Goal: Task Accomplishment & Management: Complete application form

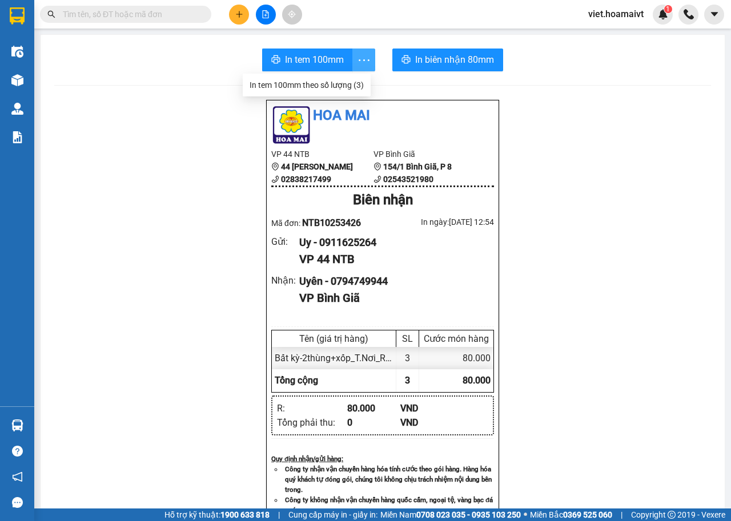
click at [358, 62] on icon "more" at bounding box center [364, 60] width 14 height 14
click at [334, 80] on div "In tem 100mm theo số lượng (3)" at bounding box center [306, 85] width 114 height 13
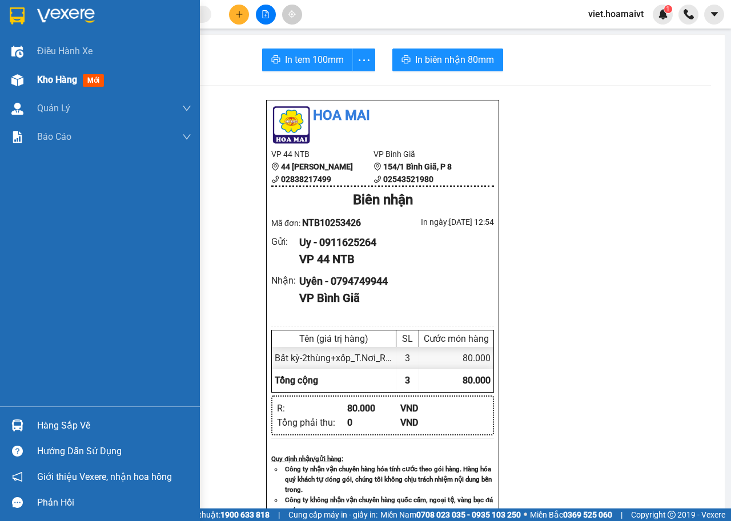
click at [60, 79] on span "Kho hàng" at bounding box center [57, 79] width 40 height 11
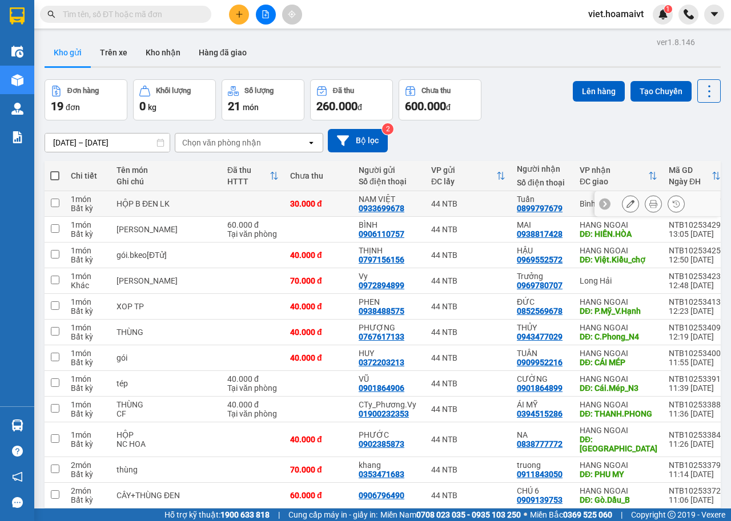
click at [233, 209] on td at bounding box center [252, 204] width 63 height 26
checkbox input "true"
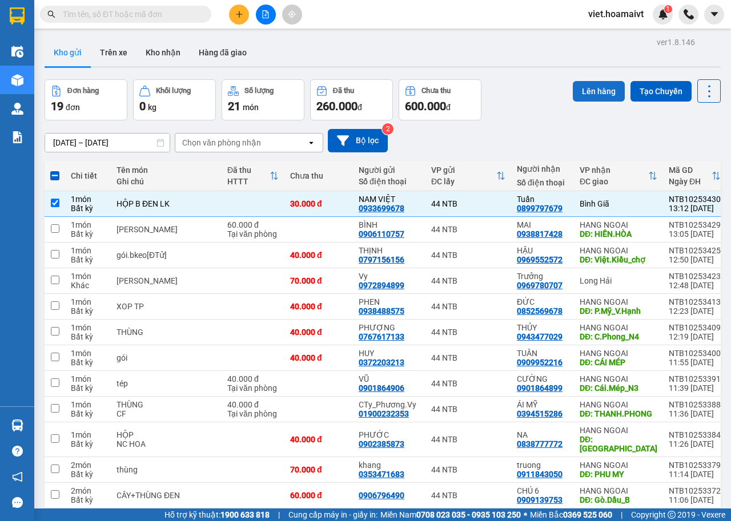
click at [588, 91] on button "Lên hàng" at bounding box center [599, 91] width 52 height 21
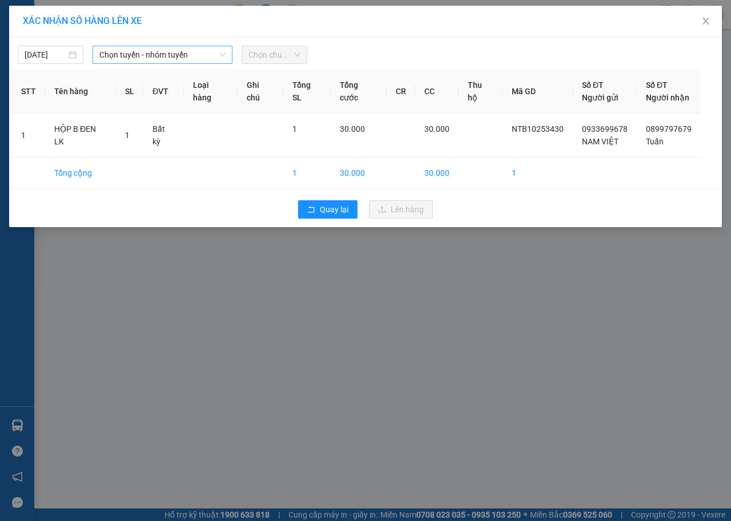
click at [172, 50] on span "Chọn tuyến - nhóm tuyến" at bounding box center [162, 54] width 126 height 17
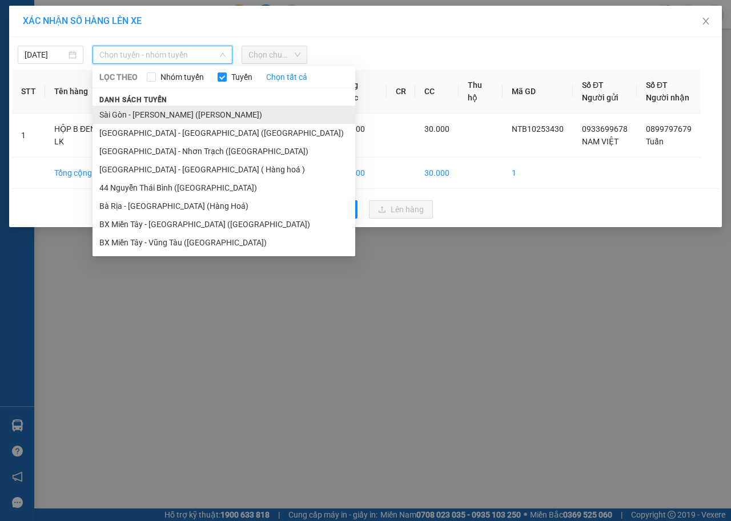
click at [159, 111] on li "Sài Gòn - [PERSON_NAME] ([PERSON_NAME])" at bounding box center [223, 115] width 263 height 18
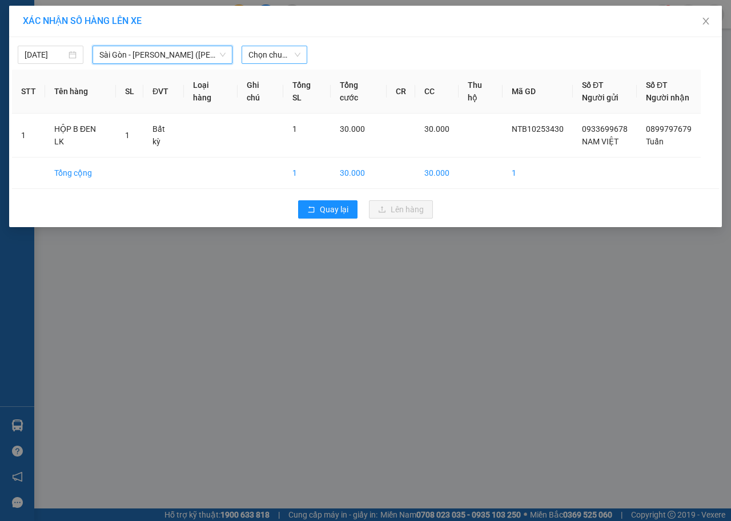
click at [258, 53] on span "Chọn chuyến" at bounding box center [274, 54] width 52 height 17
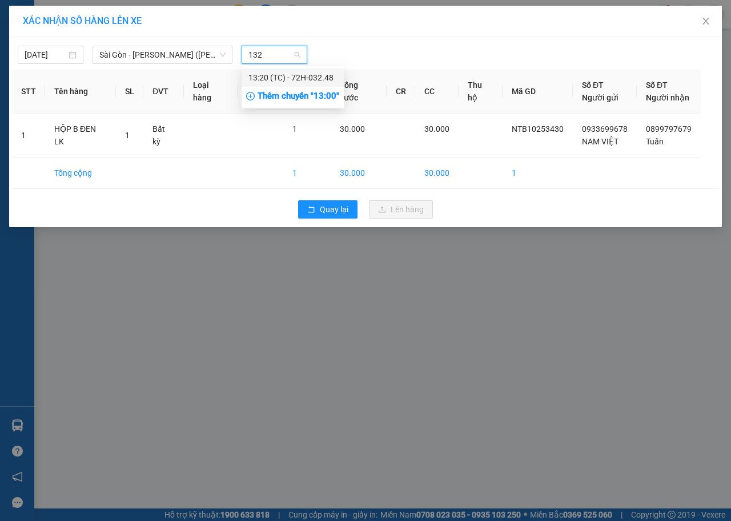
type input "1320"
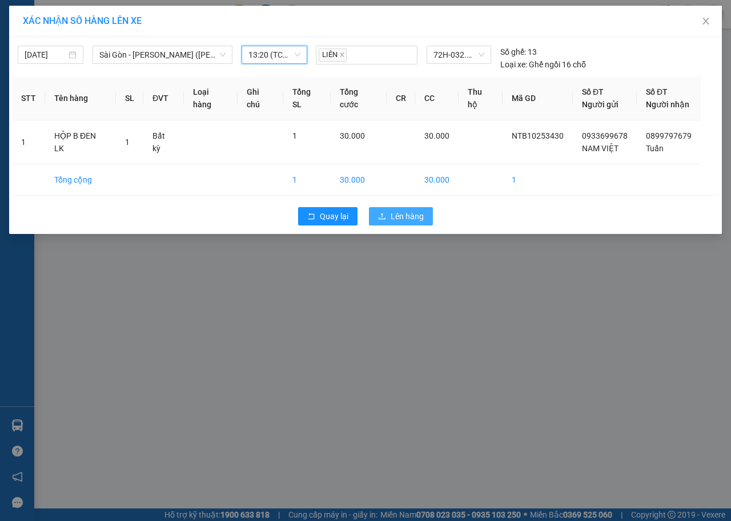
click at [386, 213] on button "Lên hàng" at bounding box center [401, 216] width 64 height 18
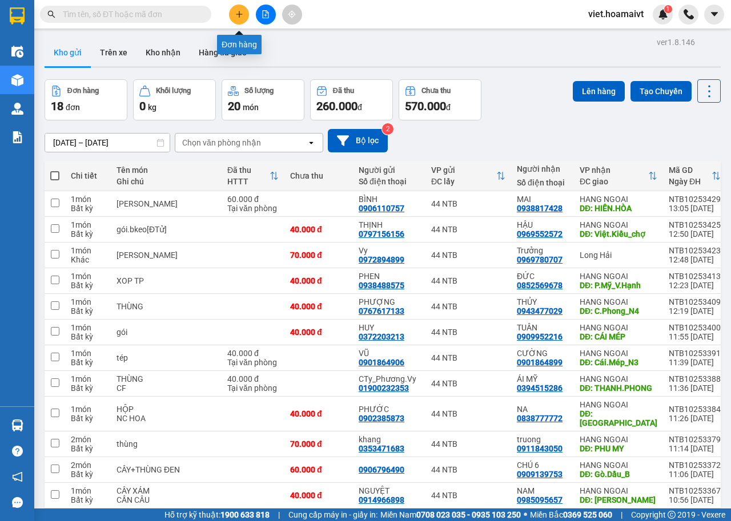
click at [243, 17] on icon "plus" at bounding box center [239, 14] width 8 height 8
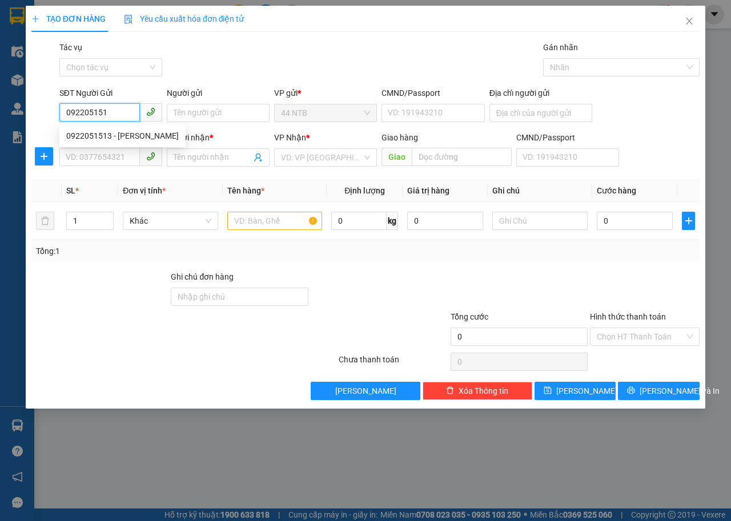
type input "0922051513"
click at [148, 142] on div "0922051513 - BÁ KIÊN" at bounding box center [122, 136] width 112 height 13
type input "BÁ KIÊN"
type input "0968008879"
type input "HUY OSC HỒ QUÝ LY"
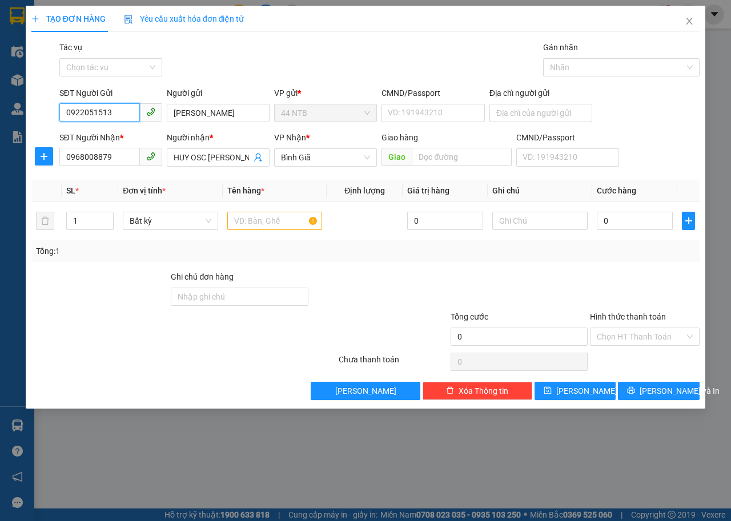
type input "0922051513"
click at [116, 136] on form "SĐT Người Gửi 0922051513 Người gửi BÁ KIÊN BÁ KIÊN VP gửi * 44 NTB CMND/Passpor…" at bounding box center [365, 129] width 668 height 84
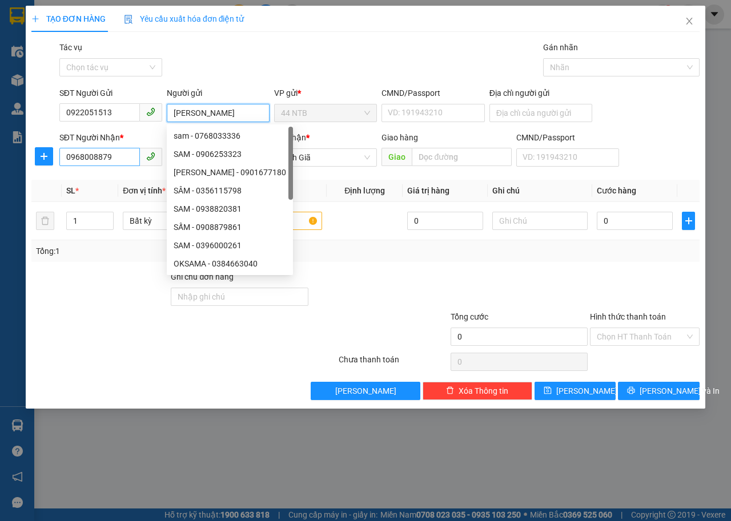
type input "Sam"
click at [128, 156] on input "0968008879" at bounding box center [99, 157] width 80 height 18
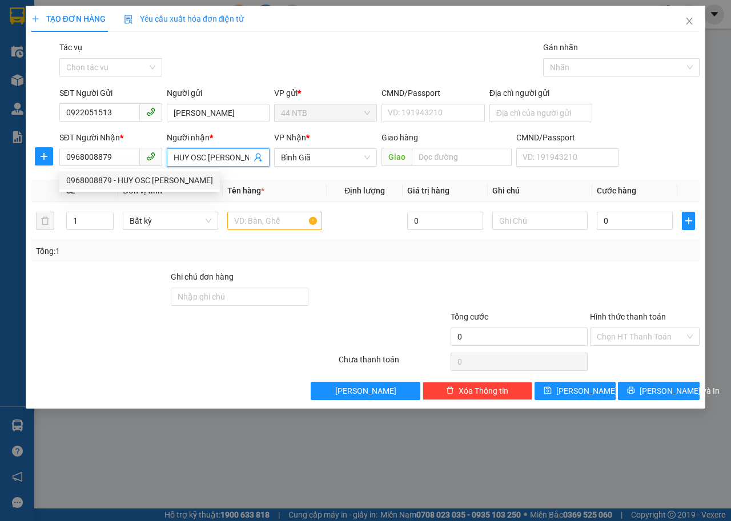
click at [252, 159] on span "HUY OSC HỒ QUÝ LY" at bounding box center [218, 157] width 103 height 18
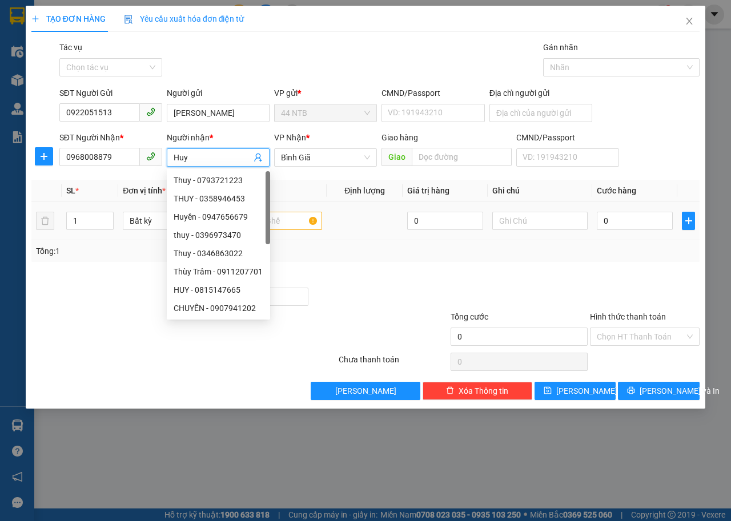
type input "Huy"
click at [295, 226] on input "text" at bounding box center [274, 221] width 95 height 18
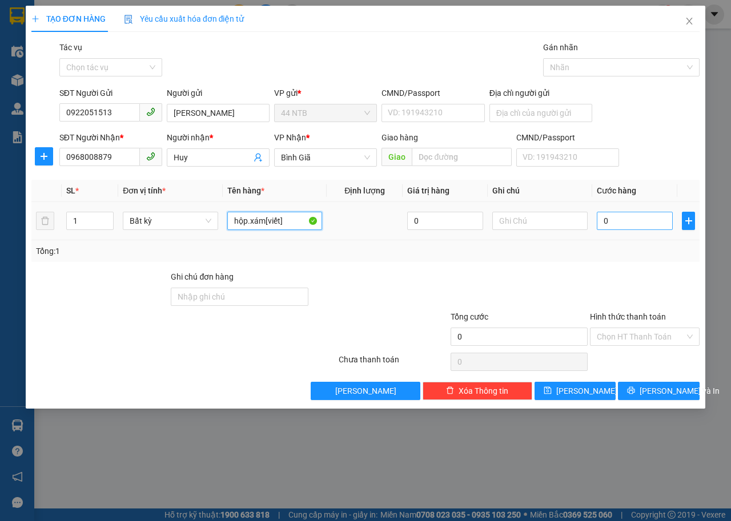
type input "hộp.xám[viết]"
click at [634, 221] on input "0" at bounding box center [634, 221] width 76 height 18
type input "3"
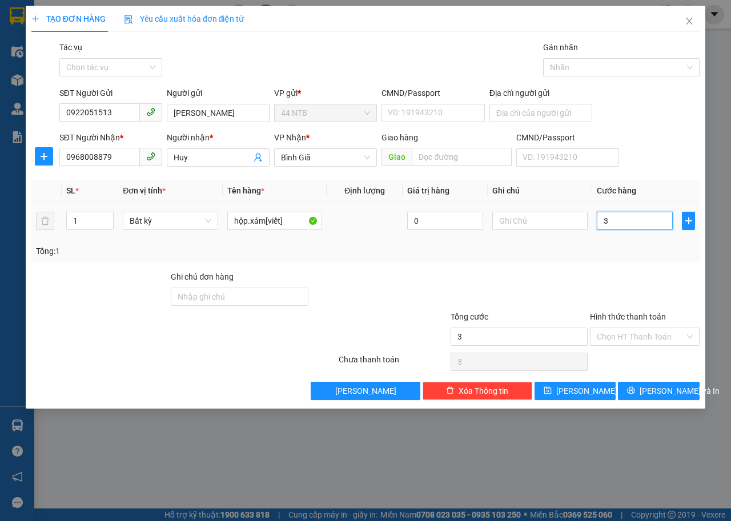
type input "30"
type input "30.000"
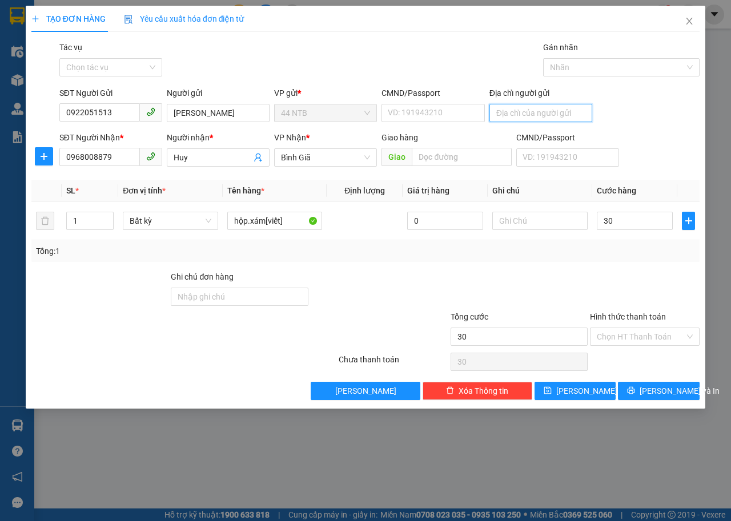
type input "30.000"
click at [510, 110] on input "Địa chỉ người gửi" at bounding box center [540, 113] width 103 height 18
type input "128_N.T.Thập_Q7"
click at [666, 391] on span "[PERSON_NAME] và In" at bounding box center [679, 391] width 80 height 13
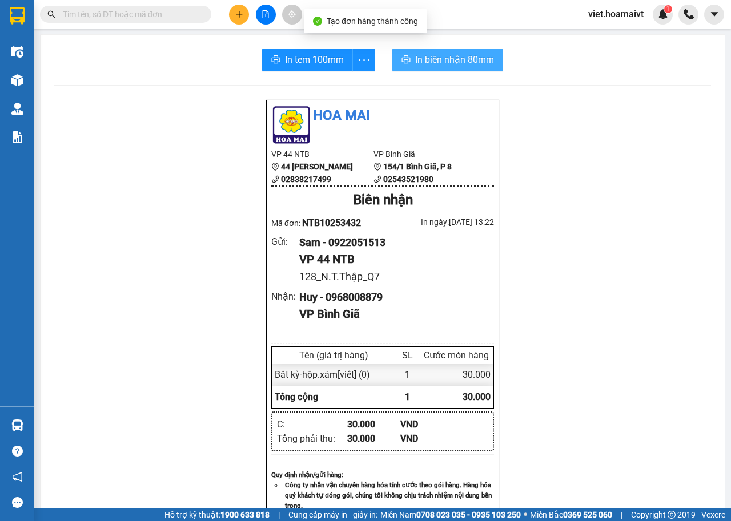
click at [428, 66] on span "In biên nhận 80mm" at bounding box center [454, 60] width 79 height 14
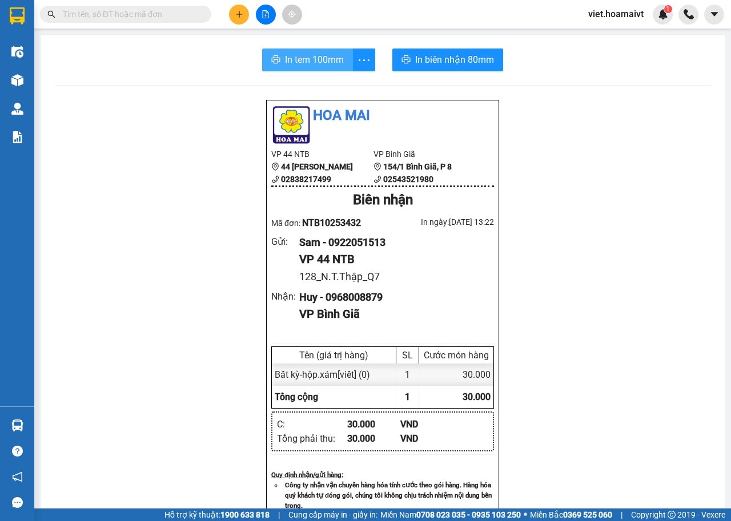
click at [295, 64] on span "In tem 100mm" at bounding box center [314, 60] width 59 height 14
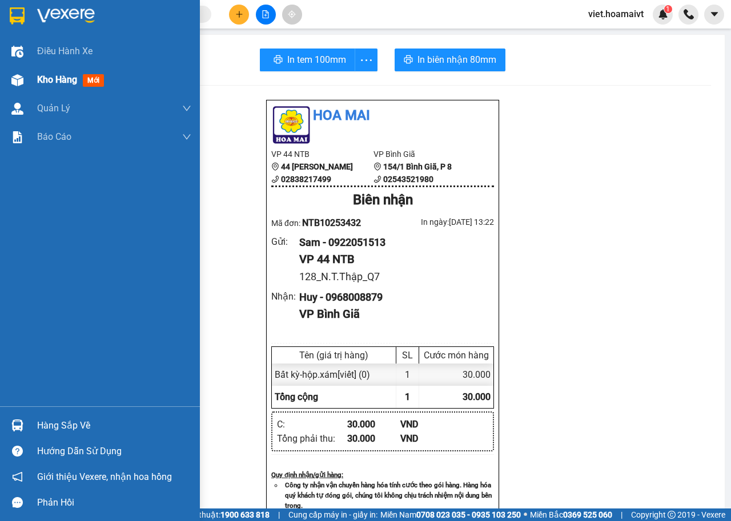
click at [61, 78] on span "Kho hàng" at bounding box center [57, 79] width 40 height 11
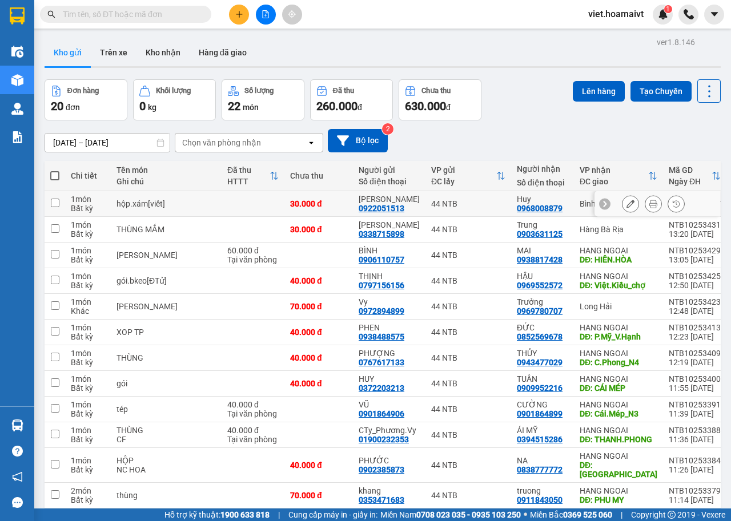
click at [221, 201] on td at bounding box center [252, 204] width 63 height 26
checkbox input "true"
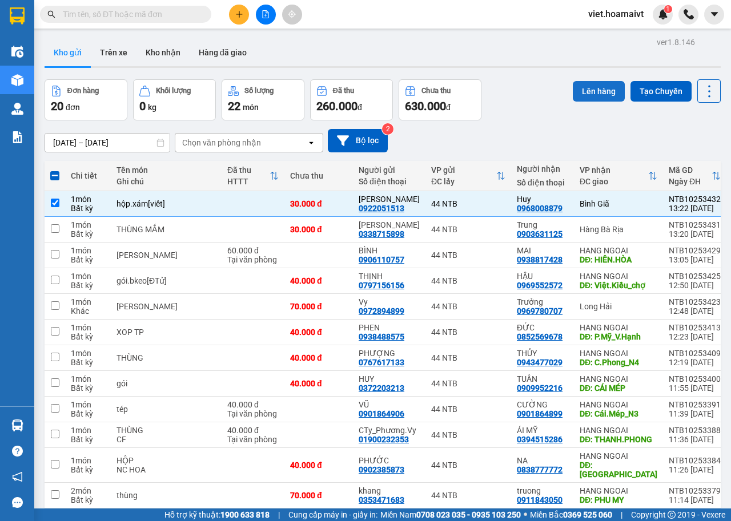
click at [593, 90] on button "Lên hàng" at bounding box center [599, 91] width 52 height 21
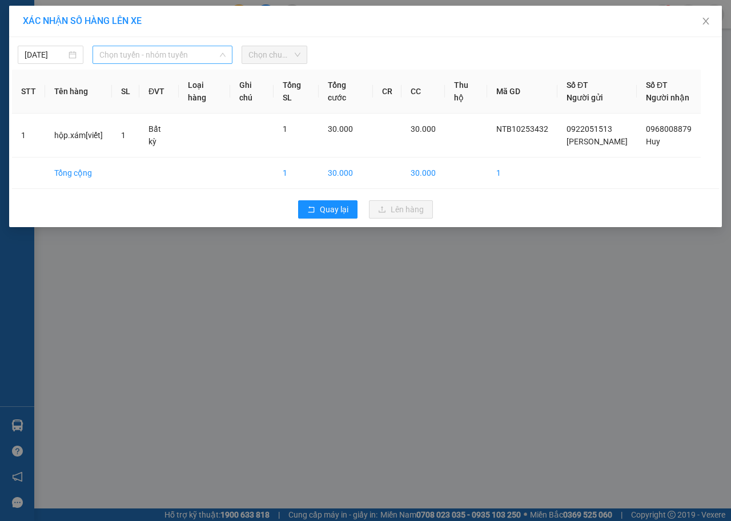
click at [180, 54] on span "Chọn tuyến - nhóm tuyến" at bounding box center [162, 54] width 126 height 17
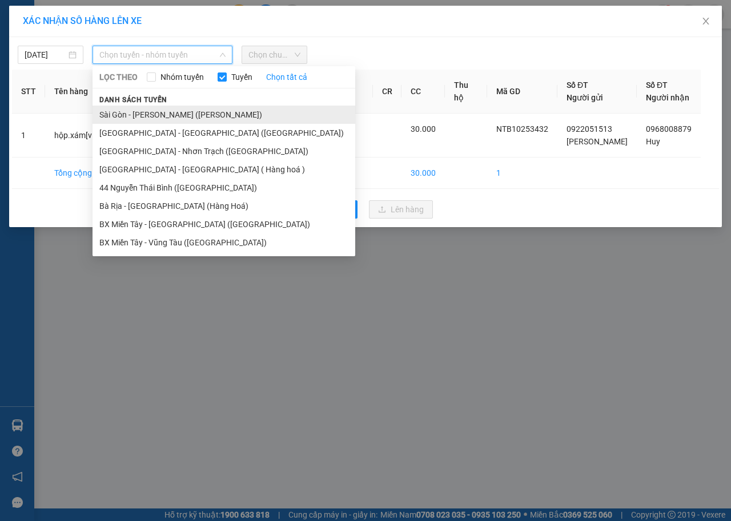
click at [174, 115] on li "Sài Gòn - [PERSON_NAME] ([PERSON_NAME])" at bounding box center [223, 115] width 263 height 18
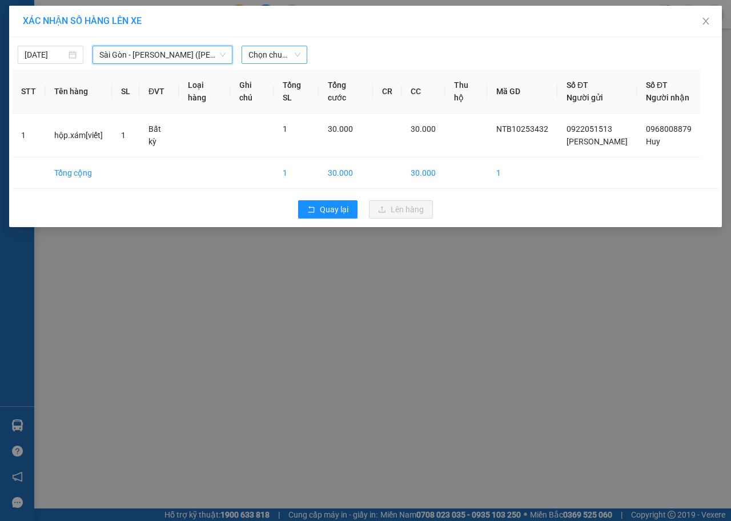
click at [269, 53] on span "Chọn chuyến" at bounding box center [274, 54] width 52 height 17
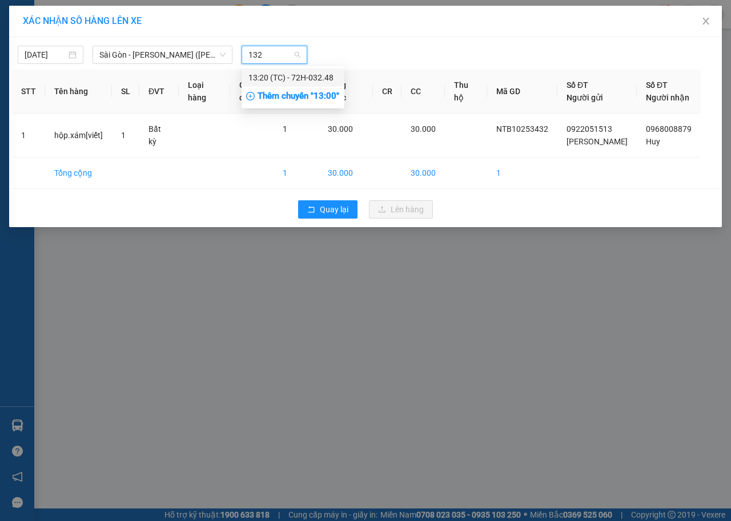
type input "1320"
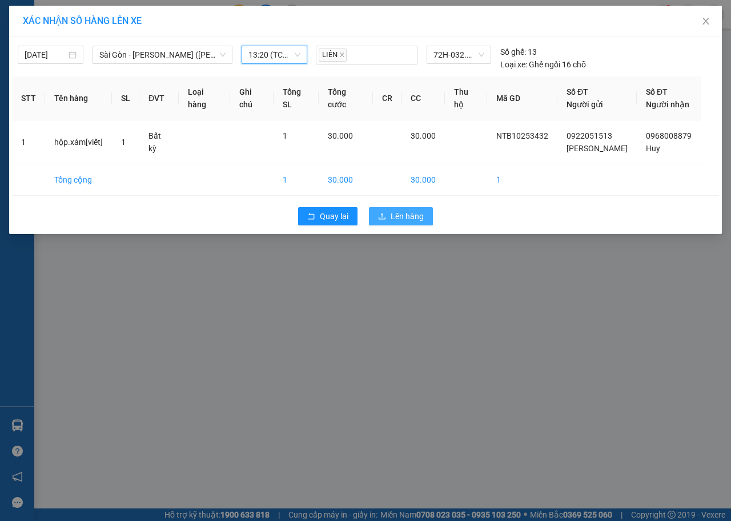
click at [388, 210] on button "Lên hàng" at bounding box center [401, 216] width 64 height 18
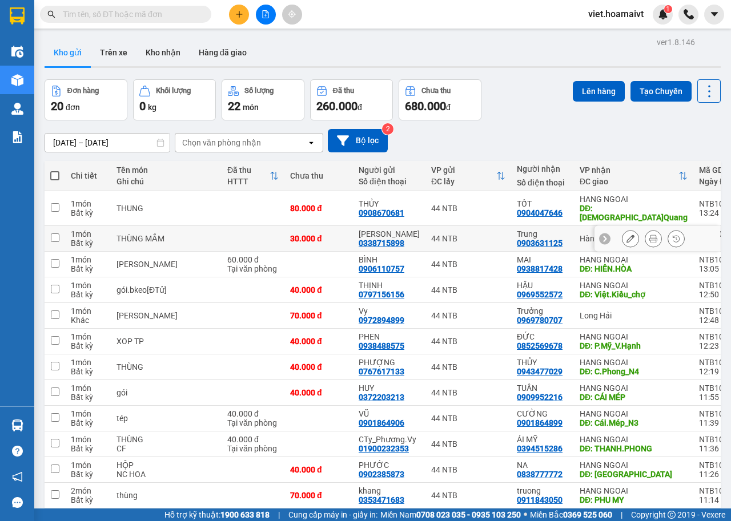
click at [245, 232] on td at bounding box center [252, 239] width 63 height 26
checkbox input "true"
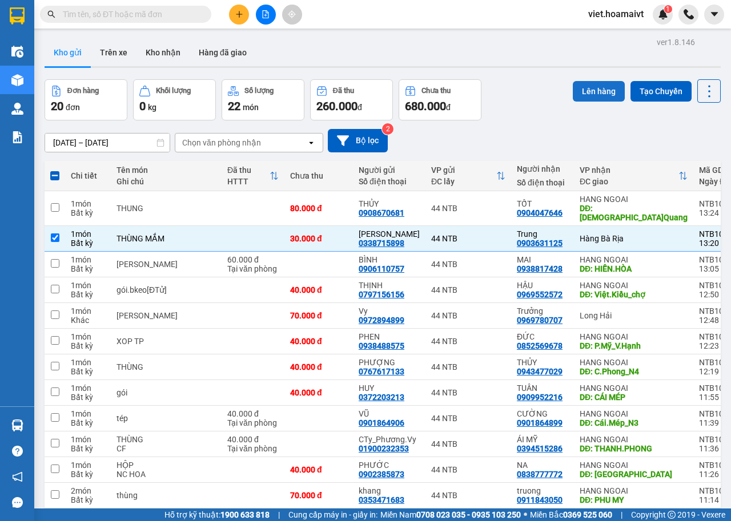
click at [594, 90] on button "Lên hàng" at bounding box center [599, 91] width 52 height 21
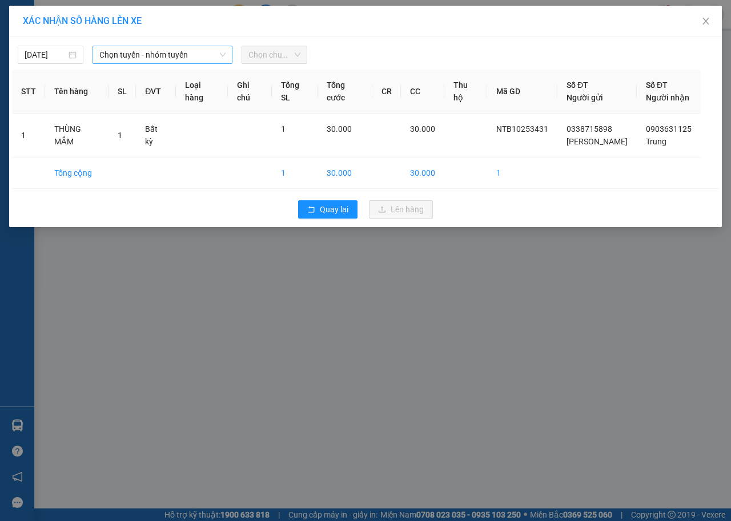
click at [169, 53] on span "Chọn tuyến - nhóm tuyến" at bounding box center [162, 54] width 126 height 17
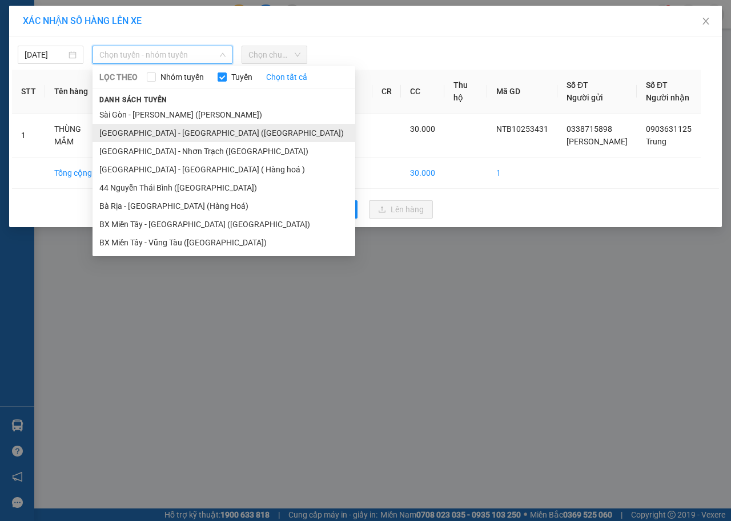
click at [170, 130] on li "[GEOGRAPHIC_DATA] - [GEOGRAPHIC_DATA] ([GEOGRAPHIC_DATA])" at bounding box center [223, 133] width 263 height 18
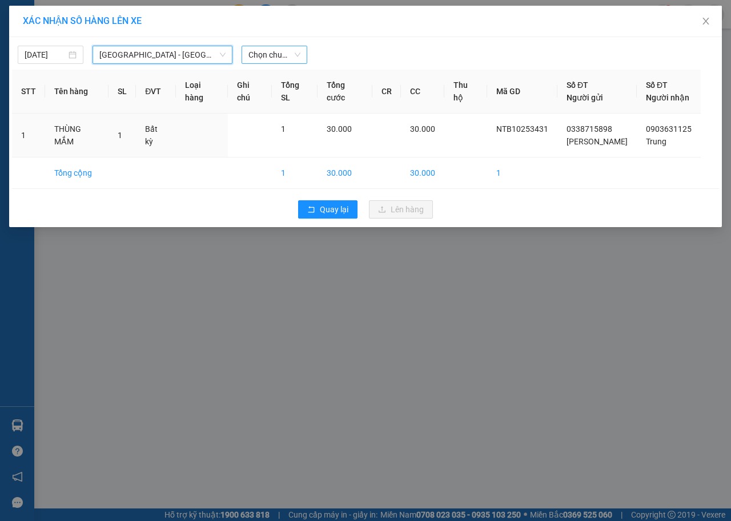
click at [265, 55] on span "Chọn chuyến" at bounding box center [274, 54] width 52 height 17
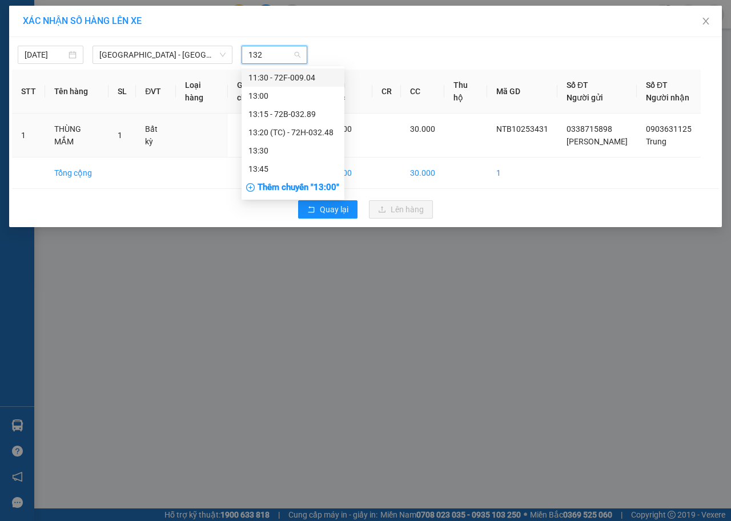
type input "1320"
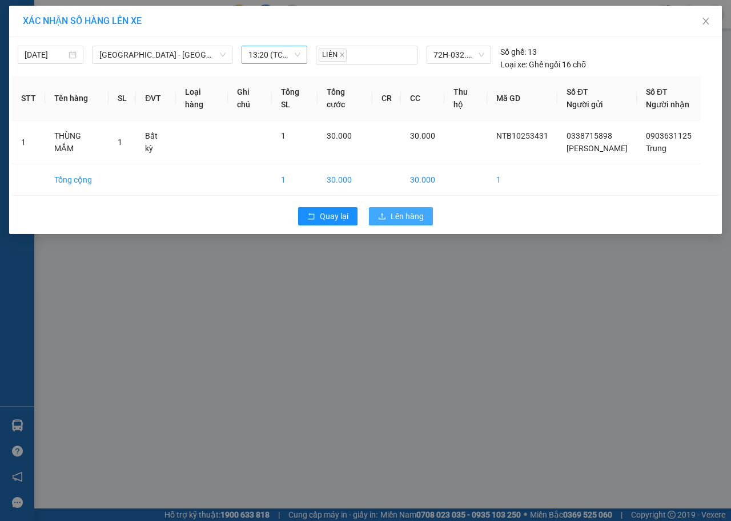
click at [375, 214] on button "Lên hàng" at bounding box center [401, 216] width 64 height 18
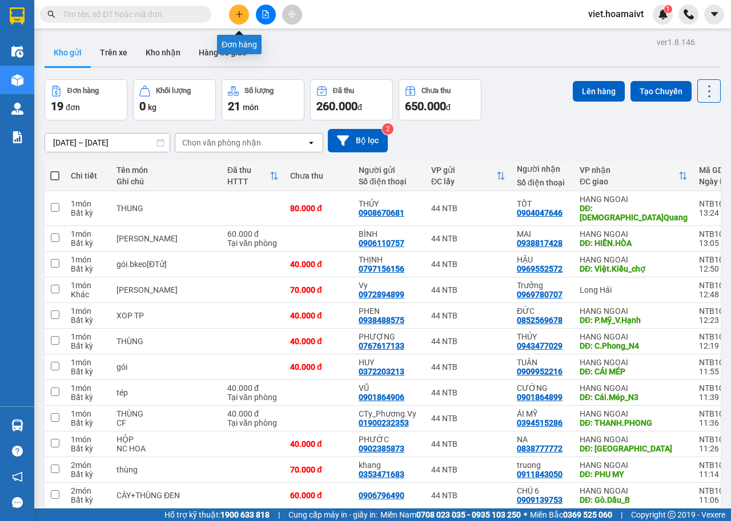
click at [244, 22] on button at bounding box center [239, 15] width 20 height 20
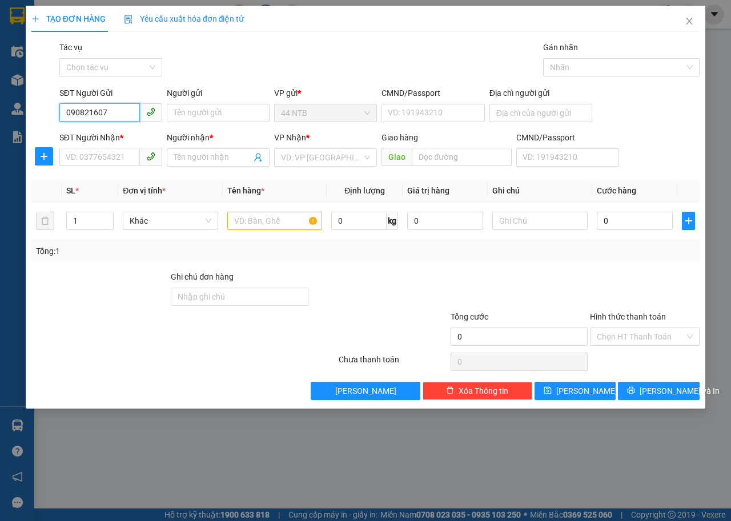
type input "0908216078"
click at [132, 134] on div "0908216078 - Phương" at bounding box center [110, 136] width 89 height 13
type input "Phương"
type input "0908982144"
type input "TIẾN ĐẠT"
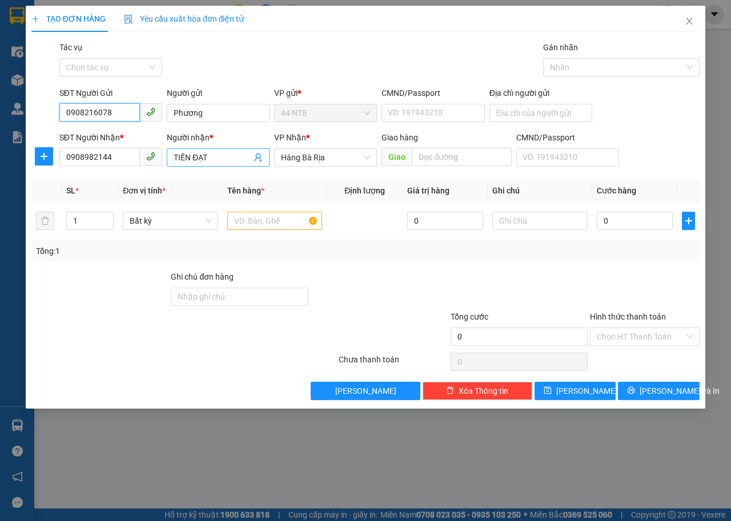
type input "0908216078"
drag, startPoint x: 218, startPoint y: 159, endPoint x: 122, endPoint y: 175, distance: 97.9
click at [122, 175] on div "Transit Pickup Surcharge Ids Transit Deliver Surcharge Ids Transit Deliver Surc…" at bounding box center [365, 220] width 668 height 359
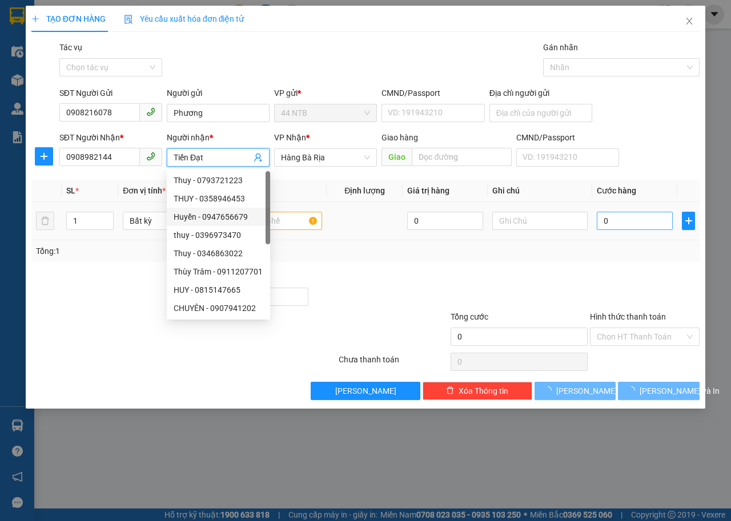
type input "Tiến Đạt"
click at [610, 220] on input "0" at bounding box center [634, 221] width 76 height 18
type input "3"
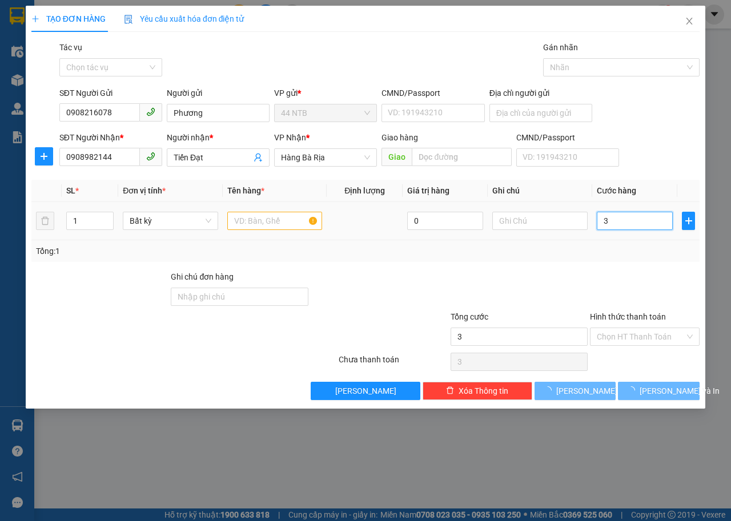
type input "30"
type input "30.000"
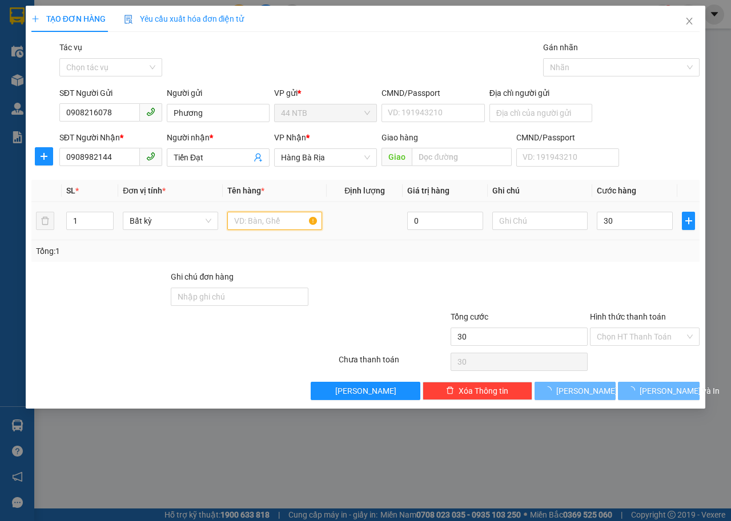
type input "30.000"
click at [299, 219] on input "text" at bounding box center [274, 221] width 95 height 18
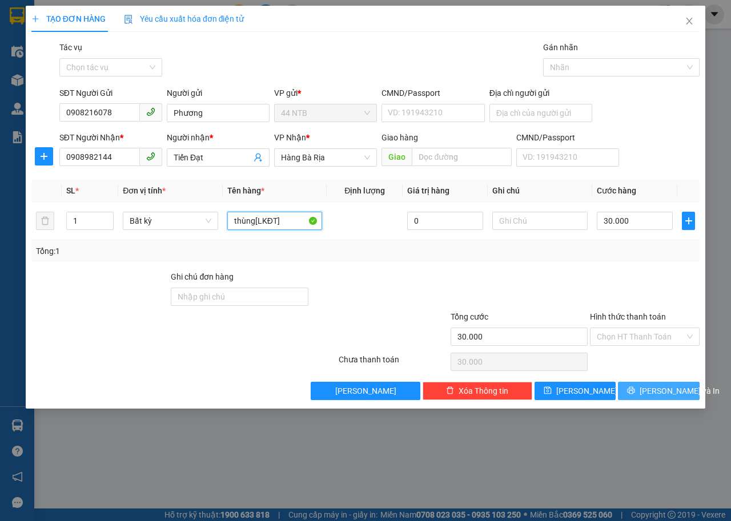
type input "thùng[LKĐT]"
click at [682, 392] on button "[PERSON_NAME] và In" at bounding box center [659, 391] width 82 height 18
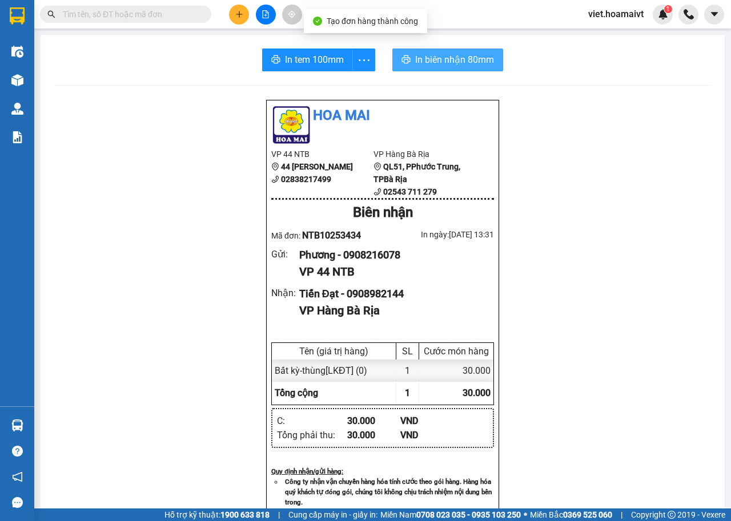
click at [421, 62] on span "In biên nhận 80mm" at bounding box center [454, 60] width 79 height 14
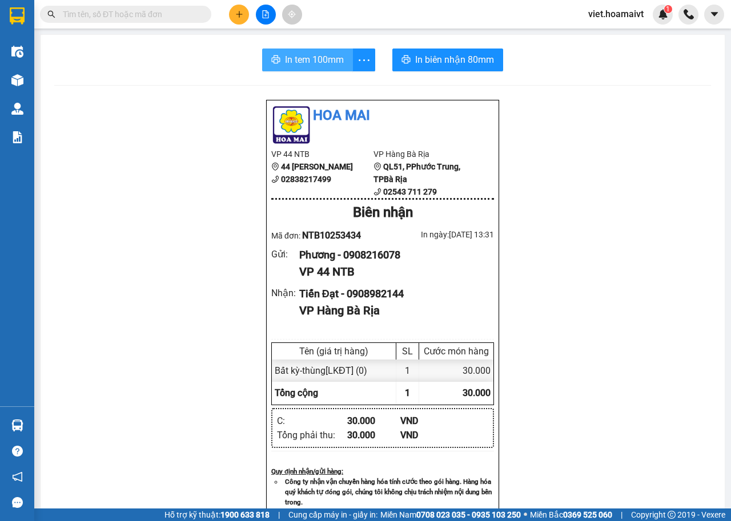
click at [325, 66] on span "In tem 100mm" at bounding box center [314, 60] width 59 height 14
click at [245, 16] on button at bounding box center [239, 15] width 20 height 20
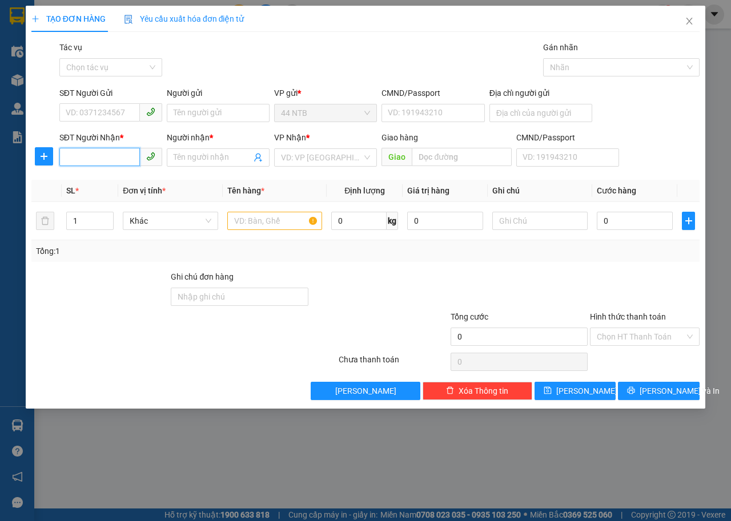
click at [92, 163] on input "SĐT Người Nhận *" at bounding box center [99, 157] width 80 height 18
type input "0937619287"
click at [117, 176] on div "0937619287 - THANH" at bounding box center [122, 180] width 112 height 13
type input "THANH"
type input "Đức.Hạnh"
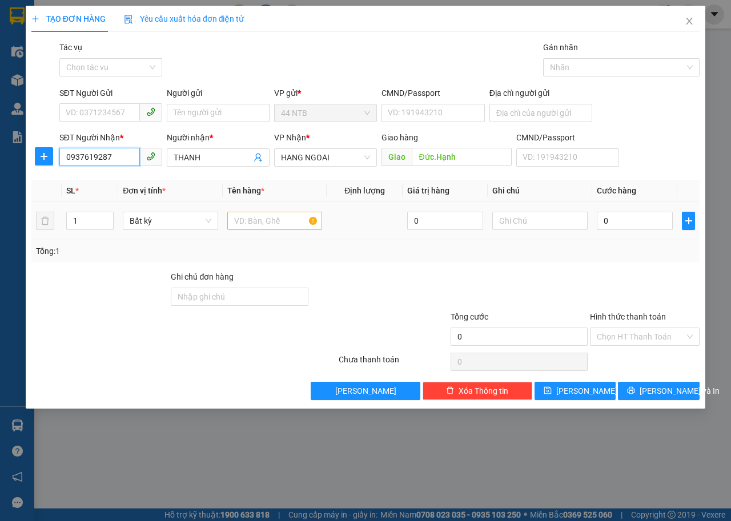
type input "0937619287"
click at [288, 218] on input "text" at bounding box center [274, 221] width 95 height 18
type input "phong bì"
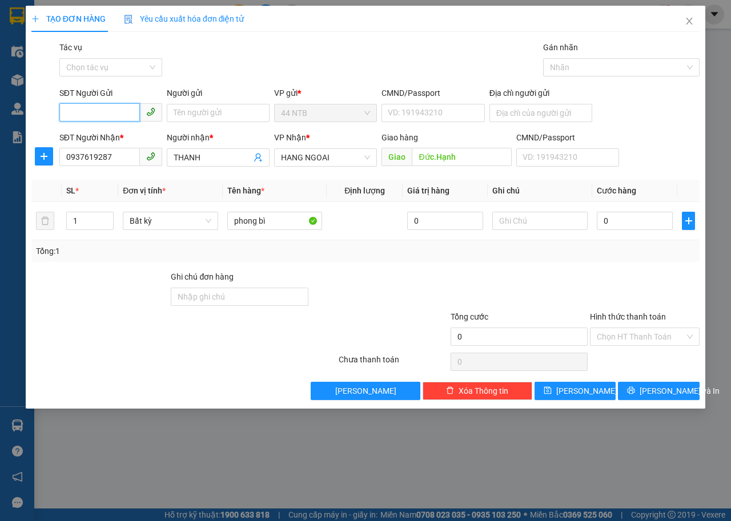
click at [117, 116] on input "SĐT Người Gửi" at bounding box center [99, 112] width 80 height 18
type input "0938335667"
click at [182, 110] on input "Người gửi" at bounding box center [218, 113] width 103 height 18
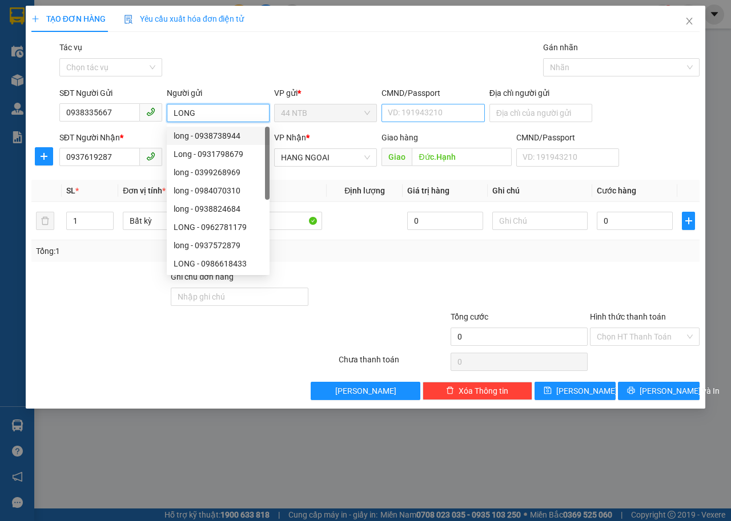
type input "LONG"
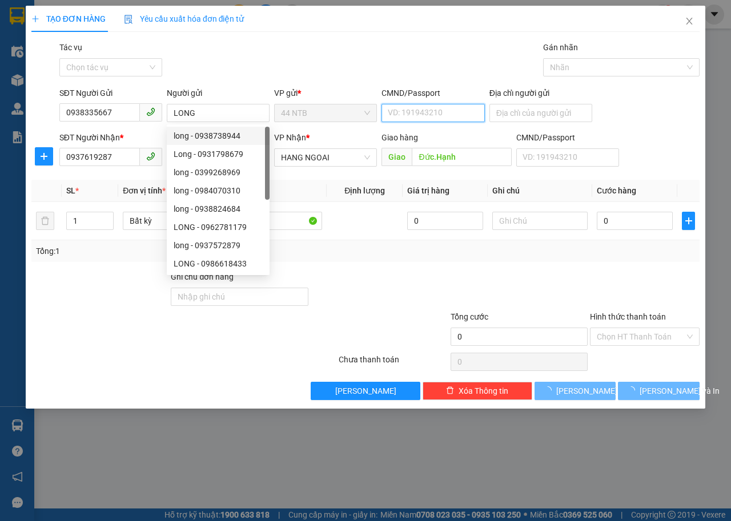
click at [403, 118] on input "CMND/Passport" at bounding box center [432, 113] width 103 height 18
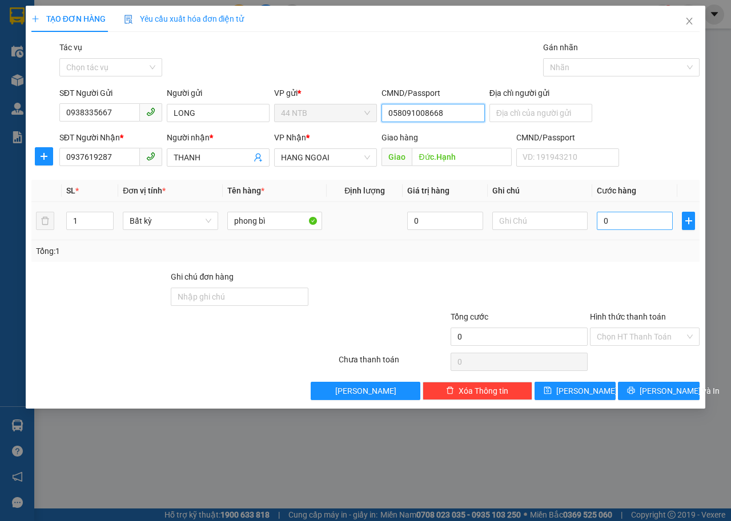
type input "058091008668"
click at [610, 219] on input "0" at bounding box center [634, 221] width 76 height 18
type input "4"
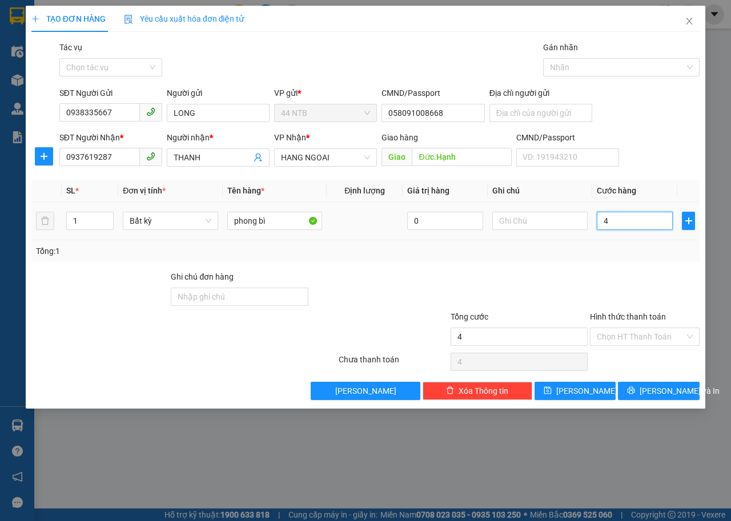
type input "40"
type input "40.000"
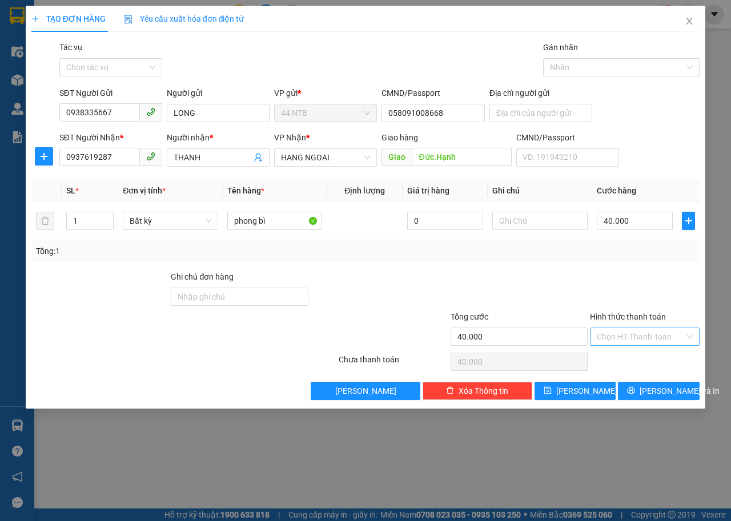
click at [639, 333] on input "Hình thức thanh toán" at bounding box center [640, 336] width 88 height 17
click at [631, 353] on div "Tại văn phòng" at bounding box center [645, 359] width 110 height 18
type input "0"
click at [644, 391] on button "[PERSON_NAME] và In" at bounding box center [659, 391] width 82 height 18
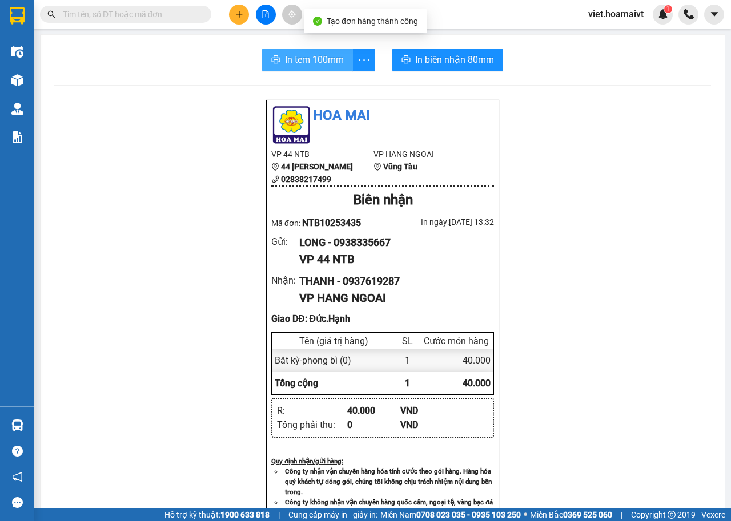
click at [309, 68] on button "In tem 100mm" at bounding box center [307, 60] width 91 height 23
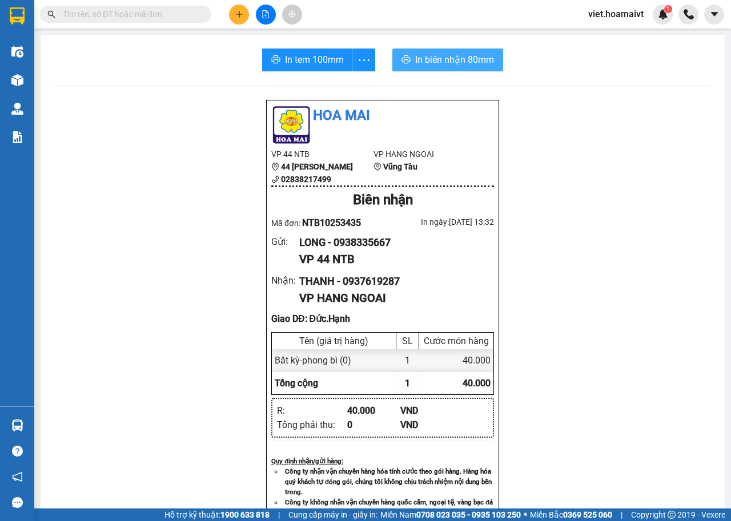
click at [442, 67] on button "In biên nhận 80mm" at bounding box center [447, 60] width 111 height 23
click at [235, 17] on icon "plus" at bounding box center [239, 14] width 8 height 8
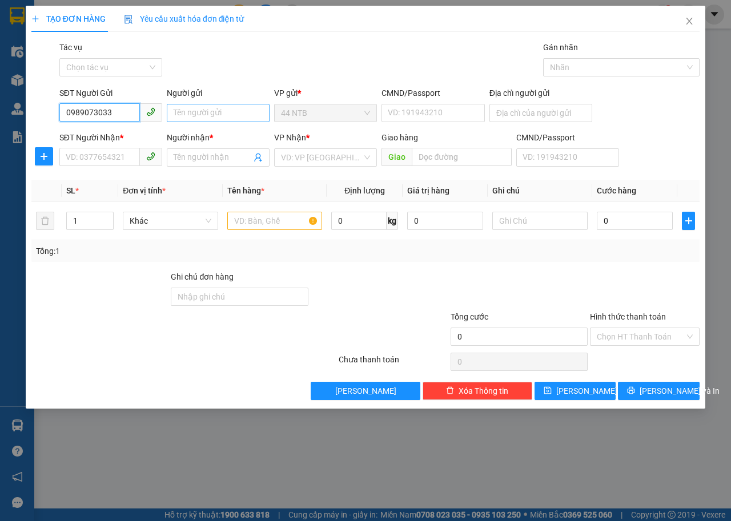
type input "0989073033"
click at [227, 110] on input "Người gửi" at bounding box center [218, 113] width 103 height 18
type input "Mỹ Ngọc"
click at [115, 157] on input "SĐT Người Nhận *" at bounding box center [99, 157] width 80 height 18
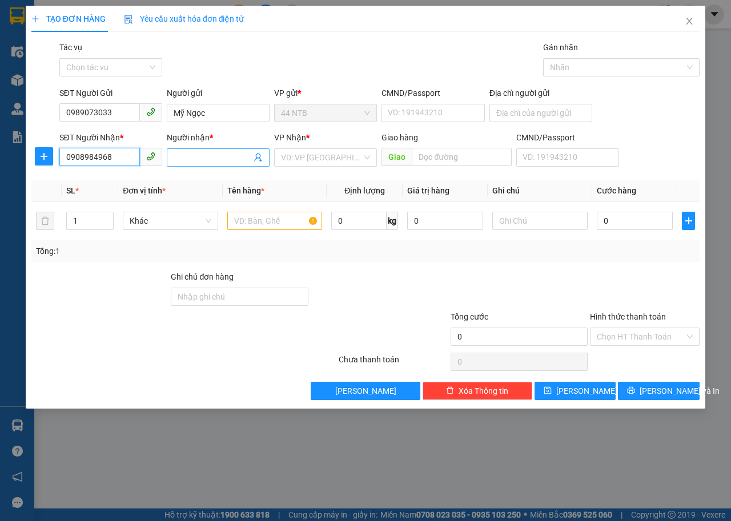
type input "0908984968"
click at [193, 154] on input "Người nhận *" at bounding box center [213, 157] width 78 height 13
type input "Nghị"
click at [318, 154] on input "search" at bounding box center [321, 157] width 81 height 17
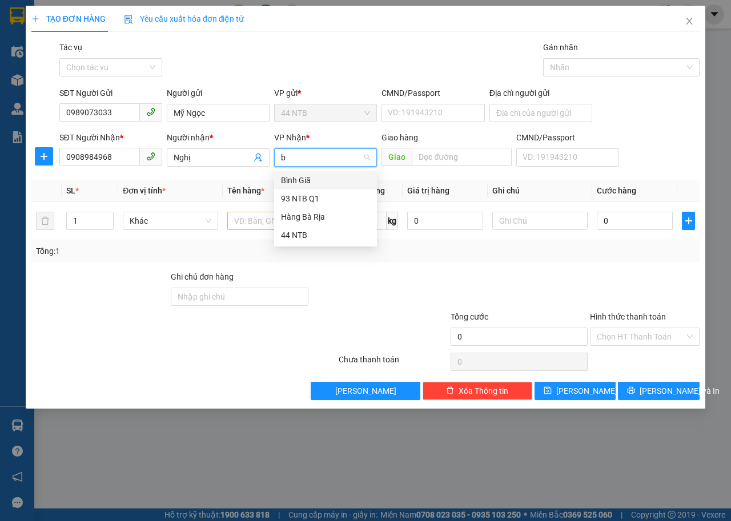
type input "bg"
click at [287, 212] on input "text" at bounding box center [274, 221] width 95 height 18
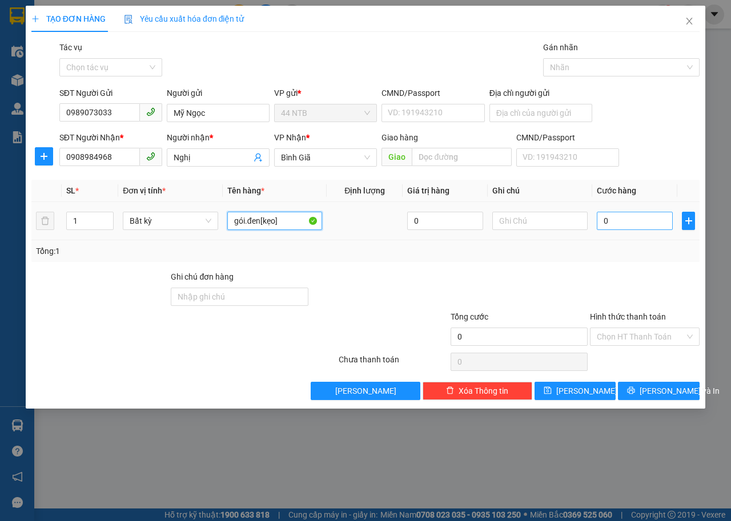
type input "gói.đen[kẹo]"
click at [618, 222] on input "0" at bounding box center [634, 221] width 76 height 18
type input "3"
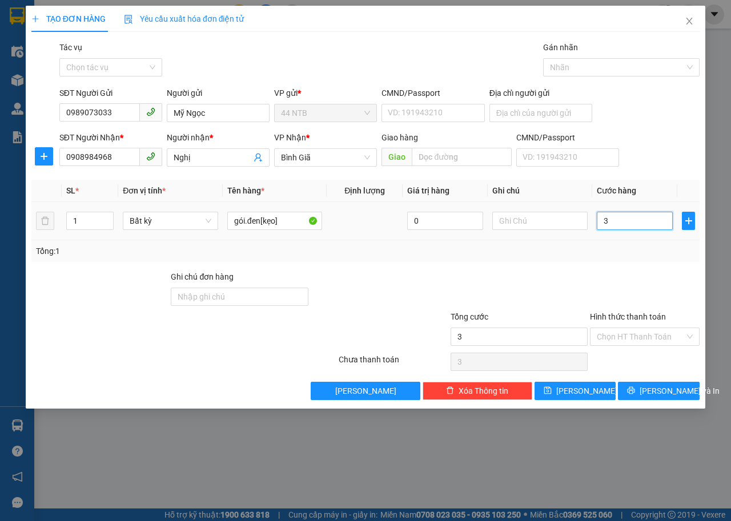
type input "30"
type input "30.000"
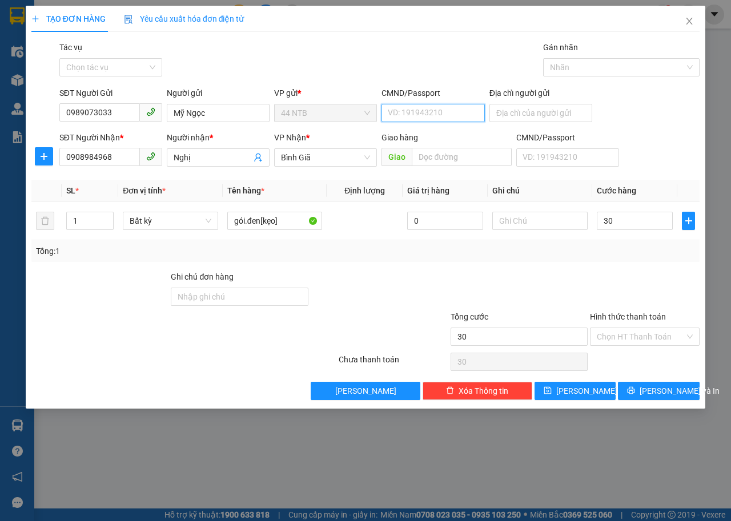
type input "30.000"
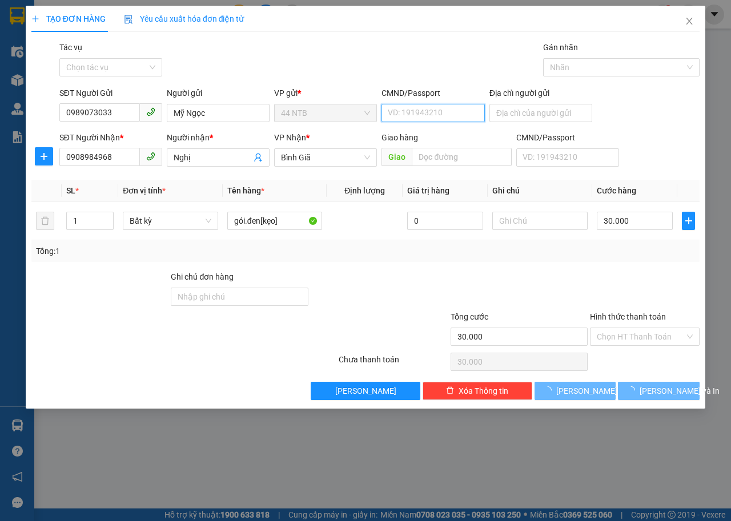
click at [425, 110] on input "CMND/Passport" at bounding box center [432, 113] width 103 height 18
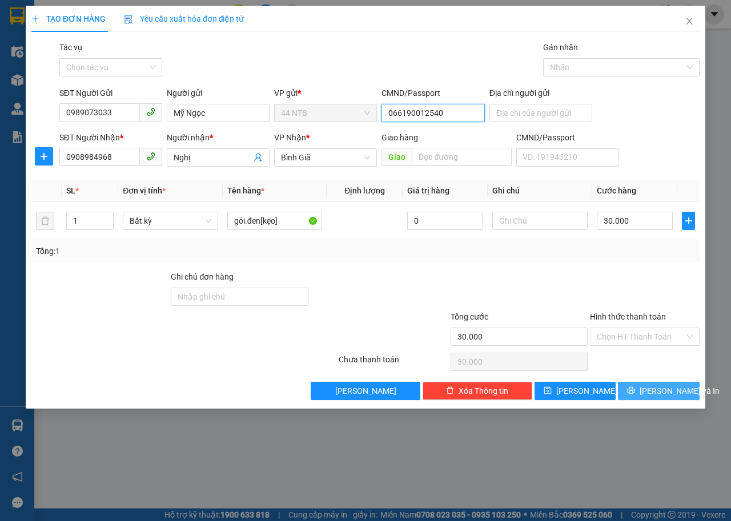
type input "066190012540"
click at [654, 390] on span "[PERSON_NAME] và In" at bounding box center [679, 391] width 80 height 13
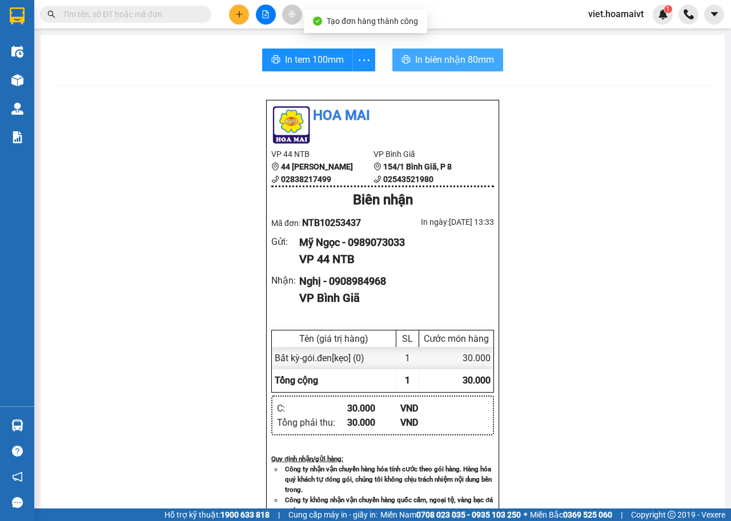
click at [450, 67] on button "In biên nhận 80mm" at bounding box center [447, 60] width 111 height 23
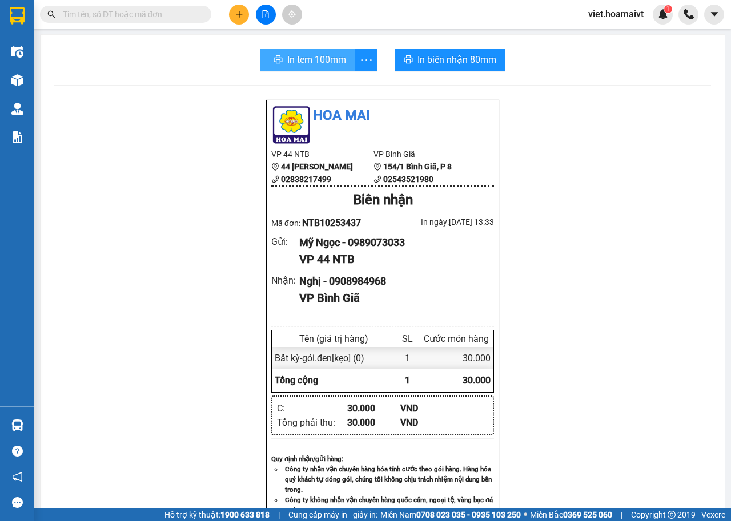
click at [295, 61] on span "In tem 100mm" at bounding box center [316, 60] width 59 height 14
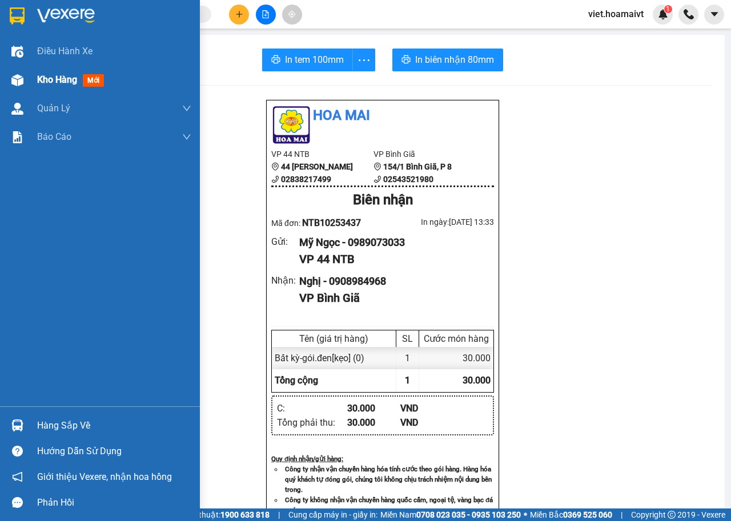
click at [49, 76] on span "Kho hàng" at bounding box center [57, 79] width 40 height 11
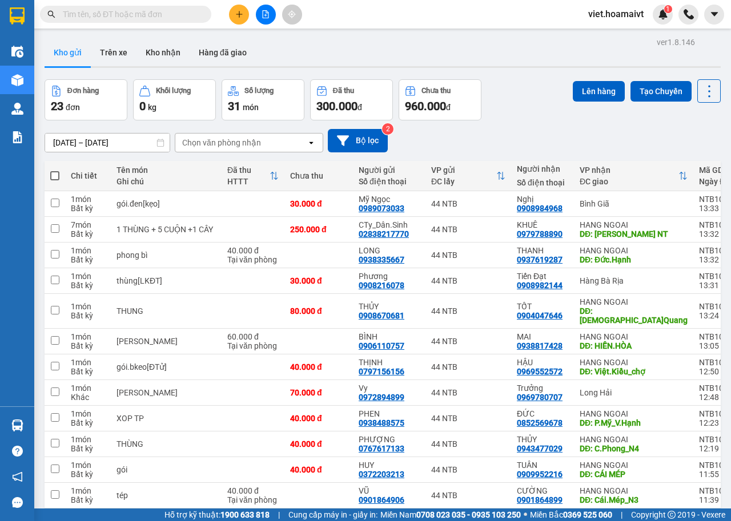
click at [217, 143] on div "Chọn văn phòng nhận" at bounding box center [221, 142] width 79 height 11
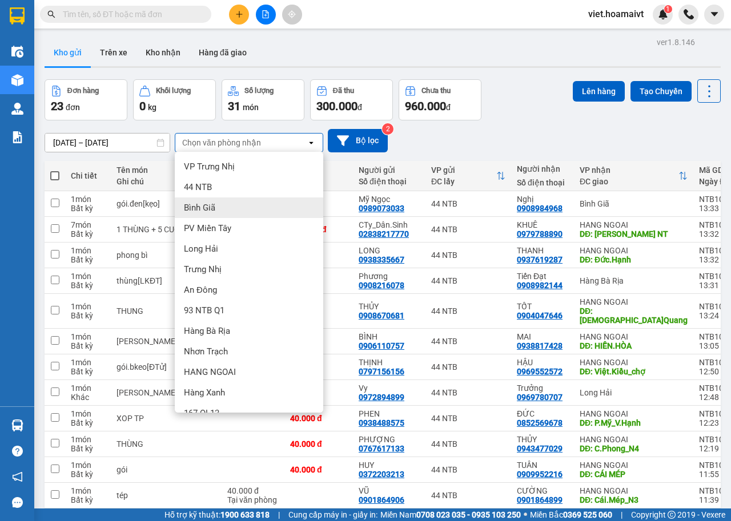
click at [226, 202] on div "Bình Giã" at bounding box center [249, 207] width 148 height 21
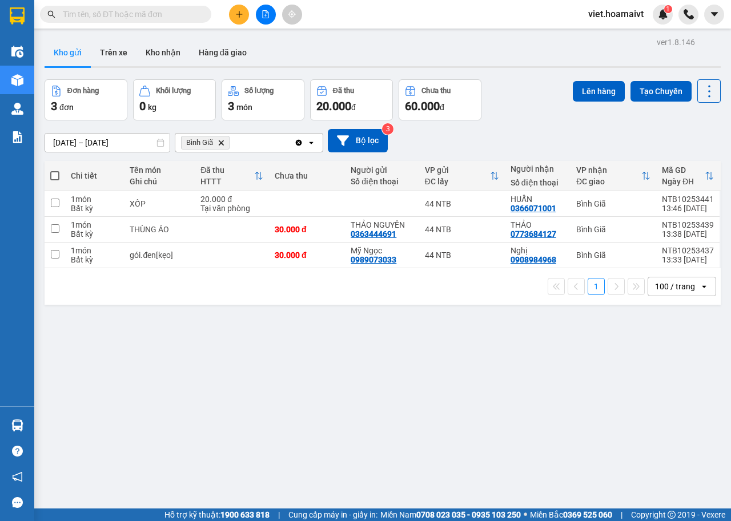
click at [219, 144] on icon "Delete" at bounding box center [220, 142] width 7 height 7
click at [220, 144] on div "Chọn văn phòng nhận" at bounding box center [221, 142] width 79 height 11
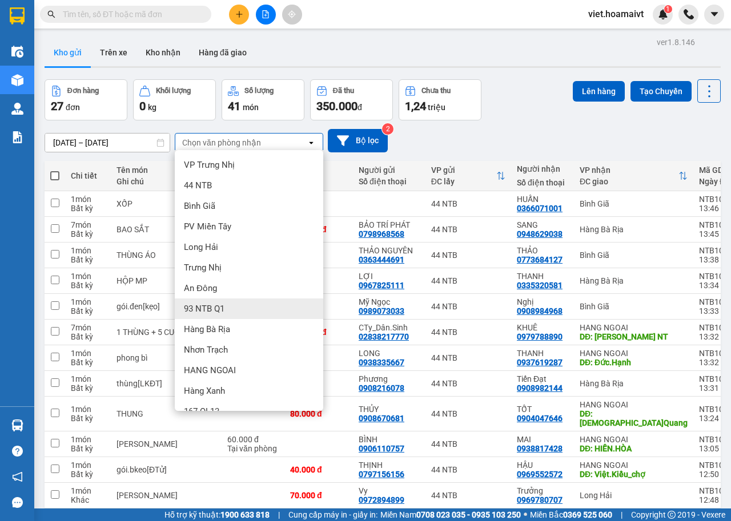
click at [220, 326] on span "Hàng Bà Rịa" at bounding box center [207, 329] width 46 height 11
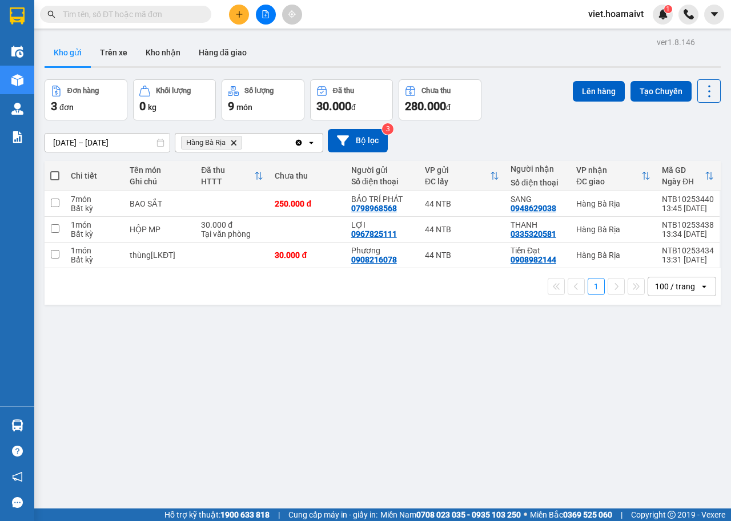
click at [234, 142] on icon "Hàng Bà Rịa, close by backspace" at bounding box center [233, 142] width 5 height 5
click at [233, 142] on div "Chọn văn phòng nhận" at bounding box center [221, 142] width 79 height 11
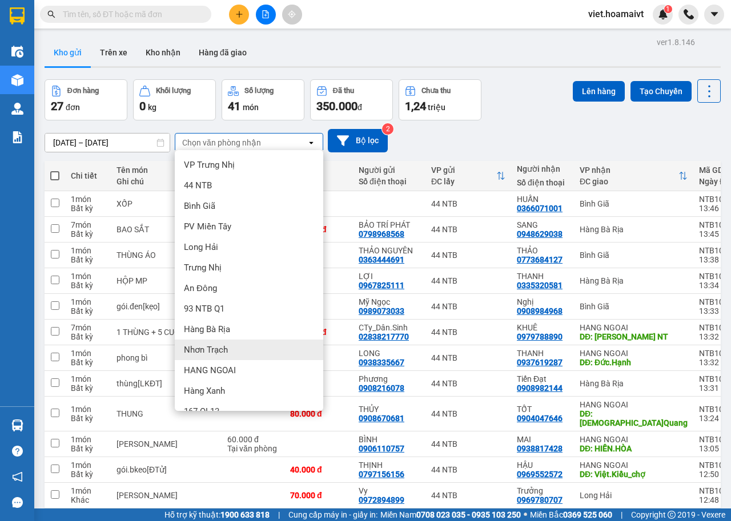
click at [205, 348] on span "Nhơn Trạch" at bounding box center [206, 349] width 44 height 11
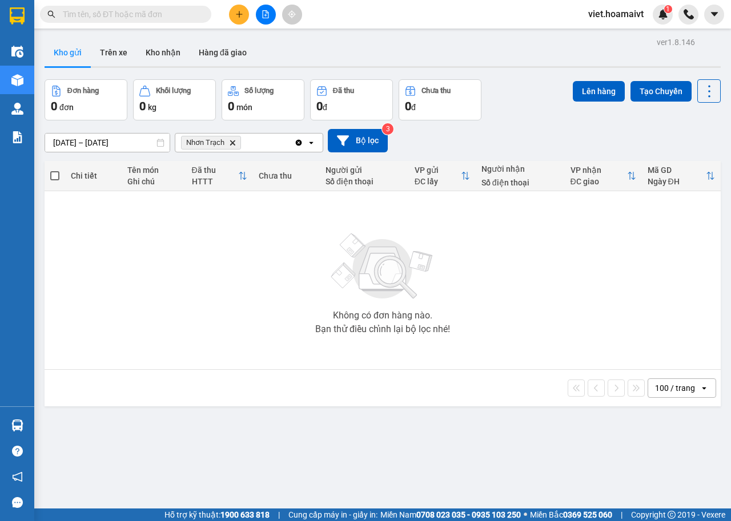
click at [232, 145] on icon "Delete" at bounding box center [232, 142] width 7 height 7
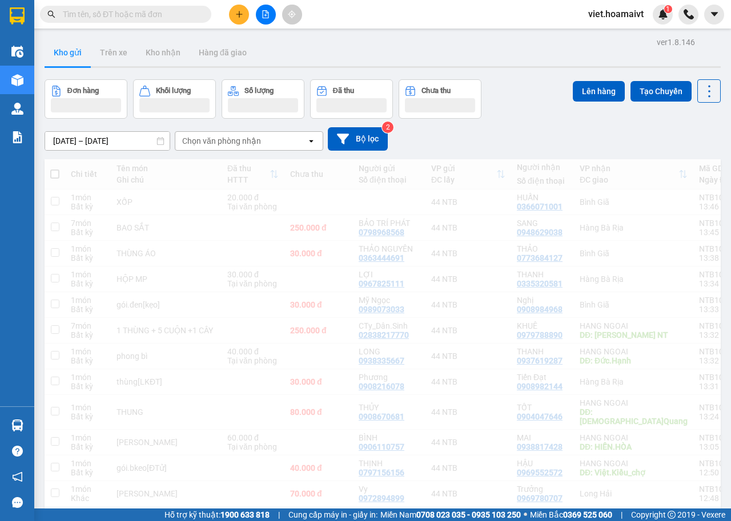
click at [235, 139] on div "Chọn văn phòng nhận" at bounding box center [221, 140] width 79 height 11
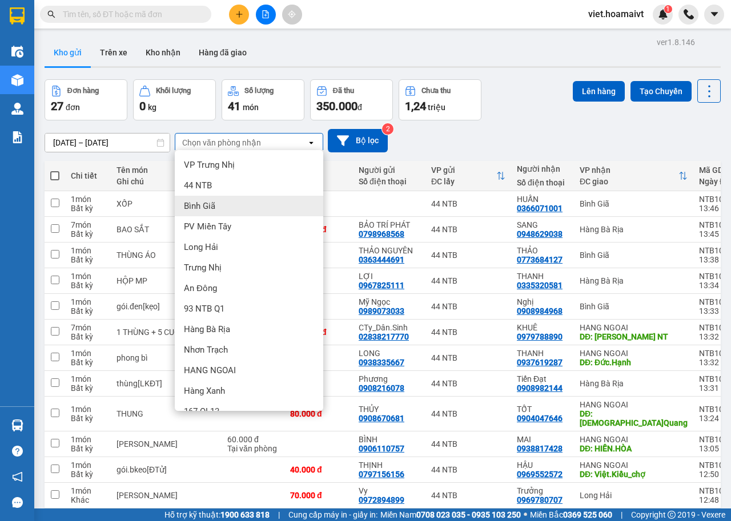
click at [235, 206] on div "Bình Giã" at bounding box center [249, 206] width 148 height 21
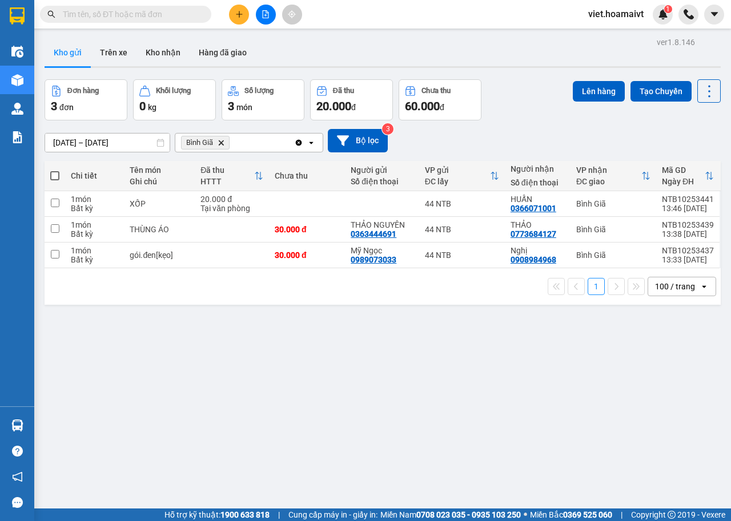
click at [51, 178] on span at bounding box center [54, 175] width 9 height 9
click at [55, 170] on input "checkbox" at bounding box center [55, 170] width 0 height 0
checkbox input "true"
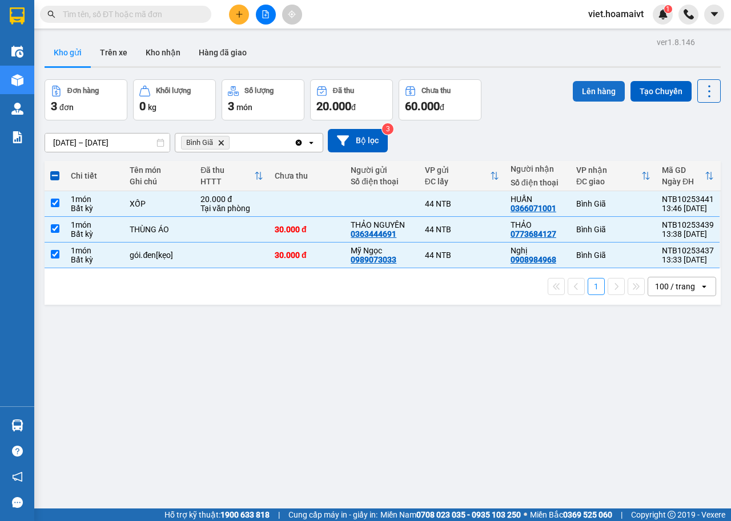
click at [588, 95] on button "Lên hàng" at bounding box center [599, 91] width 52 height 21
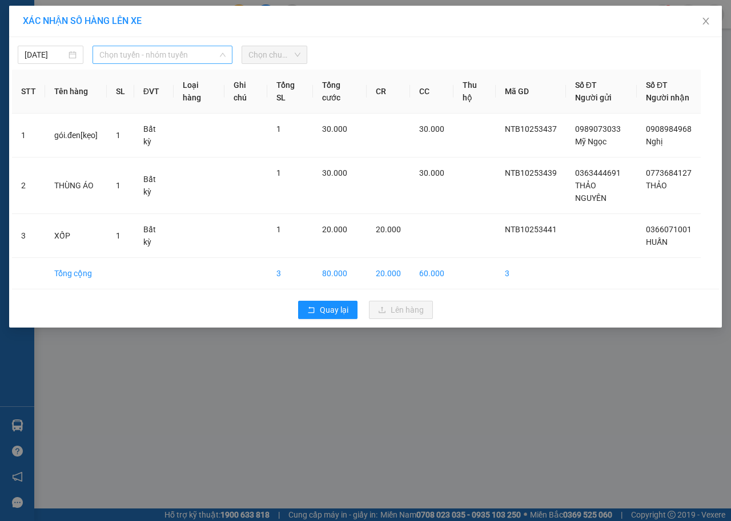
click at [177, 57] on span "Chọn tuyến - nhóm tuyến" at bounding box center [162, 54] width 126 height 17
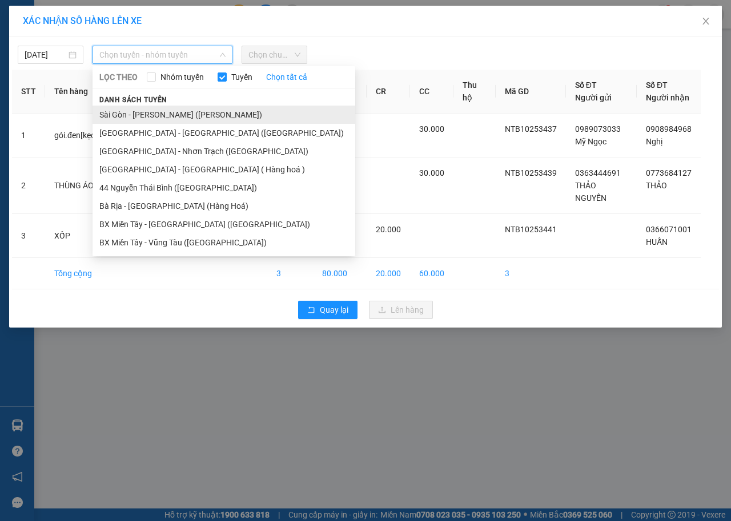
click at [162, 115] on li "Sài Gòn - [PERSON_NAME] ([PERSON_NAME])" at bounding box center [223, 115] width 263 height 18
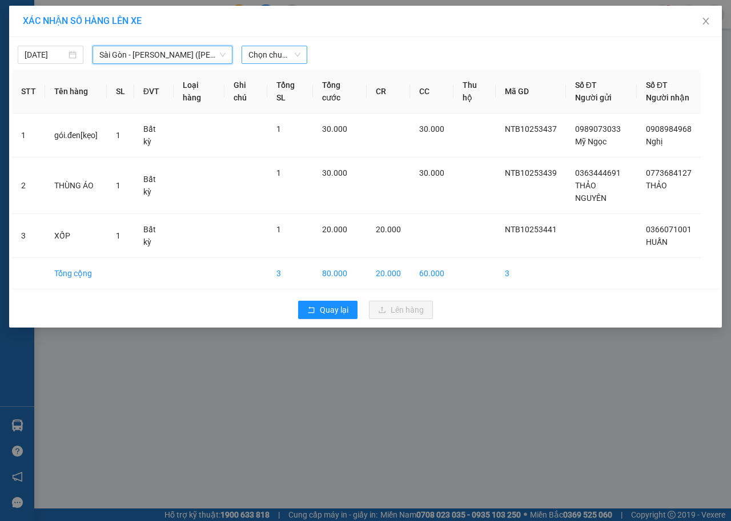
click at [271, 51] on span "Chọn chuyến" at bounding box center [274, 54] width 52 height 17
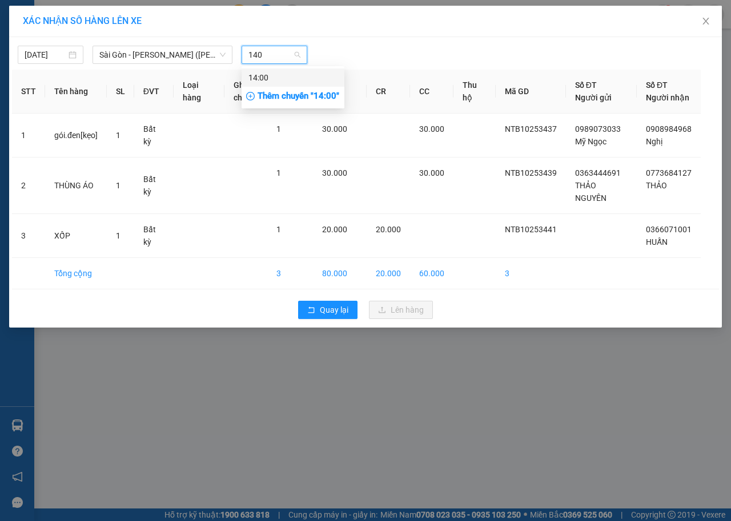
type input "1400"
click at [282, 74] on div "14:00" at bounding box center [292, 77] width 89 height 13
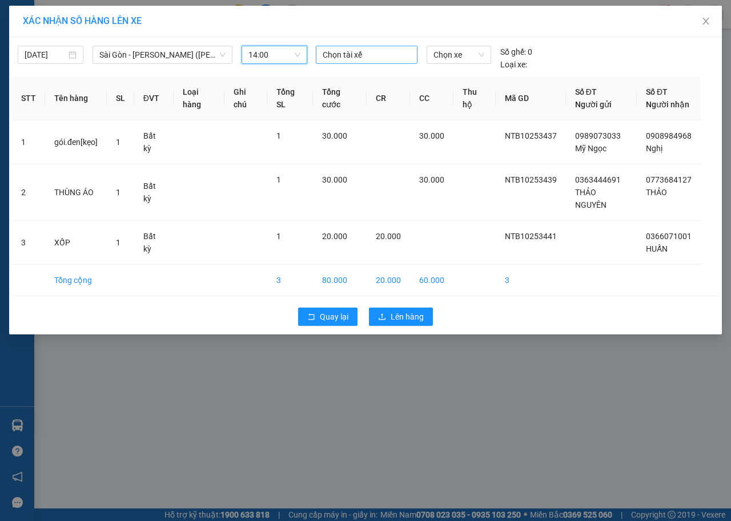
click at [329, 58] on div at bounding box center [367, 55] width 96 height 14
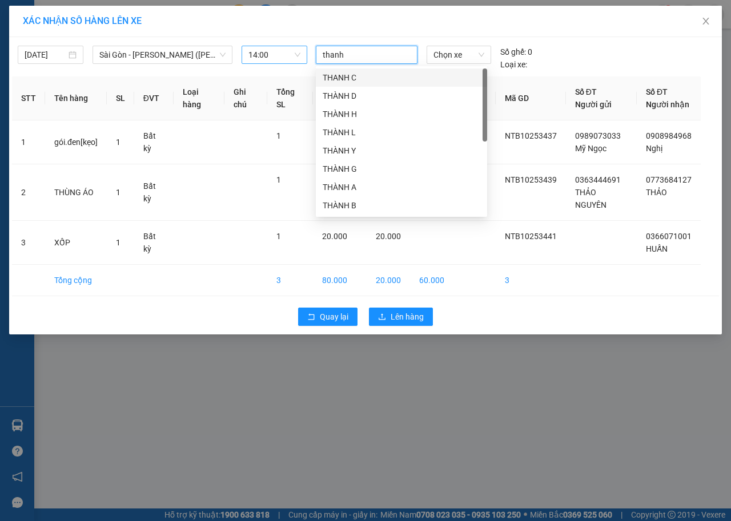
type input "thanh e"
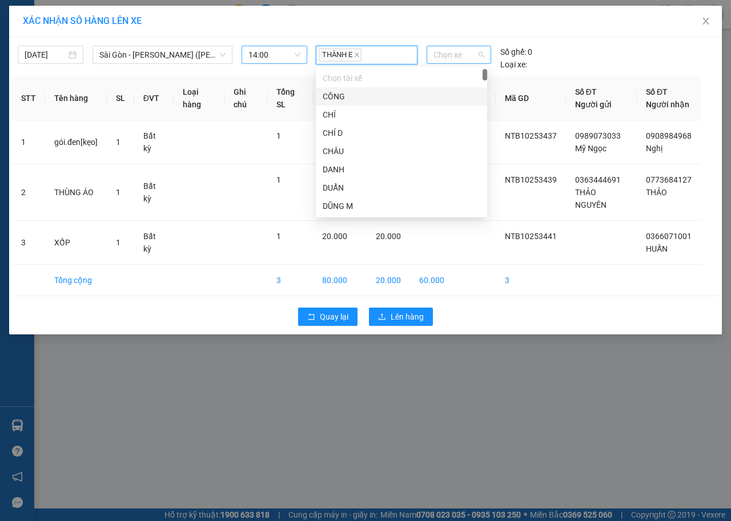
click at [448, 54] on span "Chọn xe" at bounding box center [458, 54] width 51 height 17
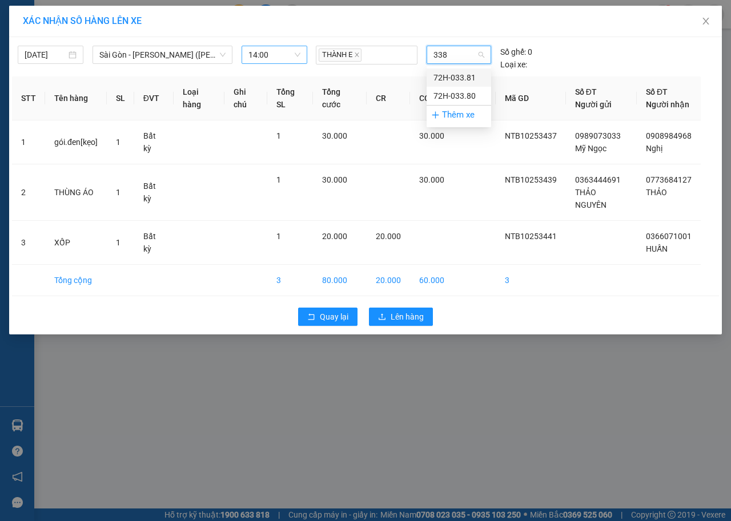
type input "3381"
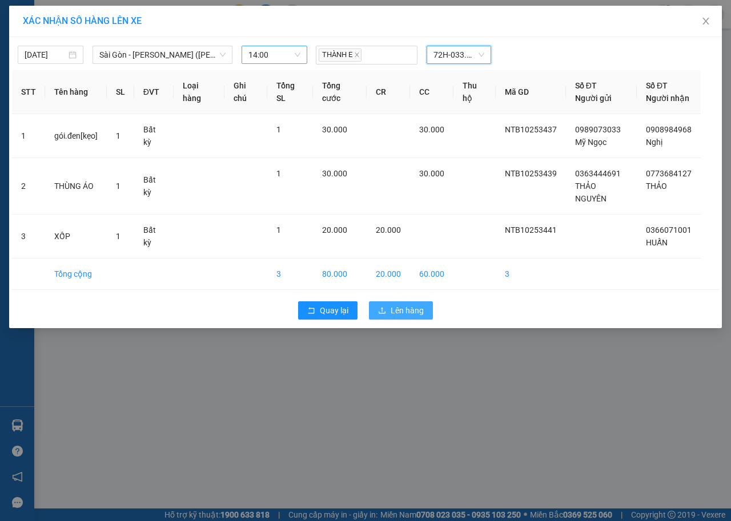
click at [393, 309] on span "Lên hàng" at bounding box center [406, 310] width 33 height 13
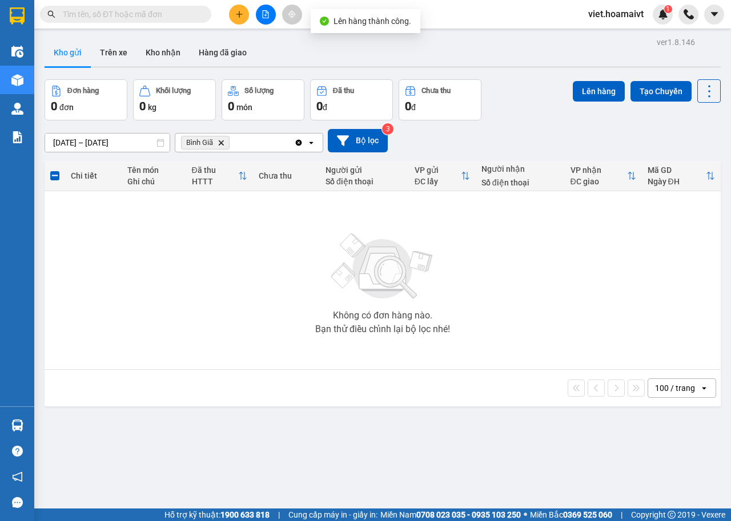
click at [220, 144] on icon "Delete" at bounding box center [220, 142] width 7 height 7
click at [220, 144] on div "Chọn văn phòng nhận" at bounding box center [221, 142] width 79 height 11
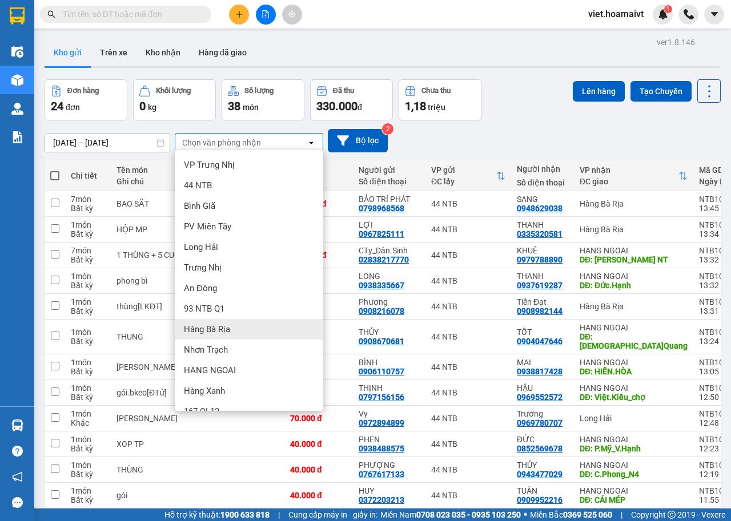
click at [228, 336] on div "Hàng Bà Rịa" at bounding box center [249, 329] width 148 height 21
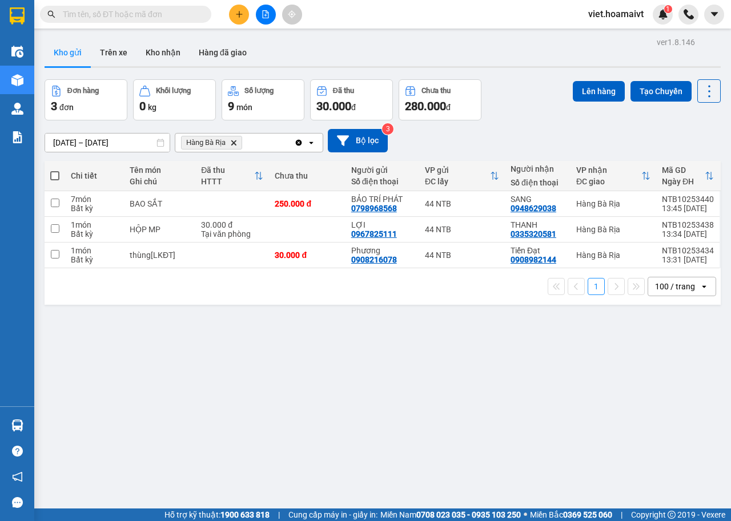
click at [55, 173] on span at bounding box center [54, 175] width 9 height 9
click at [55, 170] on input "checkbox" at bounding box center [55, 170] width 0 height 0
checkbox input "true"
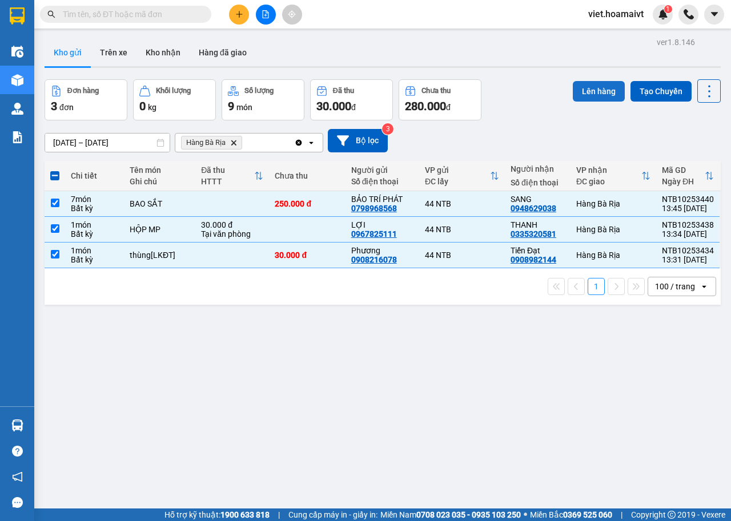
click at [593, 93] on button "Lên hàng" at bounding box center [599, 91] width 52 height 21
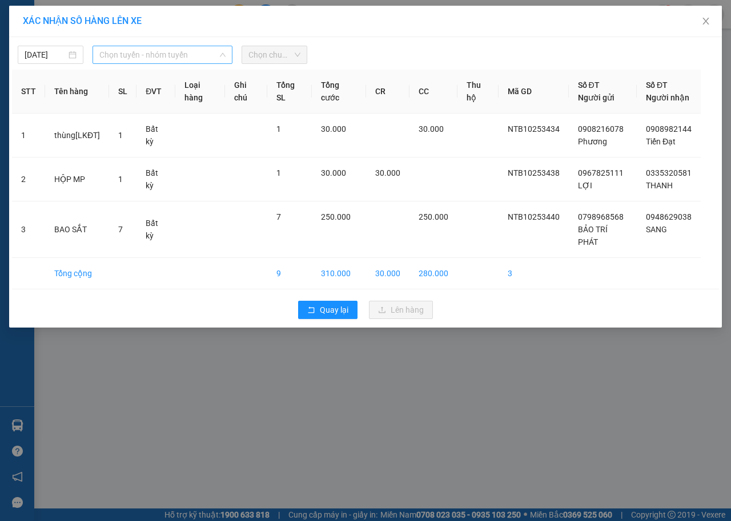
click at [187, 52] on span "Chọn tuyến - nhóm tuyến" at bounding box center [162, 54] width 126 height 17
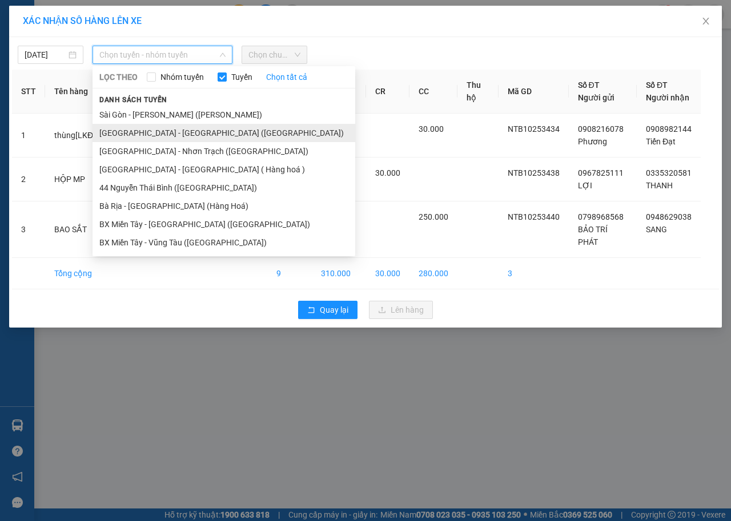
click at [176, 128] on li "[GEOGRAPHIC_DATA] - [GEOGRAPHIC_DATA] ([GEOGRAPHIC_DATA])" at bounding box center [223, 133] width 263 height 18
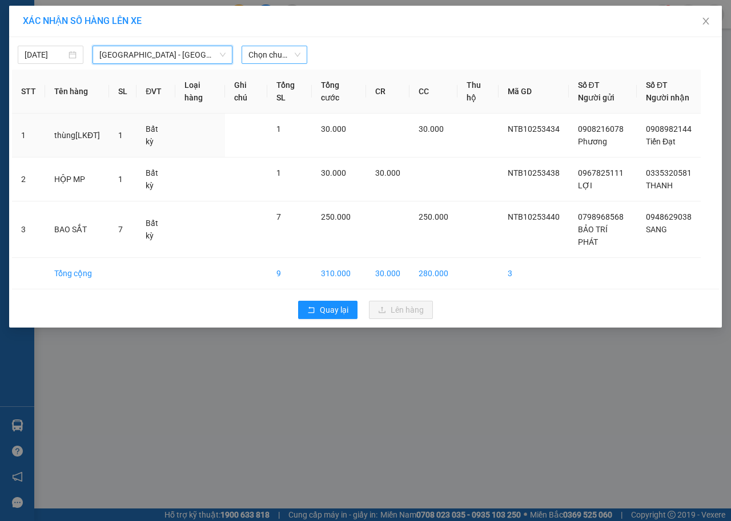
click at [287, 52] on span "Chọn chuyến" at bounding box center [274, 54] width 52 height 17
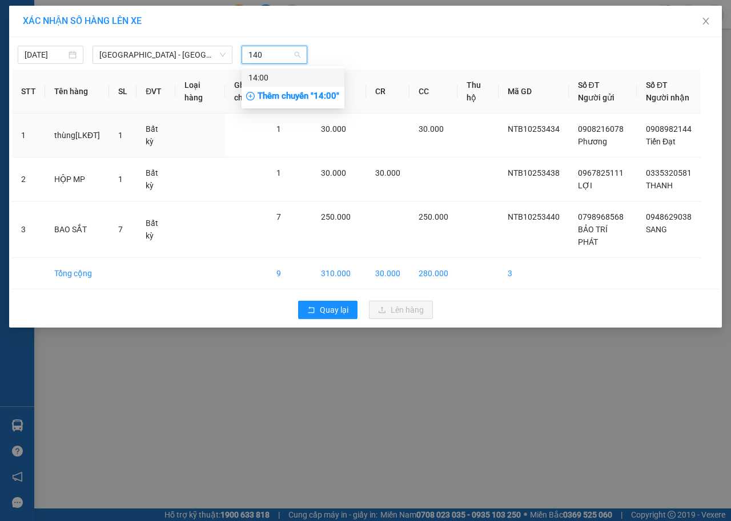
type input "1400"
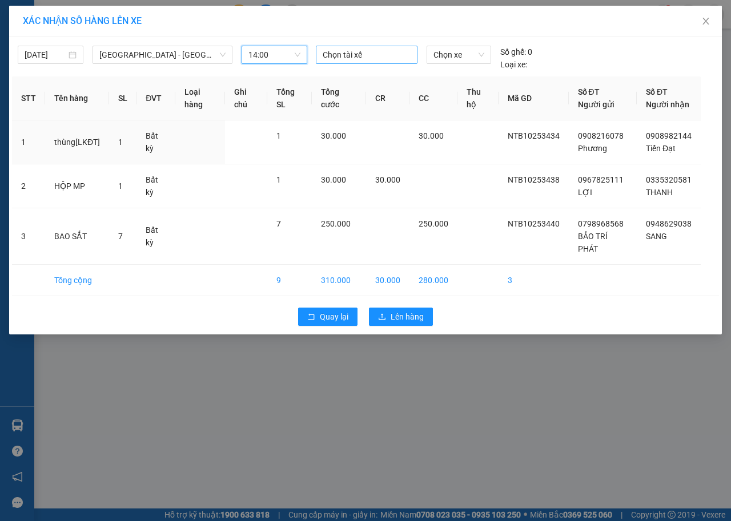
click at [370, 56] on div at bounding box center [367, 55] width 96 height 14
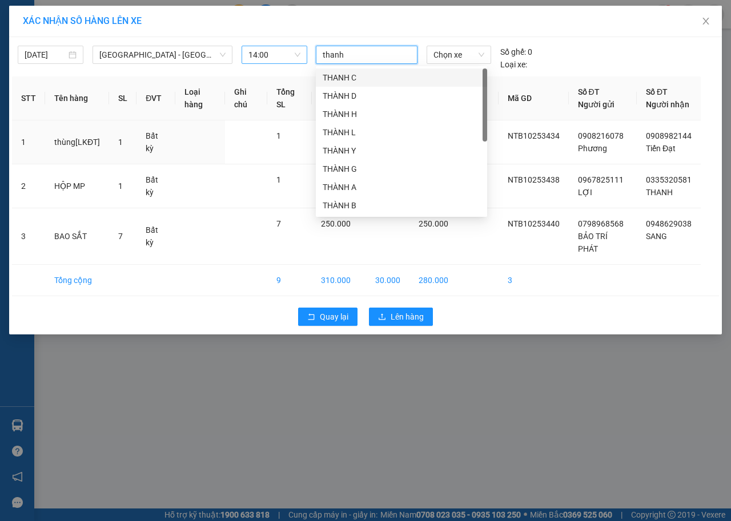
type input "thanh e"
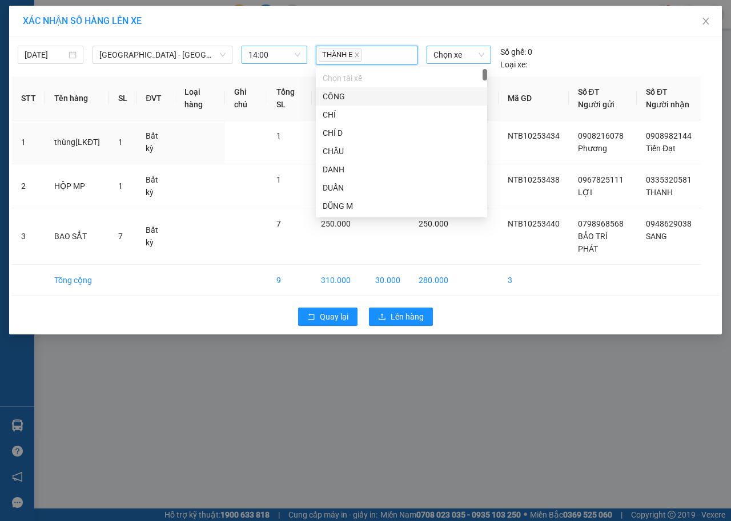
click at [469, 46] on div "Chọn xe" at bounding box center [458, 55] width 64 height 18
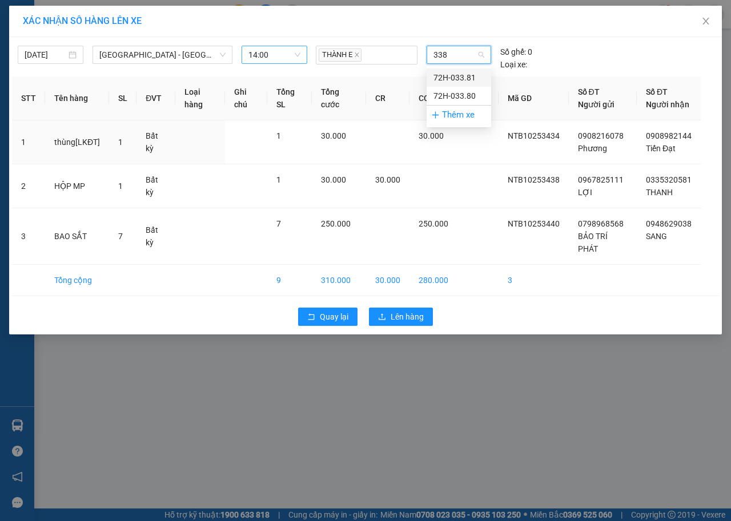
type input "3381"
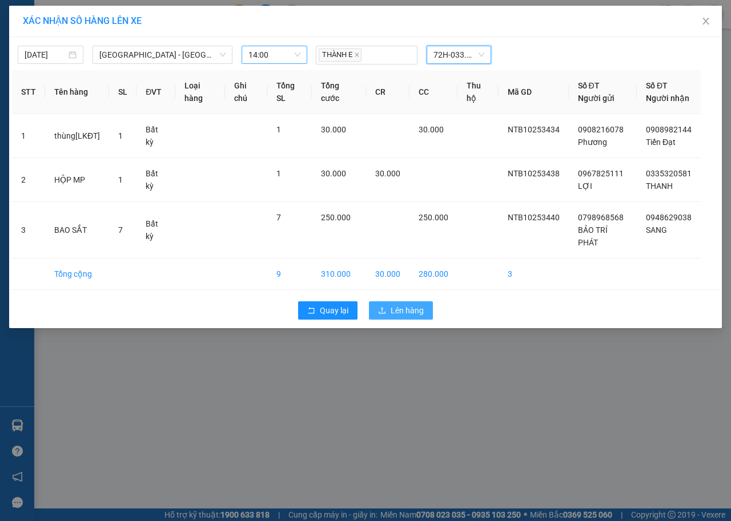
click at [410, 313] on span "Lên hàng" at bounding box center [406, 310] width 33 height 13
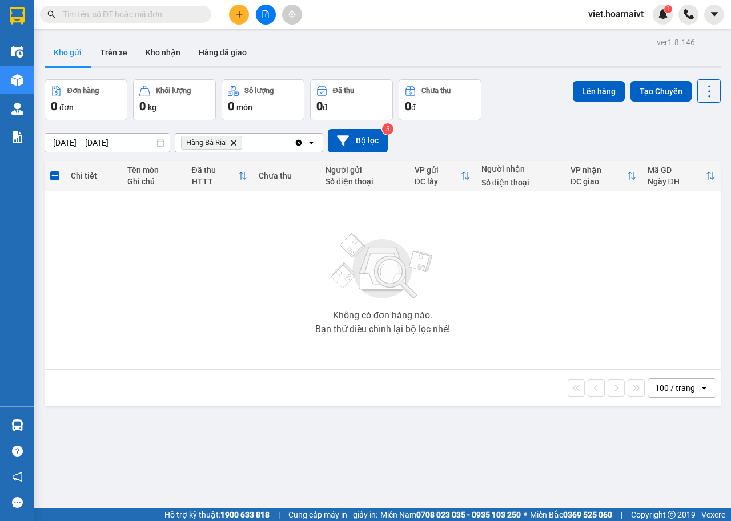
click at [231, 143] on icon "Delete" at bounding box center [233, 142] width 7 height 7
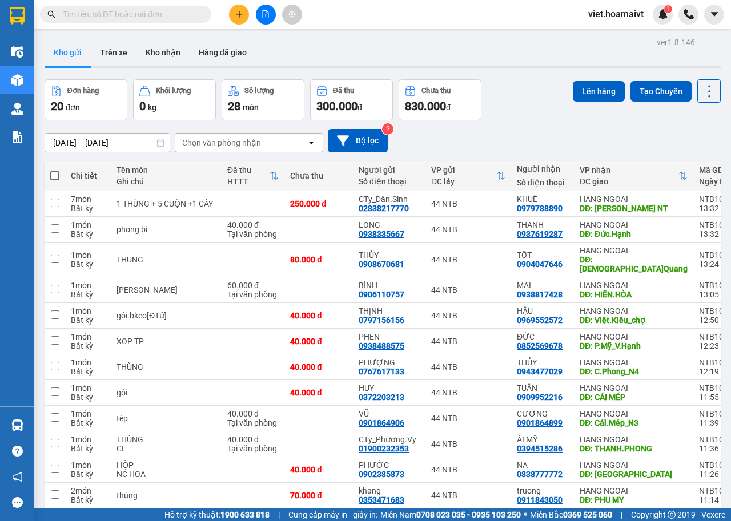
click at [250, 142] on div "Chọn văn phòng nhận" at bounding box center [221, 142] width 79 height 11
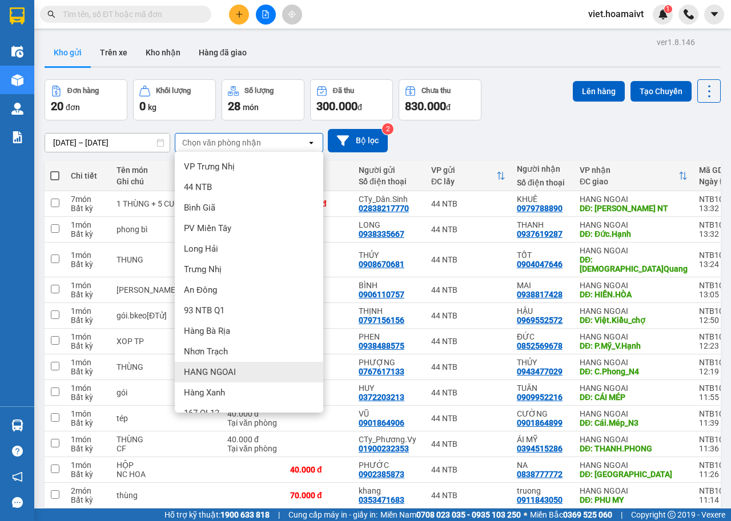
click at [221, 362] on div "HANG NGOAI" at bounding box center [249, 372] width 148 height 21
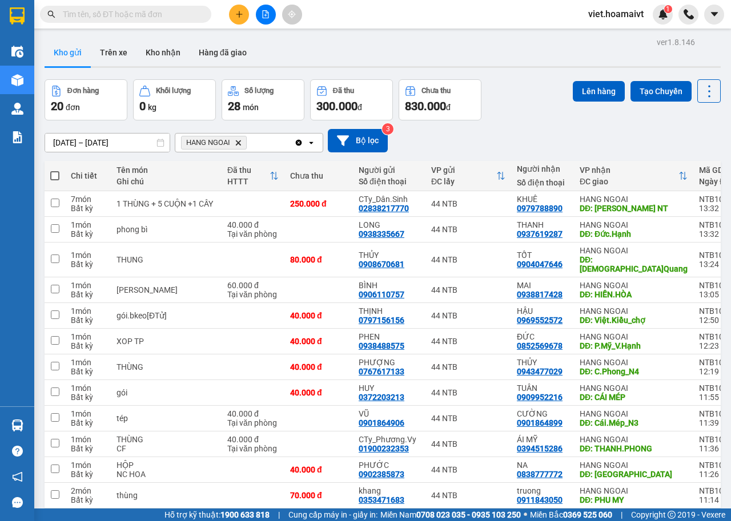
click at [237, 144] on icon "HANG NGOAI, close by backspace" at bounding box center [238, 142] width 5 height 5
click at [233, 15] on button at bounding box center [239, 15] width 20 height 20
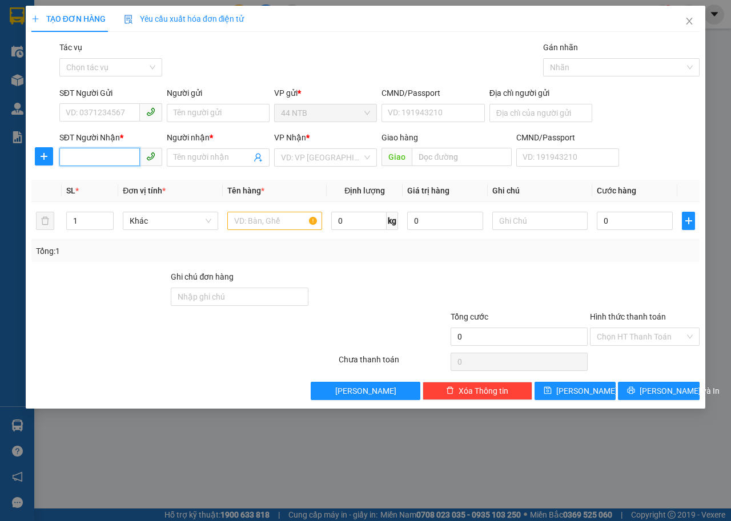
click at [104, 162] on input "SĐT Người Nhận *" at bounding box center [99, 157] width 80 height 18
type input "0767540876"
click at [193, 159] on input "Người nhận *" at bounding box center [213, 157] width 78 height 13
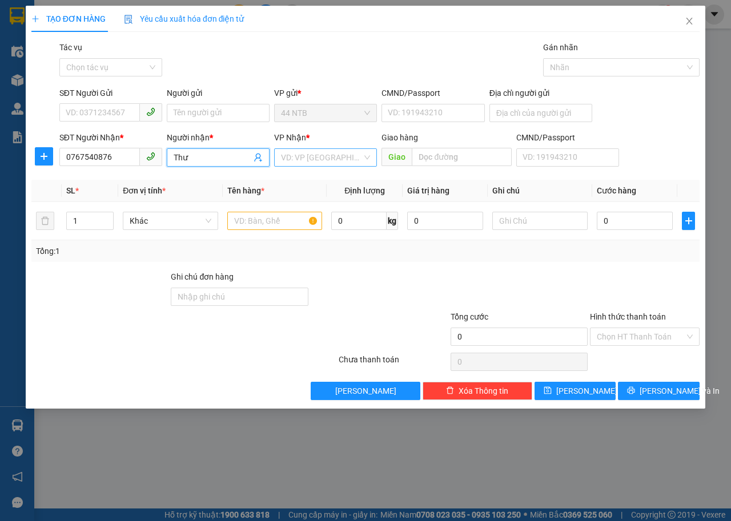
type input "Thư"
click at [304, 159] on input "search" at bounding box center [321, 157] width 81 height 17
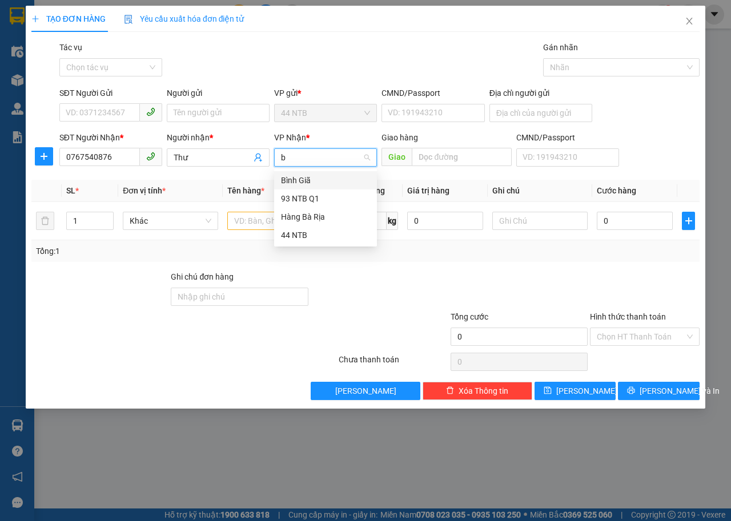
type input "bg"
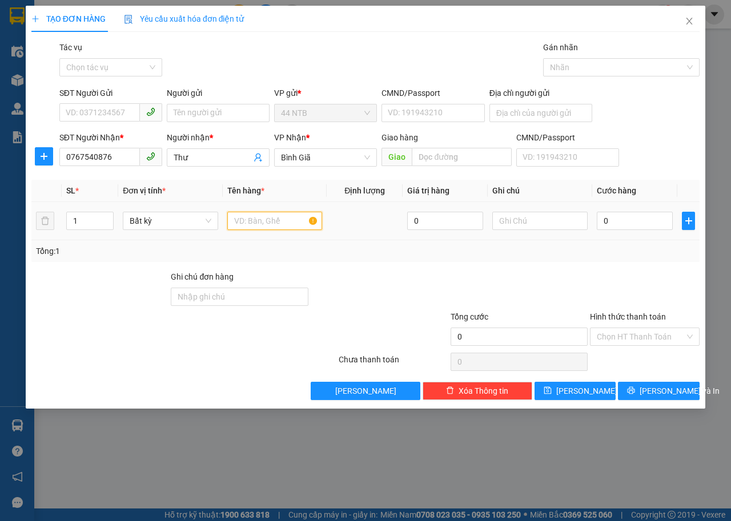
click at [281, 218] on input "text" at bounding box center [274, 221] width 95 height 18
type input "valy"
click at [643, 219] on input "0" at bounding box center [634, 221] width 76 height 18
click at [624, 330] on input "Hình thức thanh toán" at bounding box center [640, 336] width 88 height 17
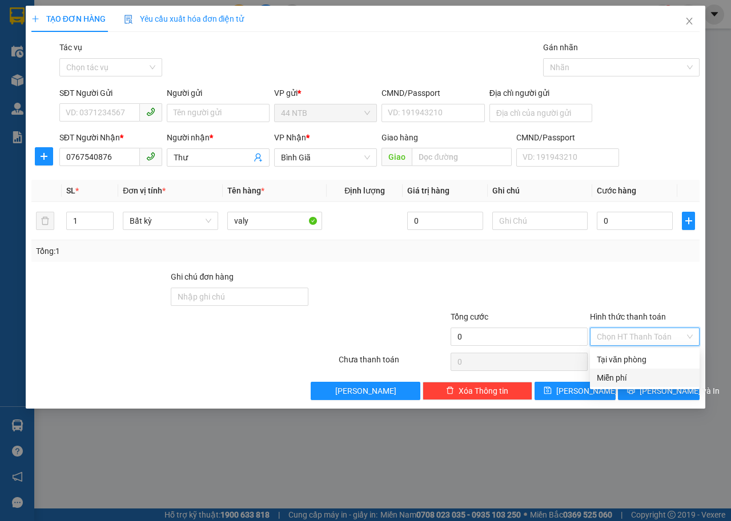
click at [615, 378] on div "Miễn phí" at bounding box center [644, 378] width 96 height 13
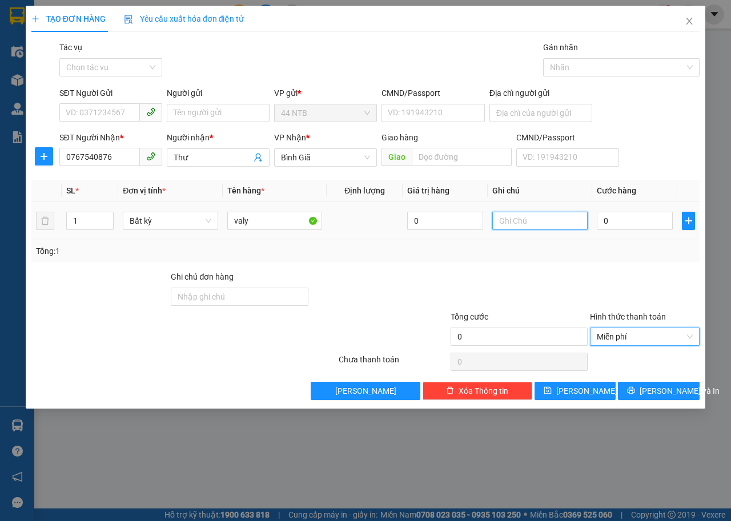
click at [522, 226] on input "text" at bounding box center [539, 221] width 95 height 18
type input "khách.quên"
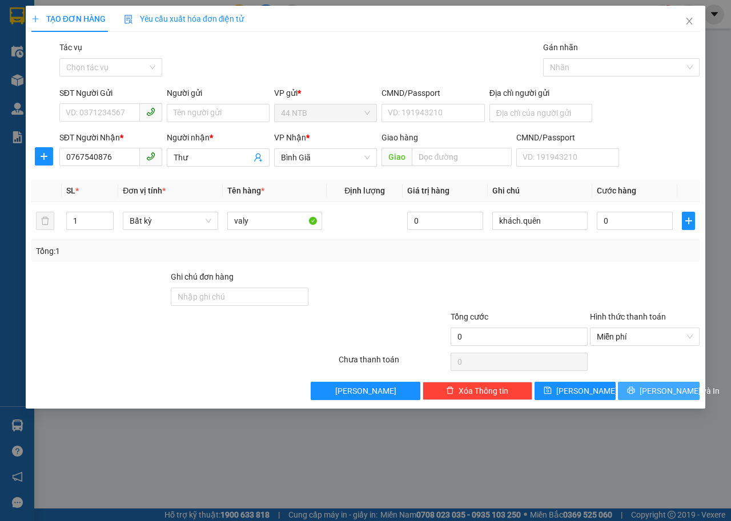
click at [648, 394] on button "[PERSON_NAME] và In" at bounding box center [659, 391] width 82 height 18
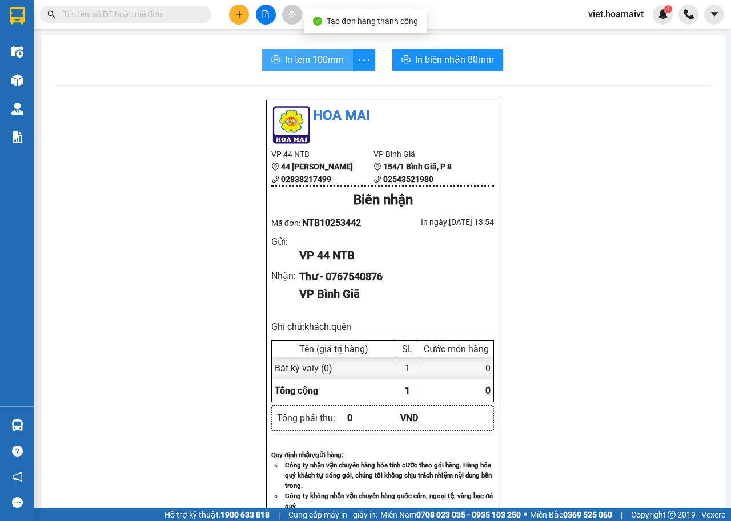
click at [317, 61] on span "In tem 100mm" at bounding box center [314, 60] width 59 height 14
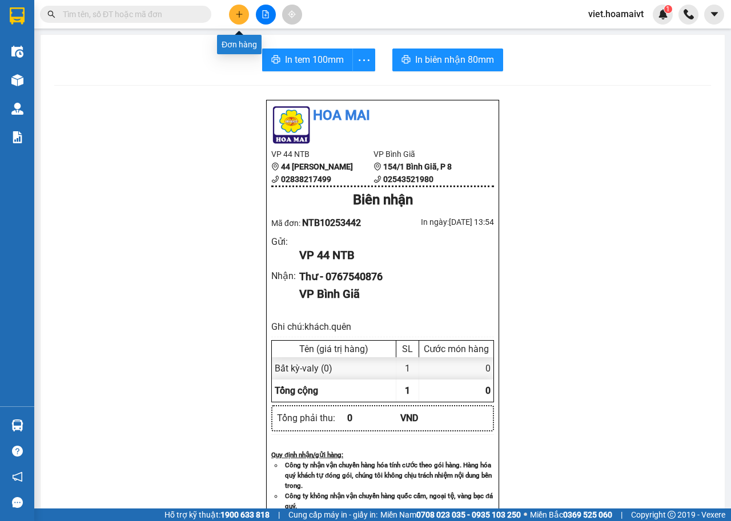
click at [235, 21] on button at bounding box center [239, 15] width 20 height 20
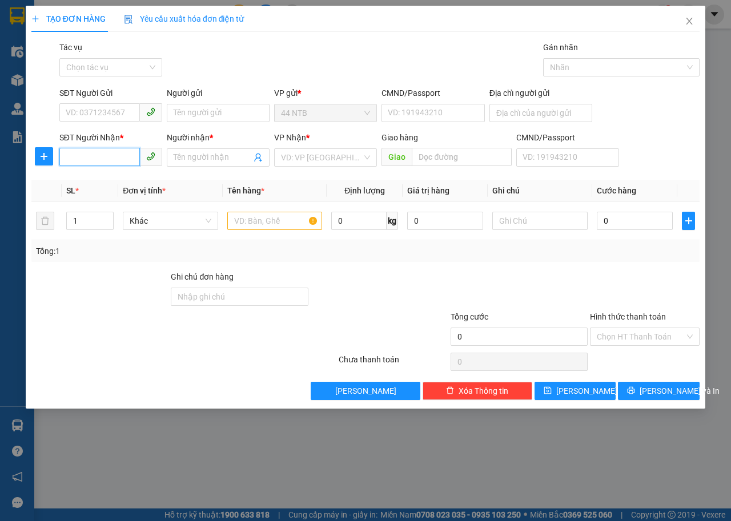
click at [102, 157] on input "SĐT Người Nhận *" at bounding box center [99, 157] width 80 height 18
type input "0908062088"
click at [131, 179] on div "0908062088 - nam" at bounding box center [110, 180] width 89 height 13
type input "nam"
type input "0908062088"
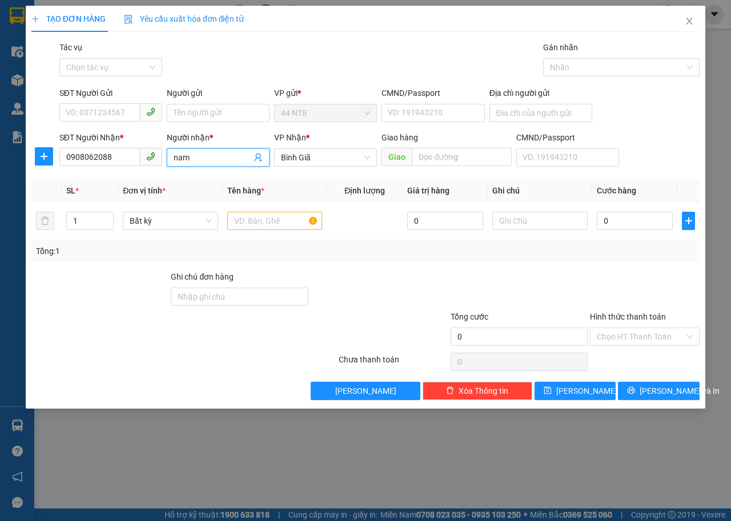
click at [176, 153] on input "nam" at bounding box center [213, 157] width 78 height 13
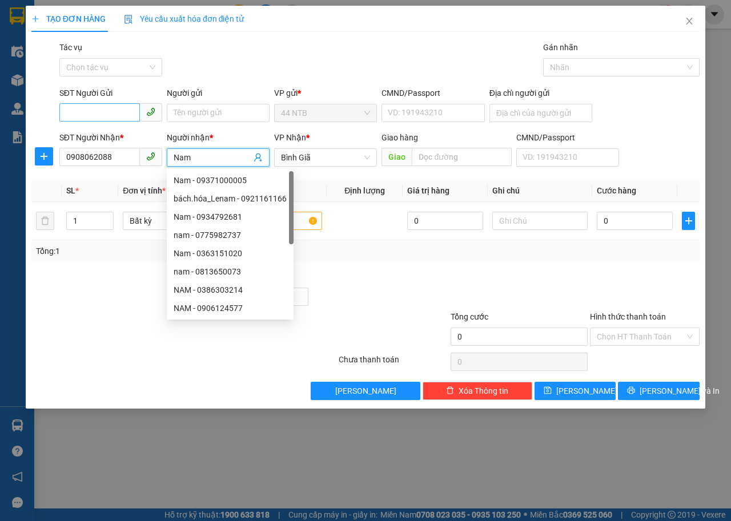
type input "Nam"
click at [108, 119] on input "SĐT Người Gửi" at bounding box center [99, 112] width 80 height 18
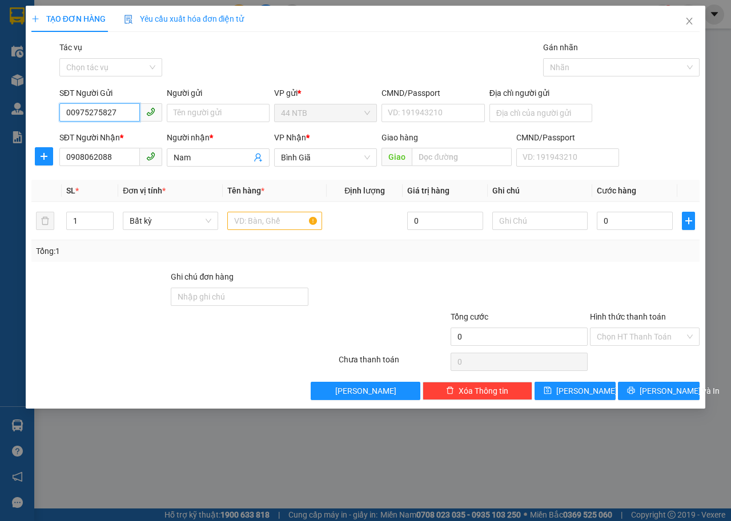
click at [73, 107] on input "00975275827" at bounding box center [99, 112] width 80 height 18
click at [110, 112] on input "0975275827" at bounding box center [99, 112] width 80 height 18
click at [106, 114] on input "09752758275" at bounding box center [99, 112] width 80 height 18
type input "0975275875"
click at [119, 138] on div "0975275875 - HOAI ANH" at bounding box center [122, 136] width 112 height 13
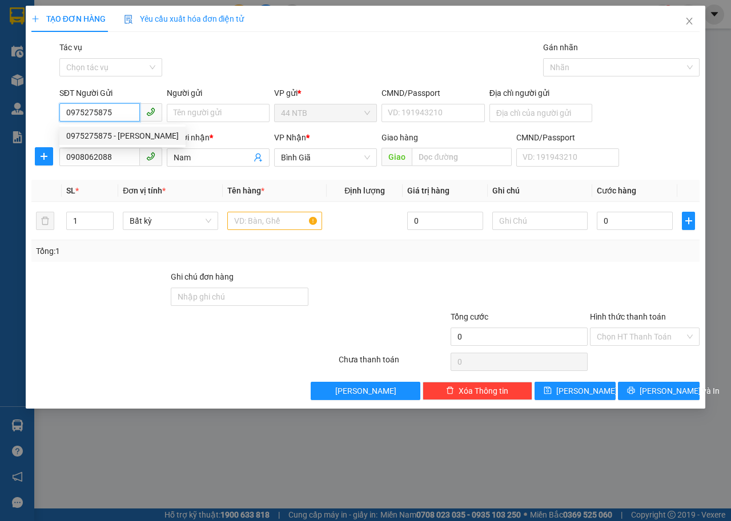
type input "HOAI ANH"
type input "0975275875"
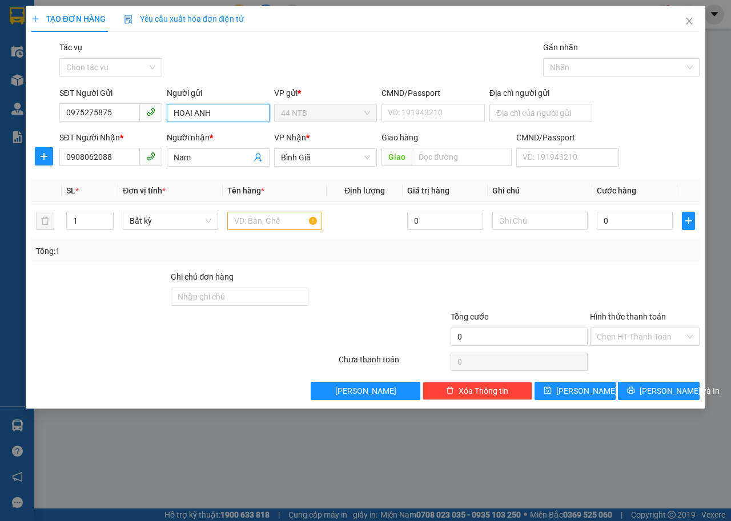
click at [239, 107] on input "HOAI ANH" at bounding box center [218, 113] width 103 height 18
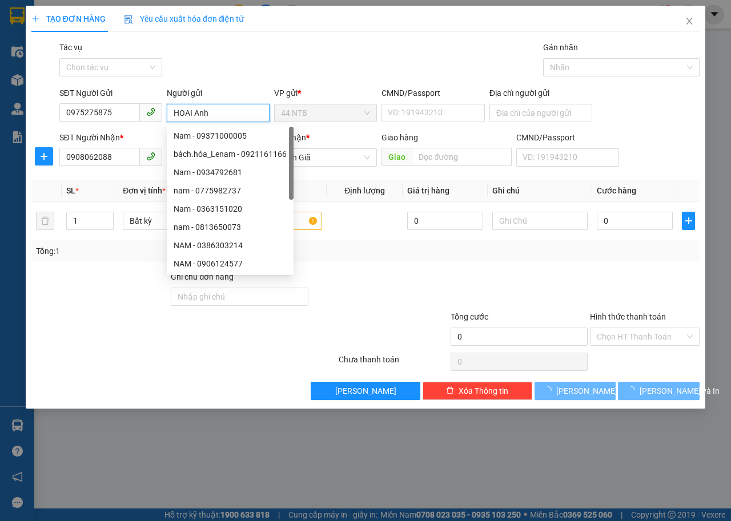
click at [192, 116] on input "HOAI Anh" at bounding box center [218, 113] width 103 height 18
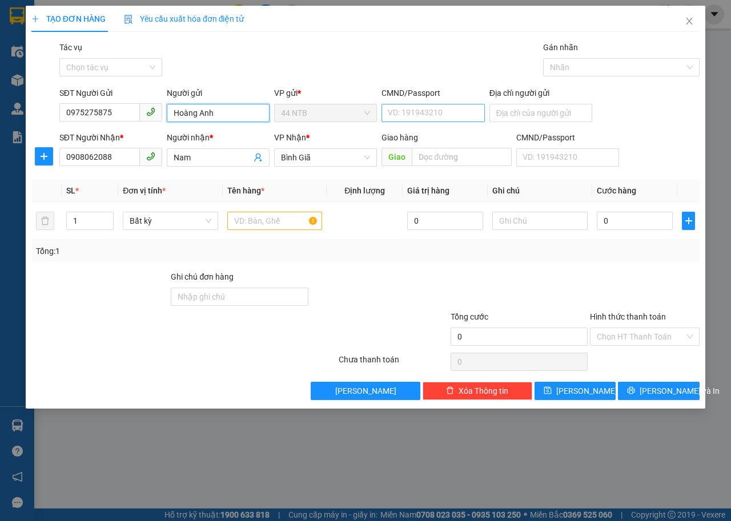
type input "Hoàng Anh"
click at [426, 112] on input "CMND/Passport" at bounding box center [432, 113] width 103 height 18
type input "086093003277"
click at [283, 220] on input "text" at bounding box center [274, 221] width 95 height 18
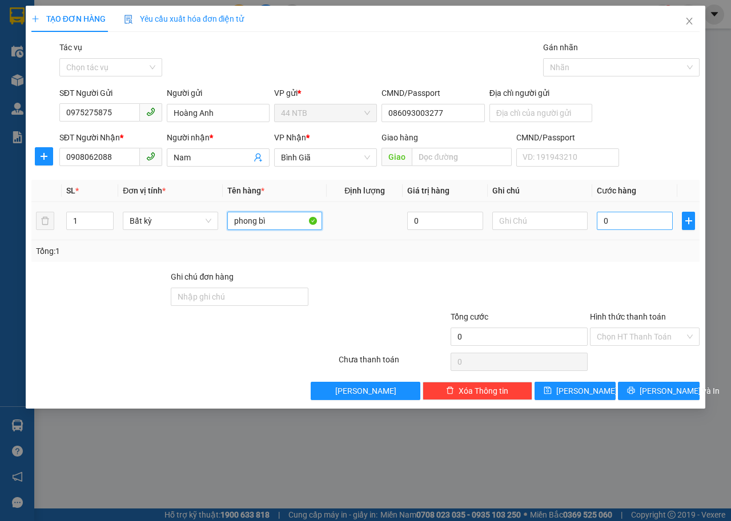
type input "phong bì"
click at [616, 215] on input "0" at bounding box center [634, 221] width 76 height 18
type input "3"
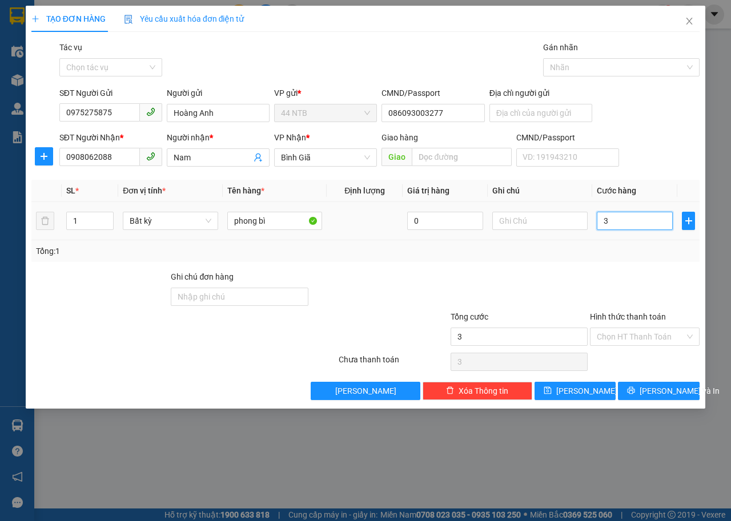
type input "30"
type input "30.000"
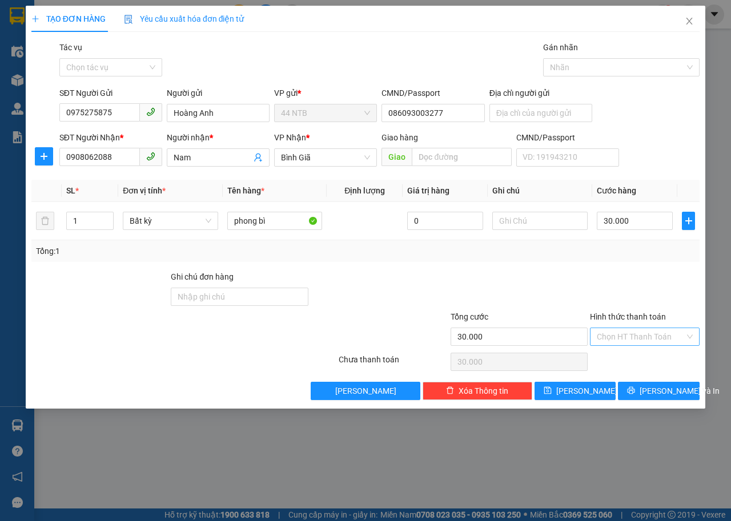
click at [621, 332] on input "Hình thức thanh toán" at bounding box center [640, 336] width 88 height 17
click at [639, 356] on div "Tại văn phòng" at bounding box center [644, 359] width 96 height 13
type input "0"
click at [650, 389] on span "[PERSON_NAME] và In" at bounding box center [679, 391] width 80 height 13
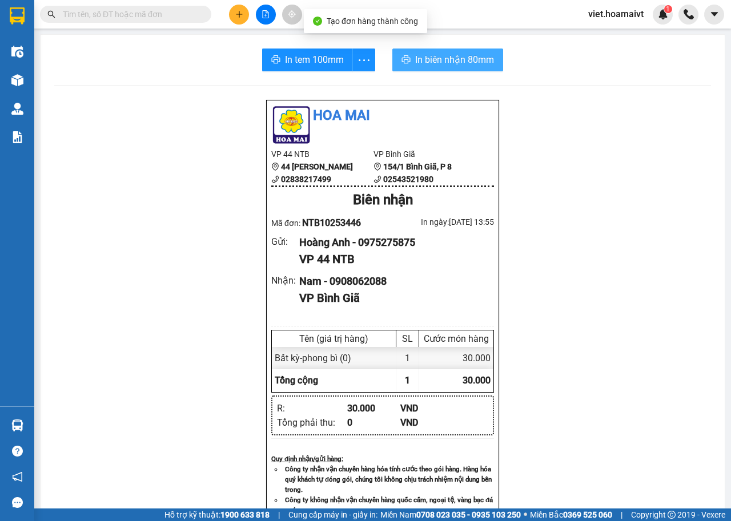
click at [448, 66] on span "In biên nhận 80mm" at bounding box center [454, 60] width 79 height 14
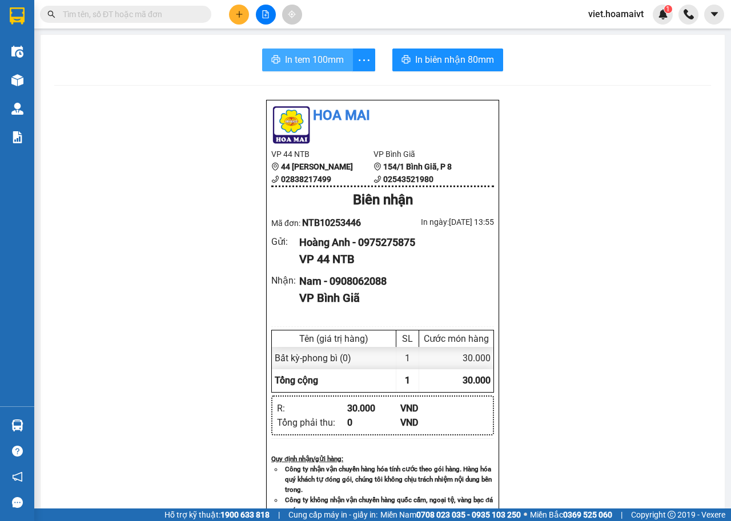
click at [330, 54] on span "In tem 100mm" at bounding box center [314, 60] width 59 height 14
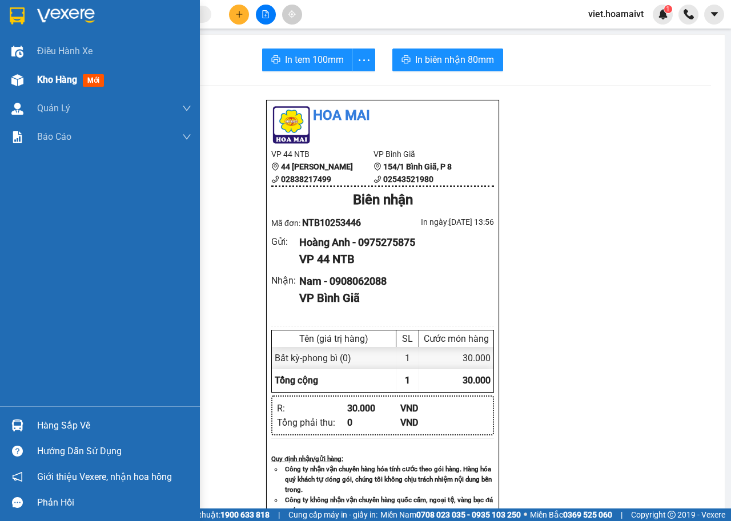
click at [87, 82] on span "mới" at bounding box center [93, 80] width 21 height 13
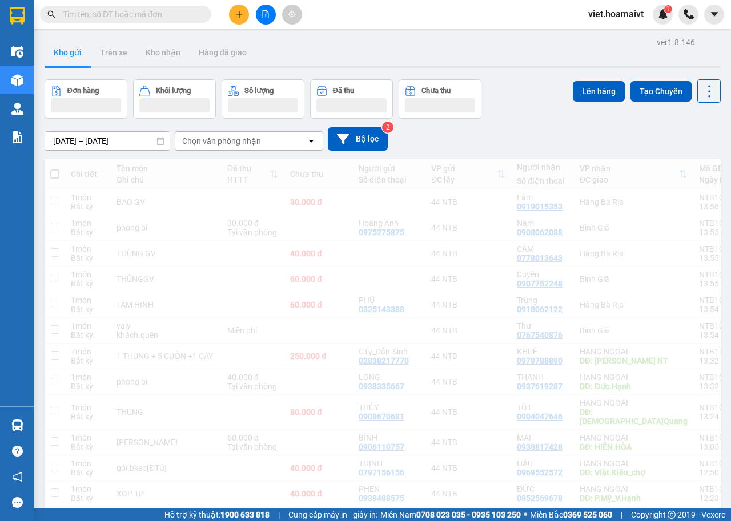
click at [251, 137] on div "Chọn văn phòng nhận" at bounding box center [221, 140] width 79 height 11
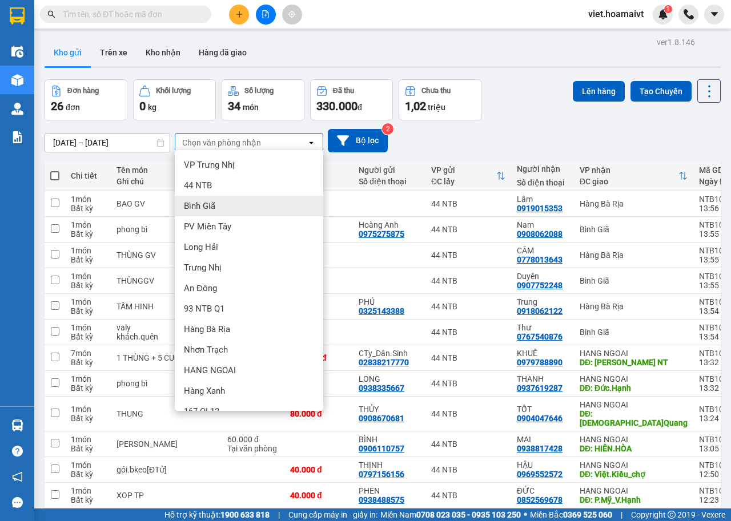
click at [223, 203] on div "Bình Giã" at bounding box center [249, 206] width 148 height 21
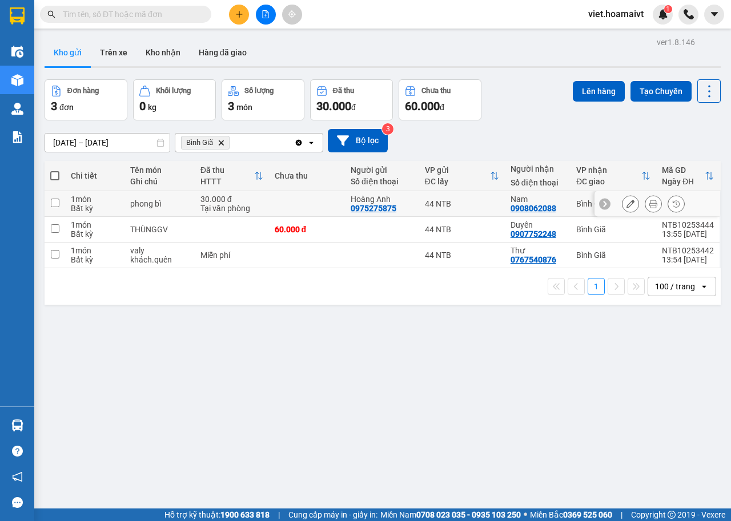
click at [173, 200] on div "phong bì" at bounding box center [159, 203] width 59 height 9
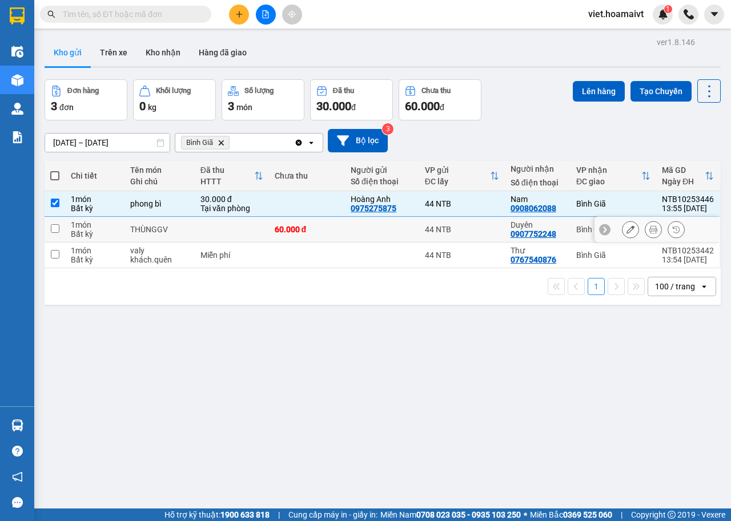
click at [175, 224] on td "THÙNGGV" at bounding box center [159, 230] width 70 height 26
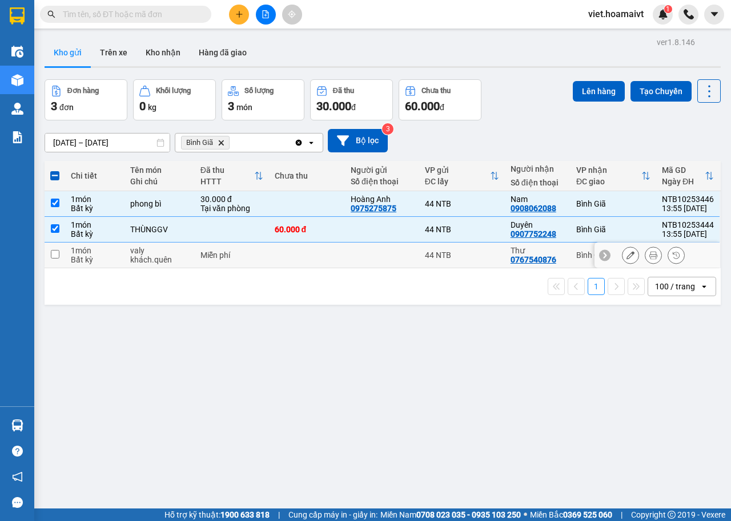
click at [200, 254] on div "Miễn phí" at bounding box center [231, 255] width 63 height 9
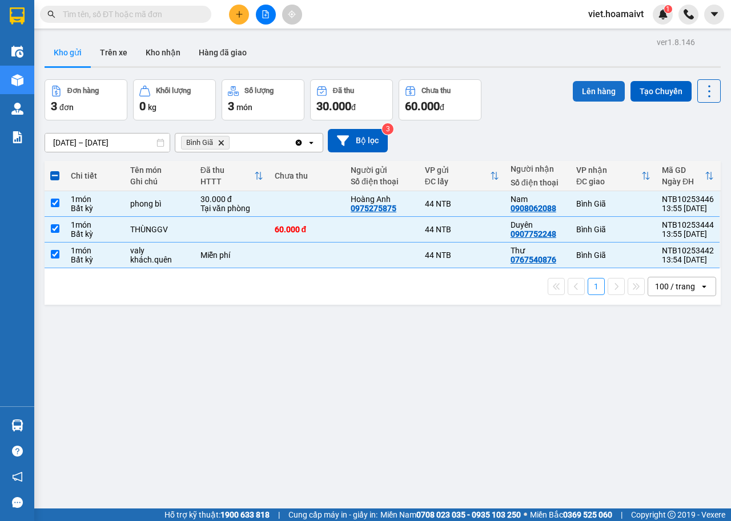
click at [592, 91] on button "Lên hàng" at bounding box center [599, 91] width 52 height 21
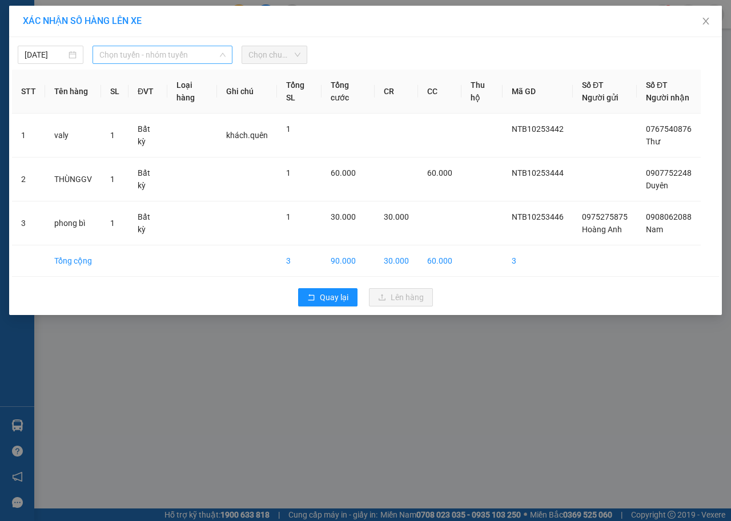
click at [158, 47] on span "Chọn tuyến - nhóm tuyến" at bounding box center [162, 54] width 126 height 17
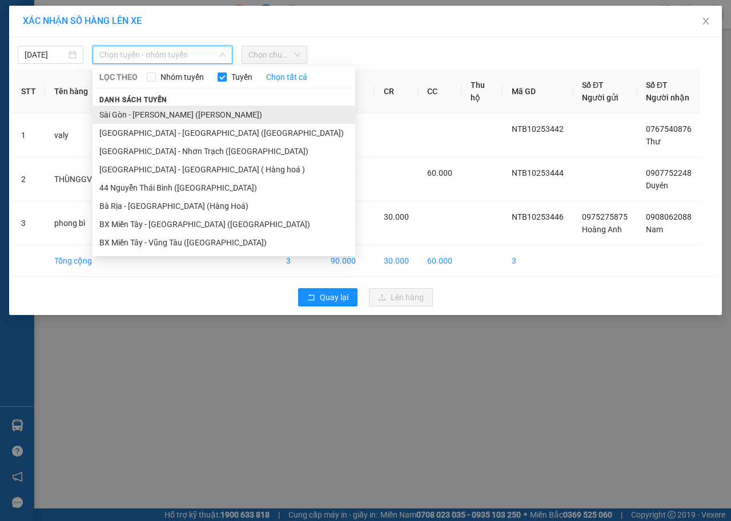
click at [151, 118] on li "Sài Gòn - [PERSON_NAME] ([PERSON_NAME])" at bounding box center [223, 115] width 263 height 18
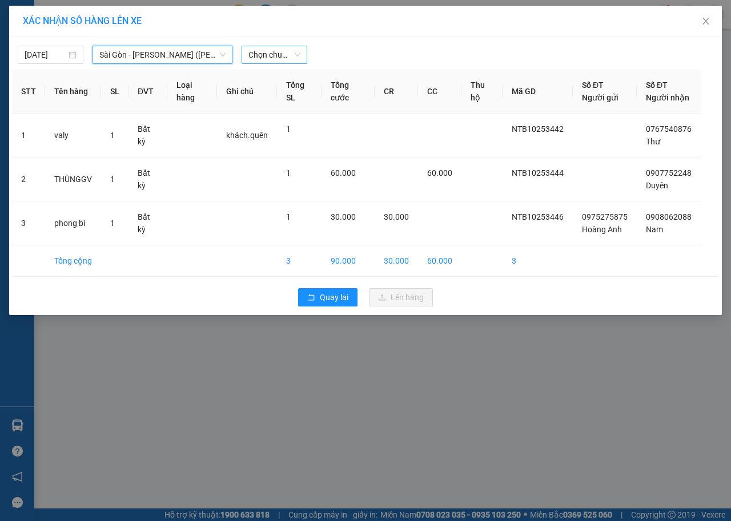
click at [264, 48] on span "Chọn chuyến" at bounding box center [274, 54] width 52 height 17
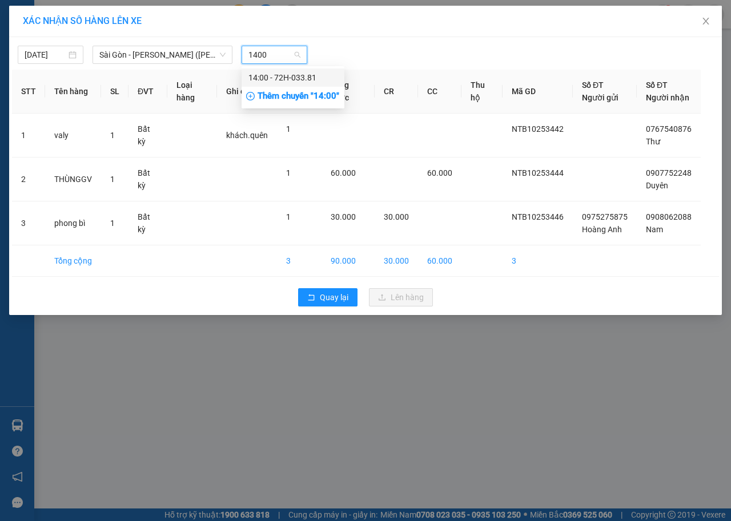
click at [284, 77] on div "14:00 - 72H-033.81" at bounding box center [292, 77] width 89 height 13
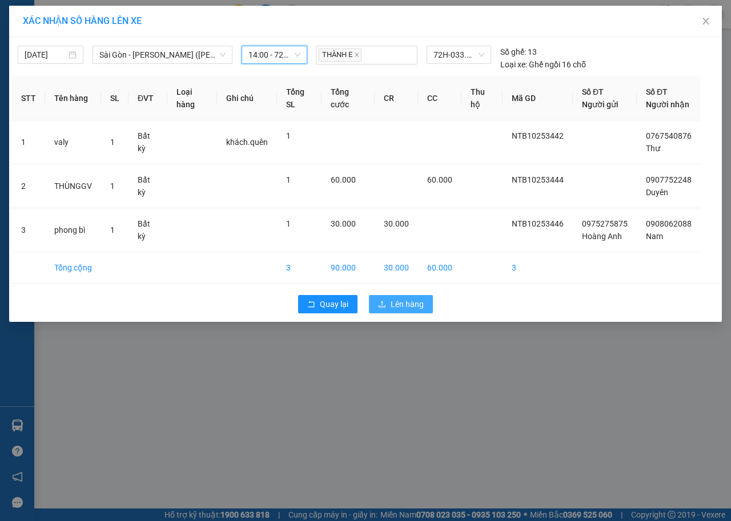
click at [402, 305] on span "Lên hàng" at bounding box center [406, 304] width 33 height 13
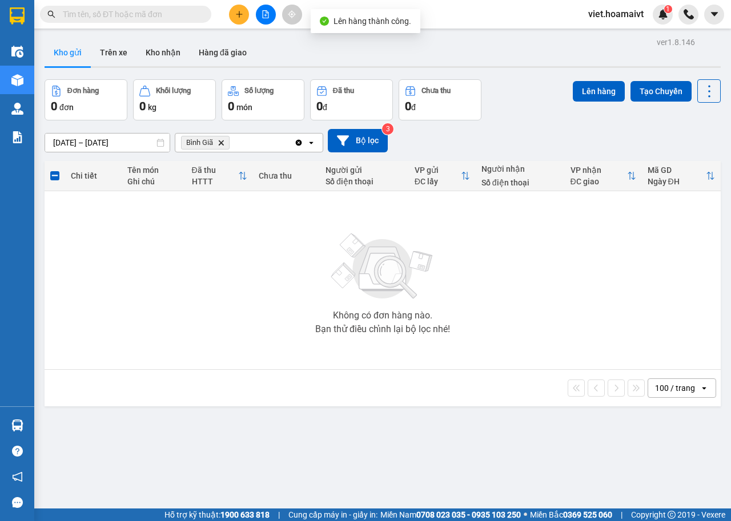
click at [221, 144] on icon "Delete" at bounding box center [220, 142] width 7 height 7
click at [216, 141] on div "Chọn văn phòng nhận" at bounding box center [221, 142] width 79 height 11
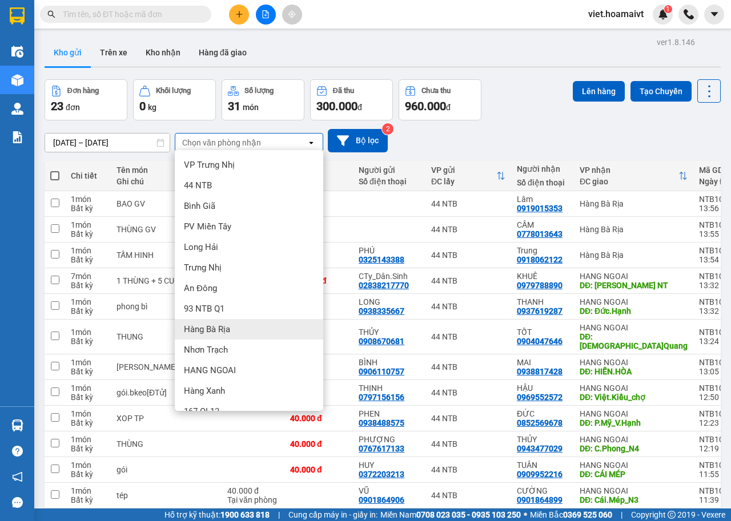
click at [234, 331] on div "Hàng Bà Rịa" at bounding box center [249, 329] width 148 height 21
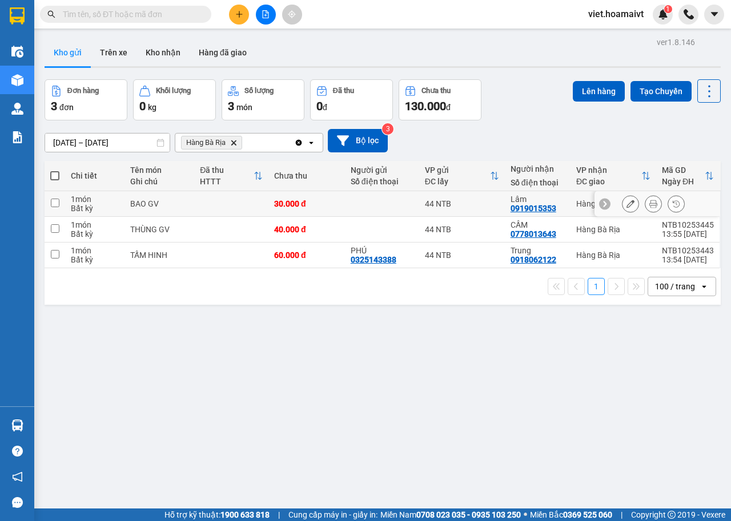
click at [148, 201] on div "BAO GV" at bounding box center [159, 203] width 58 height 9
checkbox input "true"
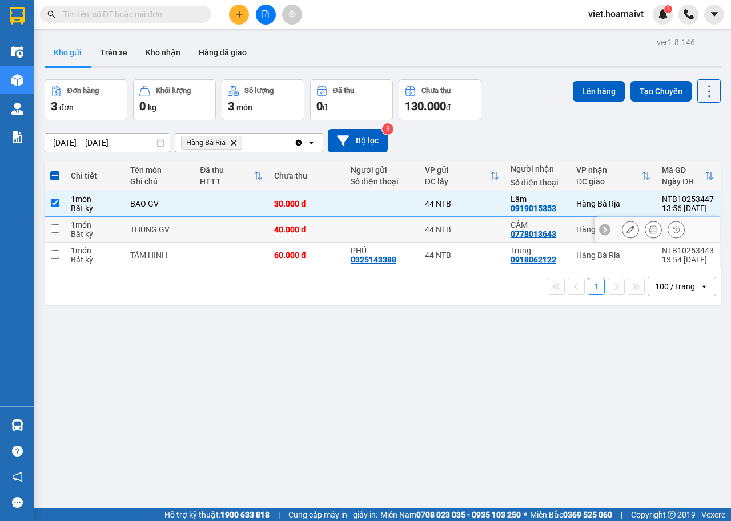
click at [130, 227] on div "THÙNG GV" at bounding box center [159, 229] width 58 height 9
checkbox input "true"
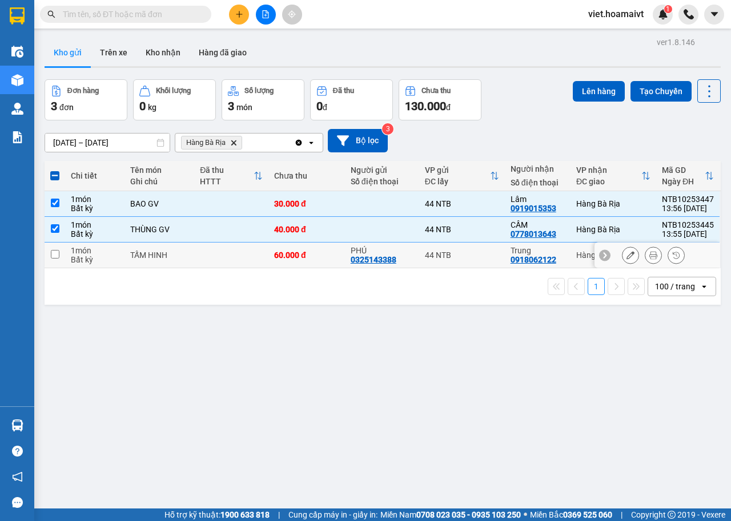
click at [126, 257] on td "TẤM HINH" at bounding box center [159, 256] width 70 height 26
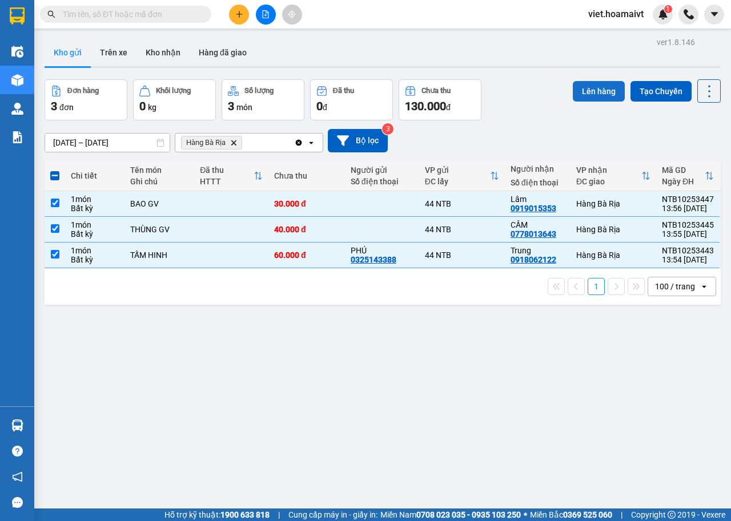
click at [587, 95] on button "Lên hàng" at bounding box center [599, 91] width 52 height 21
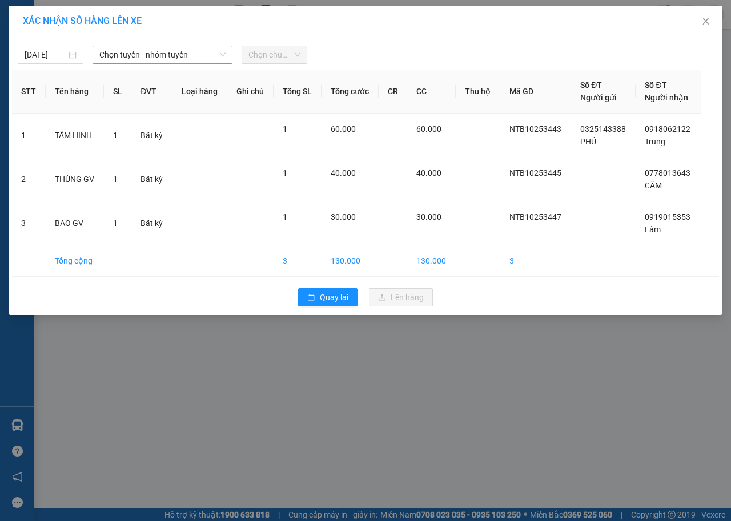
click at [150, 55] on span "Chọn tuyến - nhóm tuyến" at bounding box center [162, 54] width 126 height 17
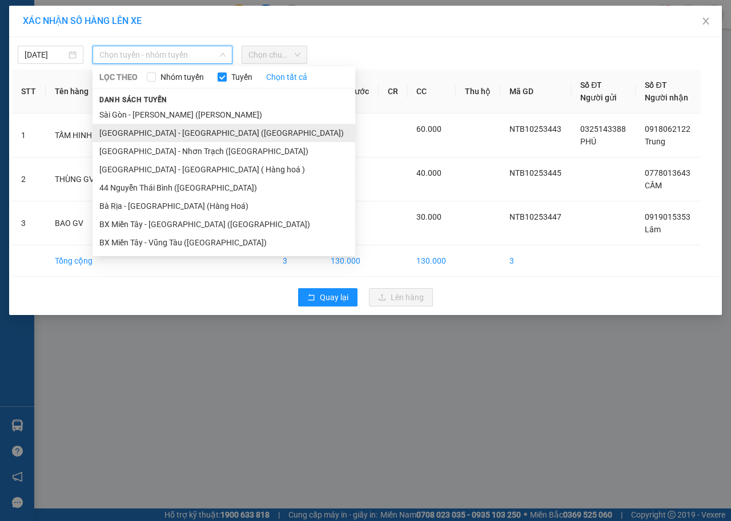
click at [167, 130] on li "[GEOGRAPHIC_DATA] - [GEOGRAPHIC_DATA] ([GEOGRAPHIC_DATA])" at bounding box center [223, 133] width 263 height 18
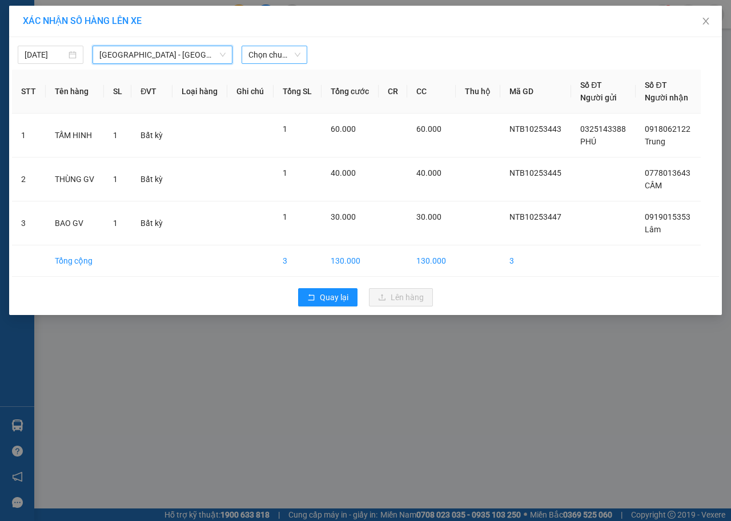
click at [273, 54] on span "Chọn chuyến" at bounding box center [274, 54] width 52 height 17
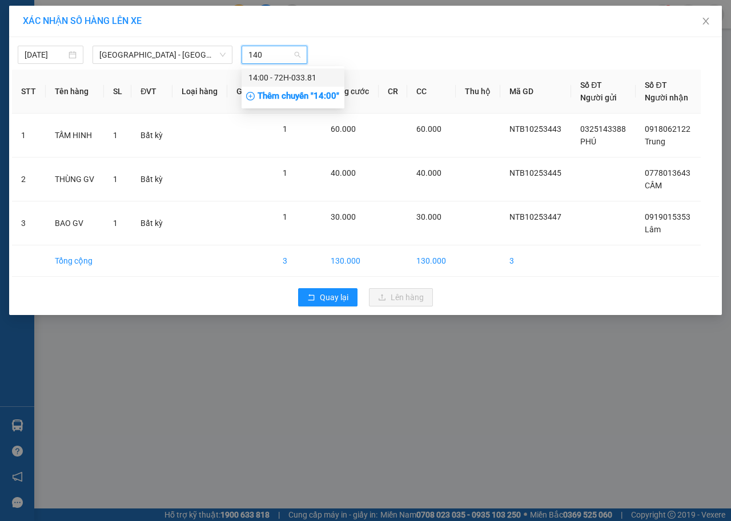
type input "1400"
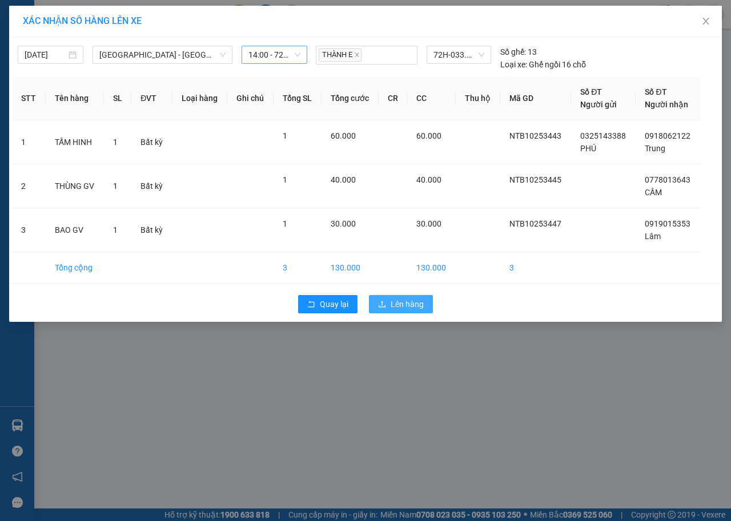
click at [400, 307] on span "Lên hàng" at bounding box center [406, 304] width 33 height 13
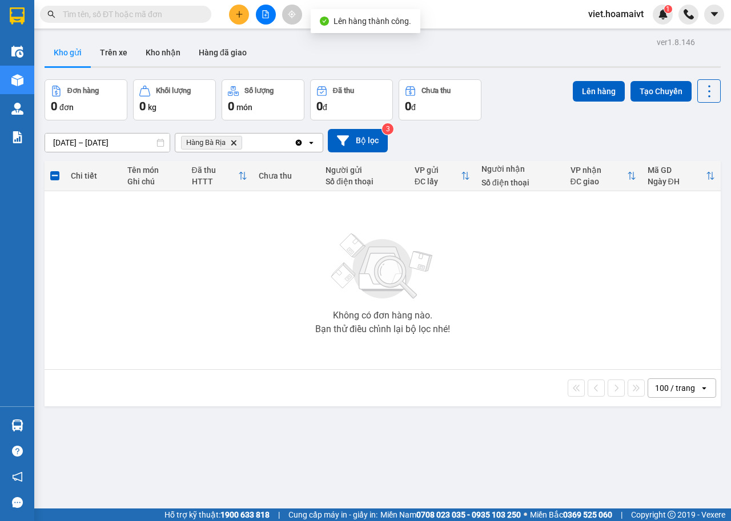
click at [233, 142] on icon "Delete" at bounding box center [233, 142] width 7 height 7
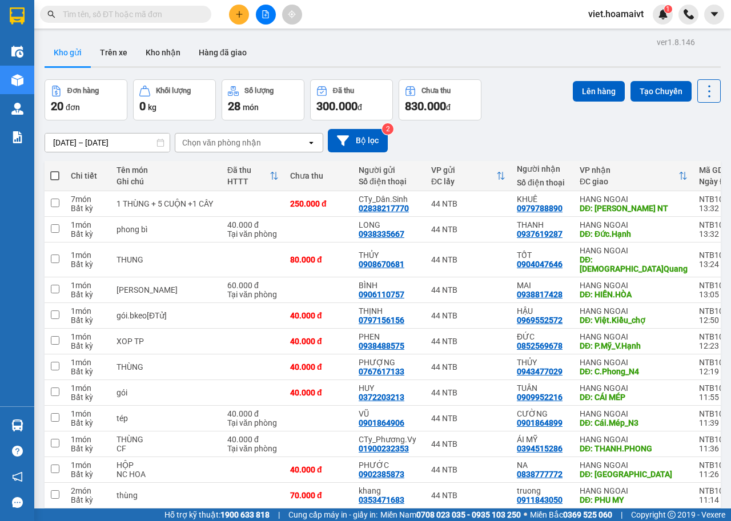
click at [264, 17] on icon "file-add" at bounding box center [265, 14] width 8 height 8
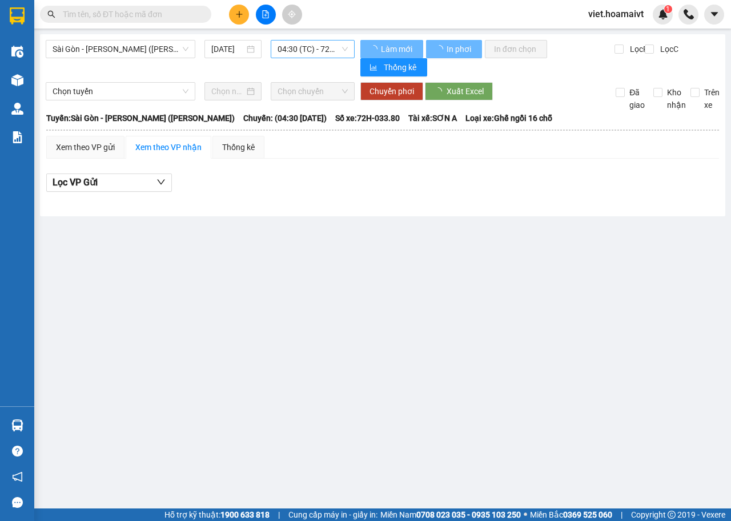
click at [316, 48] on span "04:30 (TC) - 72H-033.80" at bounding box center [312, 49] width 70 height 17
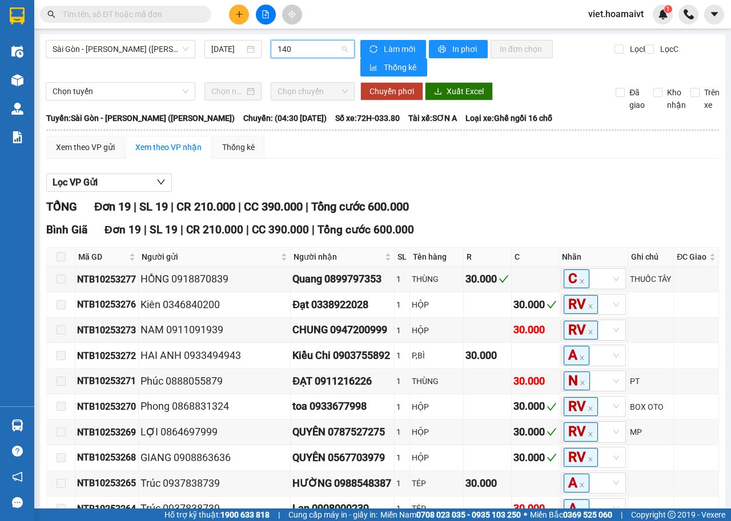
type input "1400"
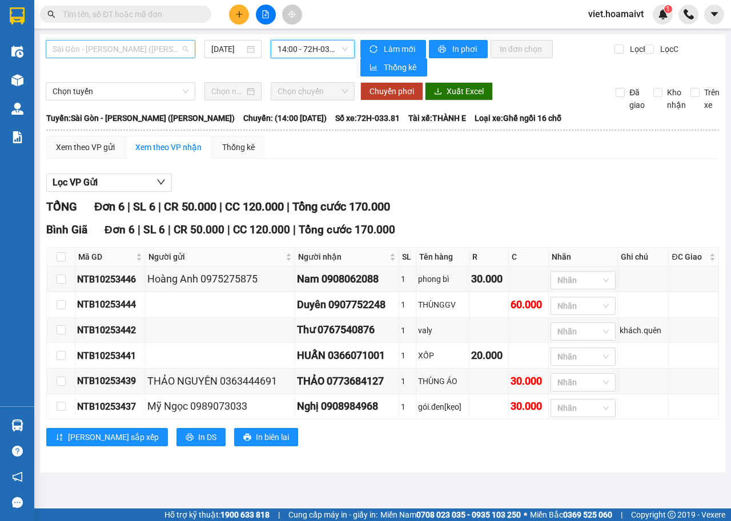
click at [141, 51] on span "Sài Gòn - [PERSON_NAME] ([PERSON_NAME])" at bounding box center [121, 49] width 136 height 17
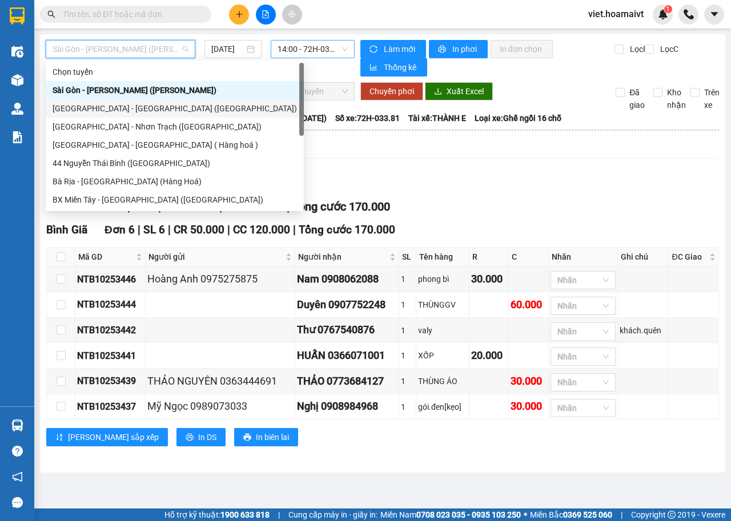
click at [123, 108] on div "[GEOGRAPHIC_DATA] - [GEOGRAPHIC_DATA] ([GEOGRAPHIC_DATA])" at bounding box center [175, 108] width 244 height 13
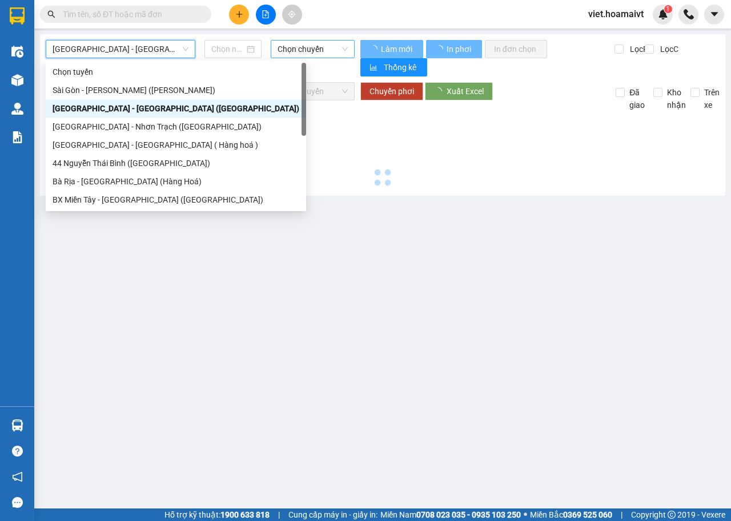
type input "[DATE]"
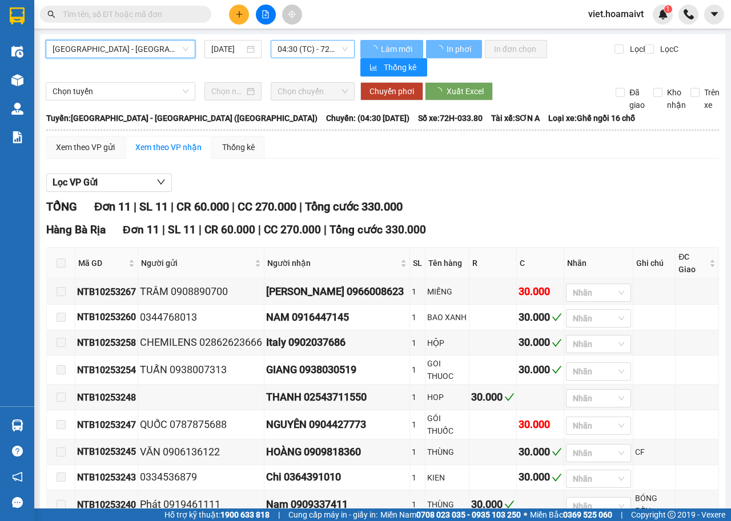
click at [308, 51] on span "04:30 (TC) - 72H-033.80" at bounding box center [312, 49] width 70 height 17
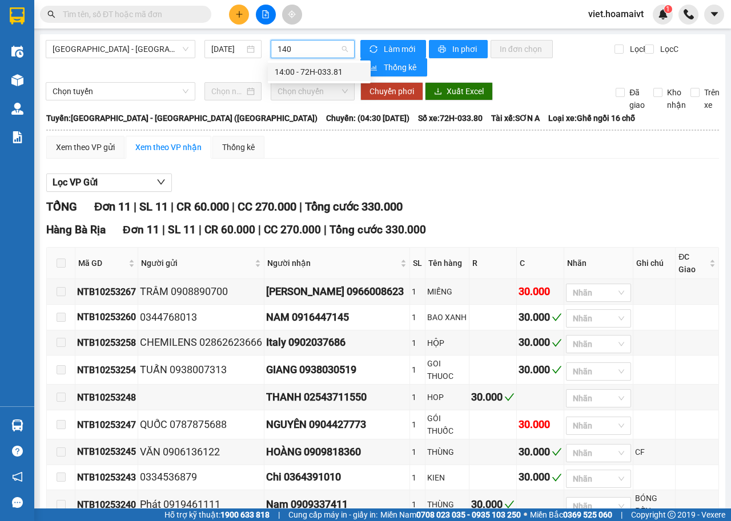
type input "1400"
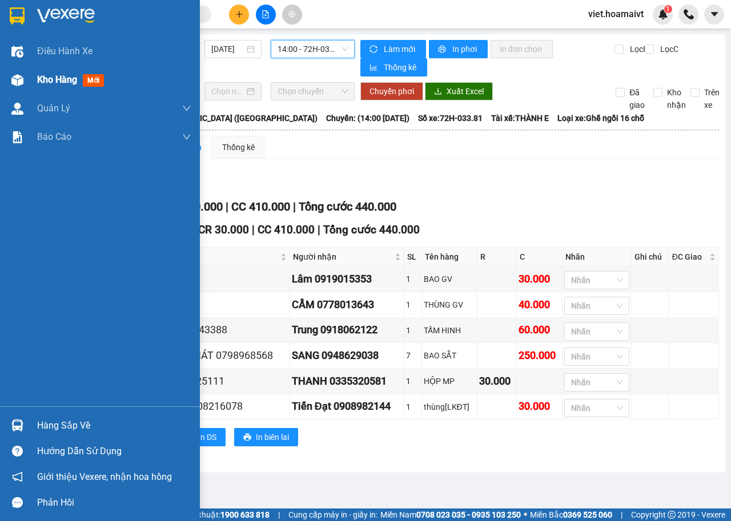
click at [55, 82] on span "Kho hàng" at bounding box center [57, 79] width 40 height 11
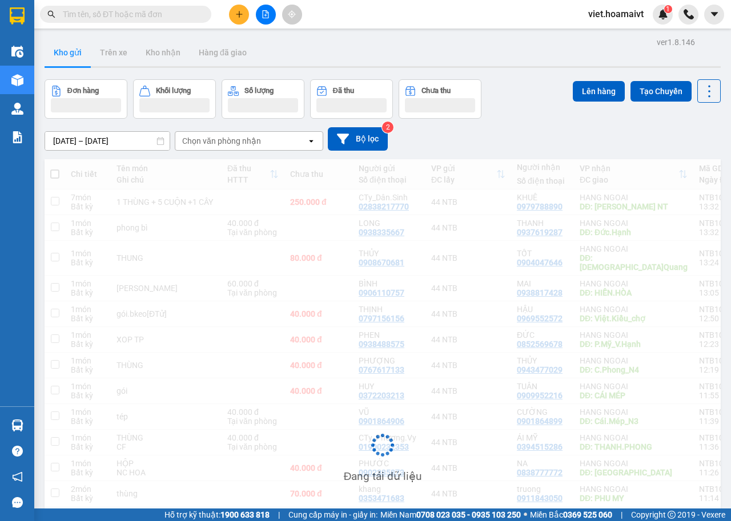
click at [239, 139] on div "Chọn văn phòng nhận" at bounding box center [221, 140] width 79 height 11
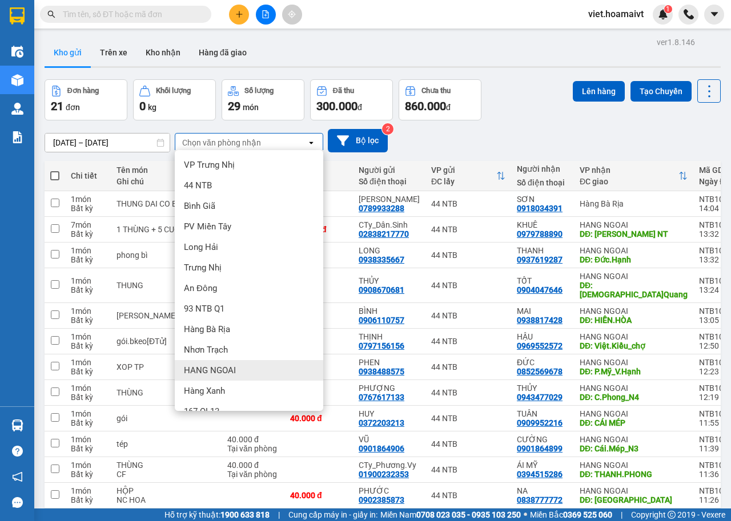
click at [229, 367] on span "HANG NGOAI" at bounding box center [210, 370] width 52 height 11
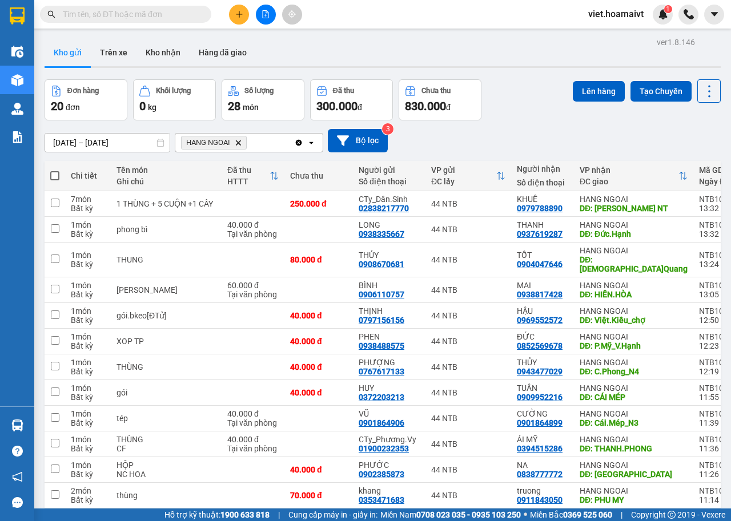
click at [188, 16] on input "text" at bounding box center [130, 14] width 135 height 13
click at [238, 143] on icon "HANG NGOAI, close by backspace" at bounding box center [238, 142] width 5 height 5
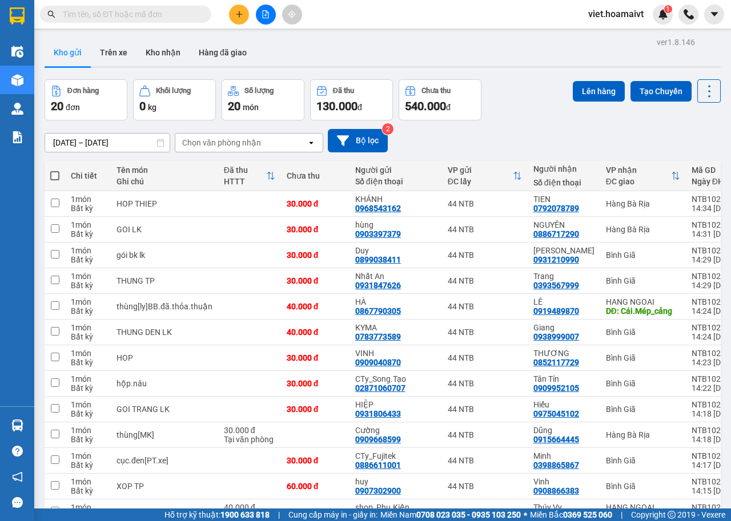
click at [148, 9] on input "text" at bounding box center [130, 14] width 135 height 13
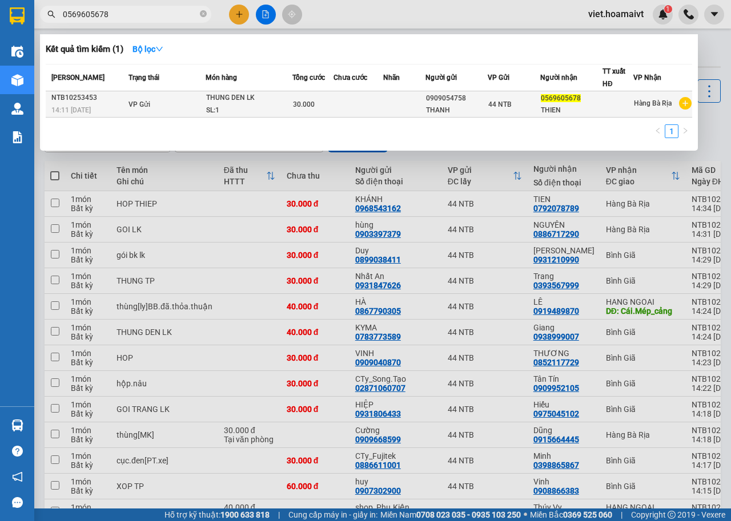
type input "0569605678"
click at [384, 104] on td at bounding box center [404, 104] width 42 height 26
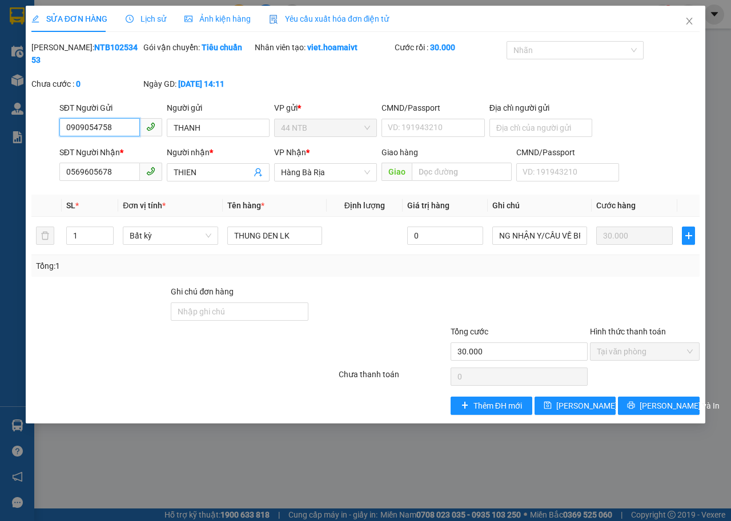
type input "0909054758"
type input "THANH"
type input "0569605678"
type input "THIEN"
type input "30.000"
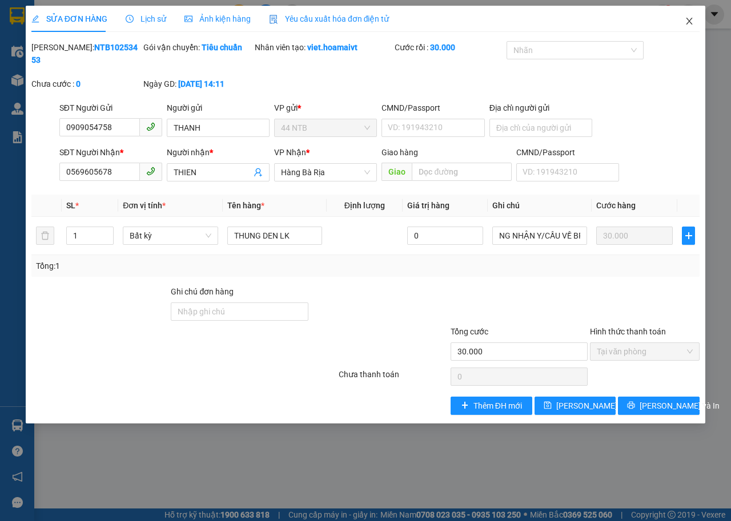
click at [686, 19] on icon "close" at bounding box center [688, 21] width 9 height 9
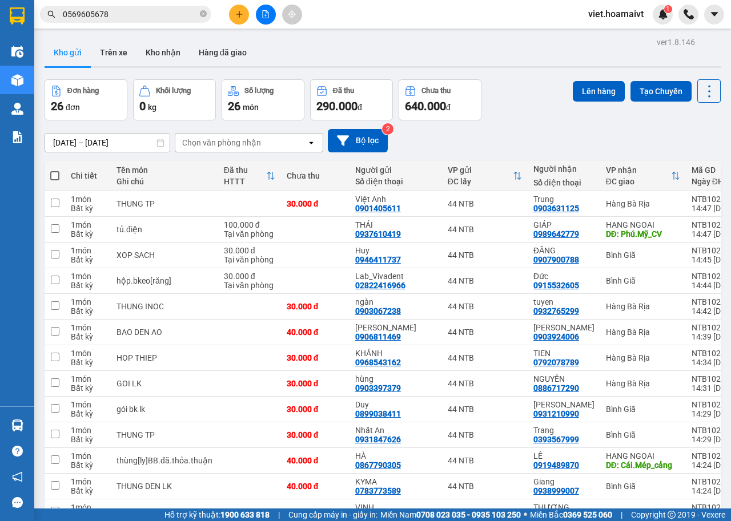
click at [176, 17] on input "0569605678" at bounding box center [130, 14] width 135 height 13
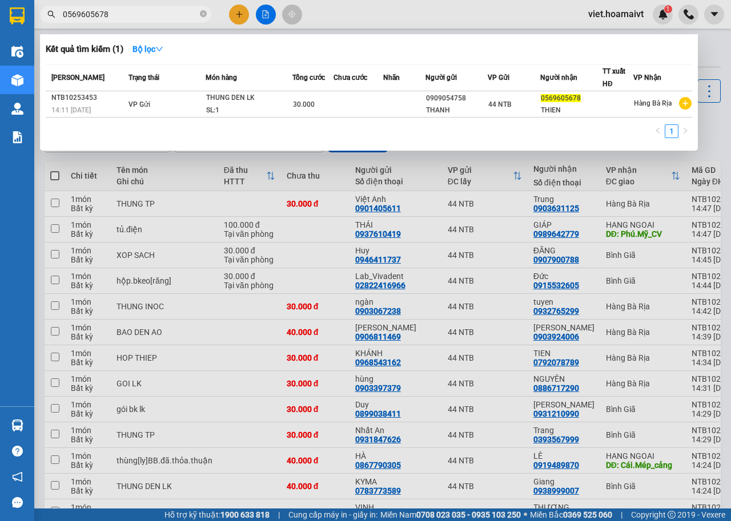
click at [267, 15] on div at bounding box center [365, 260] width 731 height 521
click at [267, 15] on icon "file-add" at bounding box center [265, 14] width 8 height 8
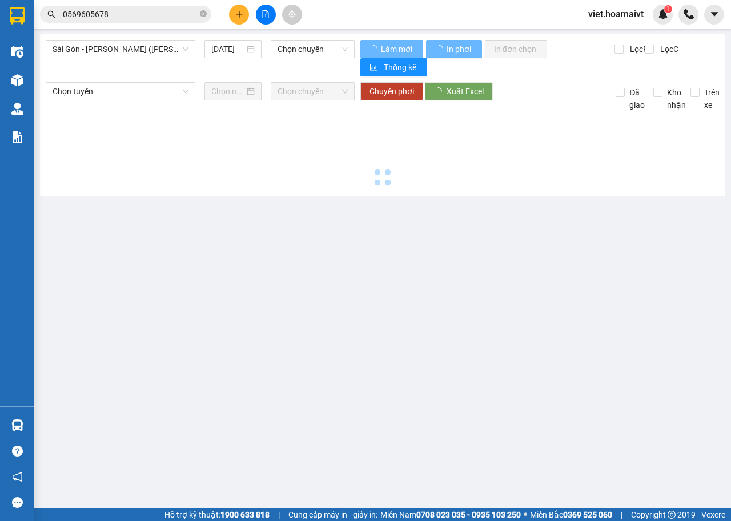
click at [154, 50] on span "Sài Gòn - [PERSON_NAME] ([PERSON_NAME])" at bounding box center [121, 49] width 136 height 17
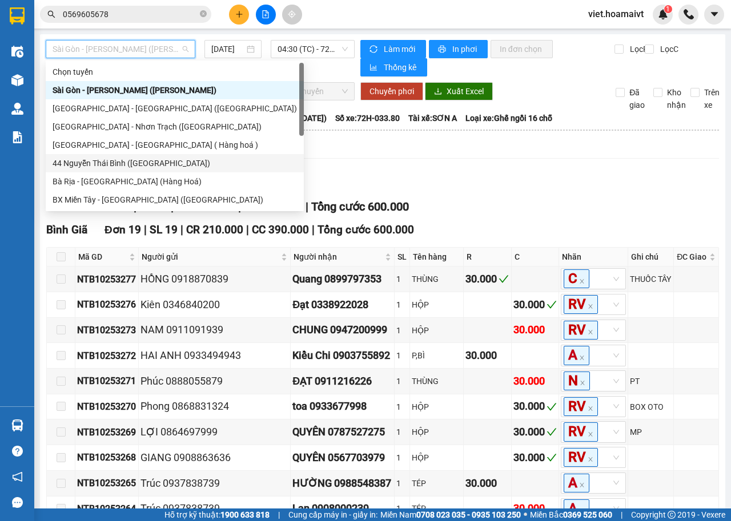
click at [164, 168] on div "44 Nguyễn Thái Bình ([GEOGRAPHIC_DATA])" at bounding box center [175, 163] width 244 height 13
type input "[DATE]"
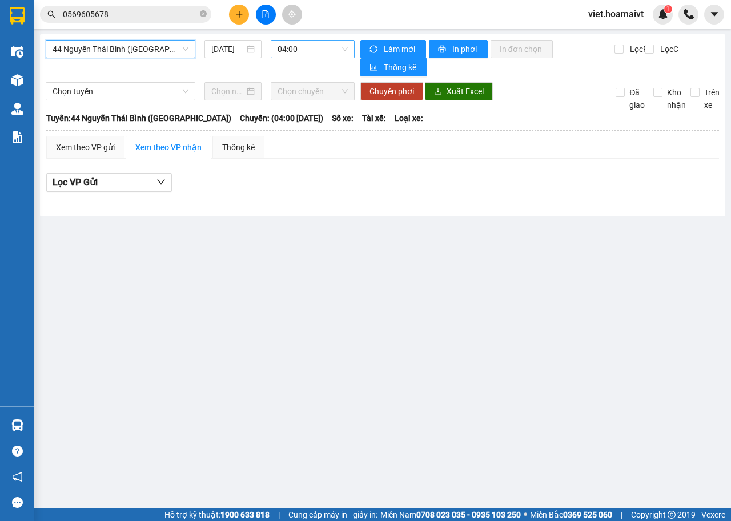
click at [315, 48] on span "04:00" at bounding box center [312, 49] width 70 height 17
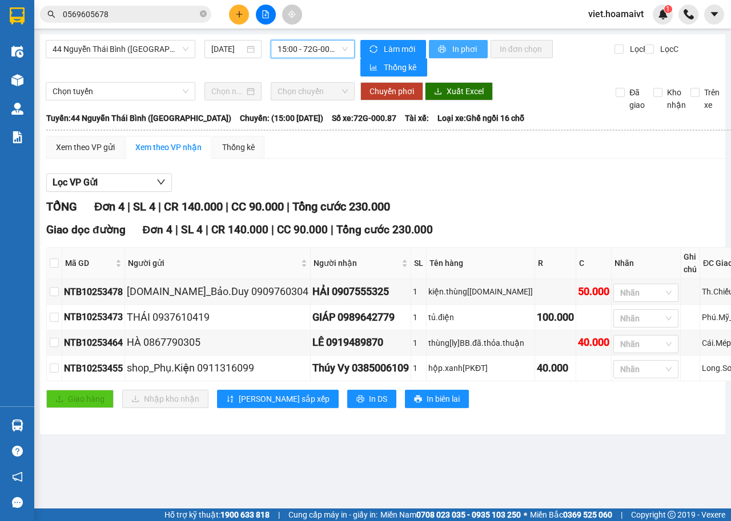
click at [462, 50] on span "In phơi" at bounding box center [465, 49] width 26 height 13
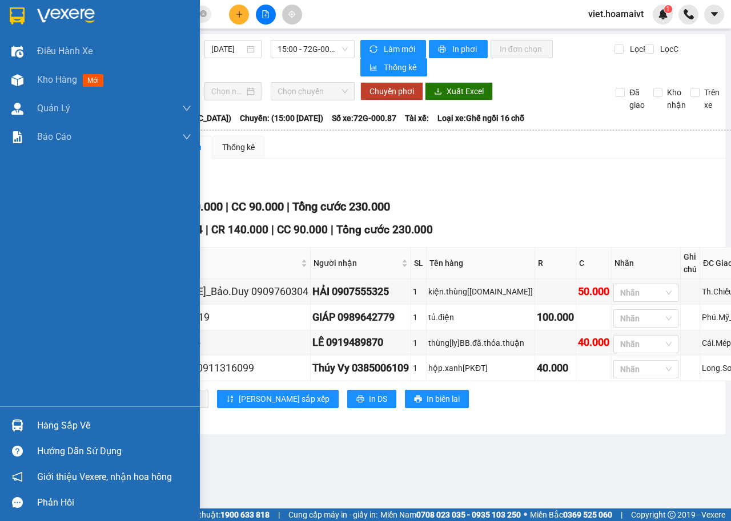
click at [81, 15] on img at bounding box center [66, 15] width 58 height 17
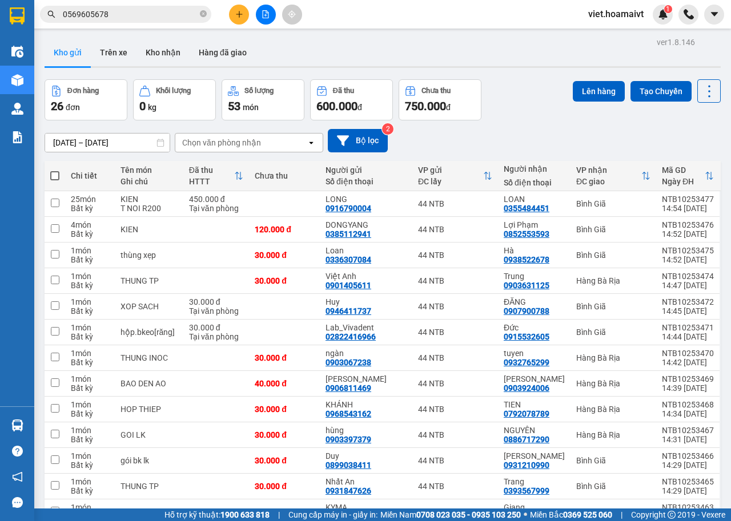
click at [199, 126] on div "10/10/2025 – 11/10/2025 Press the down arrow key to interact with the calendar …" at bounding box center [383, 140] width 676 height 41
click at [205, 139] on div "Chọn văn phòng nhận" at bounding box center [221, 142] width 79 height 11
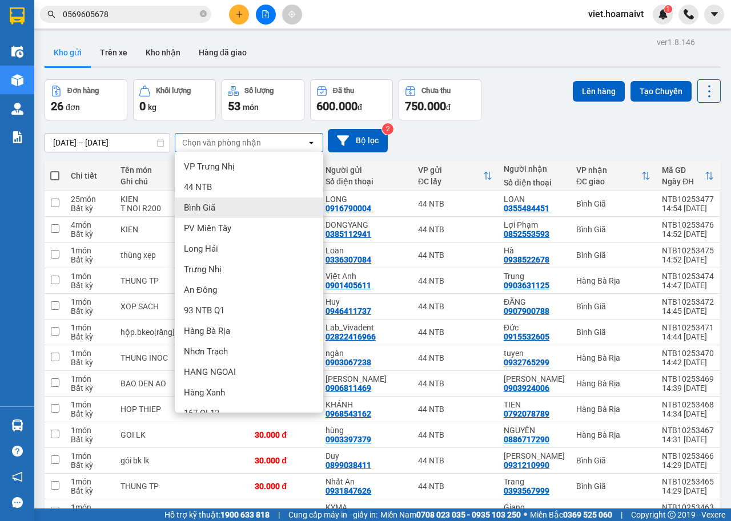
click at [217, 202] on div "Bình Giã" at bounding box center [249, 207] width 148 height 21
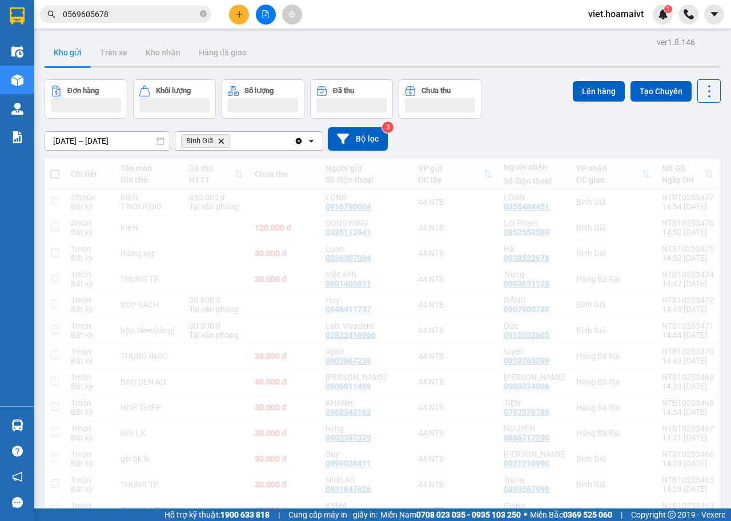
click at [526, 119] on div "10/10/2025 – 11/10/2025 Press the down arrow key to interact with the calendar …" at bounding box center [383, 139] width 676 height 41
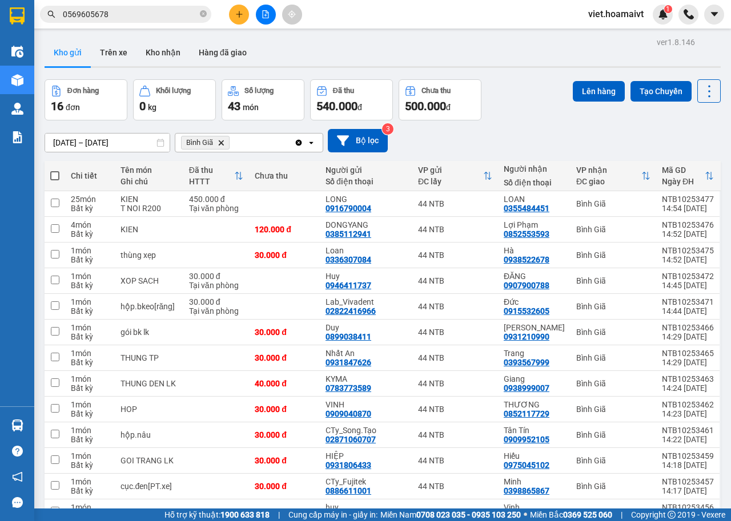
click at [221, 142] on icon "Delete" at bounding box center [220, 142] width 7 height 7
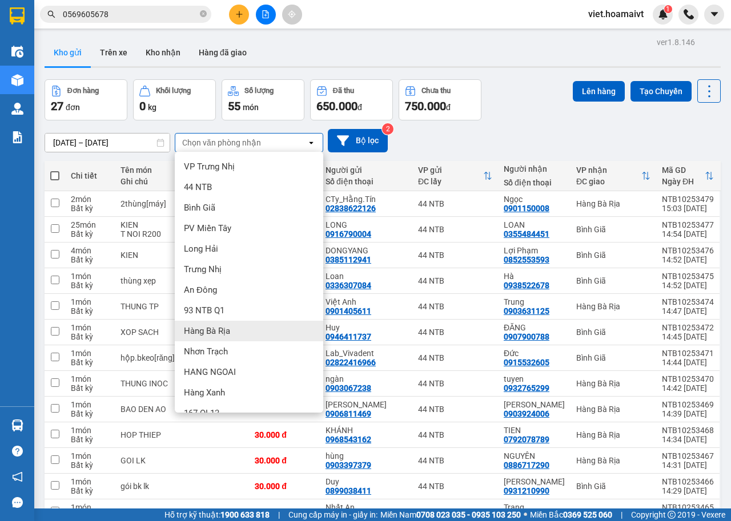
click at [244, 329] on div "Hàng Bà Rịa" at bounding box center [249, 331] width 148 height 21
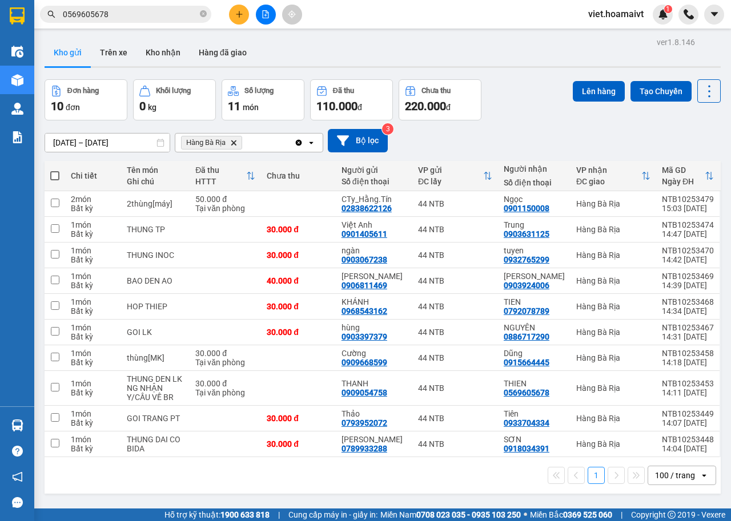
click at [231, 142] on icon "Delete" at bounding box center [233, 142] width 7 height 7
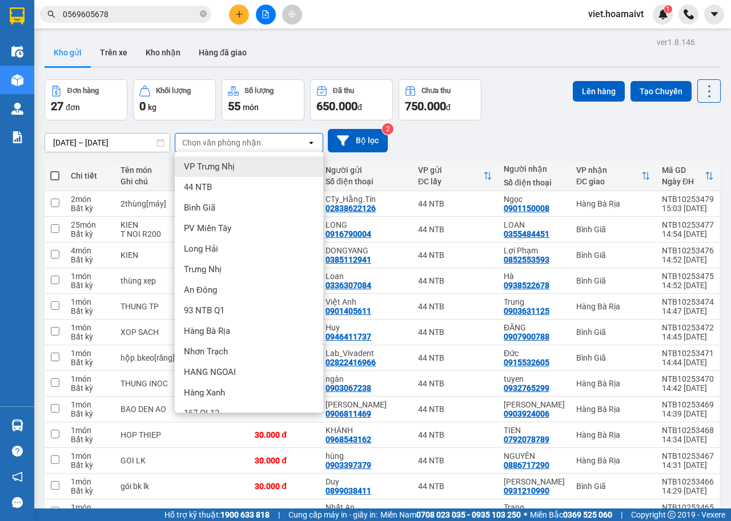
click at [228, 250] on div "Long Hải" at bounding box center [249, 249] width 148 height 21
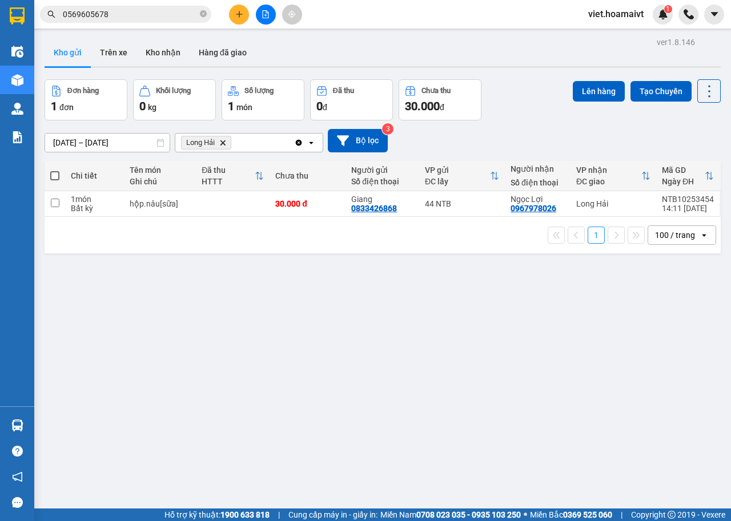
drag, startPoint x: 228, startPoint y: 250, endPoint x: 494, endPoint y: 322, distance: 276.2
click at [494, 322] on div "ver 1.8.146 Kho gửi Trên xe Kho nhận Hàng đã giao Đơn hàng 1 đơn Khối lượng 0 k…" at bounding box center [382, 294] width 685 height 521
click at [221, 144] on icon "Long Hải, close by backspace" at bounding box center [222, 142] width 5 height 5
click at [221, 144] on div "Chọn văn phòng nhận" at bounding box center [221, 142] width 79 height 11
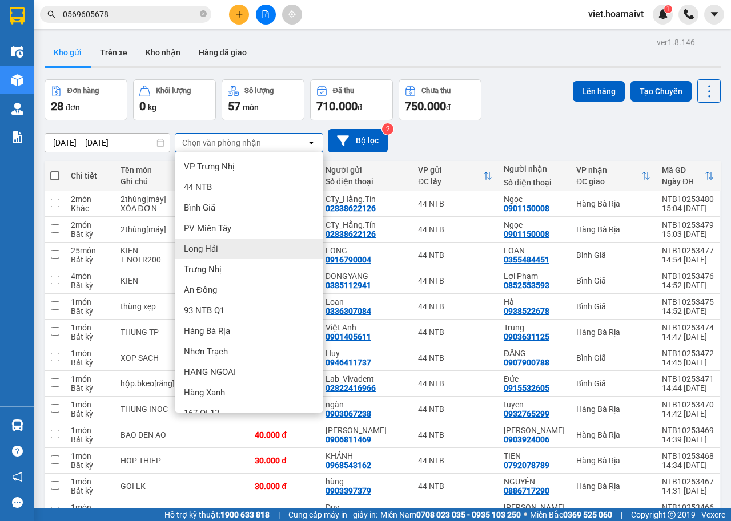
click at [227, 249] on div "Long Hải" at bounding box center [249, 249] width 148 height 21
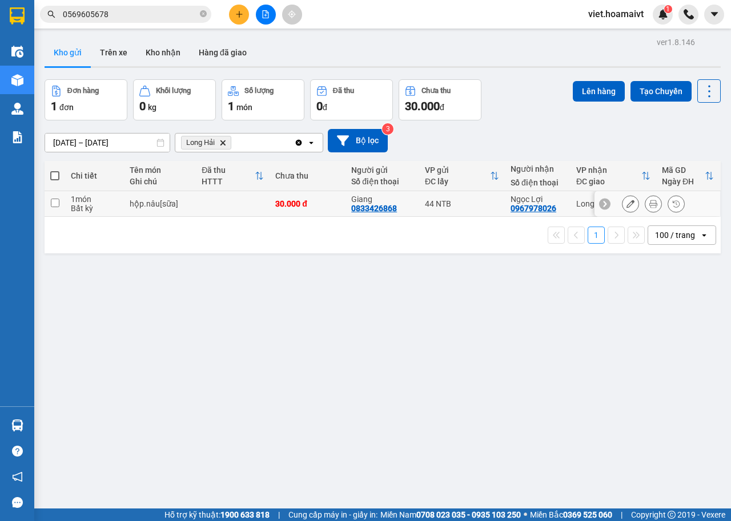
click at [260, 197] on td at bounding box center [233, 204] width 74 height 26
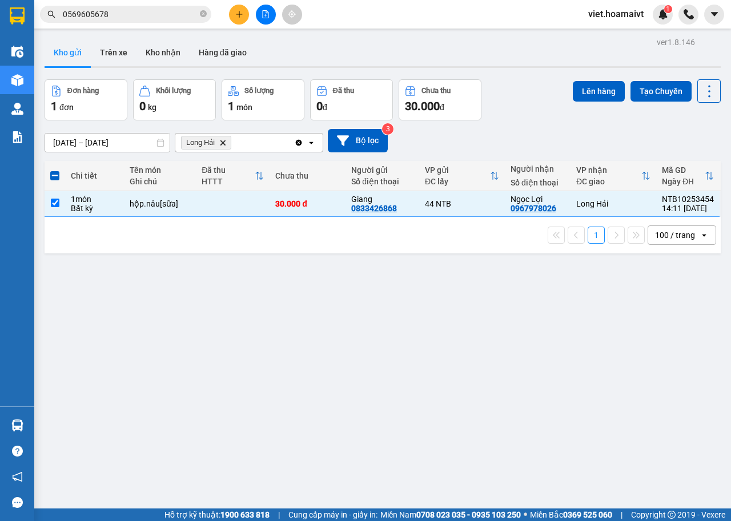
click at [592, 76] on div "ver 1.8.146 Kho gửi Trên xe Kho nhận Hàng đã giao Đơn hàng 1 đơn Khối lượng 0 k…" at bounding box center [382, 294] width 685 height 521
click at [590, 86] on button "Lên hàng" at bounding box center [599, 91] width 52 height 21
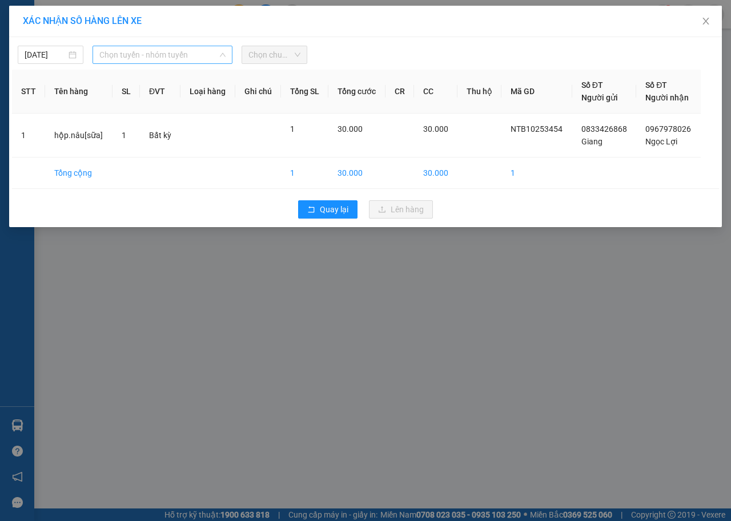
click at [168, 49] on span "Chọn tuyến - nhóm tuyến" at bounding box center [162, 54] width 126 height 17
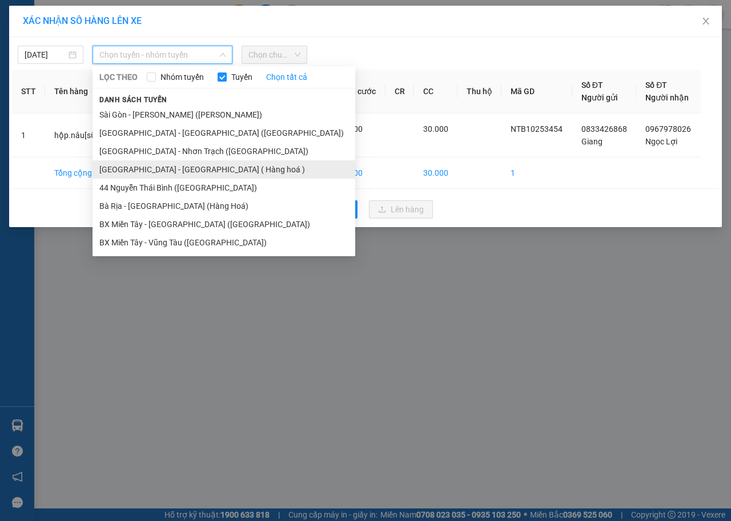
drag, startPoint x: 175, startPoint y: 159, endPoint x: 178, endPoint y: 172, distance: 14.0
click at [178, 172] on ul "Sài Gòn - Vũng Tàu (Hàng Hoá) Sài Gòn - Bà Rịa (Hàng Hoá) Sài Gòn - Nhơn Tr…" at bounding box center [223, 179] width 263 height 146
click at [178, 172] on li "[GEOGRAPHIC_DATA] - [GEOGRAPHIC_DATA] ( Hàng hoá )" at bounding box center [223, 169] width 263 height 18
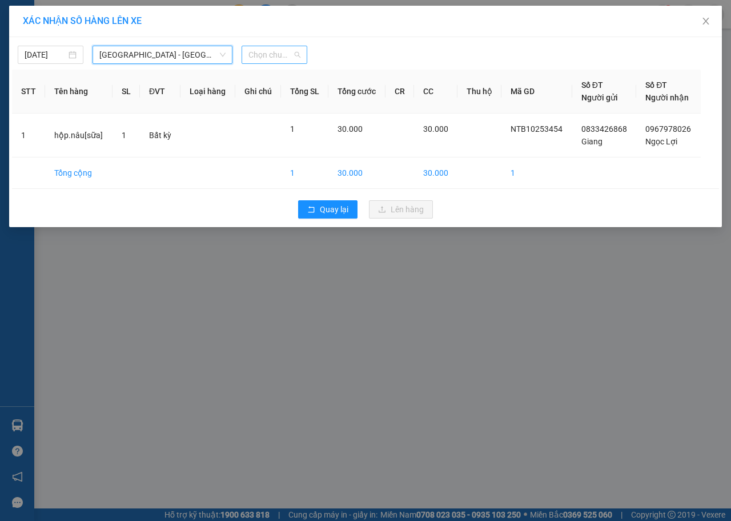
click at [289, 55] on span "Chọn chuyến" at bounding box center [274, 54] width 52 height 17
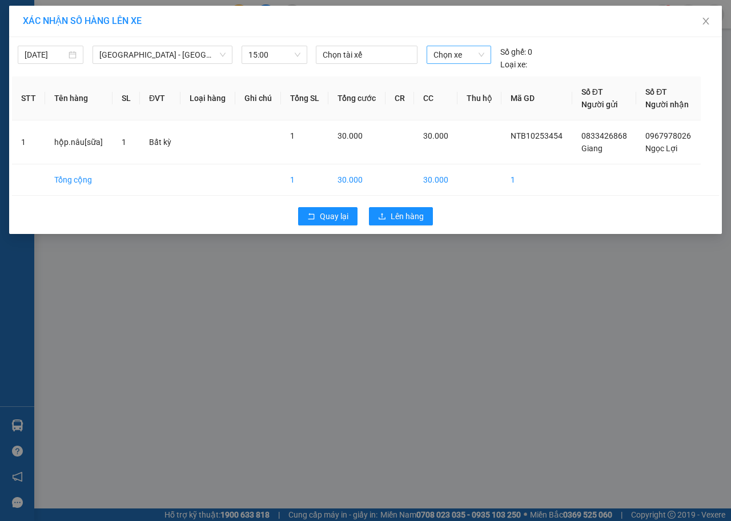
drag, startPoint x: 467, startPoint y: 40, endPoint x: 466, endPoint y: 50, distance: 10.4
click at [468, 40] on div "11/10/2025 Sài Gòn - Long Hải ( Hàng hoá ) LỌC THEO Nhóm tuyến Tuyến Chọn tất c…" at bounding box center [365, 55] width 707 height 31
click at [466, 51] on span "Chọn xe" at bounding box center [458, 54] width 51 height 17
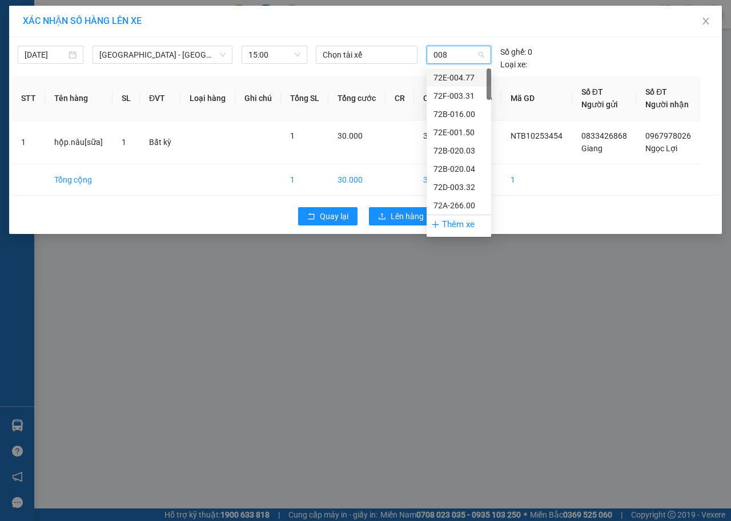
type input "0087"
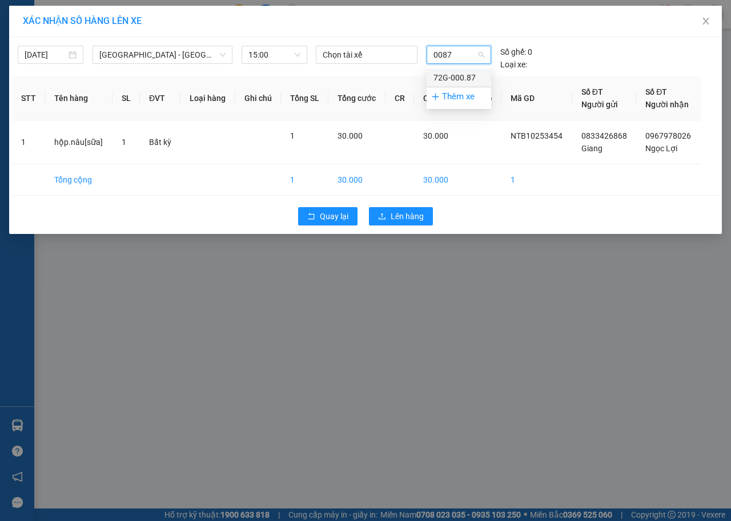
click at [467, 76] on div "72G-000.87" at bounding box center [458, 77] width 51 height 13
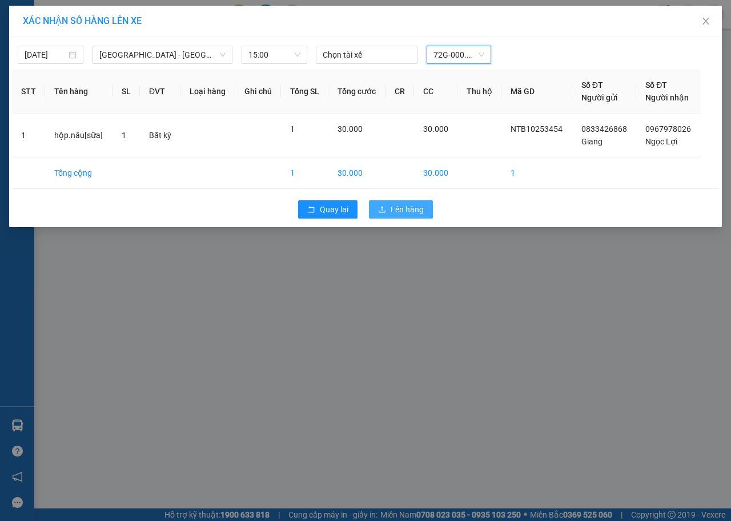
click at [413, 209] on span "Lên hàng" at bounding box center [406, 209] width 33 height 13
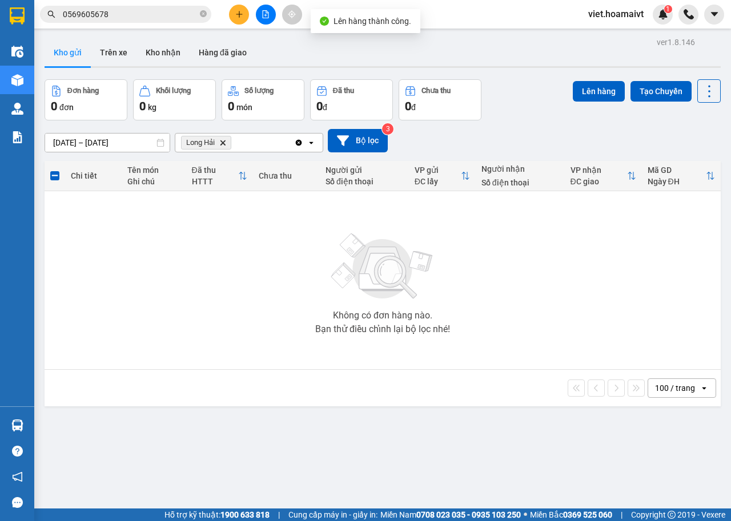
click at [223, 143] on icon "Long Hải, close by backspace" at bounding box center [222, 142] width 5 height 5
click at [223, 143] on div "Chọn văn phòng nhận" at bounding box center [221, 142] width 79 height 11
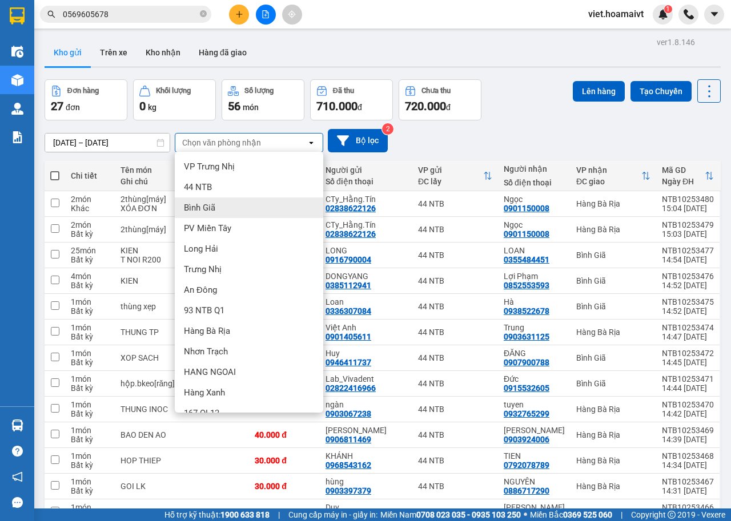
click at [226, 206] on div "Bình Giã" at bounding box center [249, 207] width 148 height 21
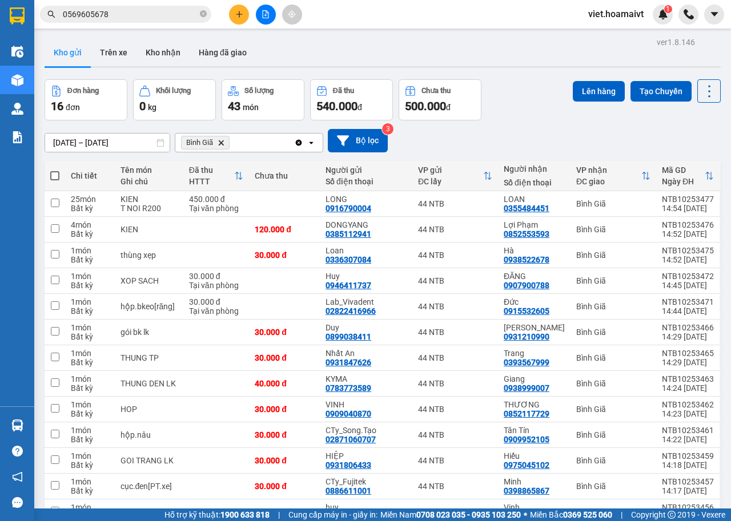
click at [54, 174] on span at bounding box center [54, 175] width 9 height 9
click at [55, 170] on input "checkbox" at bounding box center [55, 170] width 0 height 0
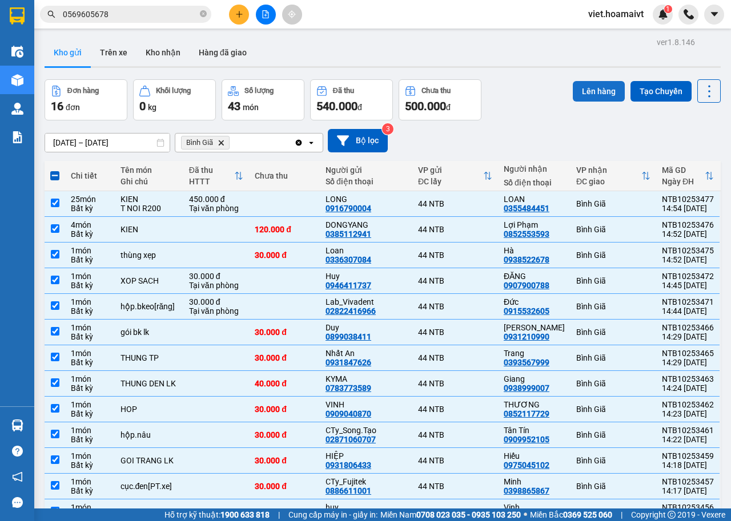
click at [581, 83] on button "Lên hàng" at bounding box center [599, 91] width 52 height 21
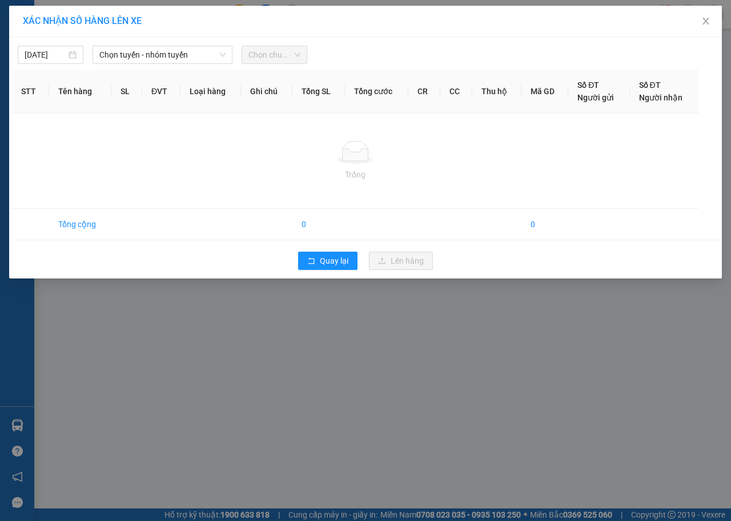
click at [133, 54] on span "Chọn tuyến - nhóm tuyến" at bounding box center [162, 54] width 126 height 17
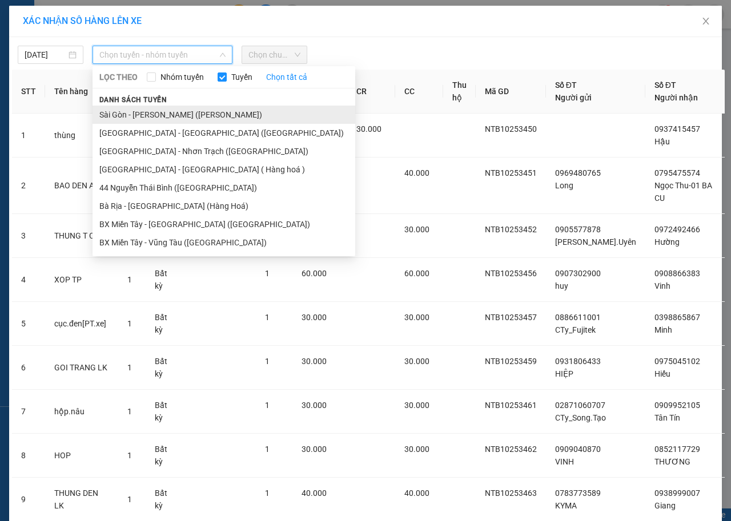
click at [149, 112] on li "Sài Gòn - [PERSON_NAME] ([PERSON_NAME])" at bounding box center [223, 115] width 263 height 18
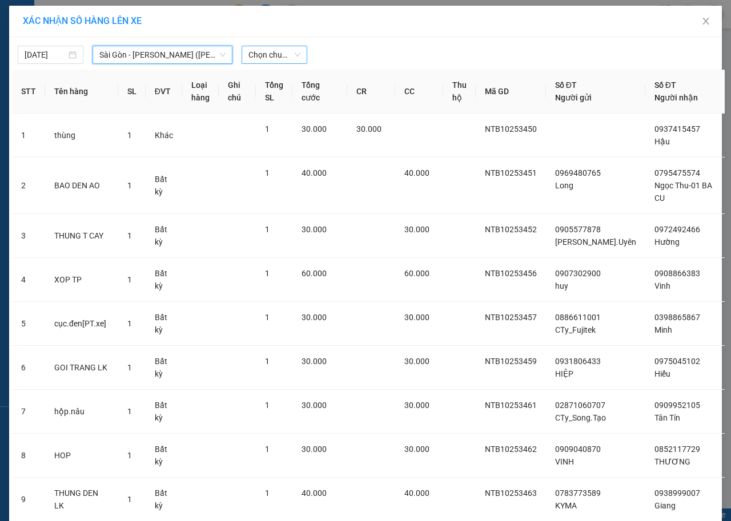
click at [282, 53] on span "Chọn chuyến" at bounding box center [274, 54] width 52 height 17
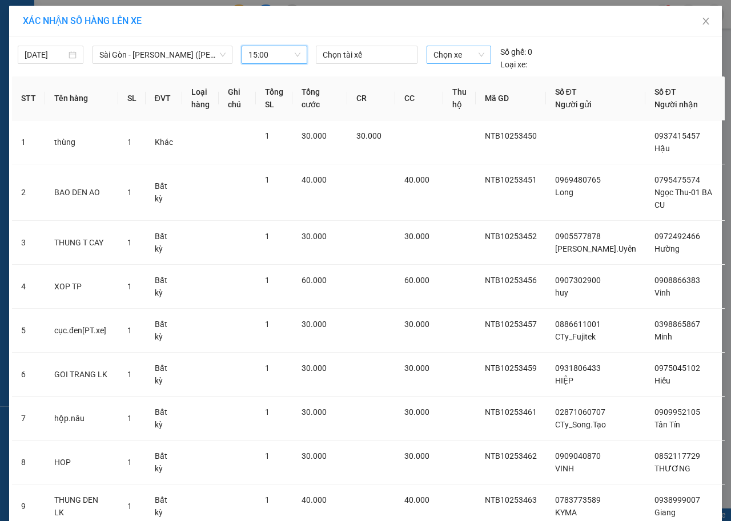
click at [450, 51] on span "Chọn xe" at bounding box center [458, 54] width 51 height 17
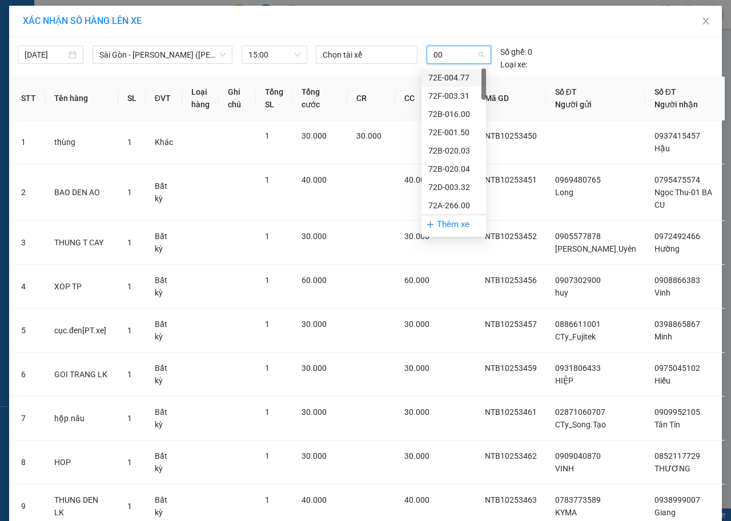
type input "008"
click at [469, 78] on div "72G-000.87" at bounding box center [453, 77] width 51 height 13
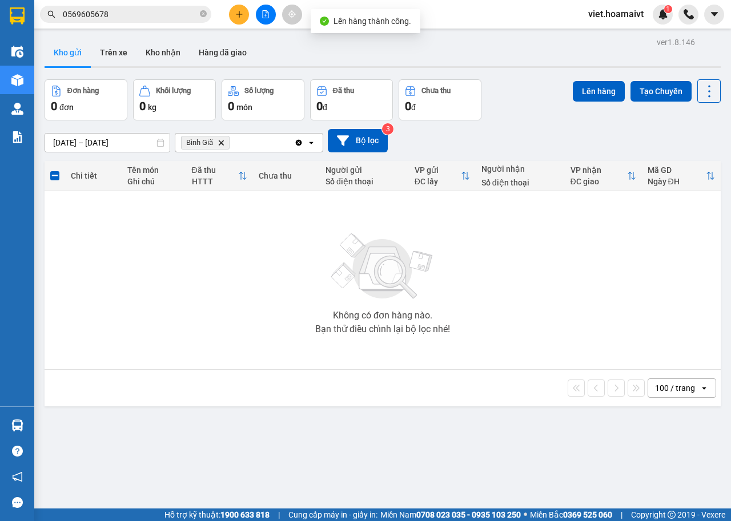
click at [220, 142] on icon "Bình Giã, close by backspace" at bounding box center [221, 142] width 5 height 5
click at [220, 142] on div "Chọn văn phòng nhận" at bounding box center [221, 142] width 79 height 11
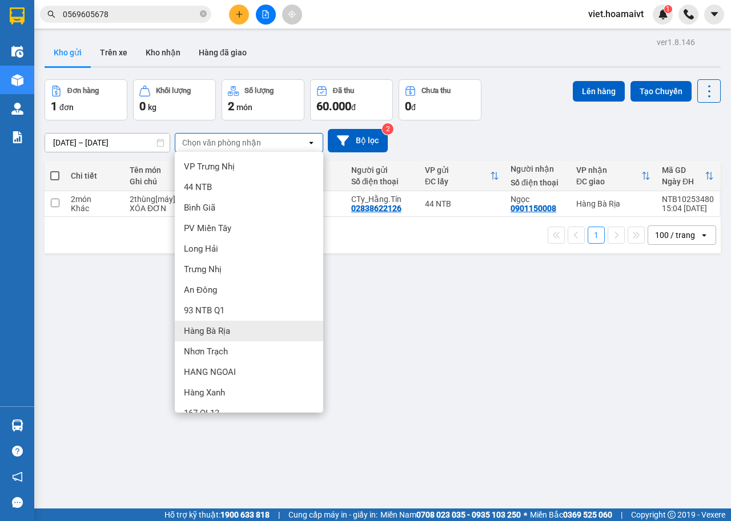
click at [243, 326] on div "Hàng Bà Rịa" at bounding box center [249, 331] width 148 height 21
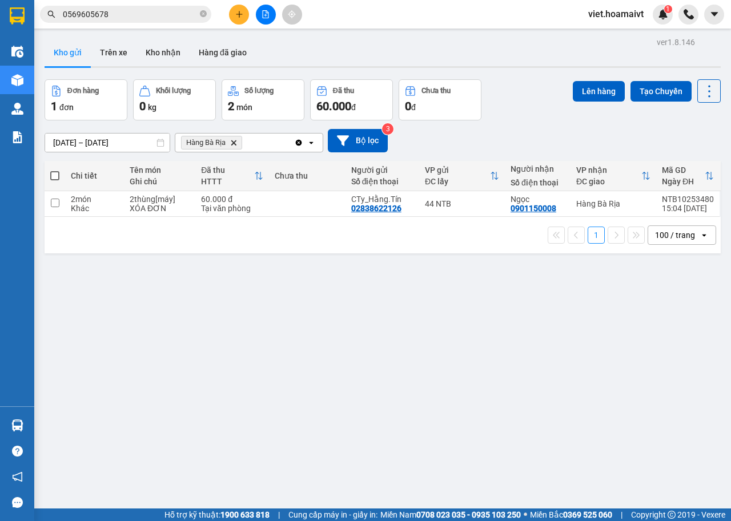
click at [242, 361] on div "ver 1.8.146 Kho gửi Trên xe Kho nhận Hàng đã giao Đơn hàng 1 đơn Khối lượng 0 k…" at bounding box center [382, 294] width 685 height 521
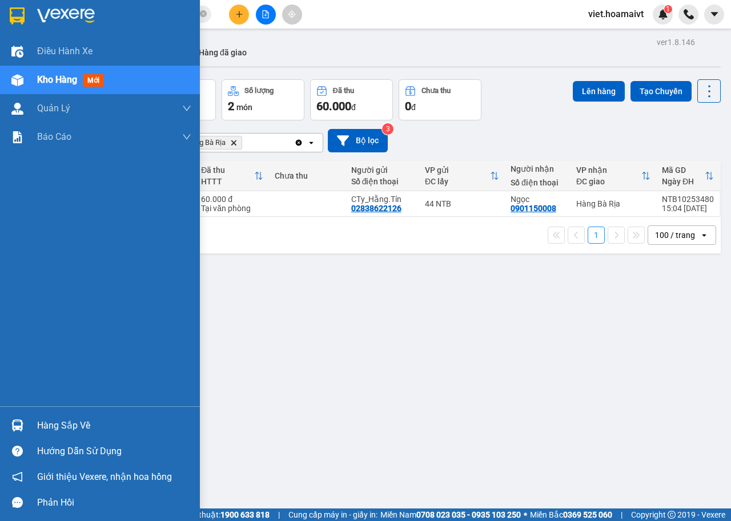
click at [70, 18] on img at bounding box center [66, 15] width 58 height 17
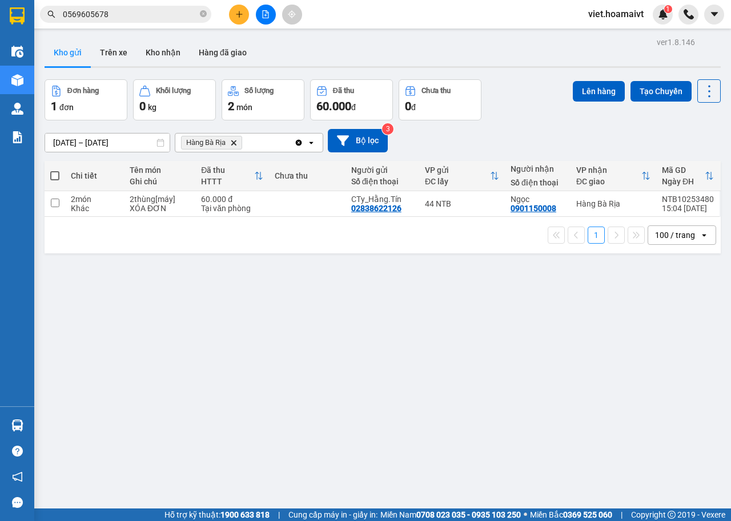
click at [233, 142] on icon "Hàng Bà Rịa, close by backspace" at bounding box center [233, 142] width 5 height 5
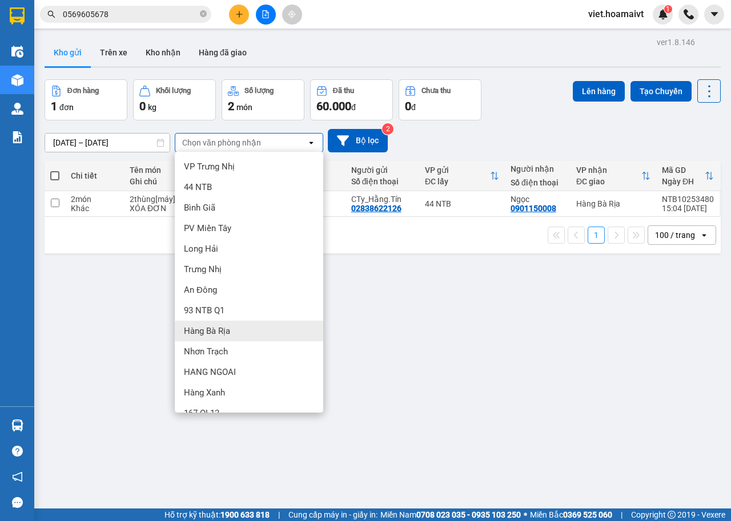
click at [243, 321] on div "Hàng Bà Rịa" at bounding box center [249, 331] width 148 height 21
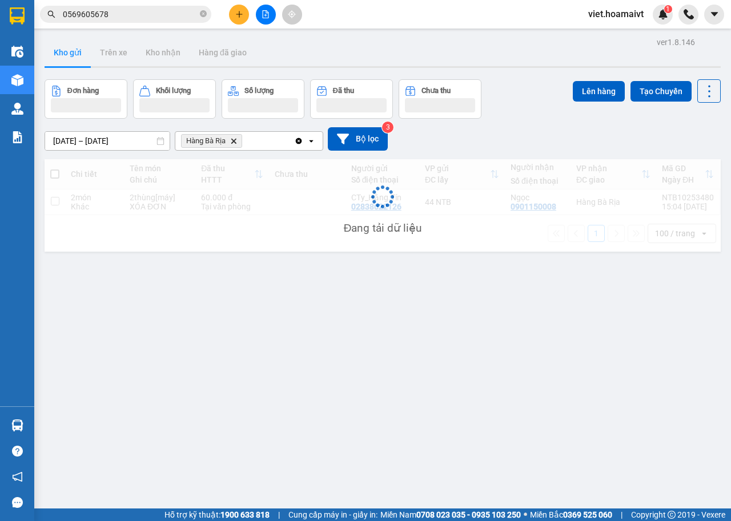
click at [476, 324] on div "ver 1.8.146 Kho gửi Trên xe Kho nhận Hàng đã giao Đơn hàng Khối lượng Số lượng …" at bounding box center [382, 294] width 685 height 521
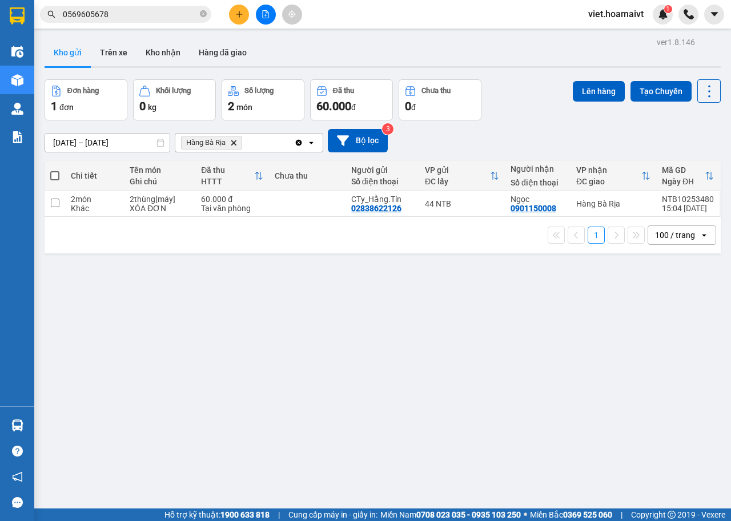
click at [476, 324] on div "ver 1.8.146 Kho gửi Trên xe Kho nhận Hàng đã giao Đơn hàng 1 đơn Khối lượng 0 k…" at bounding box center [382, 294] width 685 height 521
click at [261, 18] on button at bounding box center [266, 15] width 20 height 20
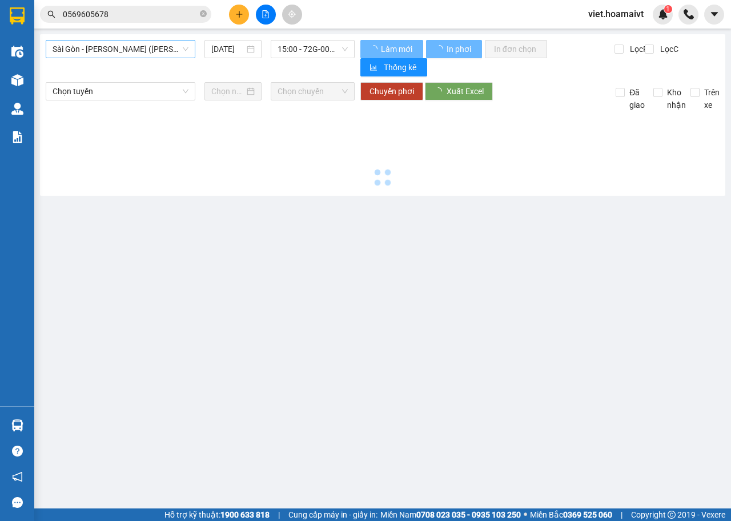
click at [168, 52] on span "Sài Gòn - [PERSON_NAME] ([PERSON_NAME])" at bounding box center [121, 49] width 136 height 17
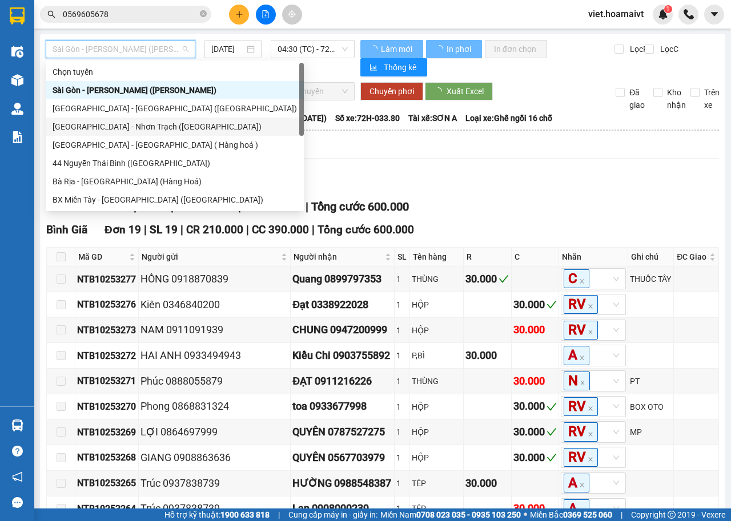
click at [147, 103] on div "[GEOGRAPHIC_DATA] - [GEOGRAPHIC_DATA] ([GEOGRAPHIC_DATA])" at bounding box center [175, 108] width 244 height 13
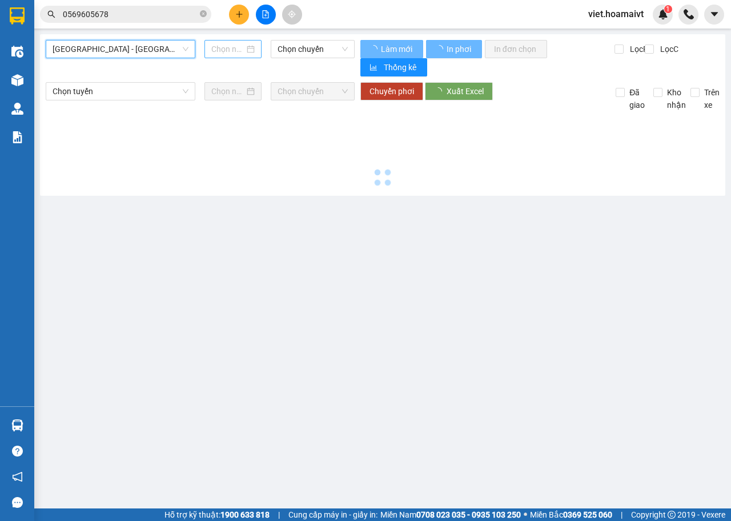
type input "[DATE]"
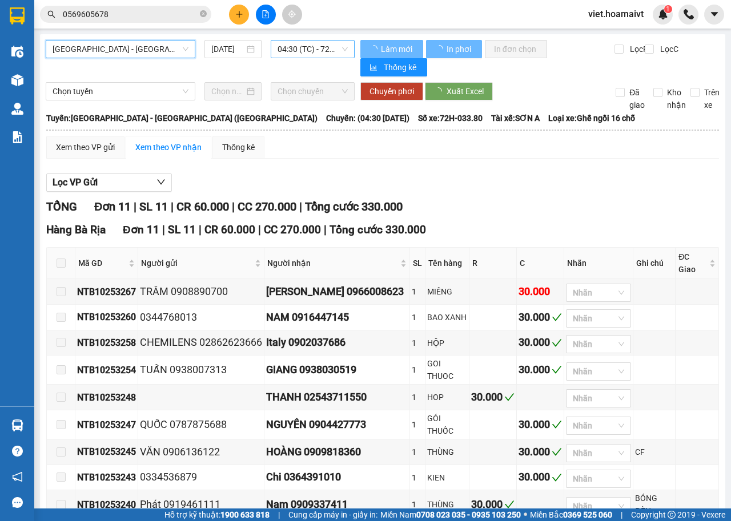
click at [303, 45] on span "04:30 (TC) - 72H-033.80" at bounding box center [312, 49] width 70 height 17
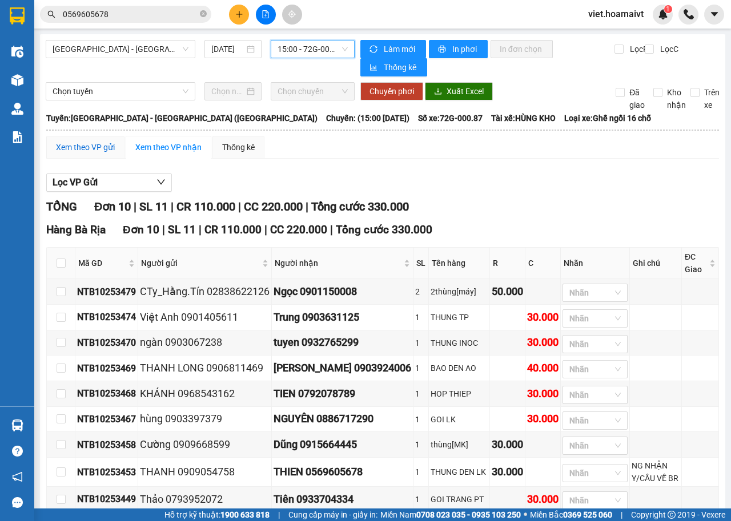
click at [86, 151] on div "Xem theo VP gửi" at bounding box center [85, 147] width 59 height 13
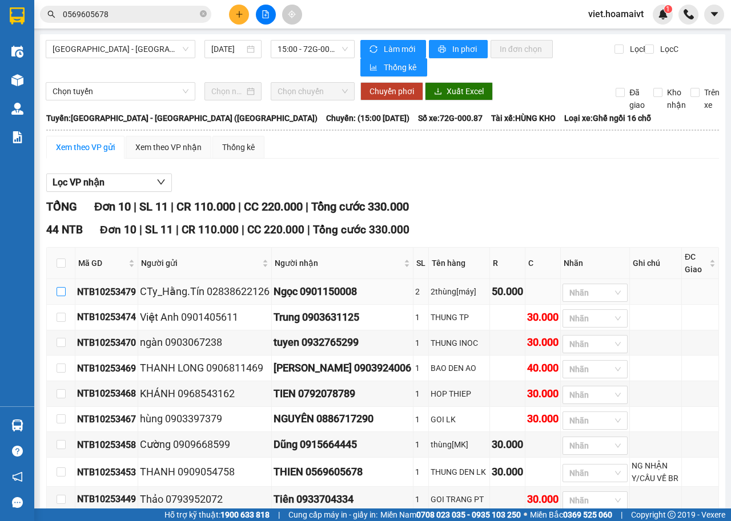
click at [61, 292] on input "checkbox" at bounding box center [61, 291] width 9 height 9
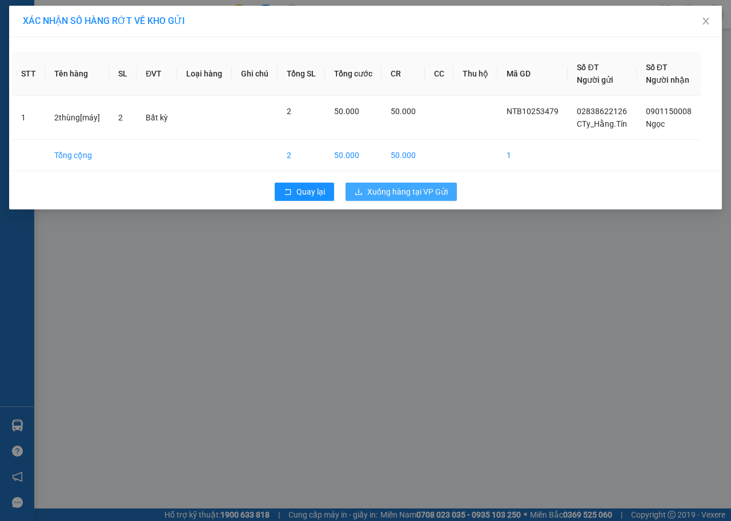
click at [414, 191] on span "Xuống hàng tại VP Gửi" at bounding box center [407, 192] width 80 height 13
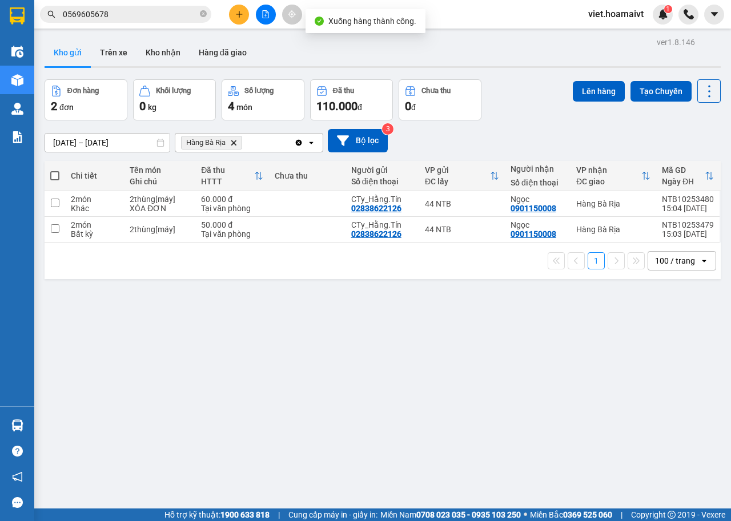
click at [552, 135] on div "10/10/2025 – 11/10/2025 Press the down arrow key to interact with the calendar …" at bounding box center [383, 140] width 676 height 23
click at [626, 203] on icon at bounding box center [630, 204] width 8 height 8
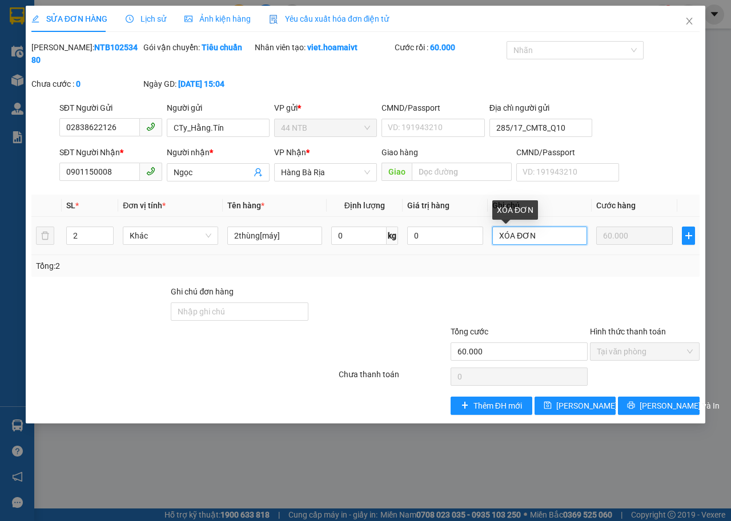
drag, startPoint x: 550, startPoint y: 233, endPoint x: 382, endPoint y: 262, distance: 169.8
click at [387, 262] on div "SL * Đơn vị tính * Tên hàng * Định lượng Giá trị hàng Ghi chú Cước hàng 2 Khác …" at bounding box center [365, 236] width 668 height 82
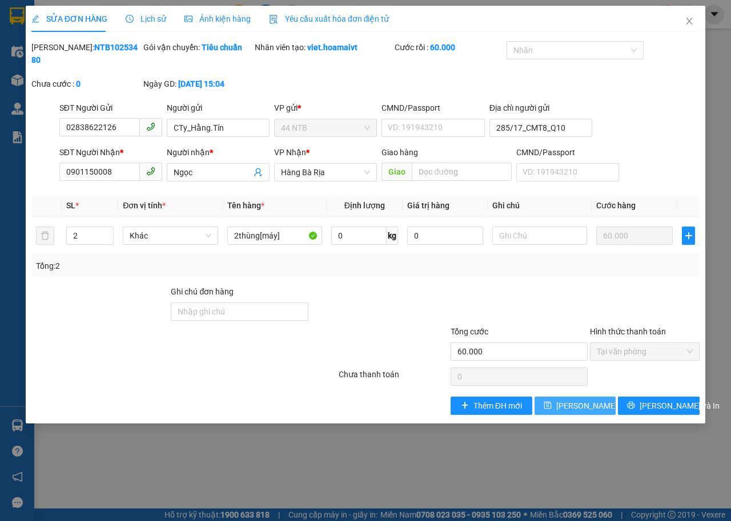
click at [583, 409] on span "Lưu thay đổi" at bounding box center [601, 406] width 91 height 13
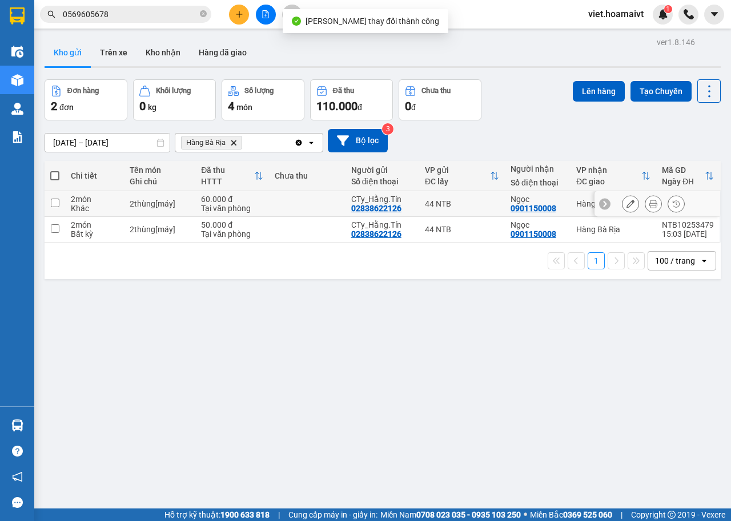
click at [465, 209] on td "44 NTB" at bounding box center [462, 204] width 86 height 26
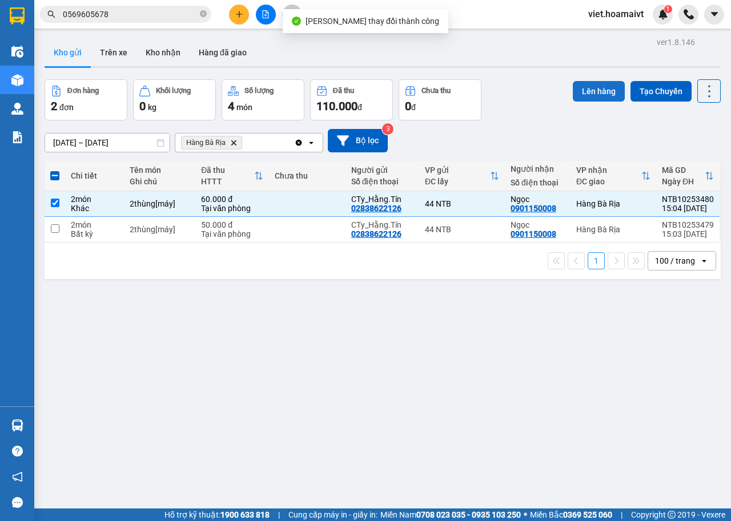
click at [587, 84] on button "Lên hàng" at bounding box center [599, 91] width 52 height 21
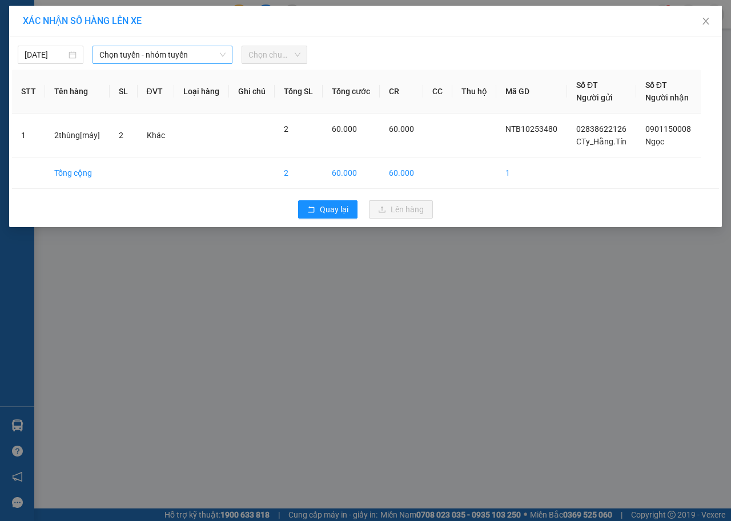
click at [155, 51] on span "Chọn tuyến - nhóm tuyến" at bounding box center [162, 54] width 126 height 17
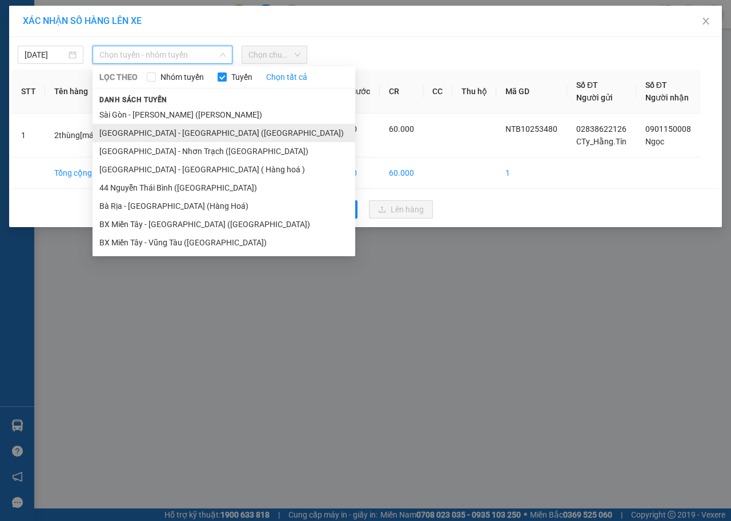
click at [160, 135] on li "[GEOGRAPHIC_DATA] - [GEOGRAPHIC_DATA] ([GEOGRAPHIC_DATA])" at bounding box center [223, 133] width 263 height 18
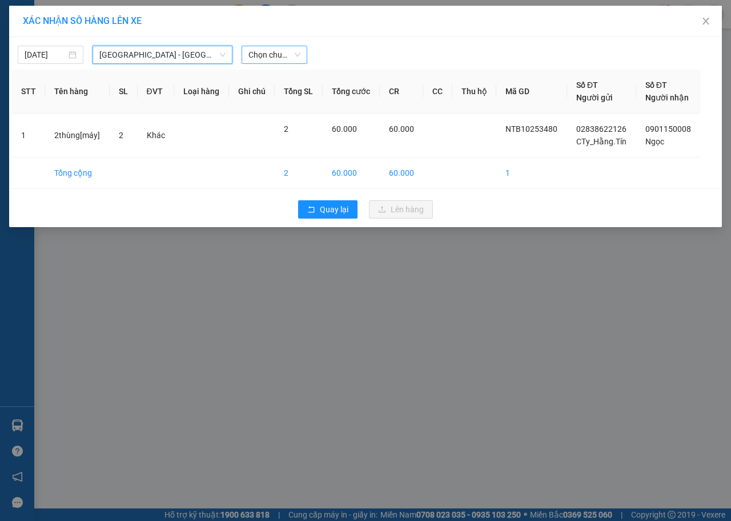
click at [285, 50] on span "Chọn chuyến" at bounding box center [274, 54] width 52 height 17
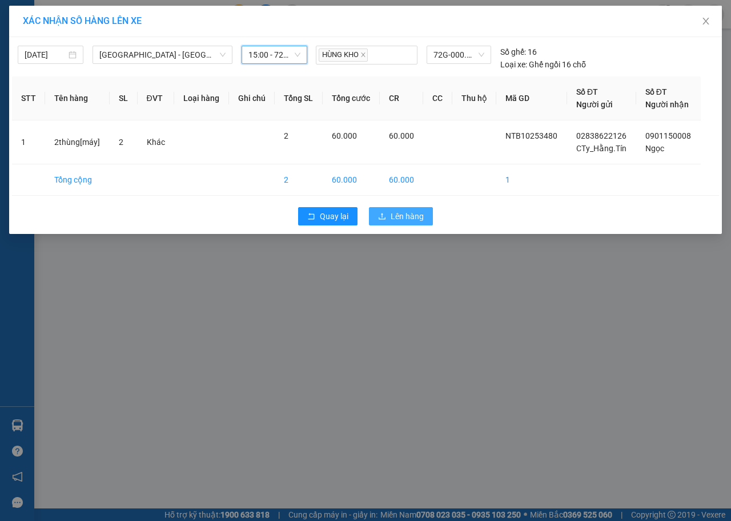
click at [411, 218] on span "Lên hàng" at bounding box center [406, 216] width 33 height 13
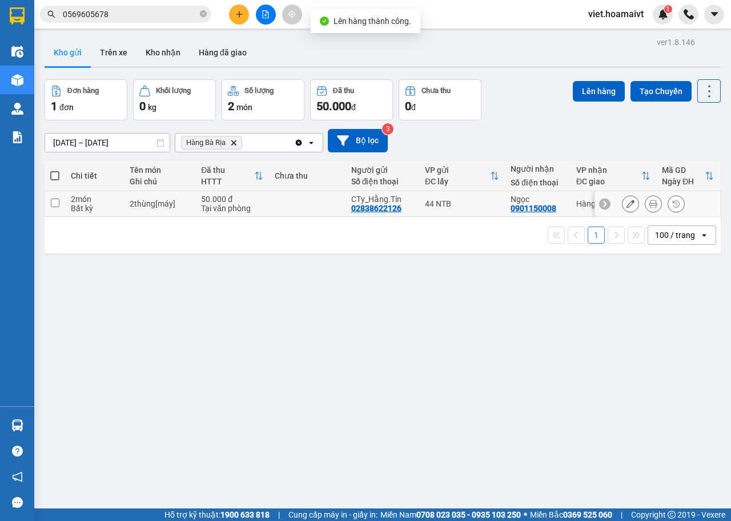
click at [622, 199] on div at bounding box center [630, 203] width 17 height 17
click at [645, 199] on button at bounding box center [653, 204] width 16 height 20
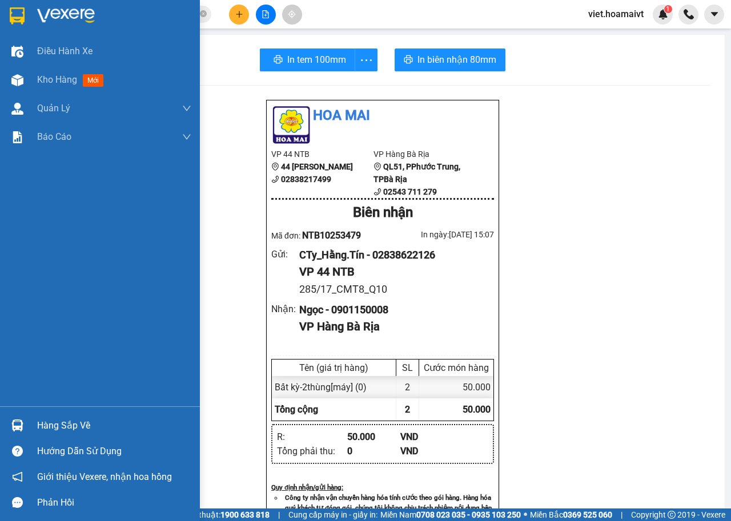
click at [37, 19] on div at bounding box center [100, 18] width 200 height 37
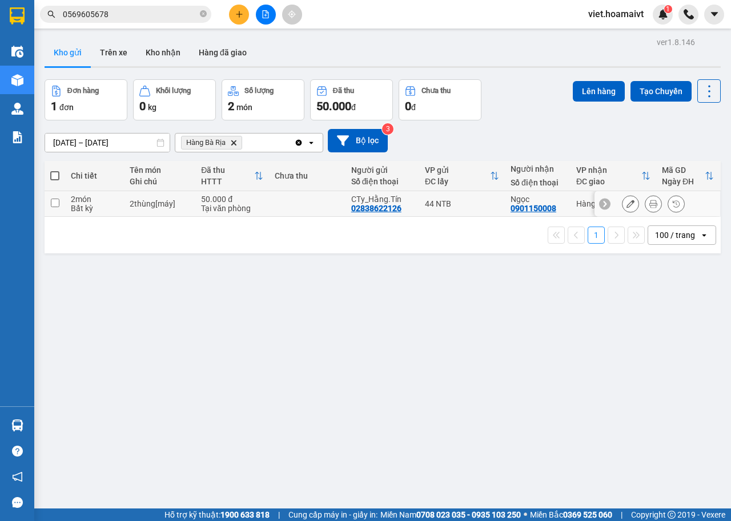
click at [626, 201] on icon at bounding box center [630, 204] width 8 height 8
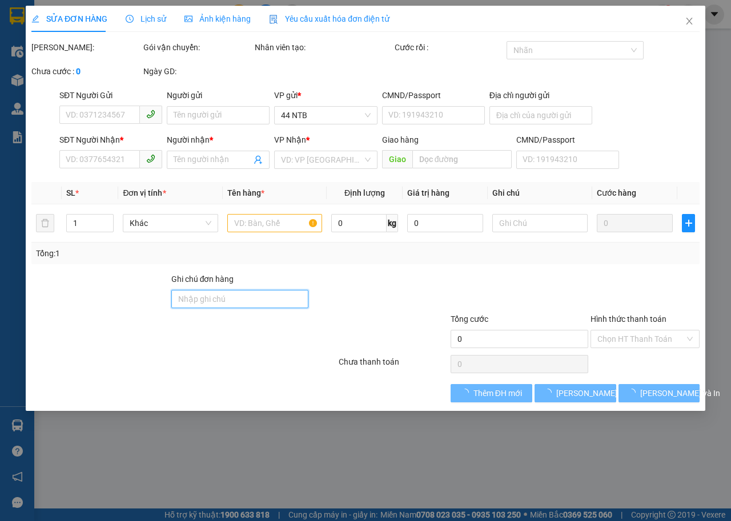
type input "02838622126"
type input "CTy_Hằng.Tín"
type input "285/17_CMT8_Q10"
type input "0901150008"
type input "Ngọc"
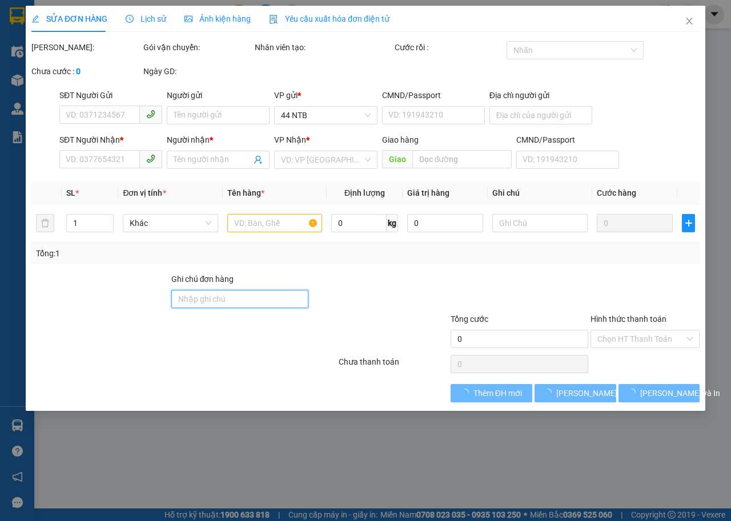
type input "50.000"
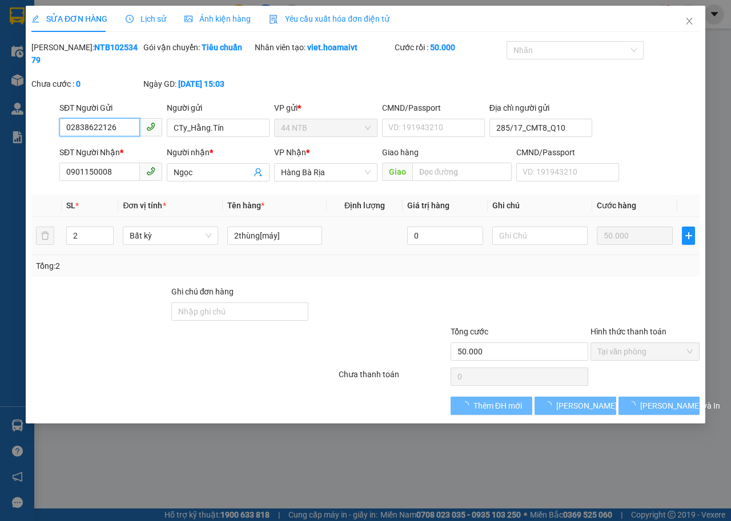
click at [544, 223] on div "Total Paid Fee 50.000 Total UnPaid Fee 0 Cash Collection Total Fee Mã ĐH: NTB10…" at bounding box center [365, 228] width 668 height 374
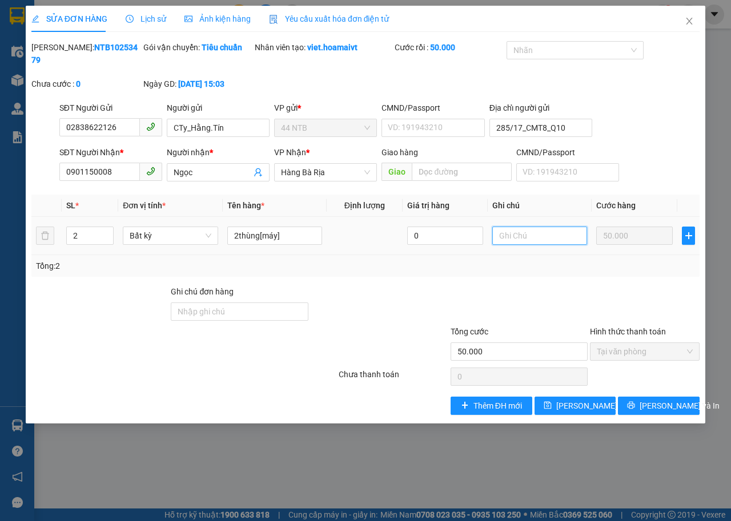
click at [544, 232] on input "text" at bounding box center [539, 236] width 95 height 18
type input "xi\óa"
click at [571, 410] on span "Lưu thay đổi" at bounding box center [601, 406] width 91 height 13
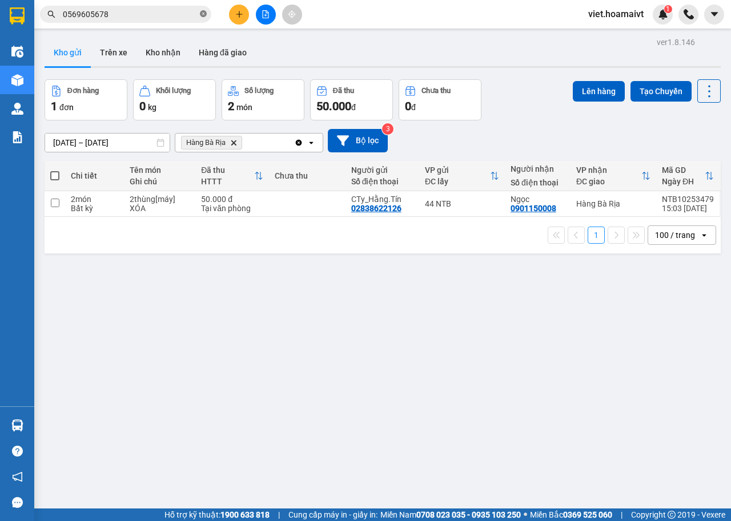
click at [200, 10] on span at bounding box center [203, 14] width 7 height 11
click at [197, 10] on input "text" at bounding box center [130, 14] width 135 height 13
click at [197, 11] on input "text" at bounding box center [130, 14] width 135 height 13
click at [207, 58] on section "Kết quả tìm kiếm ( 1 ) Bộ lọc Mã ĐH Trạng thái Món hàng Tổng cước Chưa cước Nhã…" at bounding box center [365, 260] width 731 height 521
click at [193, 16] on input "text" at bounding box center [130, 14] width 135 height 13
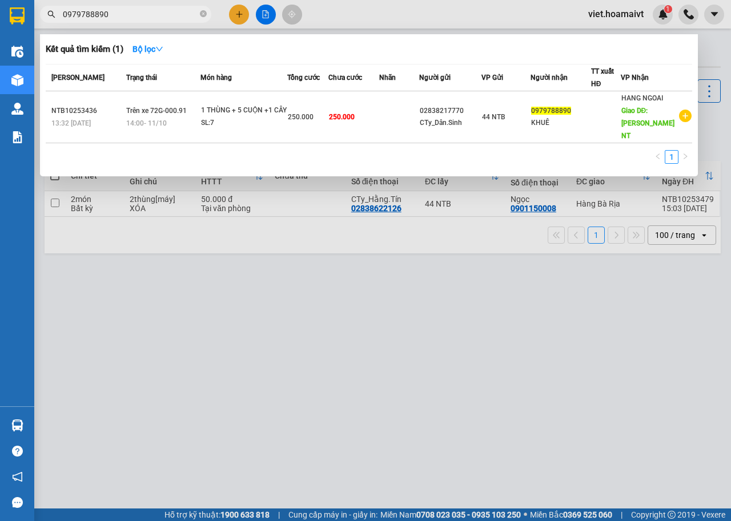
click at [528, 418] on div at bounding box center [365, 260] width 731 height 521
click at [178, 16] on input "0979788890" at bounding box center [130, 14] width 135 height 13
click at [295, 409] on div at bounding box center [365, 260] width 731 height 521
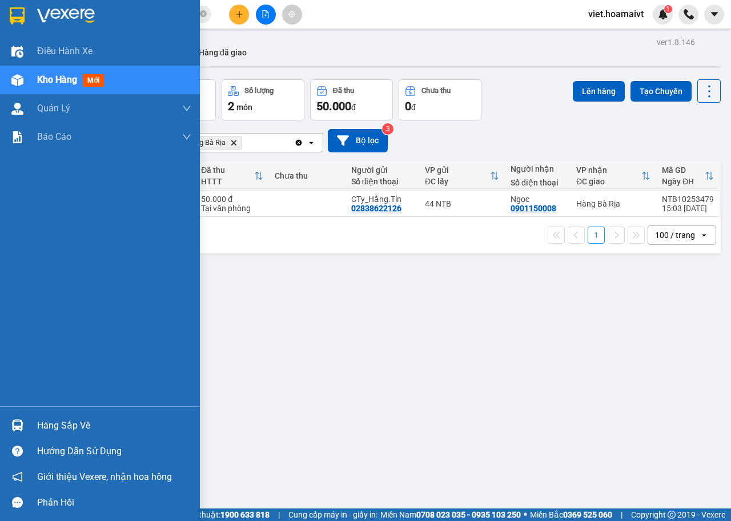
click at [91, 11] on img at bounding box center [66, 15] width 58 height 17
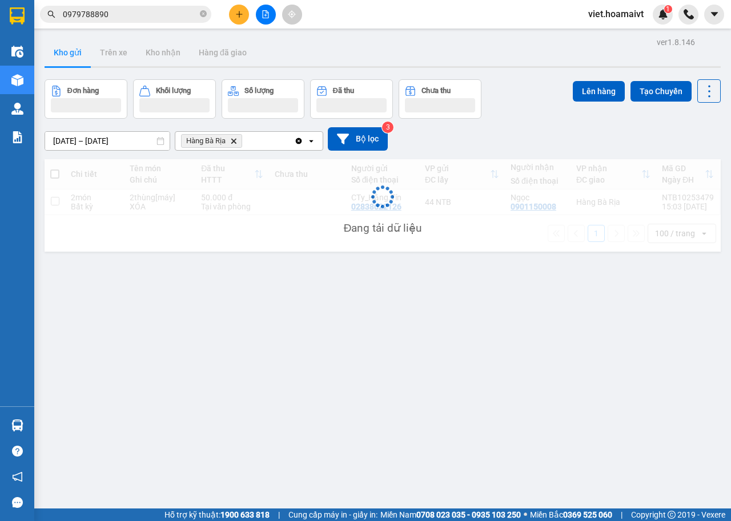
click at [535, 134] on div "10/10/2025 – 11/10/2025 Press the down arrow key to interact with the calendar …" at bounding box center [383, 138] width 676 height 23
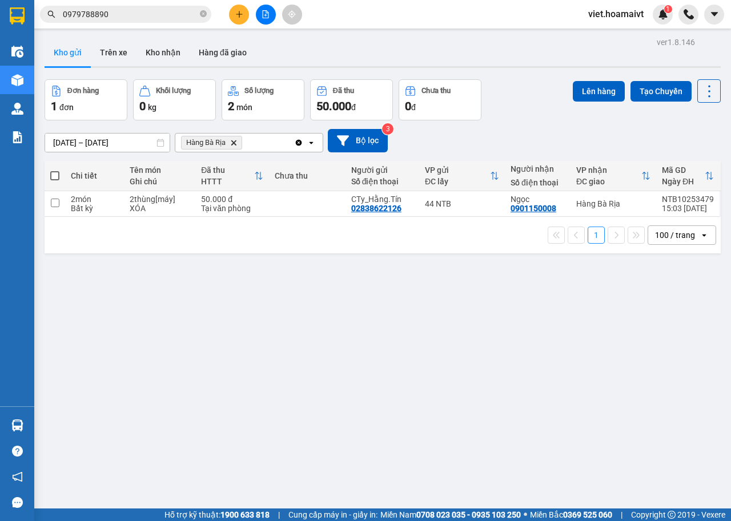
click at [231, 142] on icon "Delete" at bounding box center [233, 142] width 7 height 7
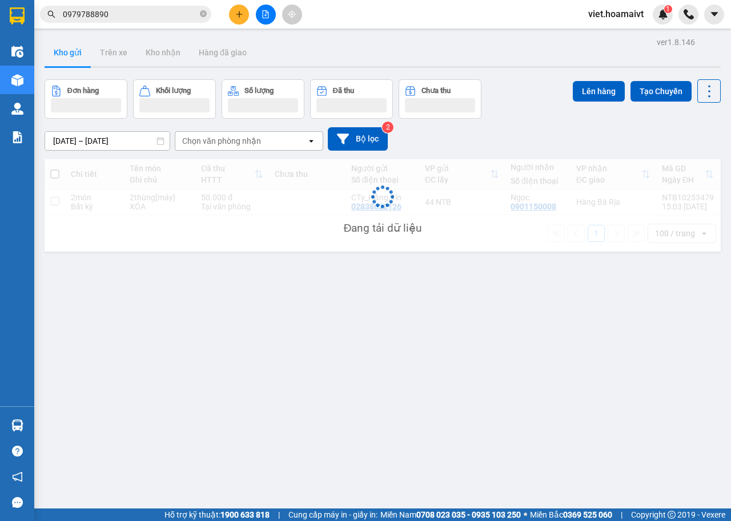
click at [537, 138] on div "10/10/2025 – 11/10/2025 Press the down arrow key to interact with the calendar …" at bounding box center [383, 138] width 676 height 23
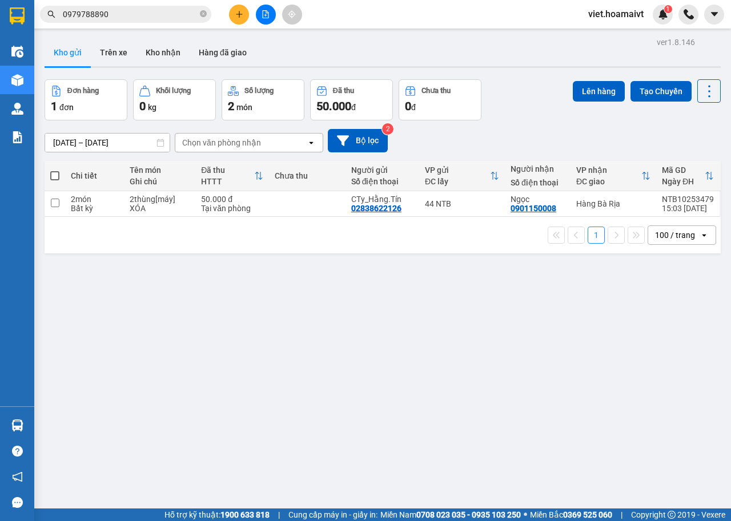
click at [537, 138] on div "10/10/2025 – 11/10/2025 Press the down arrow key to interact with the calendar …" at bounding box center [383, 140] width 676 height 23
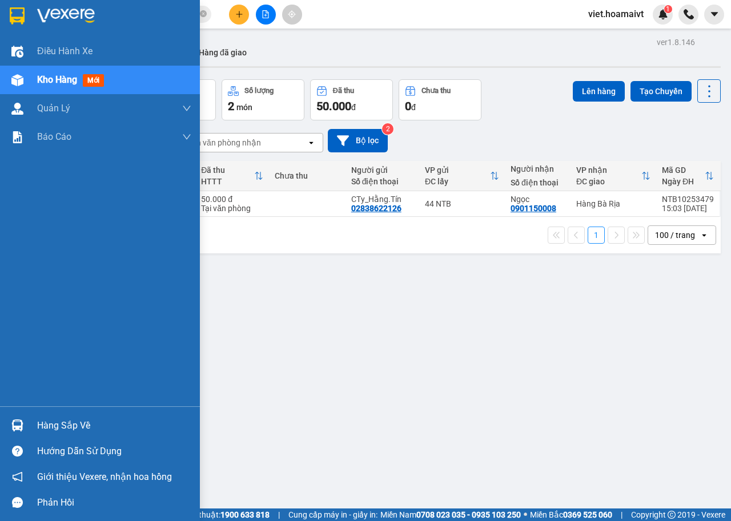
click at [51, 10] on img at bounding box center [66, 15] width 58 height 17
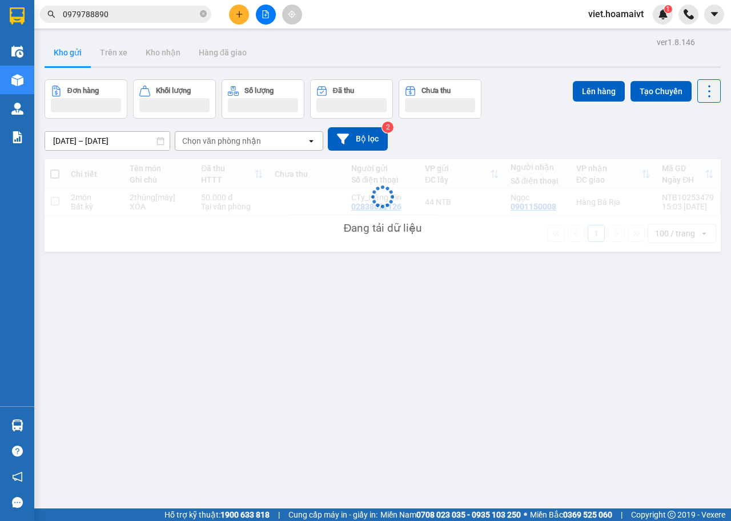
click at [535, 135] on div "10/10/2025 – 11/10/2025 Press the down arrow key to interact with the calendar …" at bounding box center [383, 138] width 676 height 23
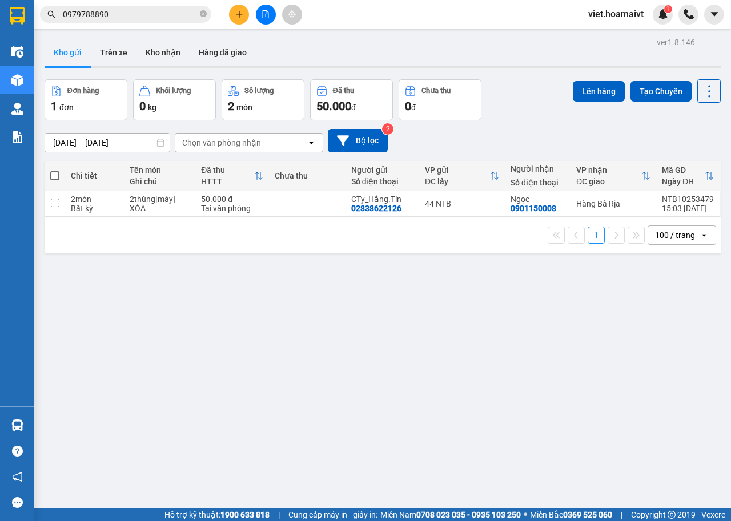
click at [535, 135] on div "10/10/2025 – 11/10/2025 Press the down arrow key to interact with the calendar …" at bounding box center [383, 140] width 676 height 23
click at [546, 114] on div "Đơn hàng 1 đơn Khối lượng 0 kg Số lượng 2 món Đã thu 50.000 đ Chưa thu 0 đ Lên …" at bounding box center [383, 99] width 676 height 41
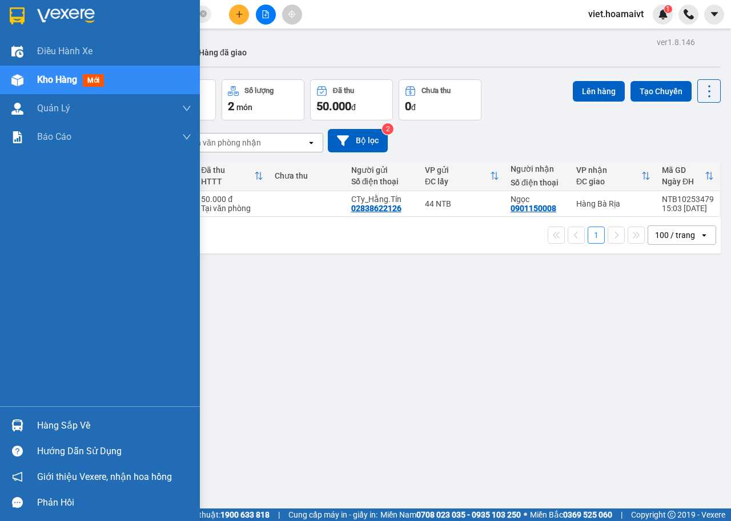
click at [58, 11] on img at bounding box center [66, 15] width 58 height 17
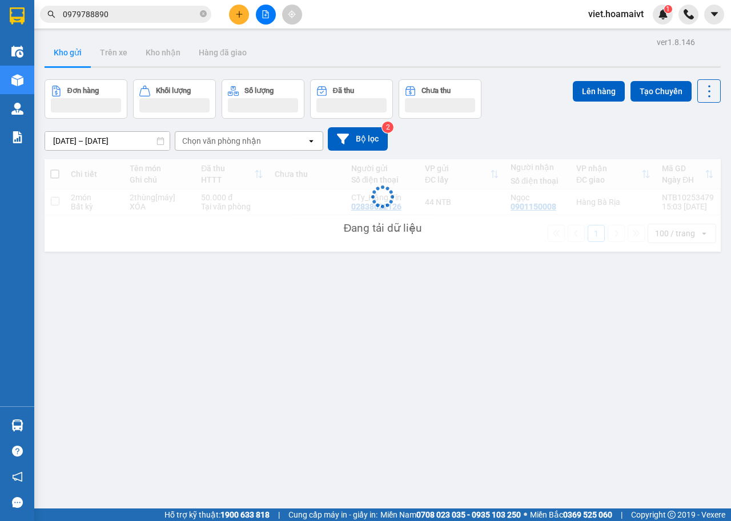
click at [575, 124] on div "10/10/2025 – 11/10/2025 Press the down arrow key to interact with the calendar …" at bounding box center [383, 139] width 676 height 41
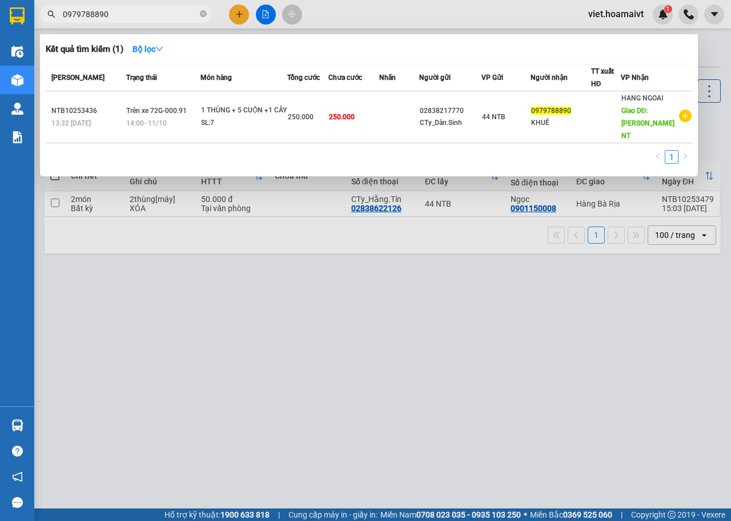
click at [136, 15] on input "0979788890" at bounding box center [130, 14] width 135 height 13
type input "0"
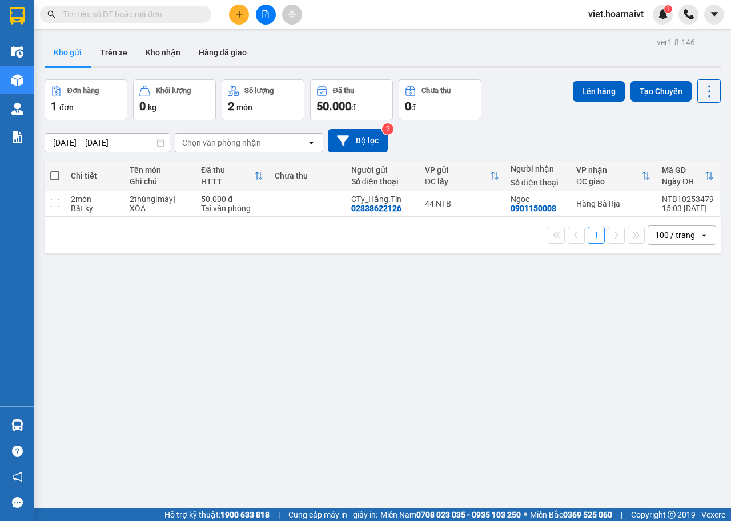
click at [104, 14] on input "text" at bounding box center [130, 14] width 135 height 13
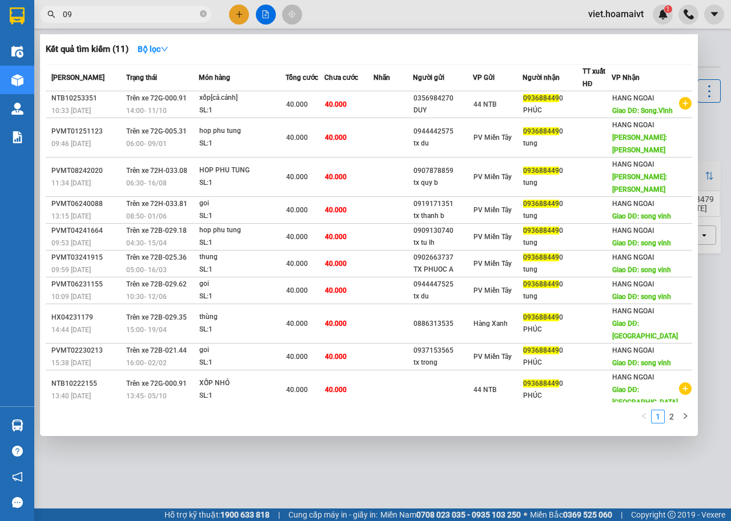
type input "0"
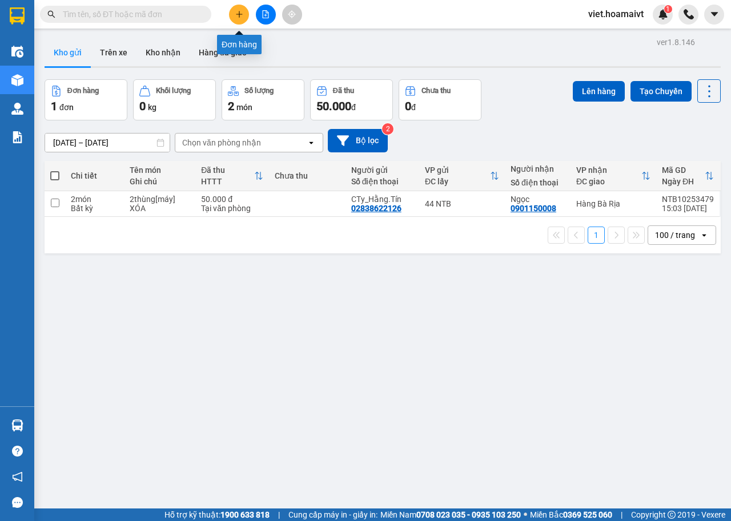
click at [236, 11] on icon "plus" at bounding box center [239, 14] width 8 height 8
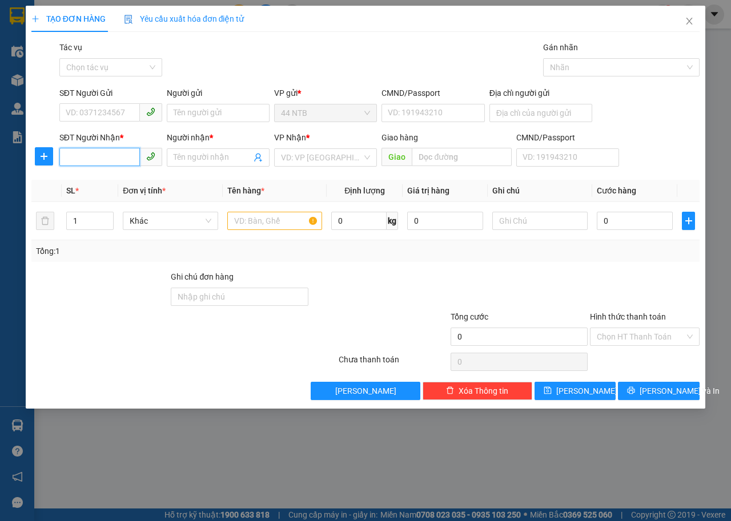
click at [100, 157] on input "SĐT Người Nhận *" at bounding box center [99, 157] width 80 height 18
click at [84, 160] on input "09377970606" at bounding box center [99, 157] width 80 height 18
type input "0937970606"
click at [116, 181] on div "0937970606 - DŨNG" at bounding box center [110, 180] width 89 height 13
type input "138 DG 2 GÒ DƯA THỦ ĐỨC TPHCM"
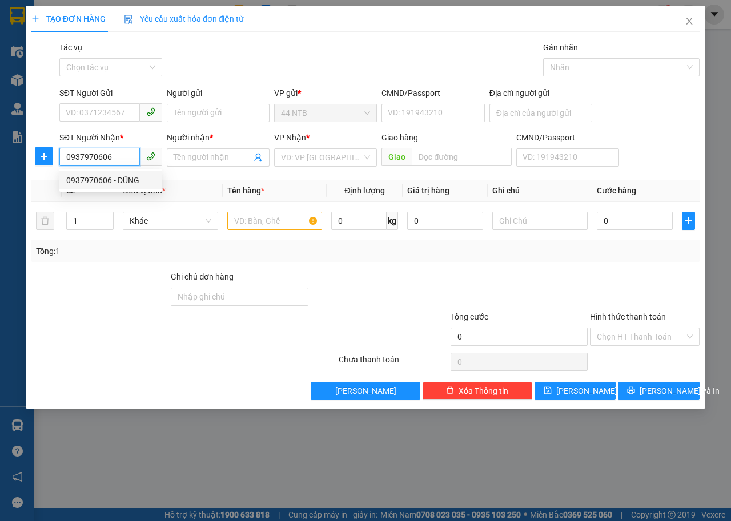
type input "DŨNG"
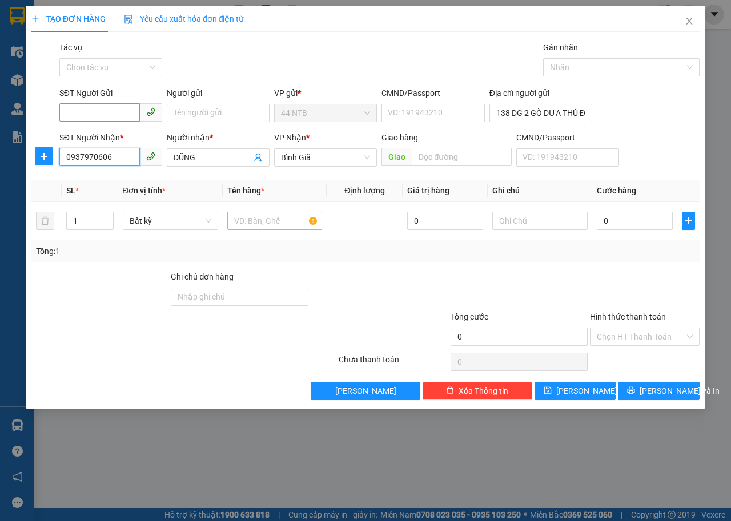
type input "0937970606"
click at [104, 108] on input "SĐT Người Gửi" at bounding box center [99, 112] width 80 height 18
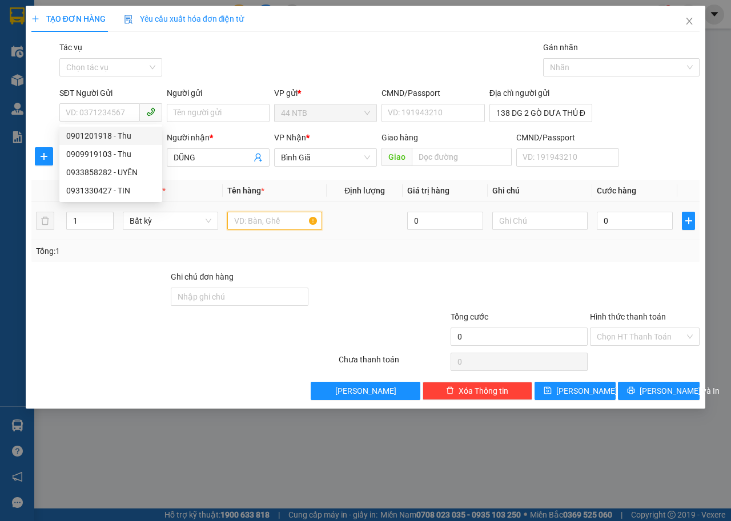
click at [284, 223] on input "text" at bounding box center [274, 221] width 95 height 18
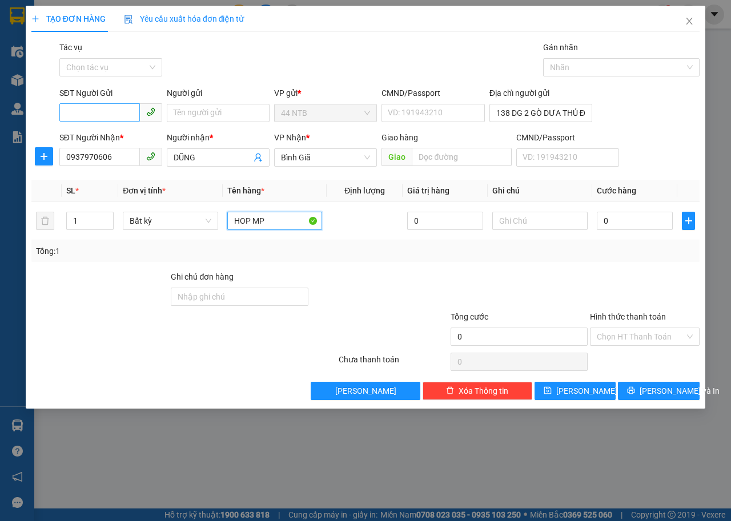
type input "HOP MP"
click at [102, 117] on input "SĐT Người Gửi" at bounding box center [99, 112] width 80 height 18
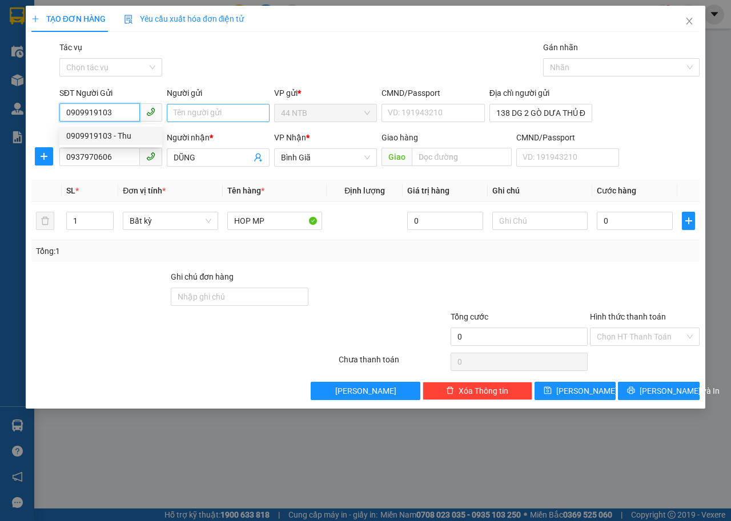
type input "0909919103"
click at [197, 114] on input "Người gửi" at bounding box center [218, 113] width 103 height 18
click at [126, 116] on input "0909919103" at bounding box center [99, 112] width 80 height 18
click at [120, 129] on div "0909919103 - Thu" at bounding box center [110, 136] width 103 height 18
type input "Thu"
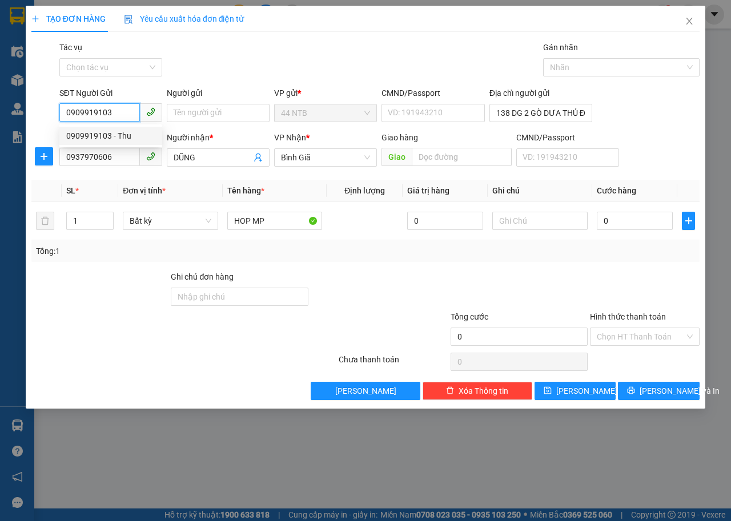
type input "079069003161"
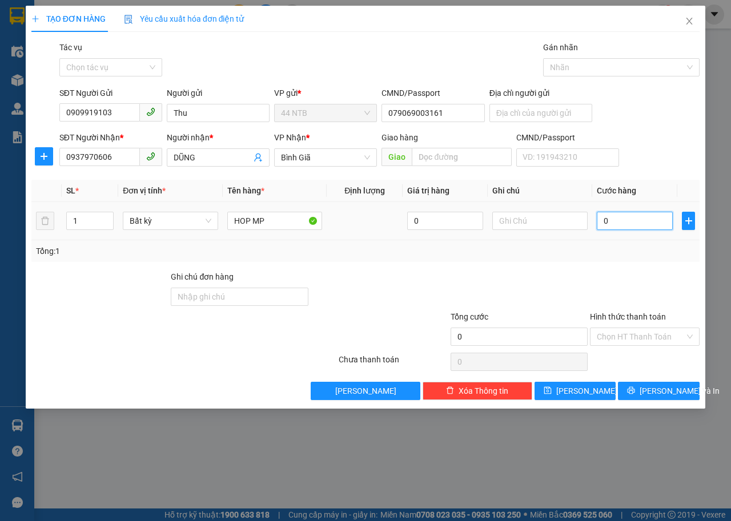
click at [612, 226] on input "0" at bounding box center [634, 221] width 76 height 18
type input "3"
type input "30"
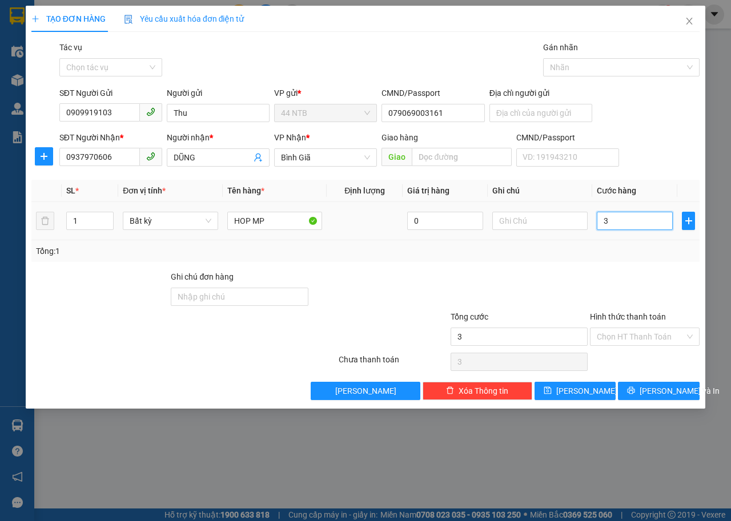
type input "30"
click at [666, 386] on span "[PERSON_NAME] và In" at bounding box center [679, 391] width 80 height 13
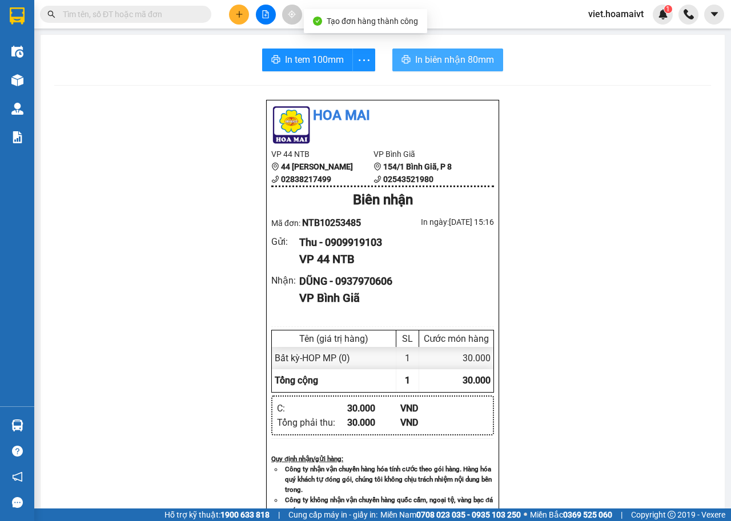
click at [454, 63] on span "In biên nhận 80mm" at bounding box center [454, 60] width 79 height 14
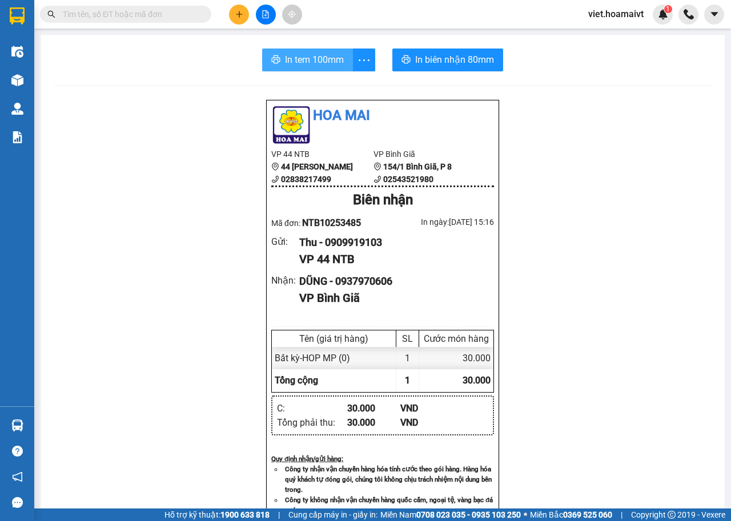
click at [289, 65] on span "In tem 100mm" at bounding box center [314, 60] width 59 height 14
click at [313, 56] on span "In tem 100mm" at bounding box center [314, 60] width 59 height 14
click at [312, 53] on span "In tem 100mm" at bounding box center [314, 60] width 59 height 14
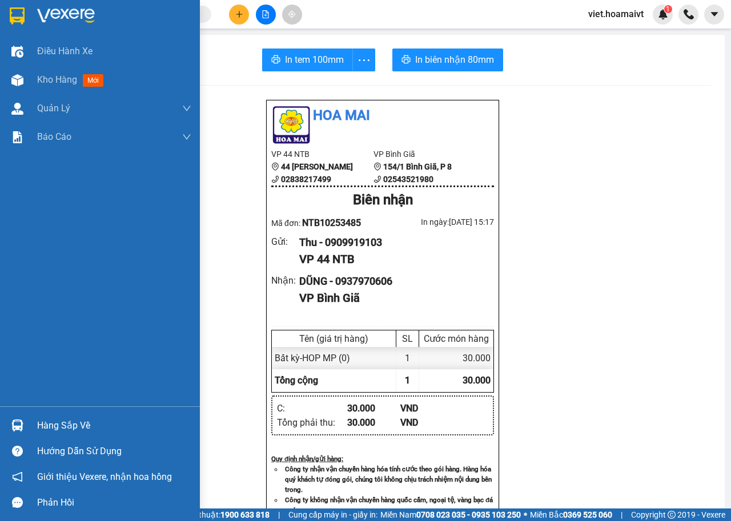
click at [40, 3] on div at bounding box center [100, 18] width 200 height 37
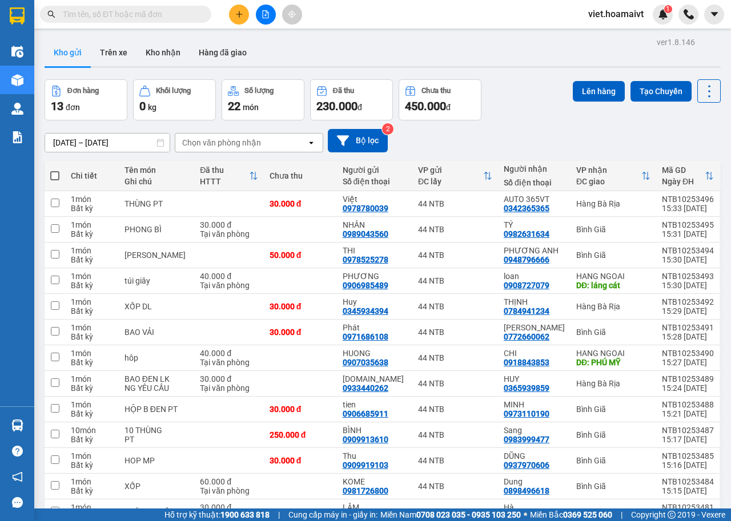
click at [219, 141] on div "Chọn văn phòng nhận" at bounding box center [221, 142] width 79 height 11
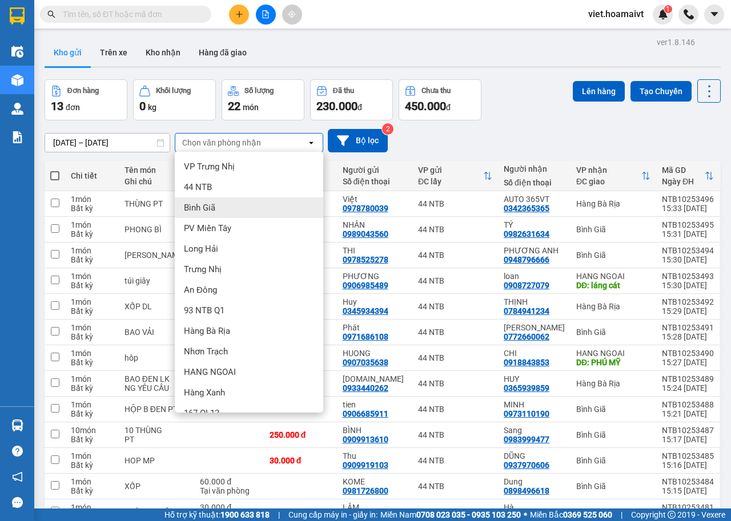
click at [227, 206] on div "Bình Giã" at bounding box center [249, 207] width 148 height 21
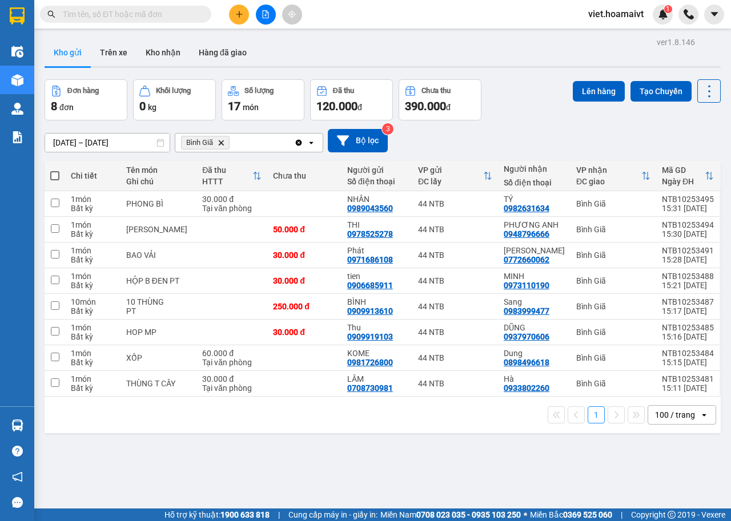
click at [50, 171] on label at bounding box center [54, 175] width 9 height 11
click at [55, 170] on input "checkbox" at bounding box center [55, 170] width 0 height 0
checkbox input "true"
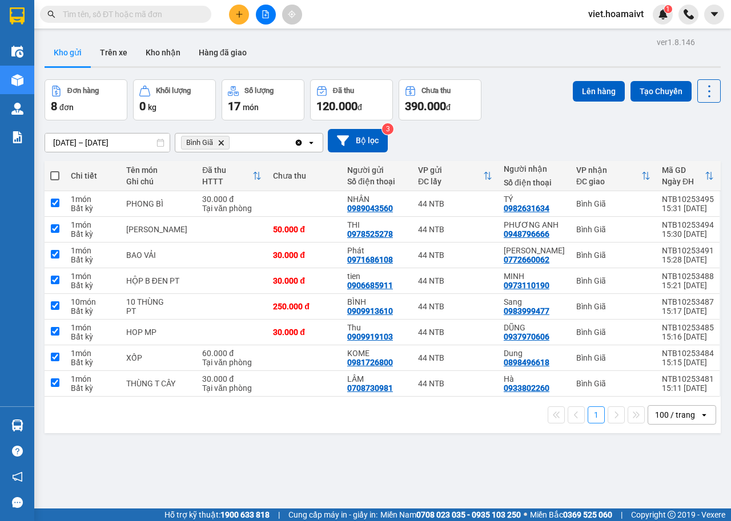
checkbox input "true"
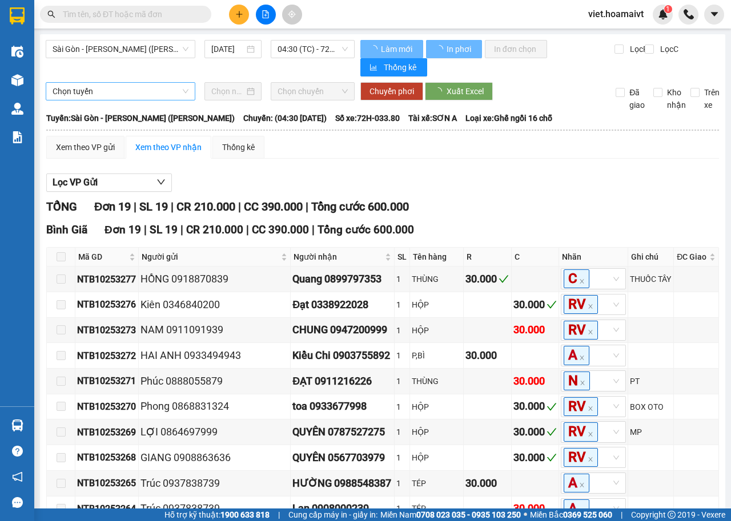
click at [156, 49] on span "Sài Gòn - [PERSON_NAME] ([PERSON_NAME])" at bounding box center [121, 49] width 136 height 17
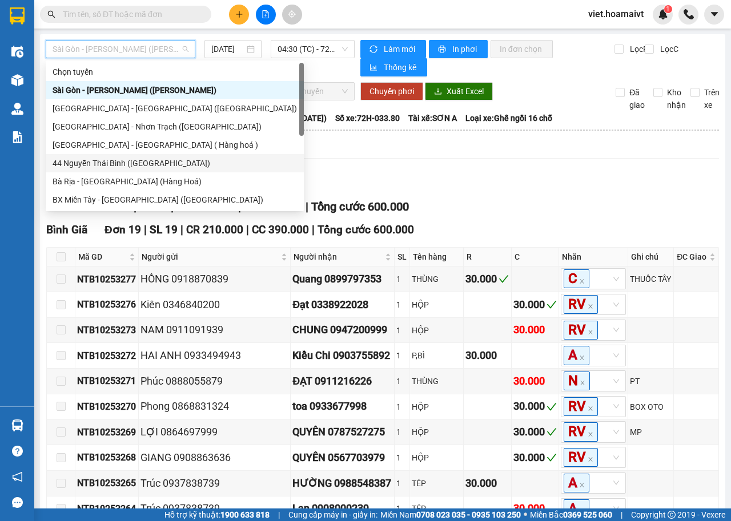
click at [167, 162] on div "44 Nguyễn Thái Bình ([GEOGRAPHIC_DATA])" at bounding box center [175, 163] width 244 height 13
type input "[DATE]"
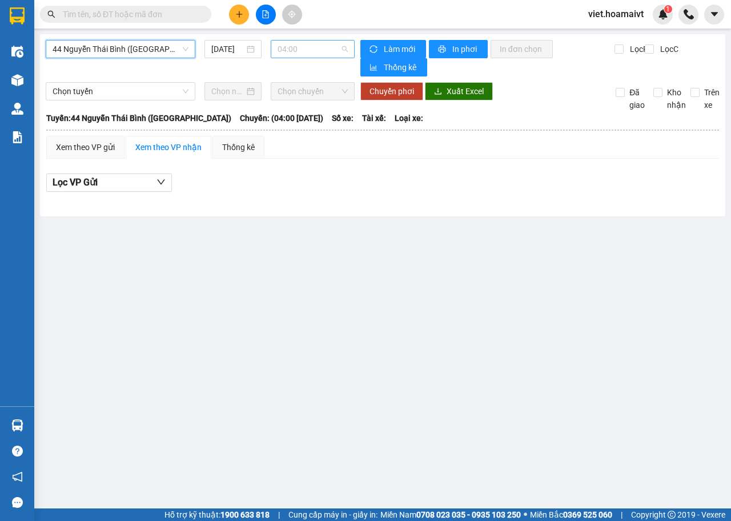
click at [312, 47] on span "04:00" at bounding box center [312, 49] width 70 height 17
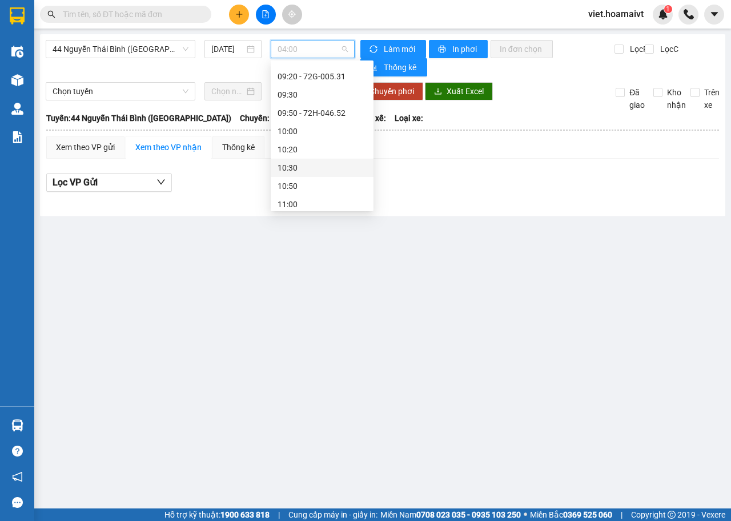
scroll to position [571, 0]
click at [341, 176] on div "14:00 - 72G-000.91" at bounding box center [321, 177] width 89 height 13
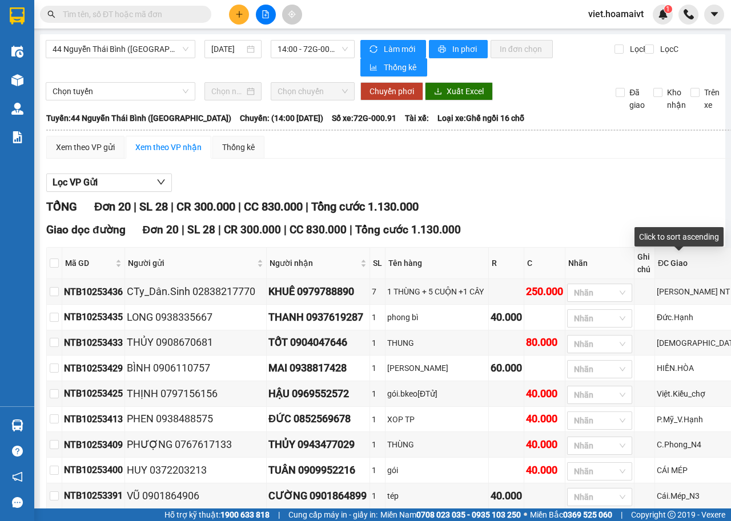
click at [666, 262] on span "ĐC Giao" at bounding box center [706, 263] width 96 height 13
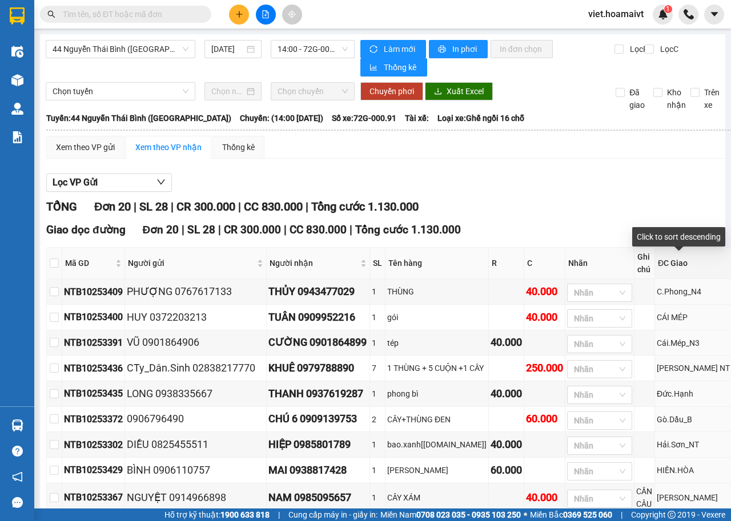
click at [574, 198] on div "TỔNG Đơn 20 | SL 28 | CR 300.000 | CC 830.000 | Tổng cước 1.130.000" at bounding box center [406, 207] width 720 height 18
click at [455, 34] on main "44 Nguyễn Thái Bình (Hàng Ngoài) 11/10/2025 14:00 - 72G-000.91 Làm mới In …" at bounding box center [365, 254] width 731 height 509
click at [457, 43] on span "In phơi" at bounding box center [465, 49] width 26 height 13
click at [512, 216] on div "TỔNG Đơn 20 | SL 28 | CR 300.000 | CC 830.000 | Tổng cước 1.130.000 Giao dọc đư…" at bounding box center [406, 518] width 720 height 640
click at [502, 182] on div "Lọc VP Gửi" at bounding box center [406, 183] width 720 height 19
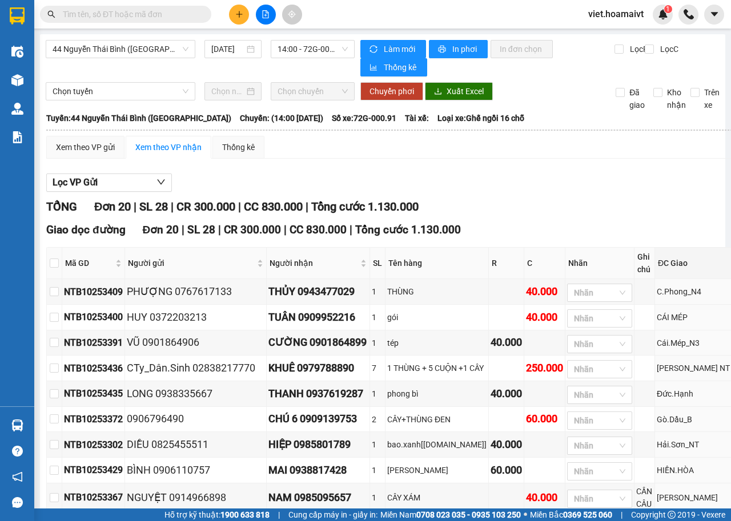
click at [502, 182] on div "Lọc VP Gửi" at bounding box center [406, 183] width 720 height 19
click at [502, 195] on div "Lọc VP Gửi TỔNG Đơn 20 | SL 28 | CR 300.000 | CC 830.000 | Tổng cước 1.130.000…" at bounding box center [406, 503] width 720 height 670
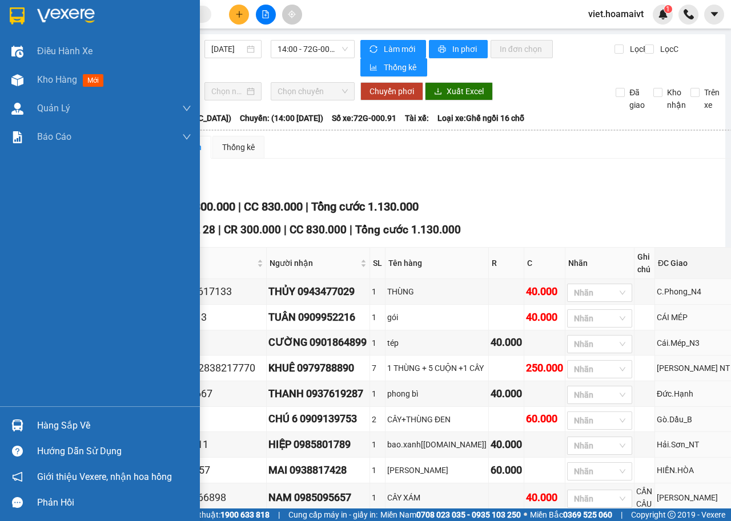
click at [58, 21] on img at bounding box center [66, 15] width 58 height 17
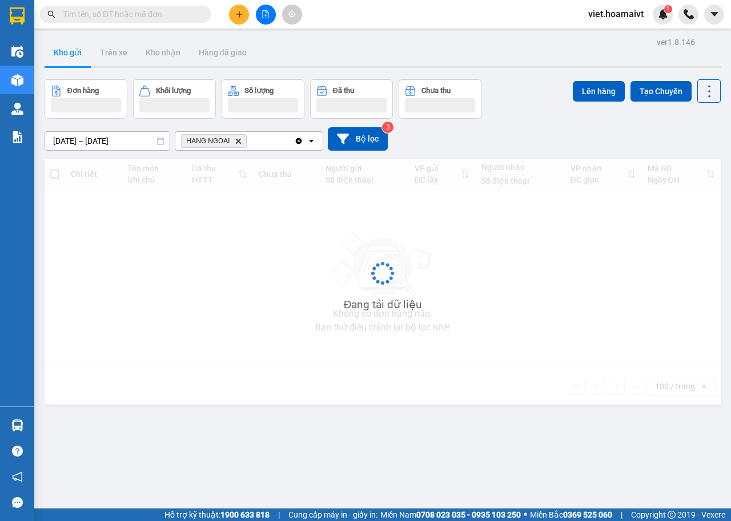
click at [539, 140] on div "10/10/2025 – 11/10/2025 Press the down arrow key to interact with the calendar …" at bounding box center [383, 138] width 676 height 23
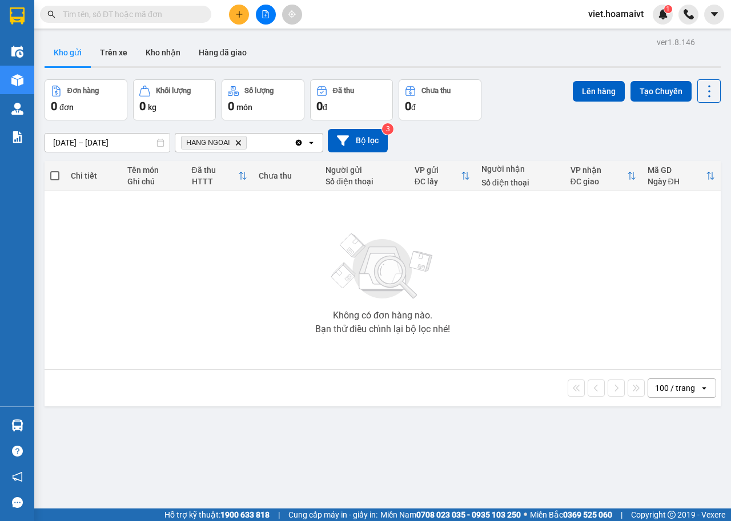
click at [539, 140] on div "10/10/2025 – 11/10/2025 Press the down arrow key to interact with the calendar …" at bounding box center [383, 140] width 676 height 23
click at [235, 145] on icon "Delete" at bounding box center [238, 142] width 7 height 7
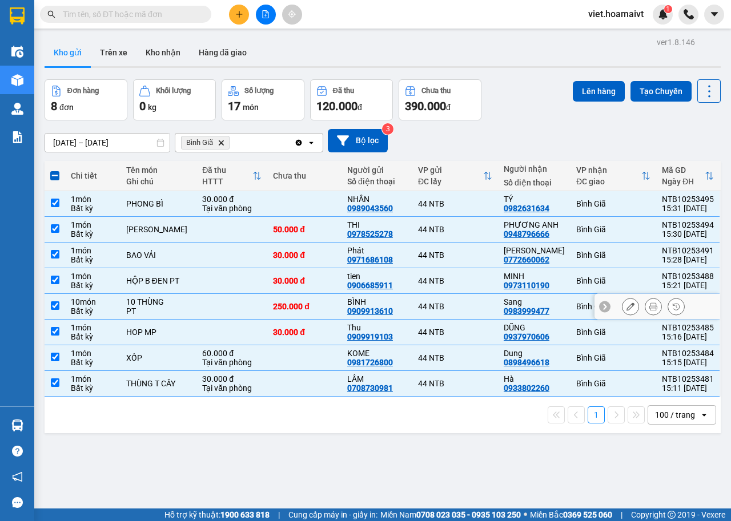
click at [223, 305] on td at bounding box center [231, 307] width 71 height 26
checkbox input "false"
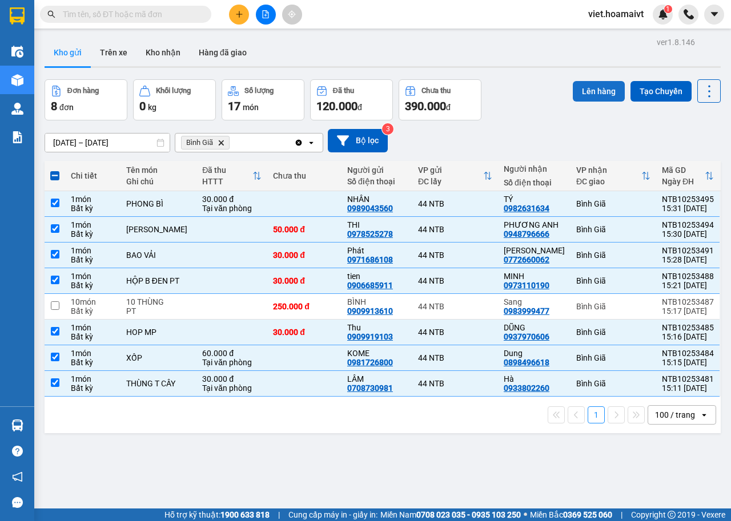
click at [587, 88] on button "Lên hàng" at bounding box center [599, 91] width 52 height 21
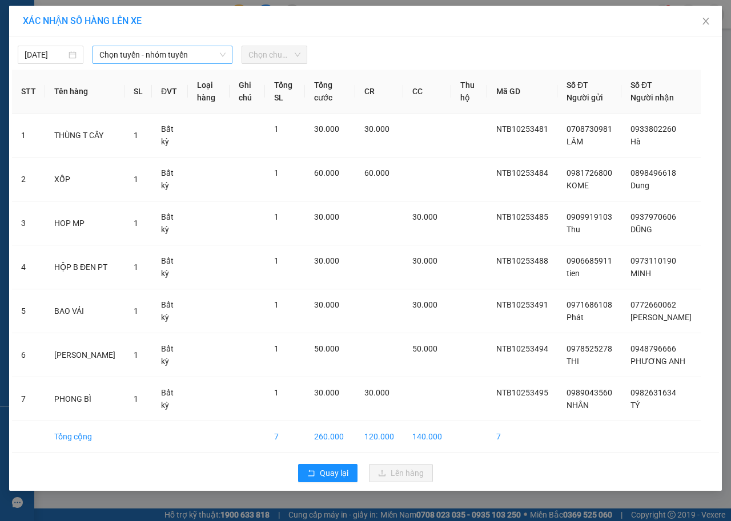
click at [168, 51] on span "Chọn tuyến - nhóm tuyến" at bounding box center [162, 54] width 126 height 17
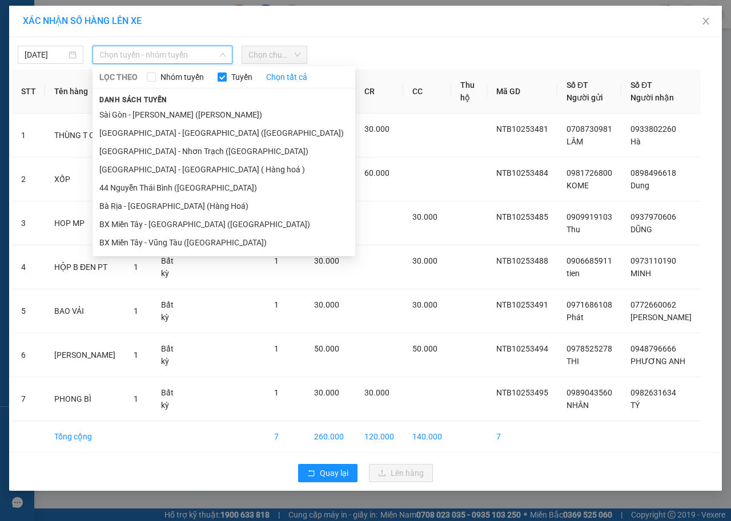
click at [171, 108] on li "Sài Gòn - [PERSON_NAME] ([PERSON_NAME])" at bounding box center [223, 115] width 263 height 18
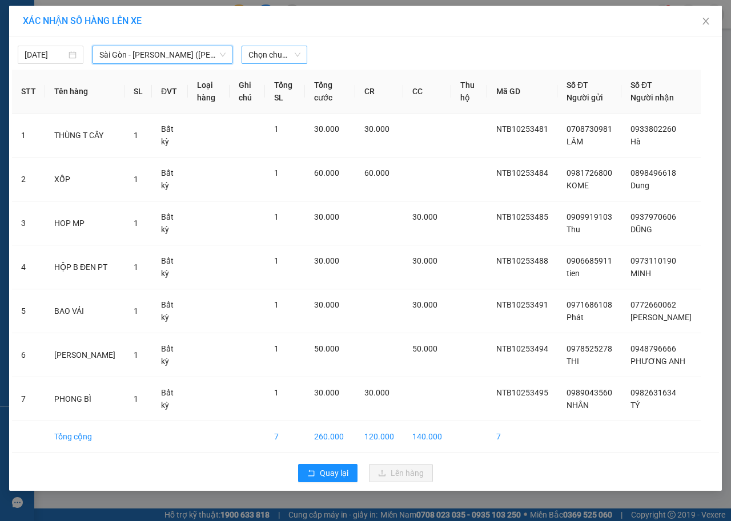
click at [273, 52] on span "Chọn chuyến" at bounding box center [274, 54] width 52 height 17
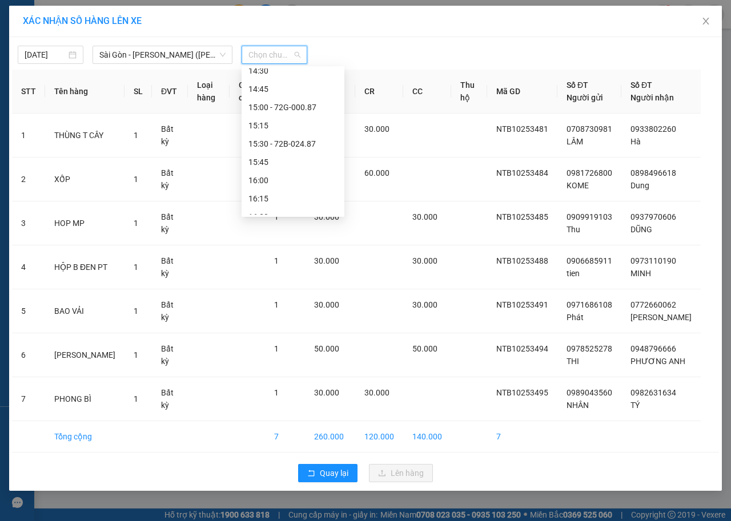
scroll to position [799, 0]
click at [279, 55] on span "Chọn chuyến" at bounding box center [274, 54] width 52 height 17
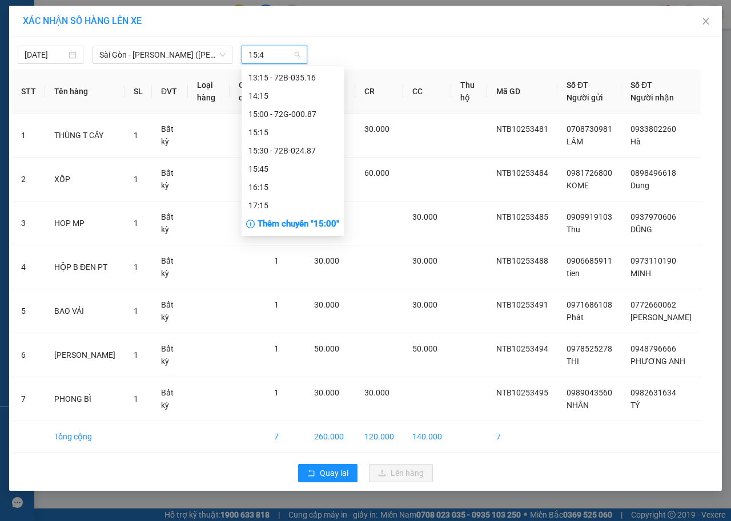
scroll to position [0, 0]
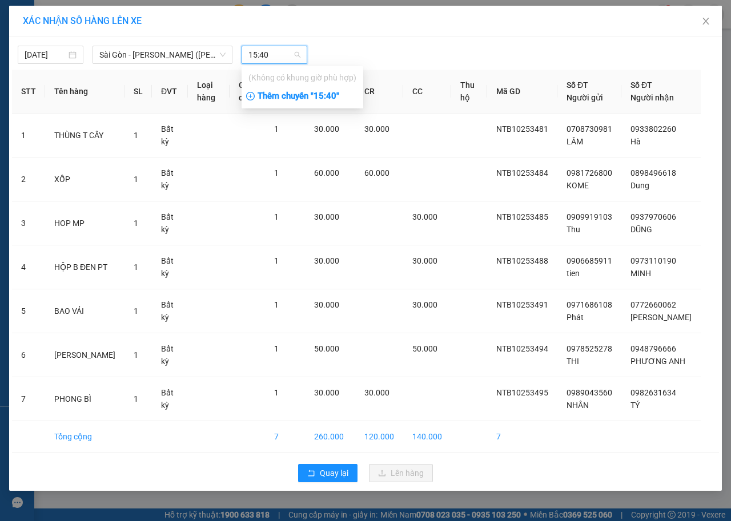
type input "15:40"
click at [331, 98] on div "Thêm chuyến " 15:40 "" at bounding box center [302, 96] width 122 height 19
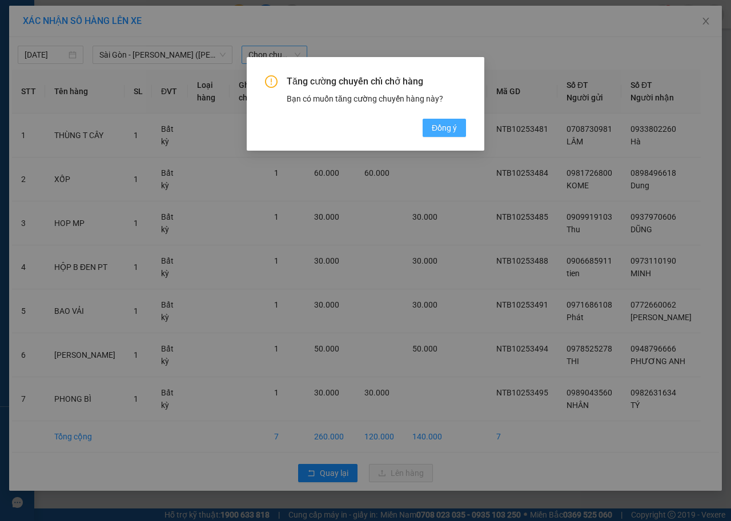
click at [445, 126] on span "Đồng ý" at bounding box center [444, 128] width 25 height 13
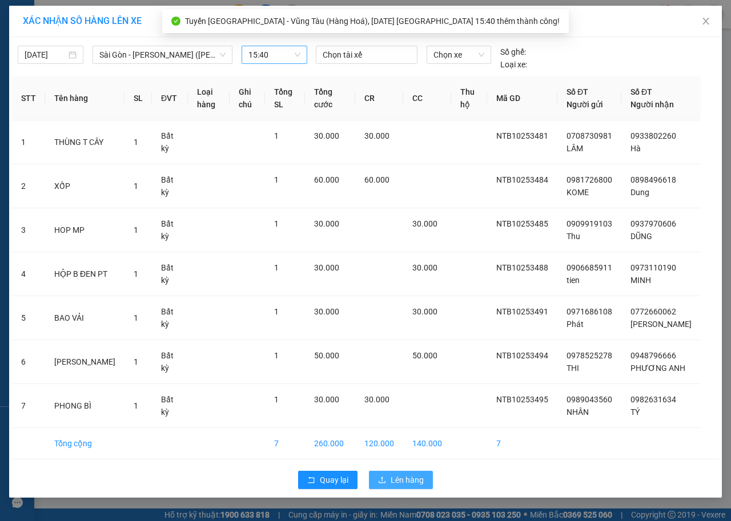
click at [410, 486] on span "Lên hàng" at bounding box center [406, 480] width 33 height 13
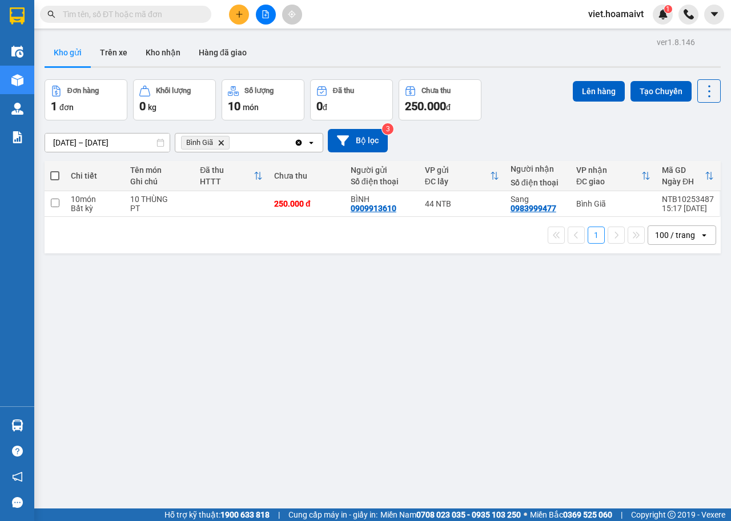
click at [223, 139] on icon "Delete" at bounding box center [220, 142] width 7 height 7
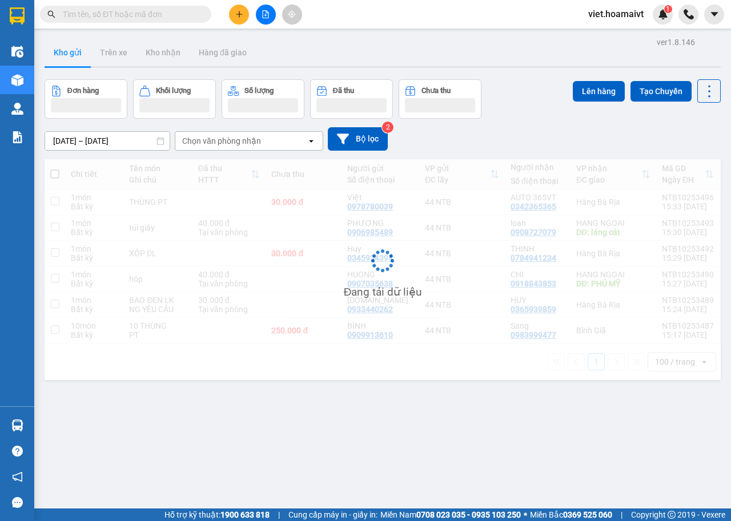
click at [164, 11] on input "text" at bounding box center [130, 14] width 135 height 13
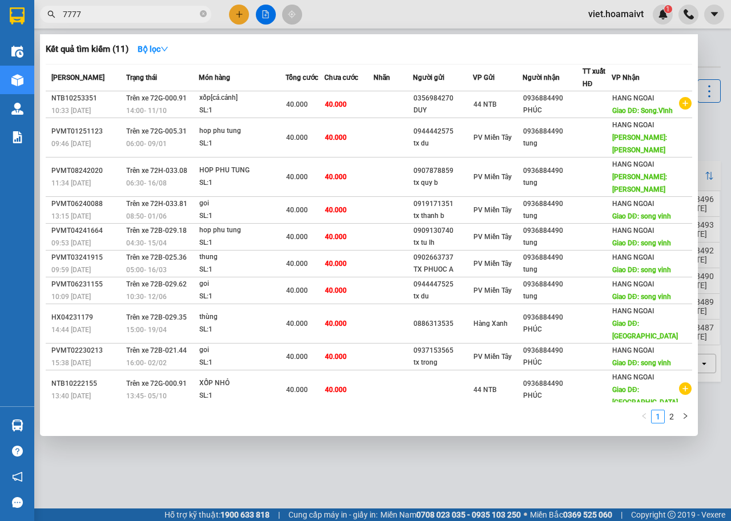
type input "77772"
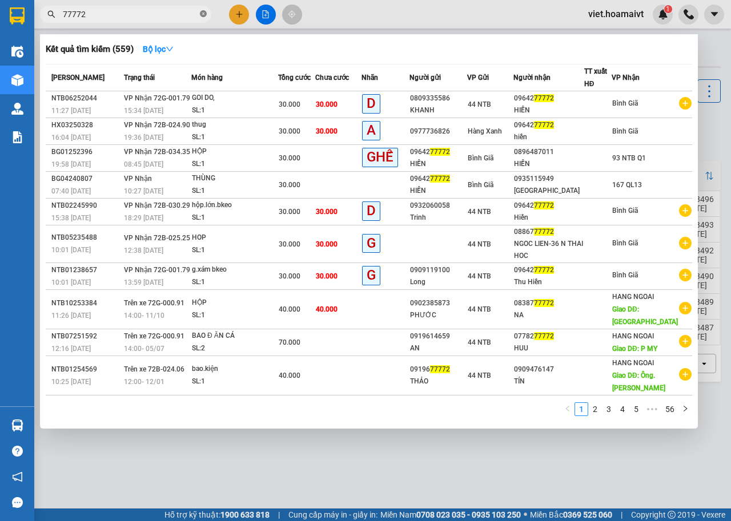
click at [204, 14] on icon "close-circle" at bounding box center [203, 13] width 7 height 7
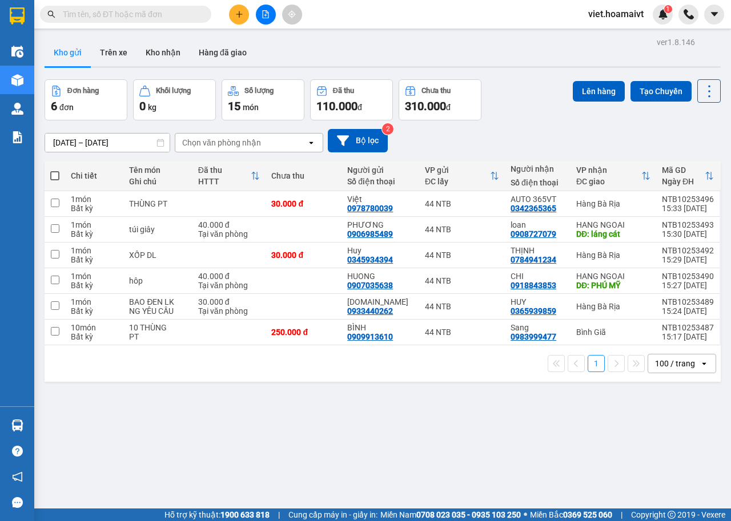
click at [154, 14] on input "text" at bounding box center [130, 14] width 135 height 13
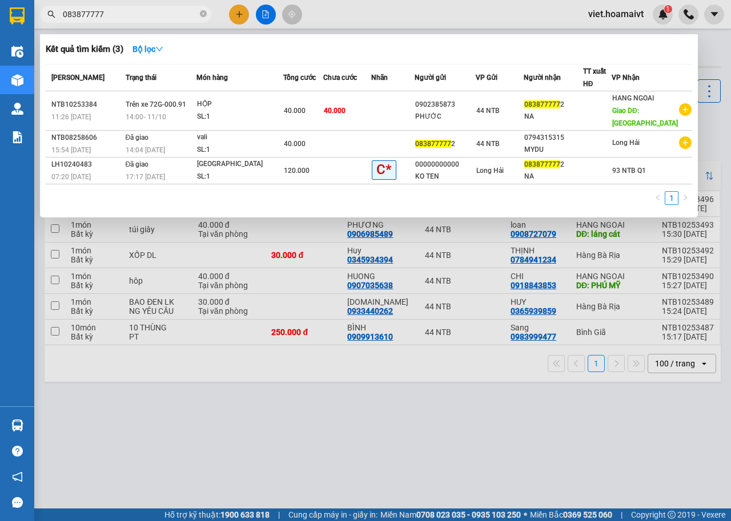
type input "083877777"
click at [309, 443] on div at bounding box center [365, 260] width 731 height 521
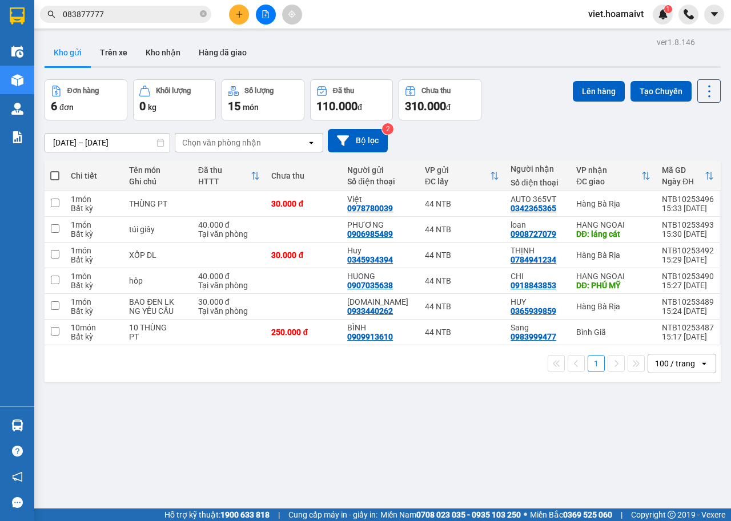
click at [225, 135] on div "Chọn văn phòng nhận" at bounding box center [240, 143] width 131 height 18
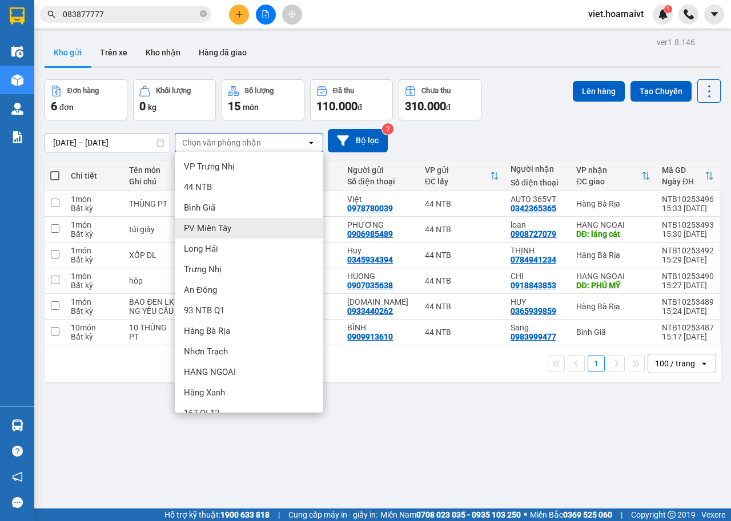
click at [526, 123] on div "10/10/2025 – 11/10/2025 Press the down arrow key to interact with the calendar …" at bounding box center [383, 140] width 676 height 41
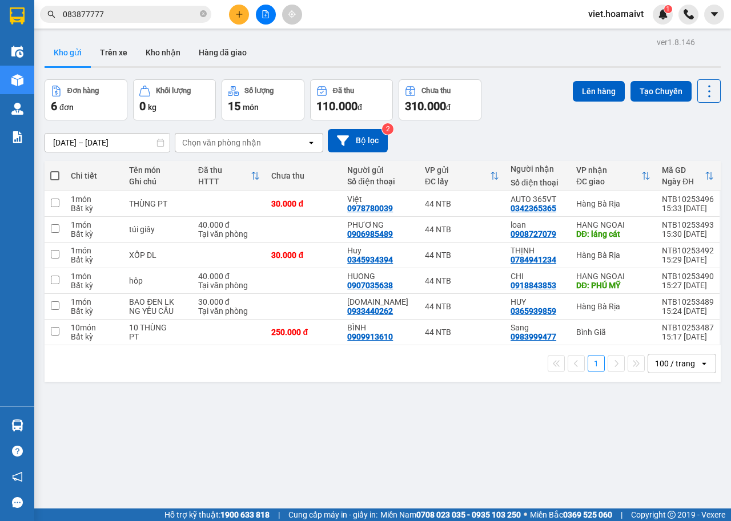
click at [423, 420] on div "ver 1.8.146 Kho gửi Trên xe Kho nhận Hàng đã giao Đơn hàng 6 đơn Khối lượng 0 k…" at bounding box center [382, 294] width 685 height 521
click at [515, 126] on div "10/10/2025 – 11/10/2025 Press the down arrow key to interact with the calendar …" at bounding box center [383, 140] width 676 height 41
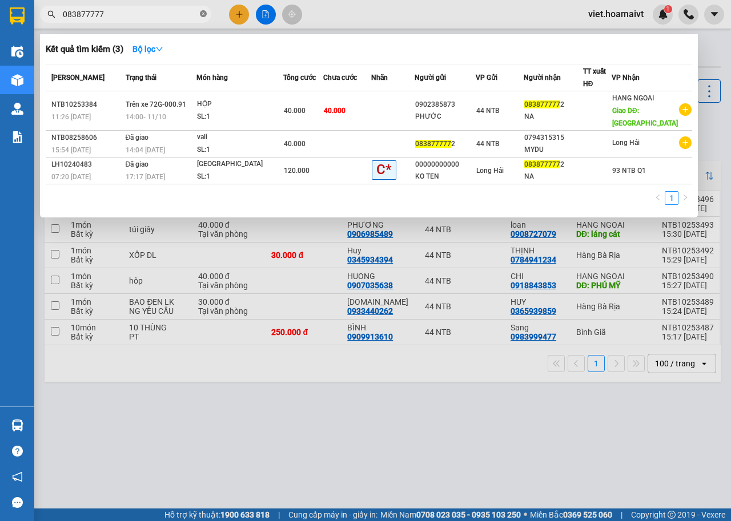
click at [204, 14] on icon "close-circle" at bounding box center [203, 13] width 7 height 7
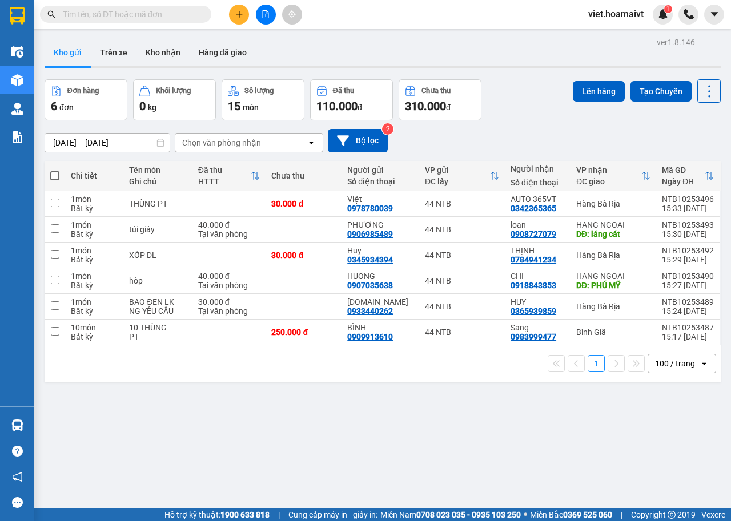
click at [192, 14] on input "text" at bounding box center [130, 14] width 135 height 13
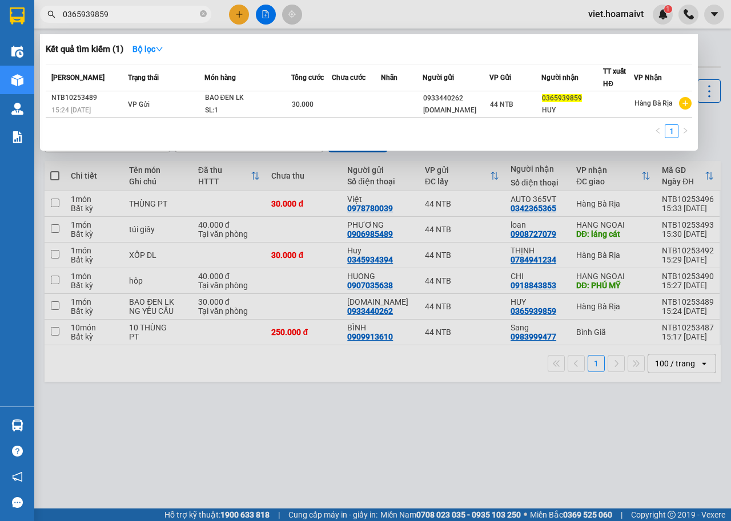
type input "0365939859"
click at [399, 412] on div at bounding box center [365, 260] width 731 height 521
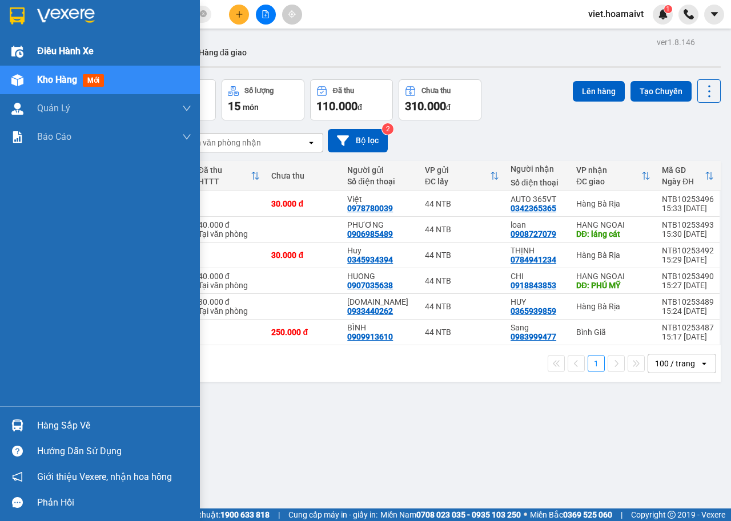
click at [15, 51] on img at bounding box center [17, 52] width 12 height 12
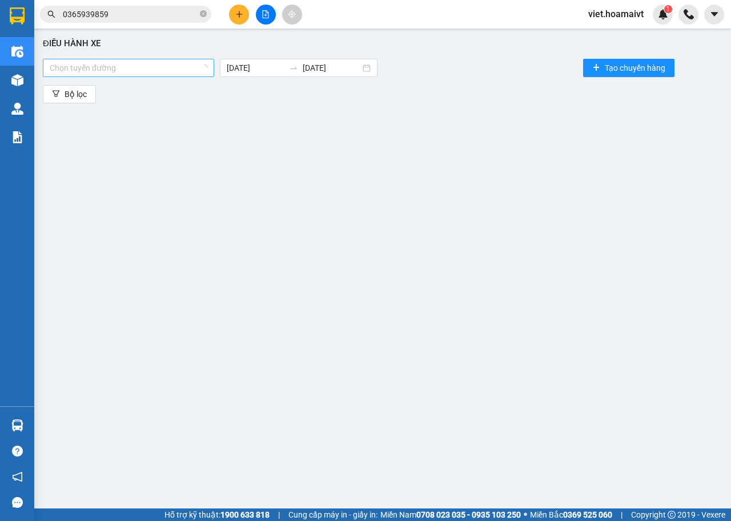
click at [186, 67] on div at bounding box center [123, 68] width 154 height 14
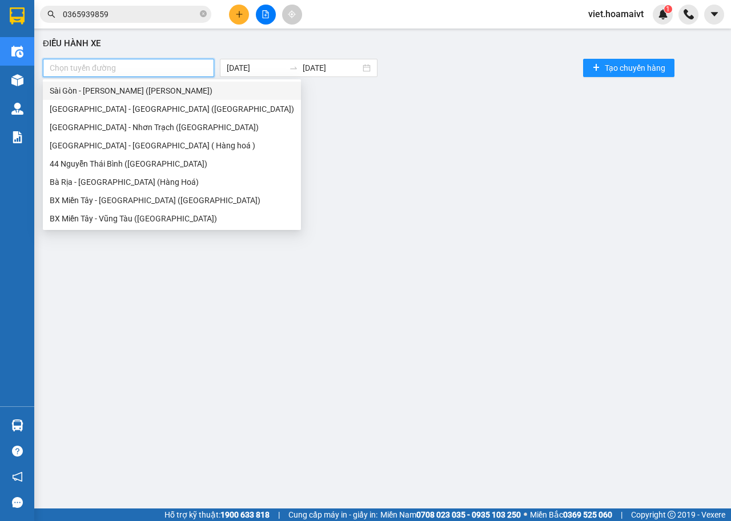
click at [118, 91] on div "Sài Gòn - [PERSON_NAME] ([PERSON_NAME])" at bounding box center [172, 90] width 244 height 13
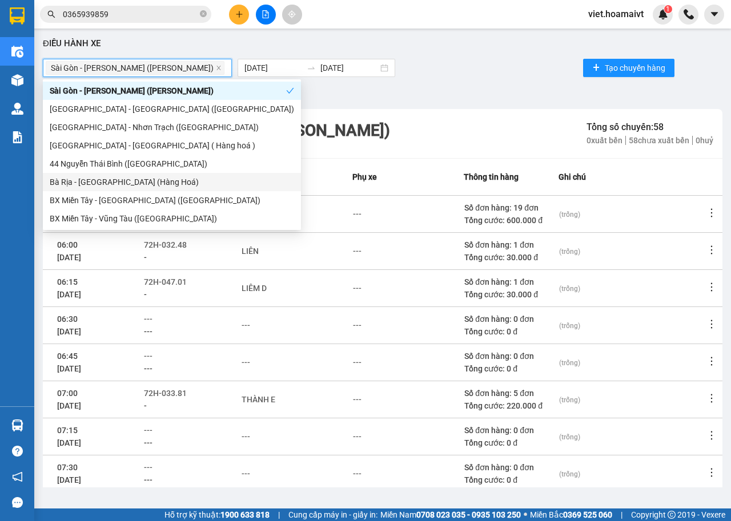
scroll to position [126, 0]
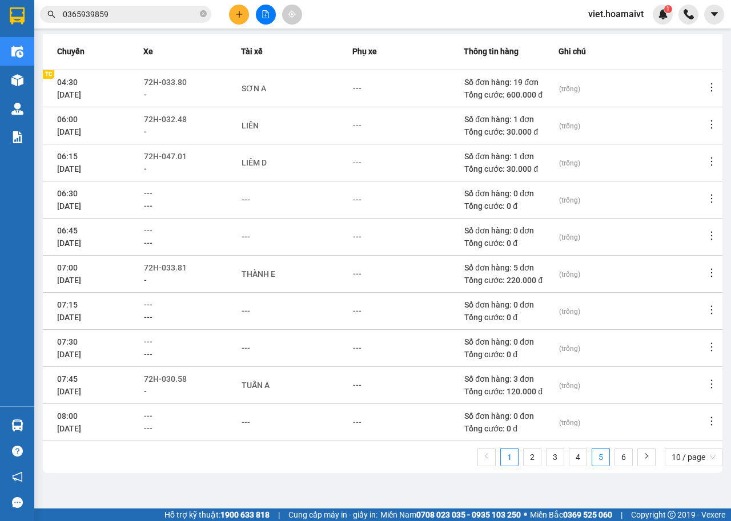
click at [592, 458] on link "5" at bounding box center [600, 457] width 17 height 17
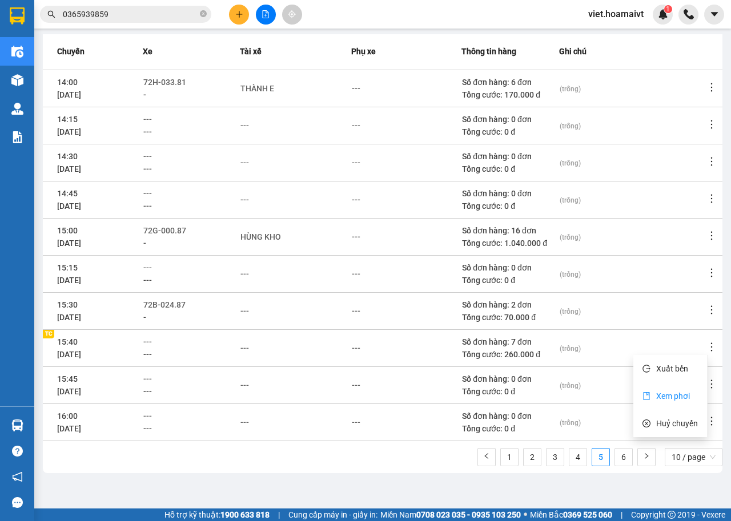
click at [682, 394] on span "Xem phơi" at bounding box center [673, 396] width 34 height 9
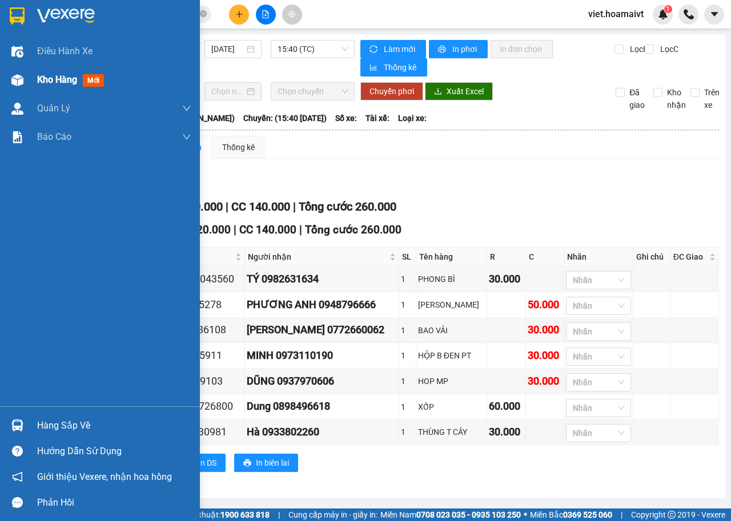
click at [19, 79] on img at bounding box center [17, 80] width 12 height 12
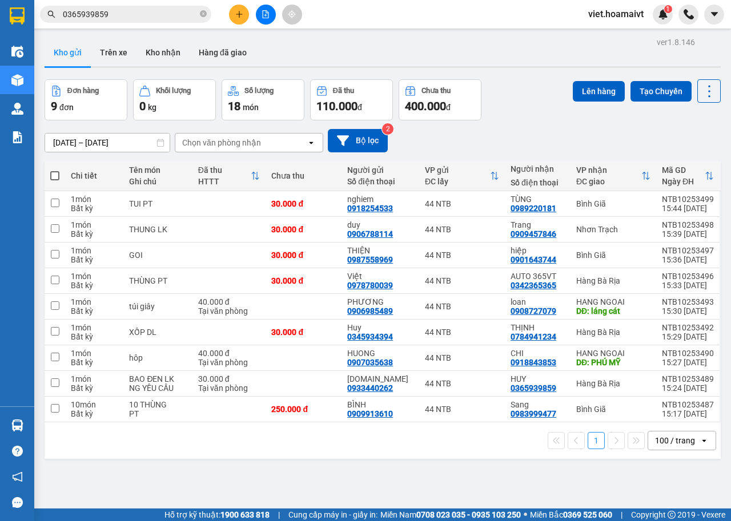
click at [249, 142] on div "Chọn văn phòng nhận" at bounding box center [221, 142] width 79 height 11
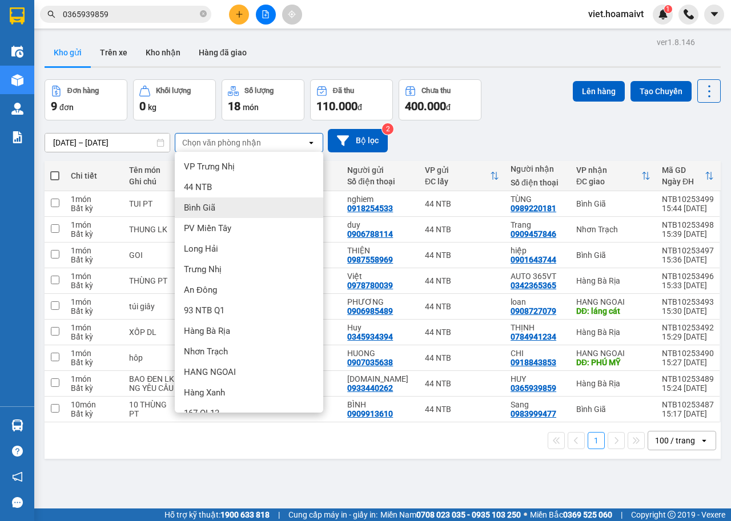
click at [218, 208] on div "Bình Giã" at bounding box center [249, 207] width 148 height 21
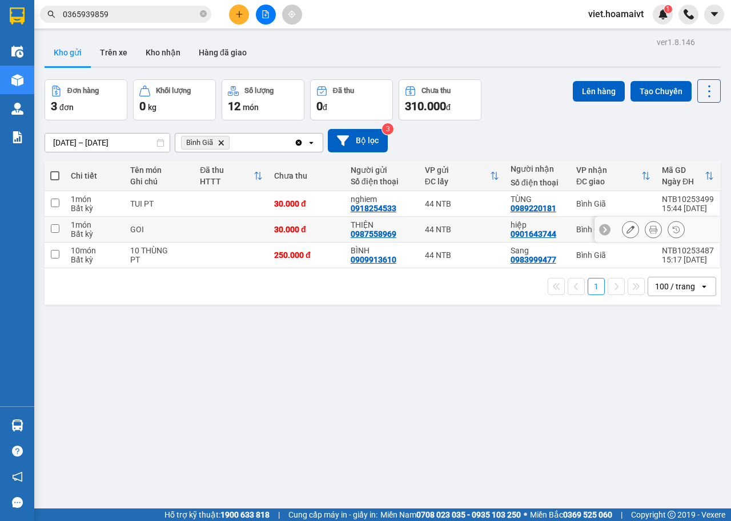
click at [52, 229] on input "checkbox" at bounding box center [55, 228] width 9 height 9
checkbox input "true"
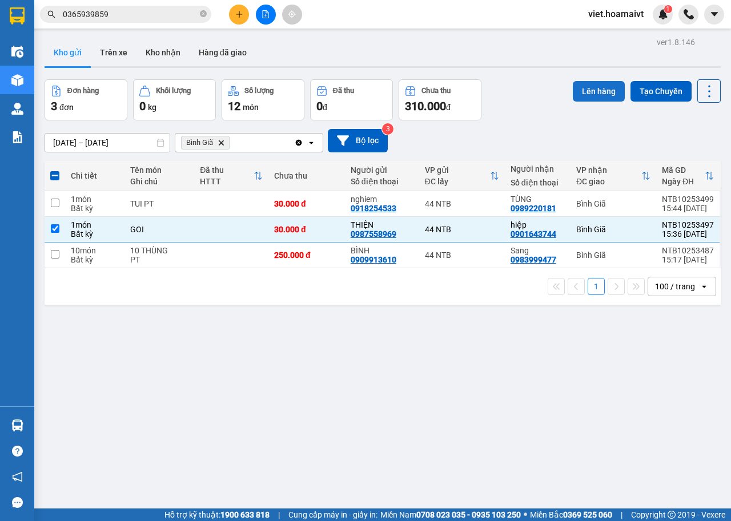
click at [590, 92] on button "Lên hàng" at bounding box center [599, 91] width 52 height 21
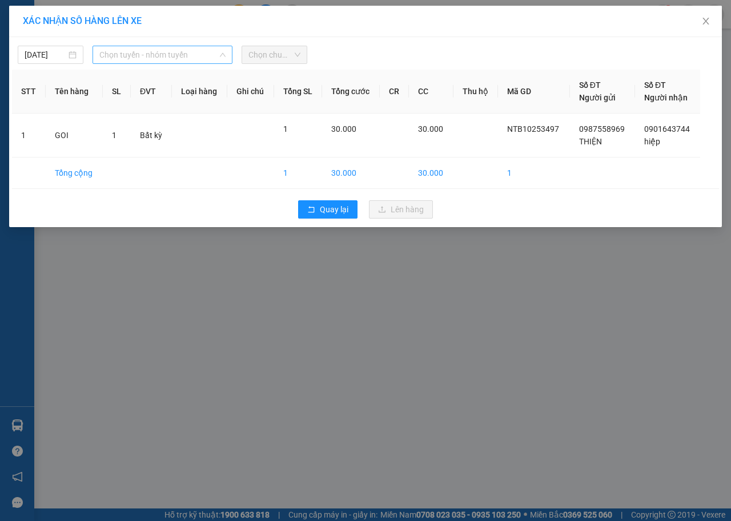
click at [169, 50] on span "Chọn tuyến - nhóm tuyến" at bounding box center [162, 54] width 126 height 17
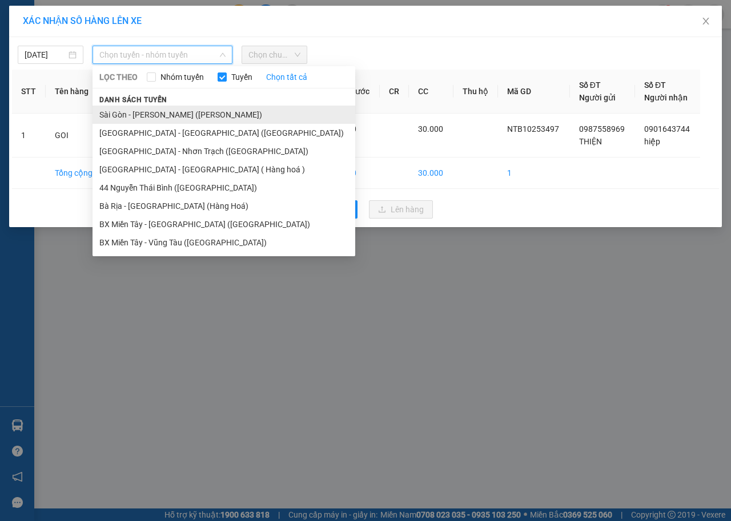
click at [184, 110] on li "Sài Gòn - [PERSON_NAME] ([PERSON_NAME])" at bounding box center [223, 115] width 263 height 18
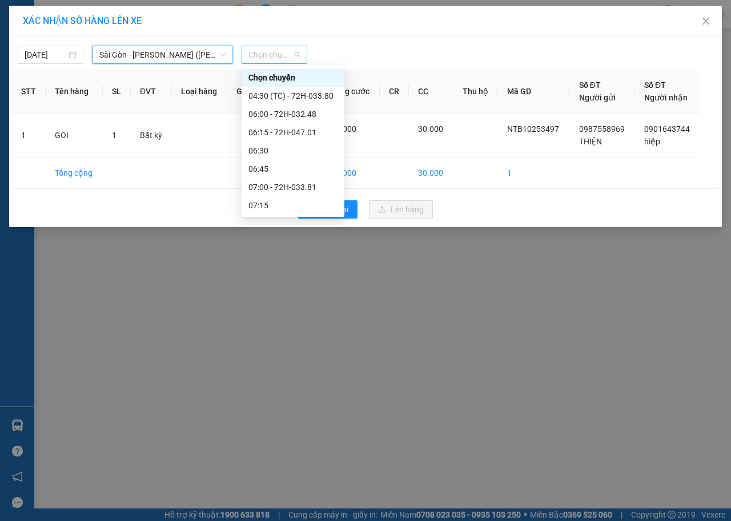
click at [296, 53] on span "Chọn chuyến" at bounding box center [274, 54] width 52 height 17
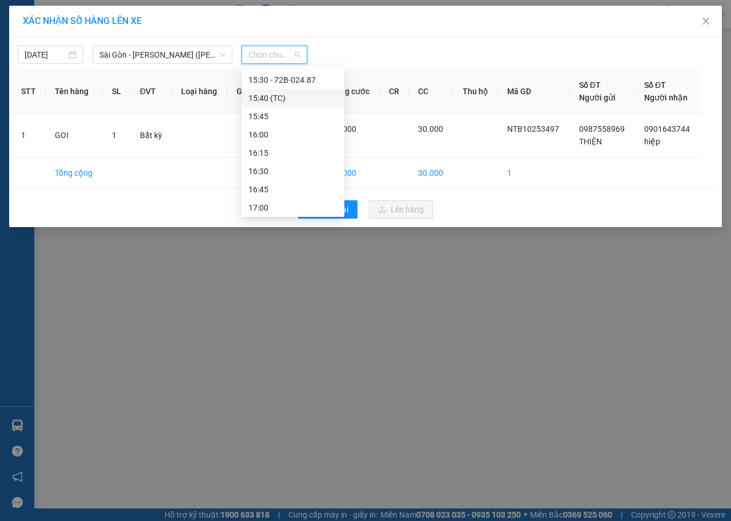
scroll to position [799, 0]
click at [295, 152] on div "15:40 (TC)" at bounding box center [292, 155] width 89 height 13
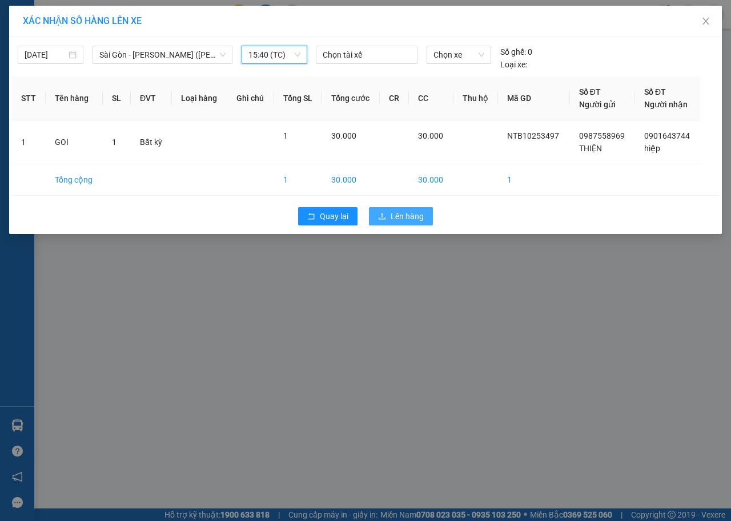
click at [401, 221] on span "Lên hàng" at bounding box center [406, 216] width 33 height 13
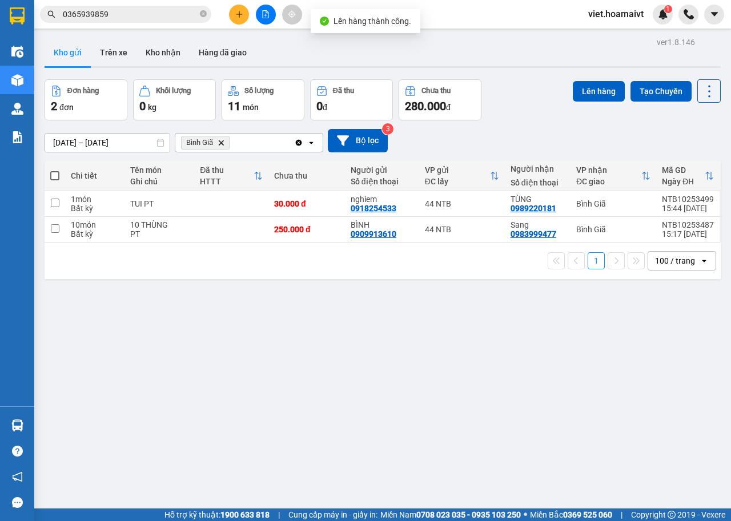
click at [223, 142] on icon "Delete" at bounding box center [220, 142] width 7 height 7
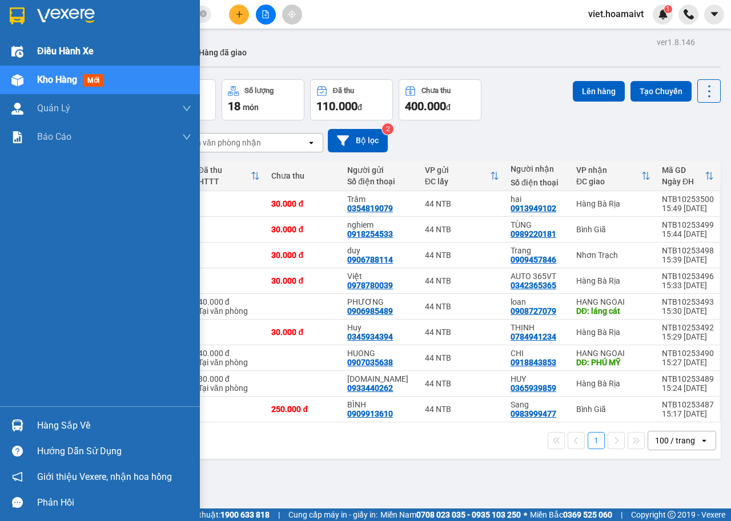
click at [21, 54] on img at bounding box center [17, 52] width 12 height 12
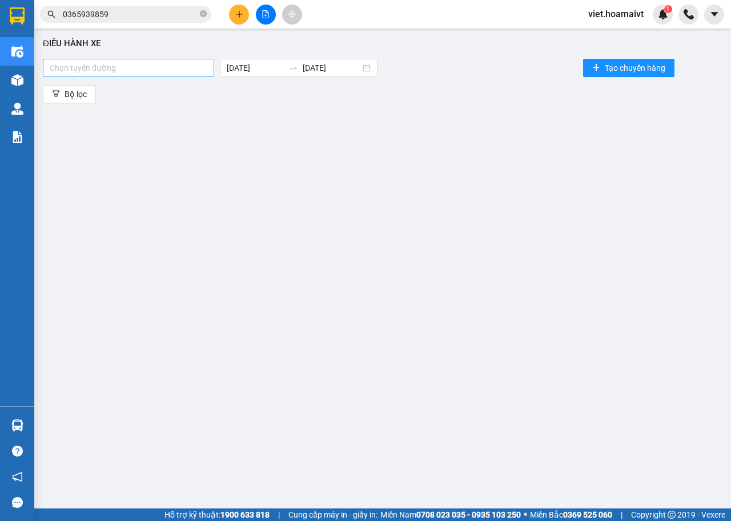
click at [182, 70] on div at bounding box center [129, 68] width 166 height 14
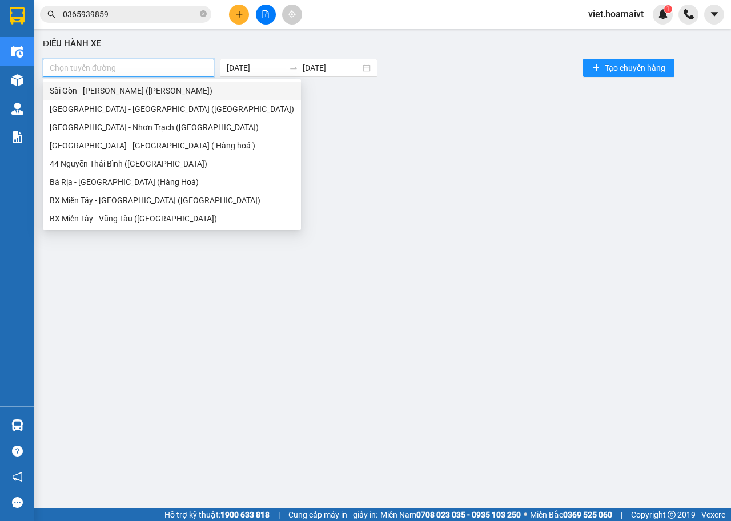
click at [148, 90] on div "Sài Gòn - [PERSON_NAME] ([PERSON_NAME])" at bounding box center [172, 90] width 244 height 13
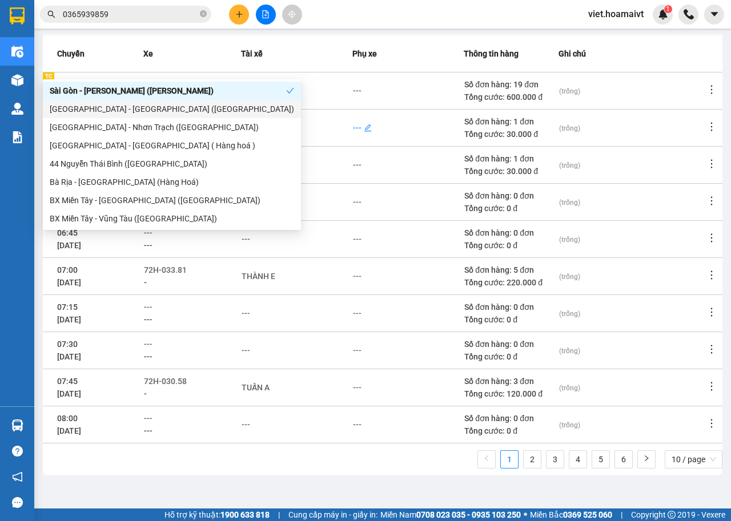
scroll to position [126, 0]
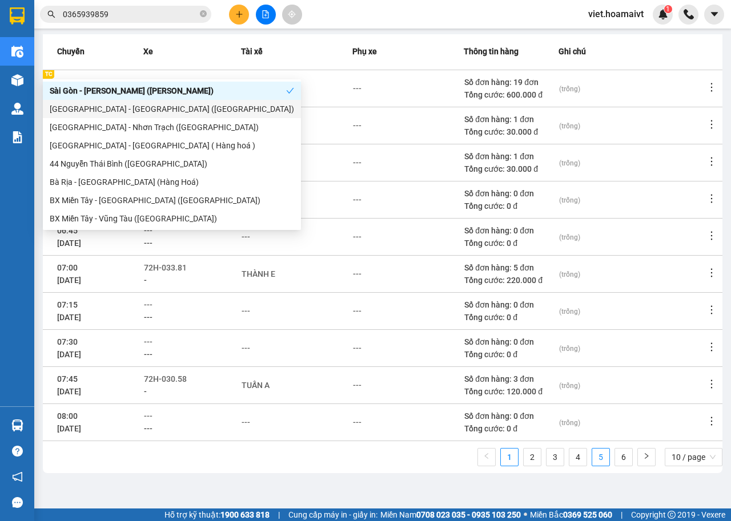
click at [592, 460] on link "5" at bounding box center [600, 457] width 17 height 17
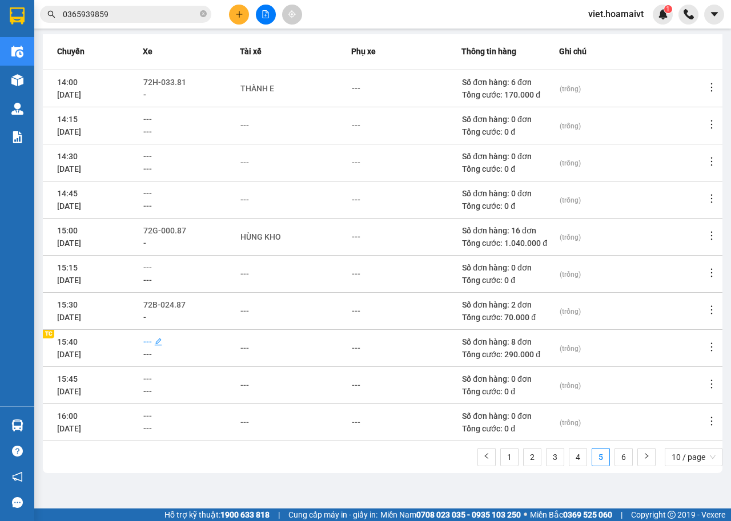
click at [152, 343] on span "---" at bounding box center [147, 341] width 9 height 9
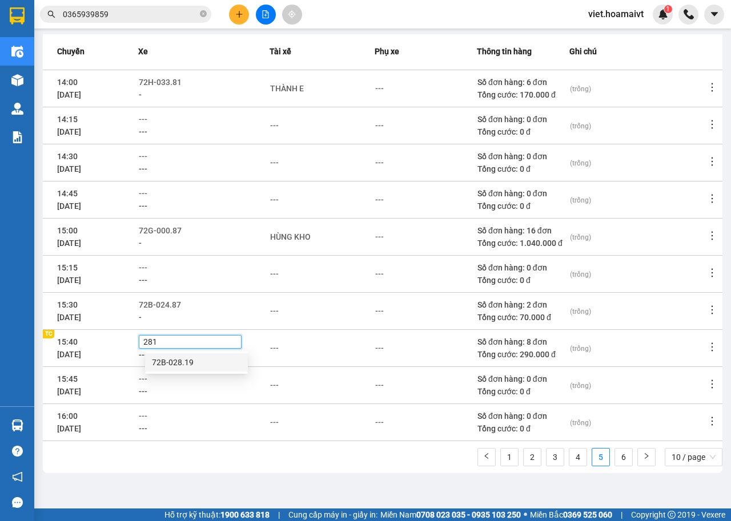
type input "2819"
click at [180, 363] on div "72B-028.19" at bounding box center [196, 362] width 89 height 13
click at [303, 337] on td "---" at bounding box center [321, 347] width 105 height 37
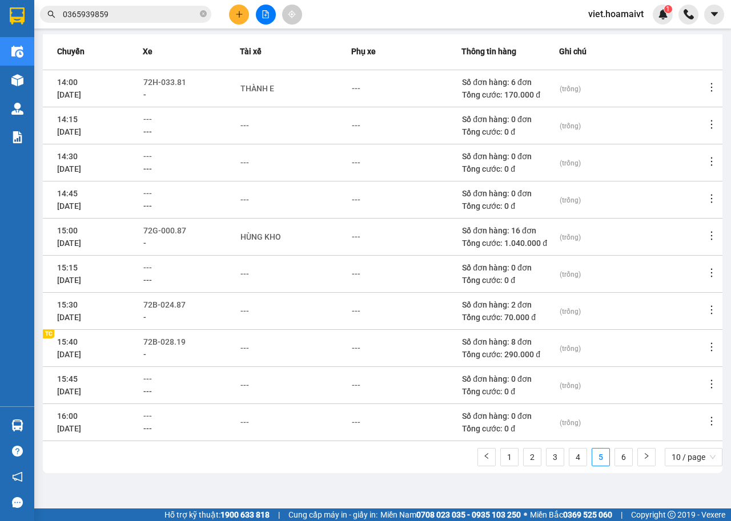
scroll to position [0, 0]
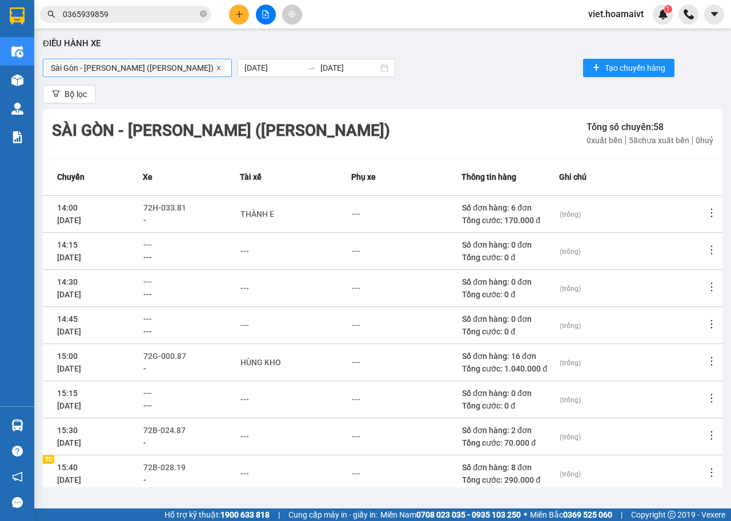
click at [216, 67] on icon "close" at bounding box center [219, 68] width 6 height 6
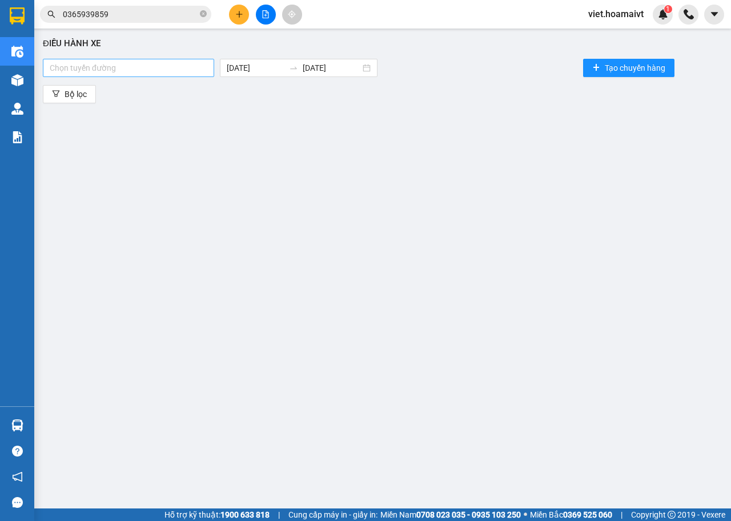
click at [164, 67] on div at bounding box center [129, 68] width 166 height 14
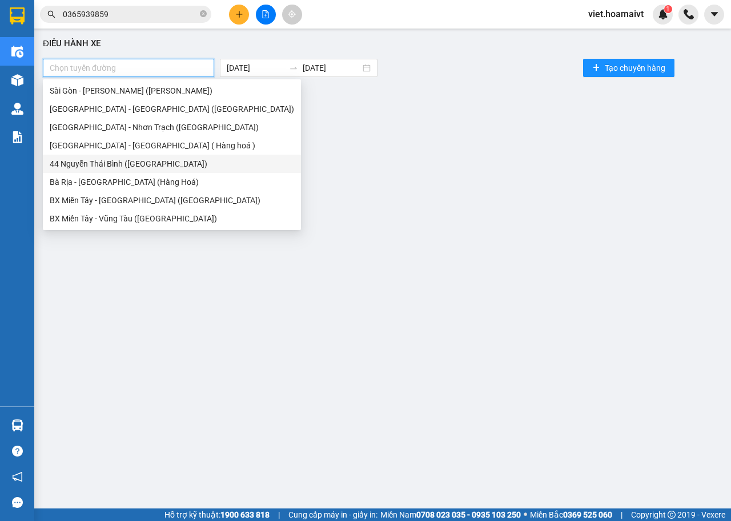
click at [114, 163] on div "44 Nguyễn Thái Bình ([GEOGRAPHIC_DATA])" at bounding box center [172, 164] width 244 height 13
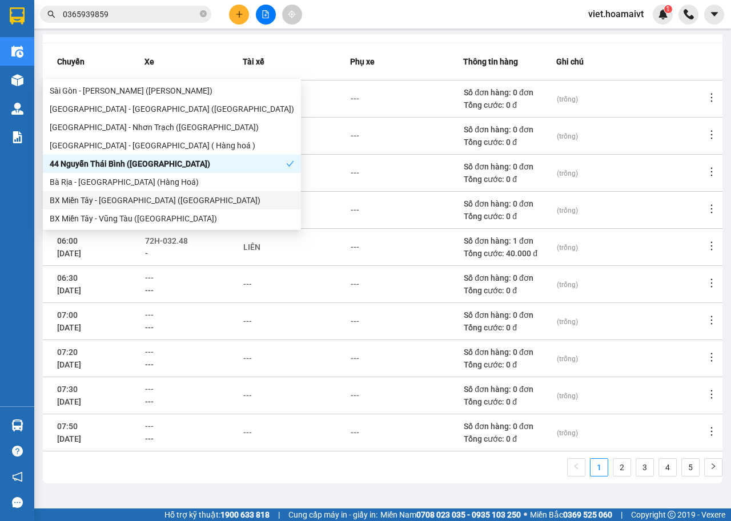
scroll to position [126, 0]
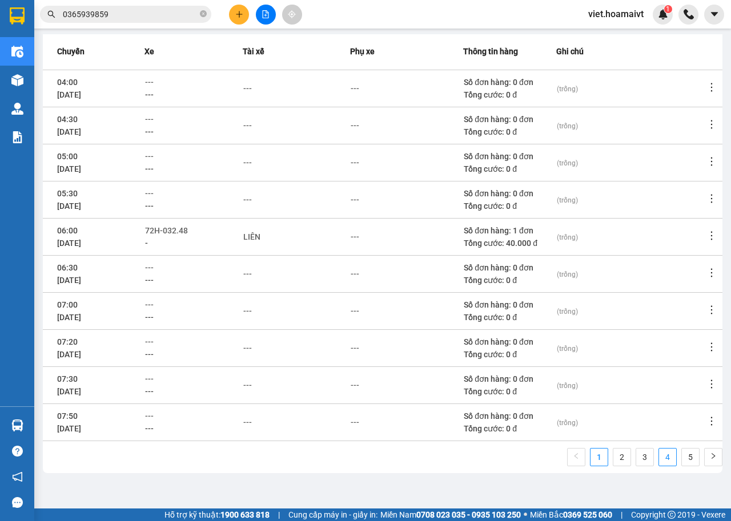
click at [662, 459] on link "4" at bounding box center [667, 457] width 17 height 17
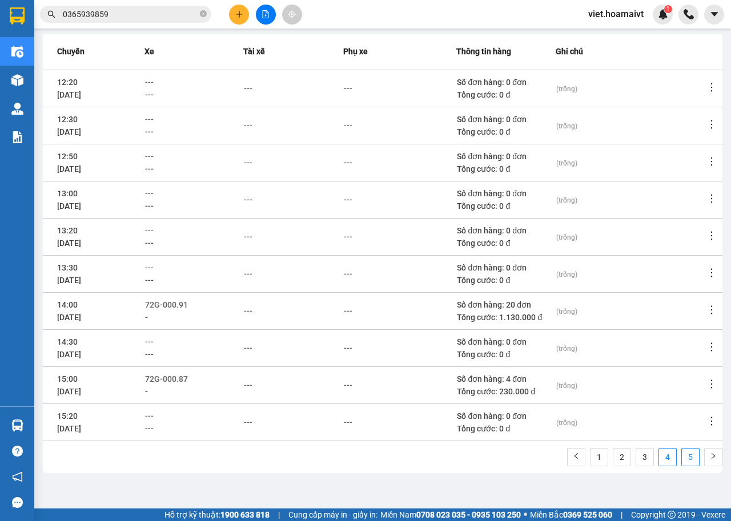
click at [682, 459] on link "5" at bounding box center [690, 457] width 17 height 17
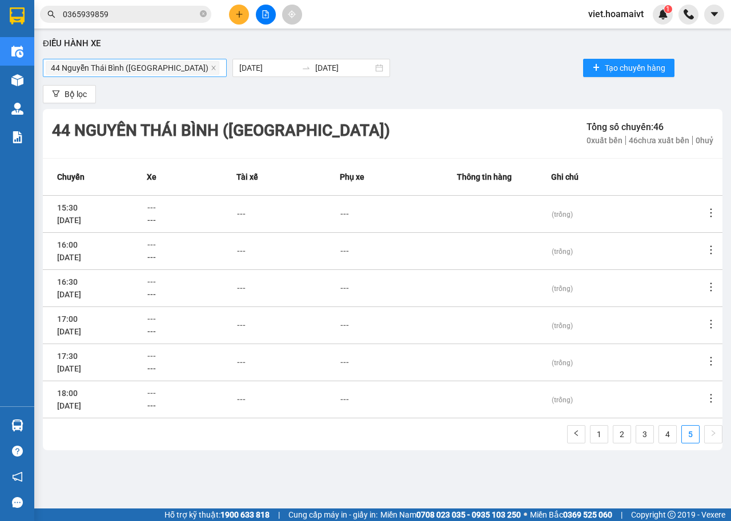
scroll to position [0, 0]
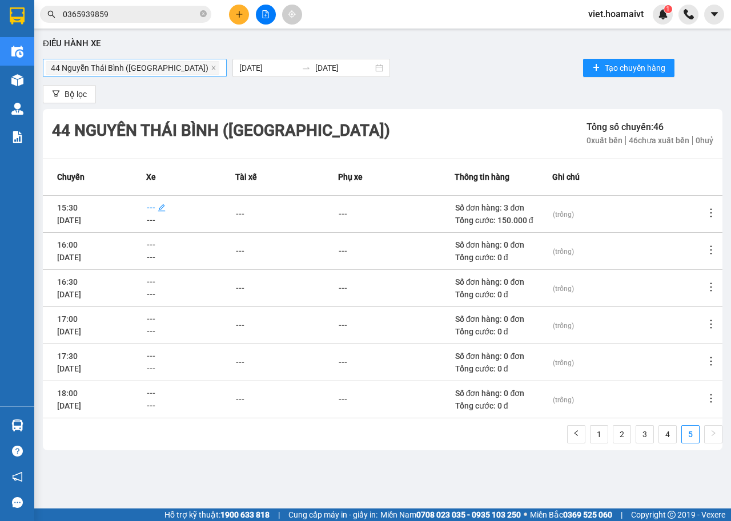
click at [155, 206] on span "---" at bounding box center [151, 207] width 9 height 9
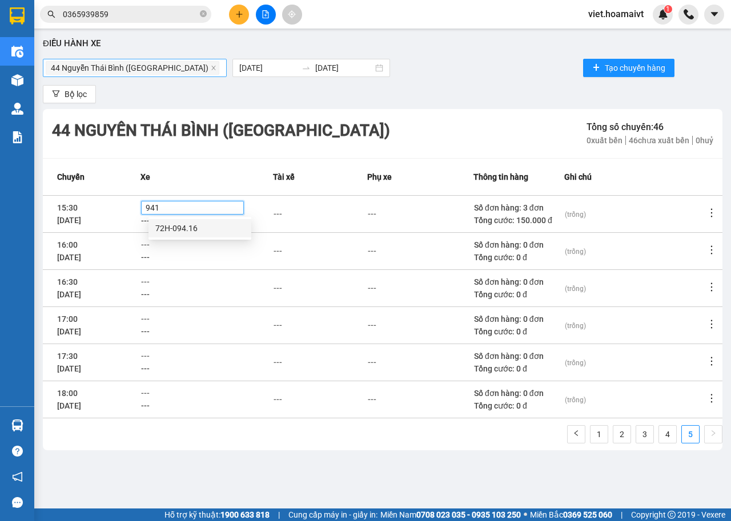
type input "9416"
click at [182, 229] on div "72H-094.16" at bounding box center [199, 228] width 89 height 13
click at [282, 215] on div "---" at bounding box center [277, 214] width 9 height 13
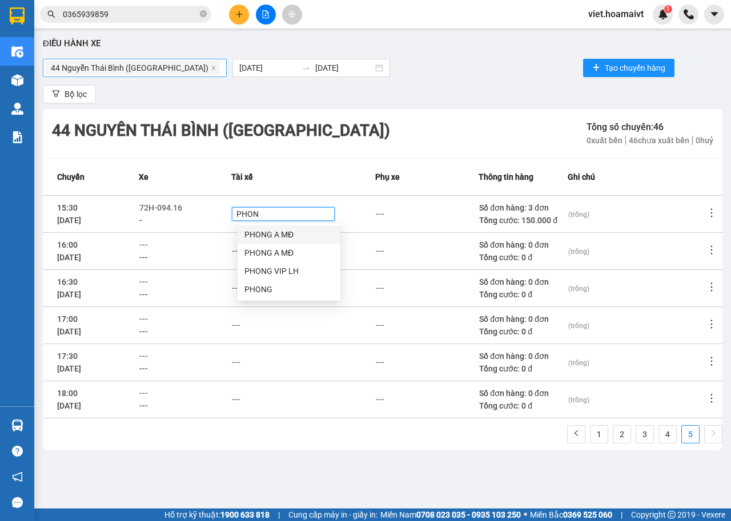
type input "PHONG"
click at [273, 289] on div "PHONG" at bounding box center [288, 289] width 89 height 13
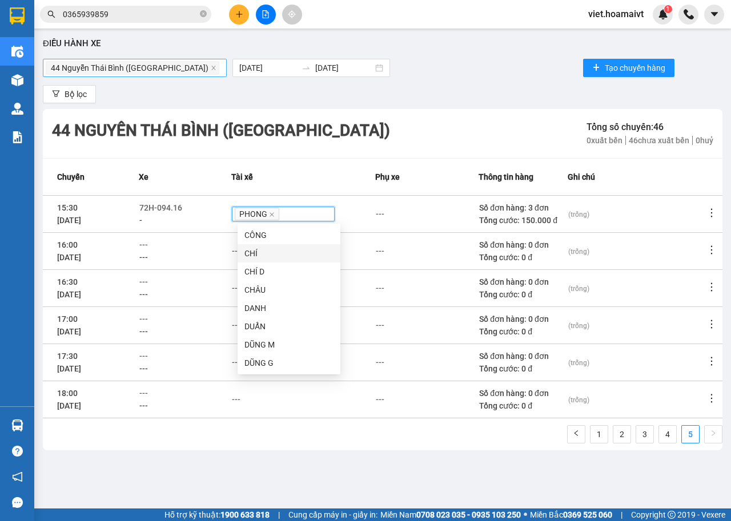
click at [417, 211] on div "---" at bounding box center [427, 214] width 102 height 13
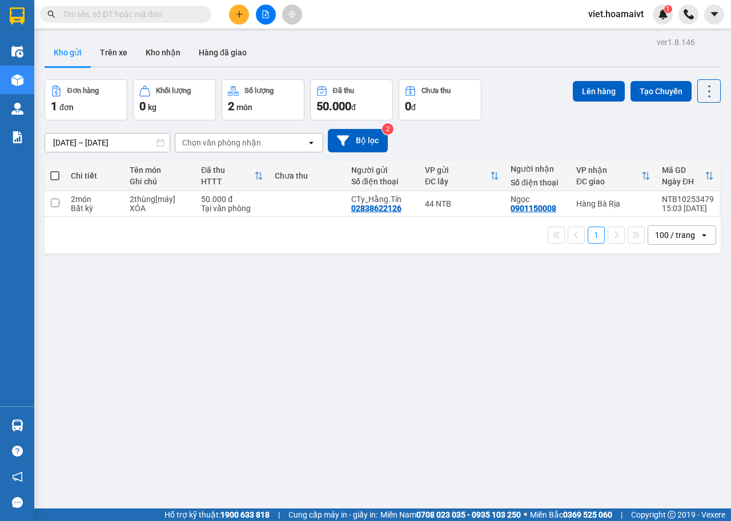
click at [256, 140] on div "Chọn văn phòng nhận" at bounding box center [221, 142] width 79 height 11
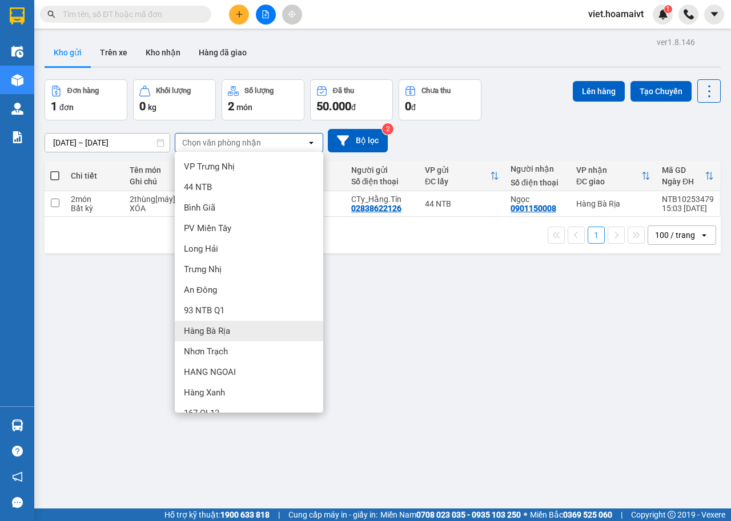
click at [224, 330] on span "Hàng Bà Rịa" at bounding box center [207, 330] width 46 height 11
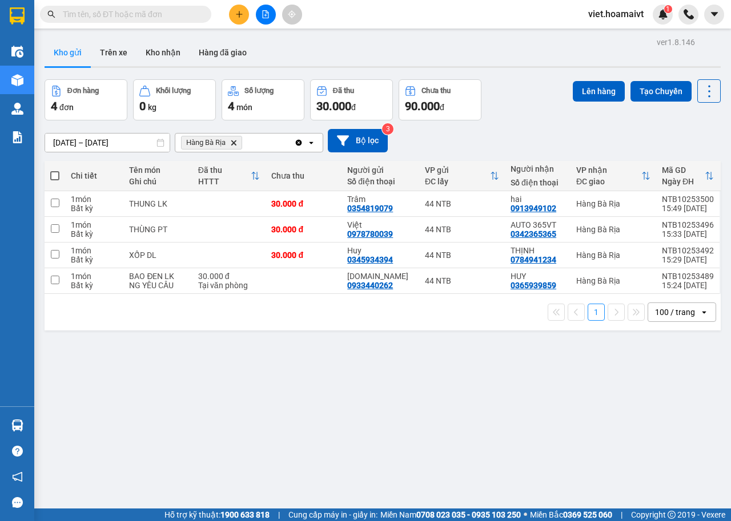
click at [180, 13] on input "text" at bounding box center [130, 14] width 135 height 13
click at [242, 14] on icon "plus" at bounding box center [239, 14] width 6 height 1
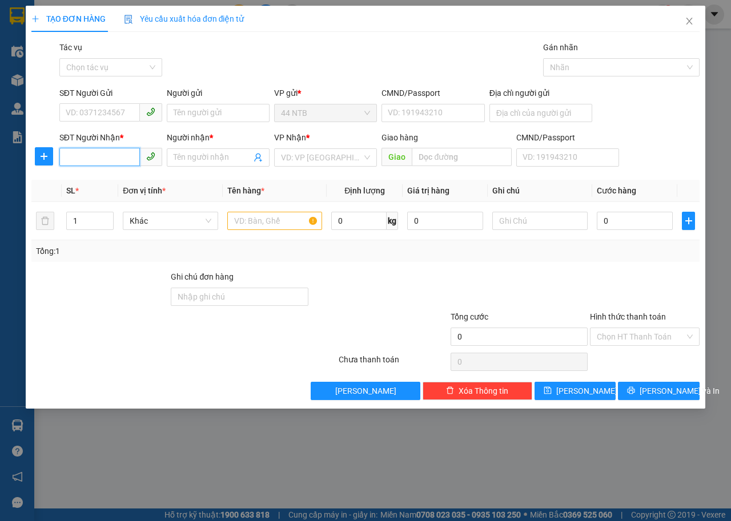
click at [119, 159] on input "SĐT Người Nhận *" at bounding box center [99, 157] width 80 height 18
type input "0377790737"
click at [130, 182] on div "0377790737 - [GEOGRAPHIC_DATA]" at bounding box center [130, 180] width 128 height 13
type input "93 TRƯỜNG CHINH"
type input "[PERSON_NAME]"
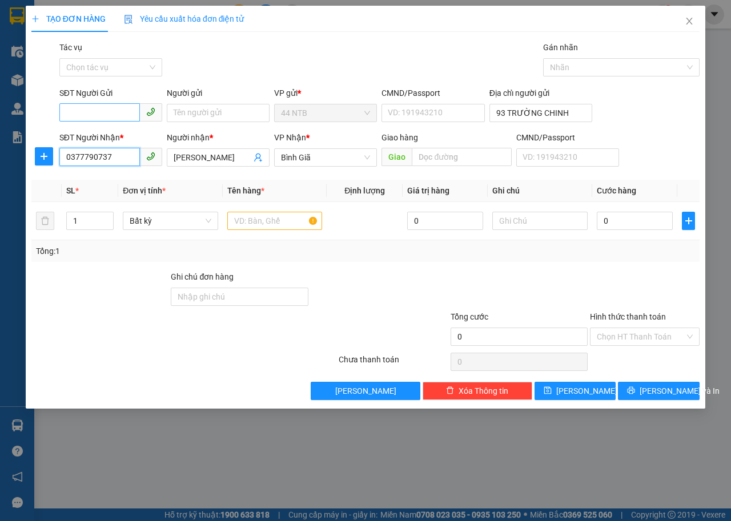
type input "0377790737"
click at [130, 114] on input "SĐT Người Gửi" at bounding box center [99, 112] width 80 height 18
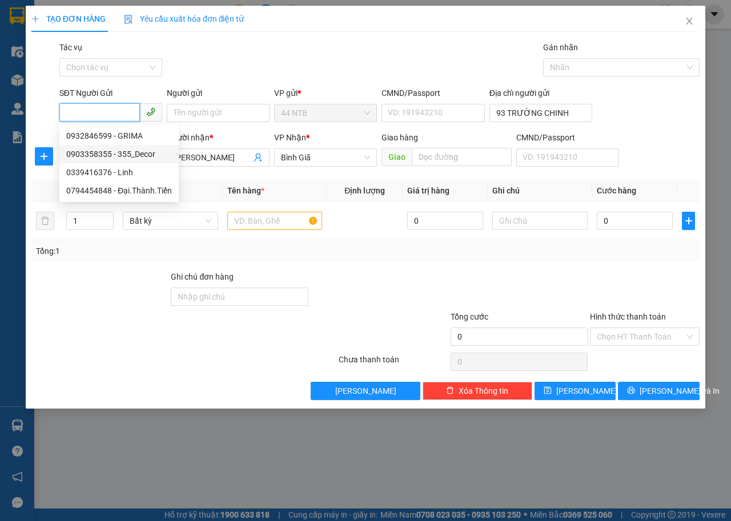
click at [136, 152] on div "0903358355 - 355_Decor" at bounding box center [119, 154] width 106 height 13
type input "0903358355"
type input "355_Decor"
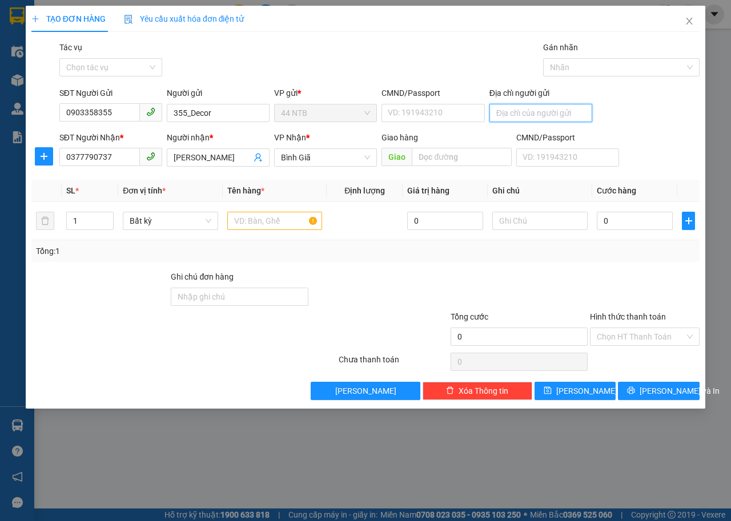
click at [502, 114] on input "Địa chỉ người gửi" at bounding box center [540, 113] width 103 height 18
type input "354/72 LÝ THƯỜNG KIỆT F14 Q10 TPHCM"
click at [233, 224] on input "text" at bounding box center [274, 221] width 95 height 18
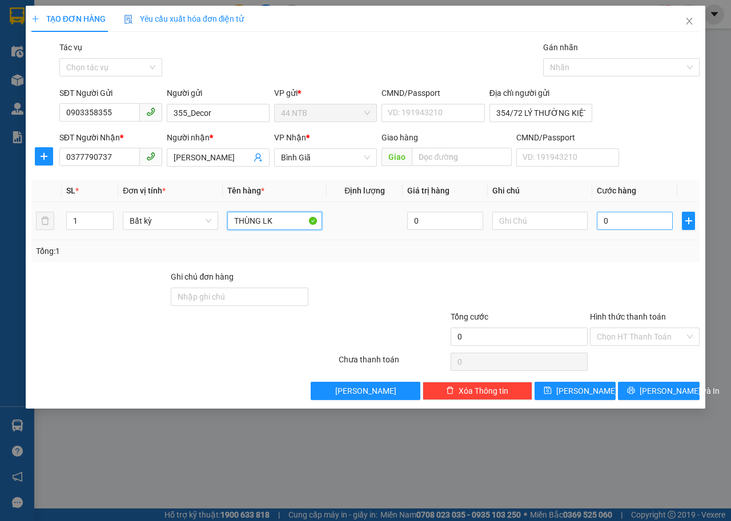
type input "THÙNG LK"
click at [614, 220] on input "0" at bounding box center [634, 221] width 76 height 18
type input "3"
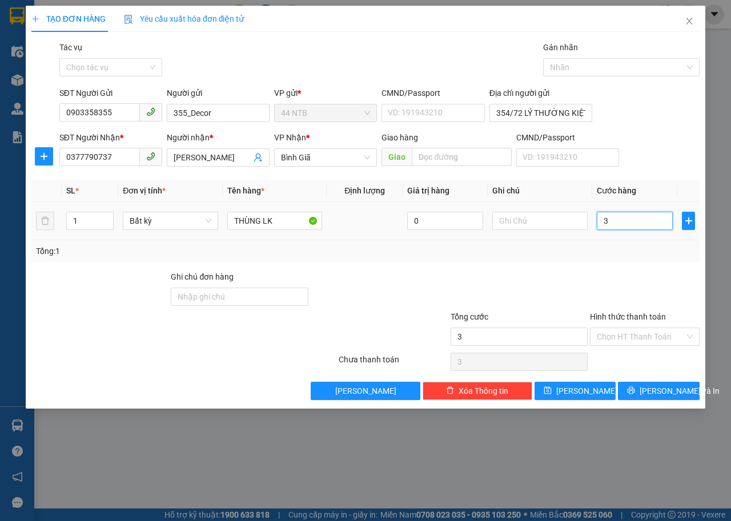
type input "30"
type input "30.000"
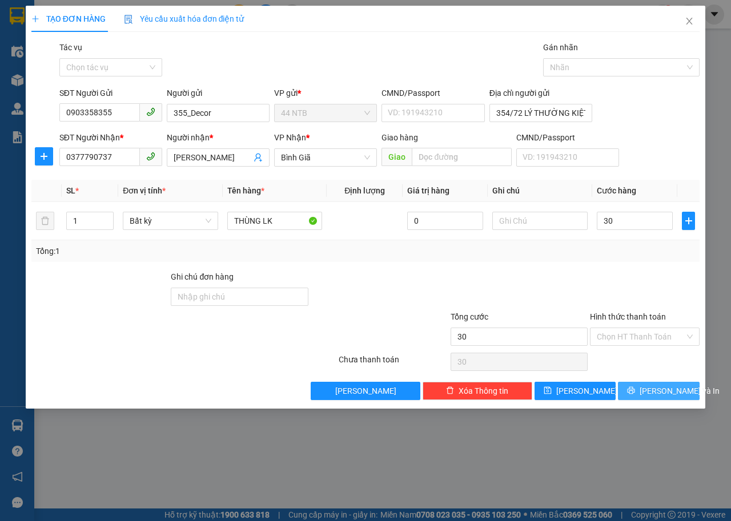
type input "30.000"
click at [661, 400] on button "[PERSON_NAME] và In" at bounding box center [659, 391] width 82 height 18
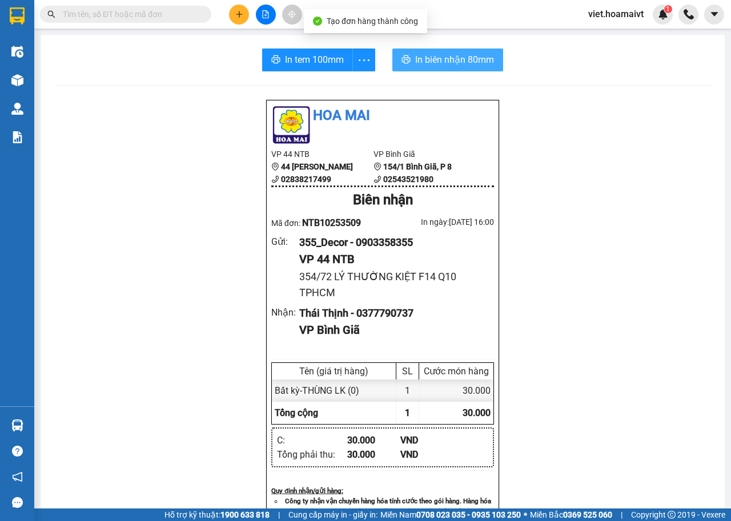
click at [439, 58] on span "In biên nhận 80mm" at bounding box center [454, 60] width 79 height 14
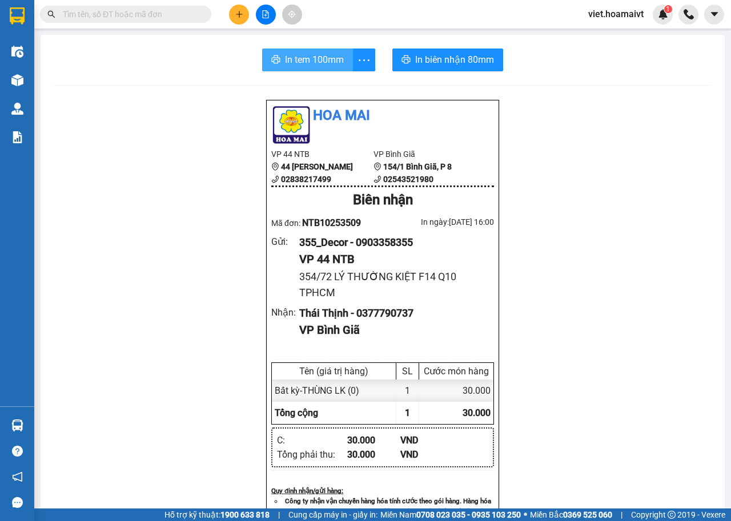
click at [312, 54] on span "In tem 100mm" at bounding box center [314, 60] width 59 height 14
click at [233, 19] on button at bounding box center [239, 15] width 20 height 20
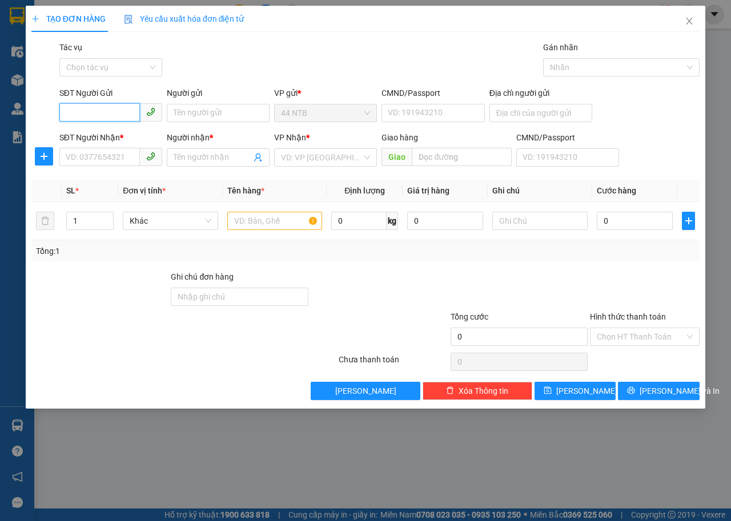
click at [128, 115] on input "SĐT Người Gửi" at bounding box center [99, 112] width 80 height 18
type input "0938591369"
click at [186, 111] on input "Người gửi" at bounding box center [218, 113] width 103 height 18
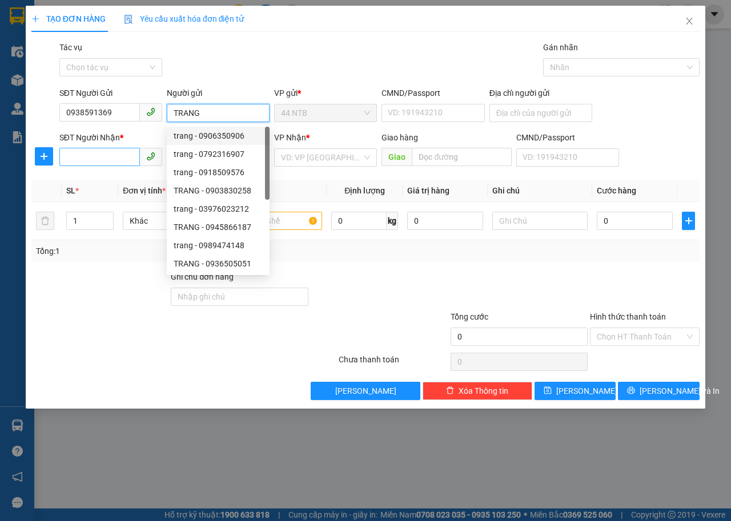
type input "TRANG"
click at [126, 160] on input "SĐT Người Nhận *" at bounding box center [99, 157] width 80 height 18
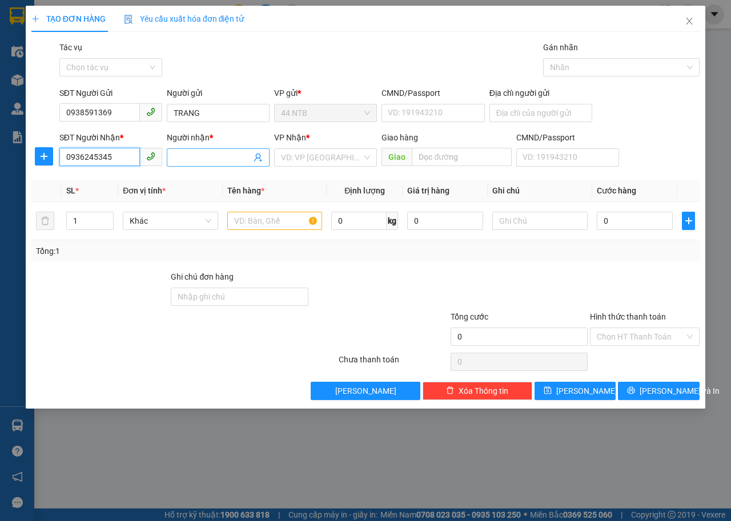
type input "0936245345"
click at [179, 157] on input "Người nhận *" at bounding box center [213, 157] width 78 height 13
type input "KHẢ"
click at [304, 157] on input "search" at bounding box center [321, 157] width 81 height 17
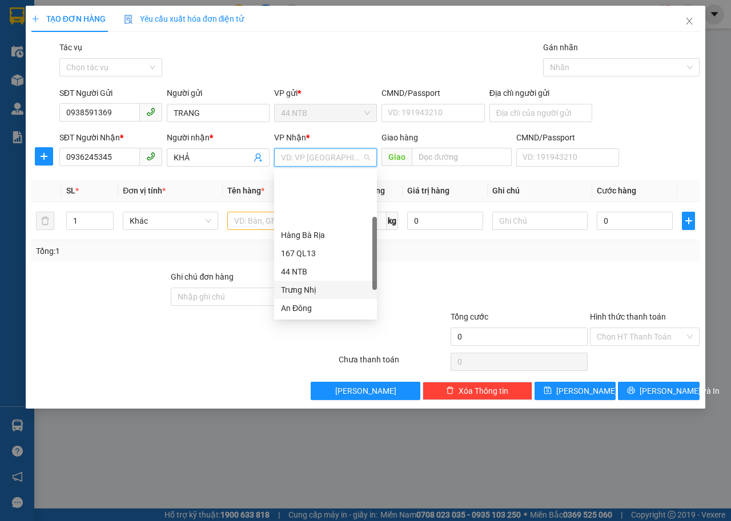
scroll to position [91, 0]
click at [321, 292] on div "HANG NGOAI" at bounding box center [325, 290] width 89 height 13
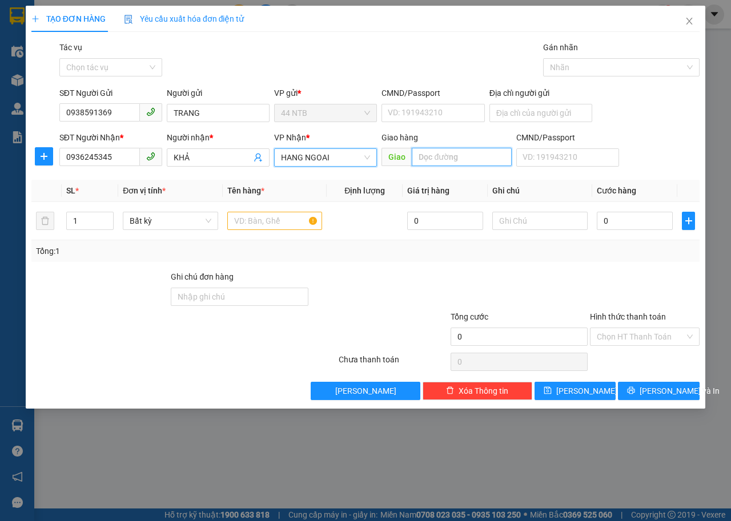
click at [433, 152] on input "text" at bounding box center [461, 157] width 99 height 18
type input "TÂN THÀNH"
click at [242, 222] on input "text" at bounding box center [274, 221] width 95 height 18
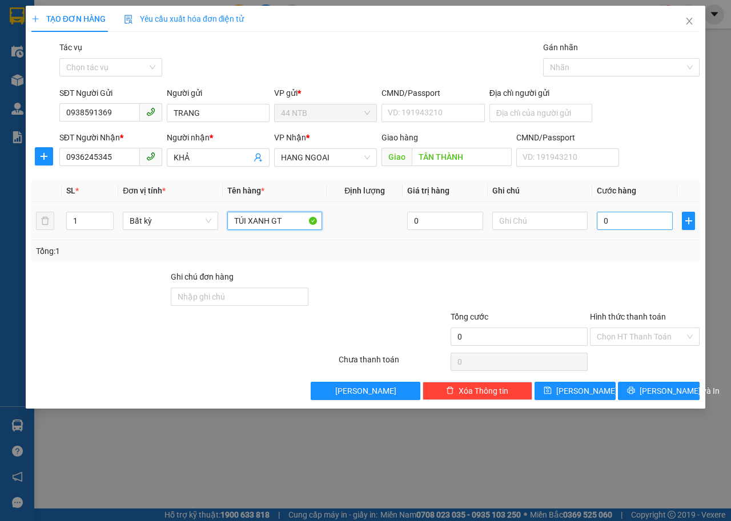
type input "TÚI XANH GT"
click at [629, 221] on input "0" at bounding box center [634, 221] width 76 height 18
type input "4"
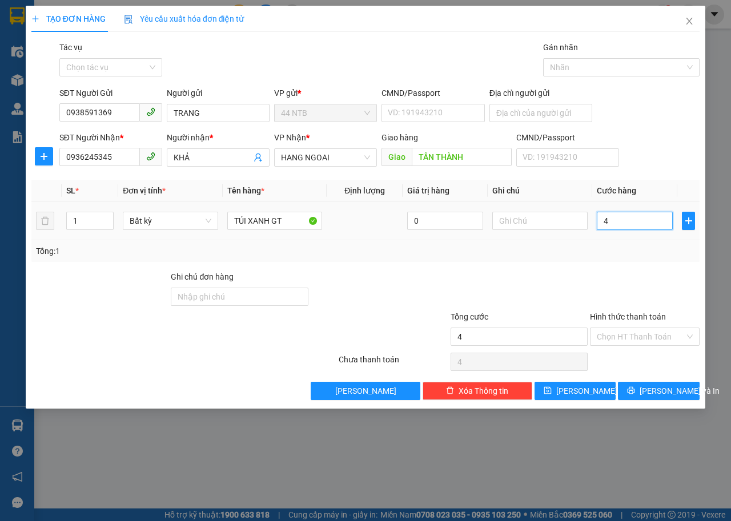
type input "40"
type input "40.000"
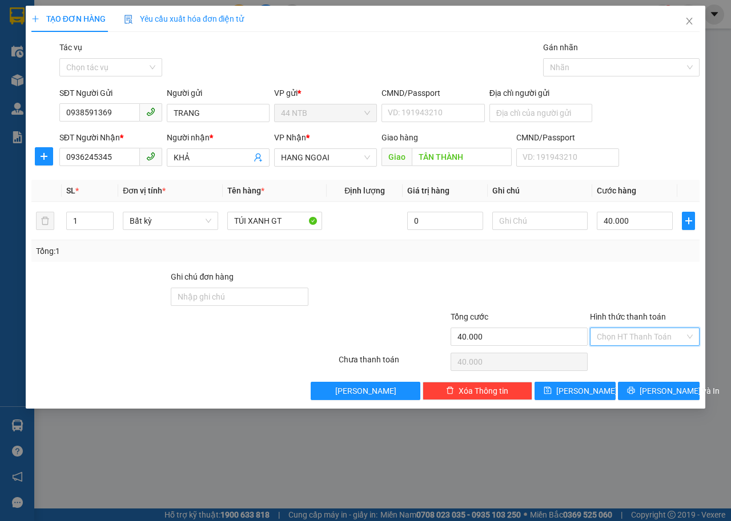
click at [632, 339] on input "Hình thức thanh toán" at bounding box center [640, 336] width 88 height 17
click at [622, 362] on div "Tại văn phòng" at bounding box center [644, 359] width 96 height 13
click at [500, 115] on input "Địa chỉ người gửi" at bounding box center [540, 113] width 103 height 18
click at [495, 116] on input "Địa chỉ người gửi" at bounding box center [540, 113] width 103 height 18
type input "40.000"
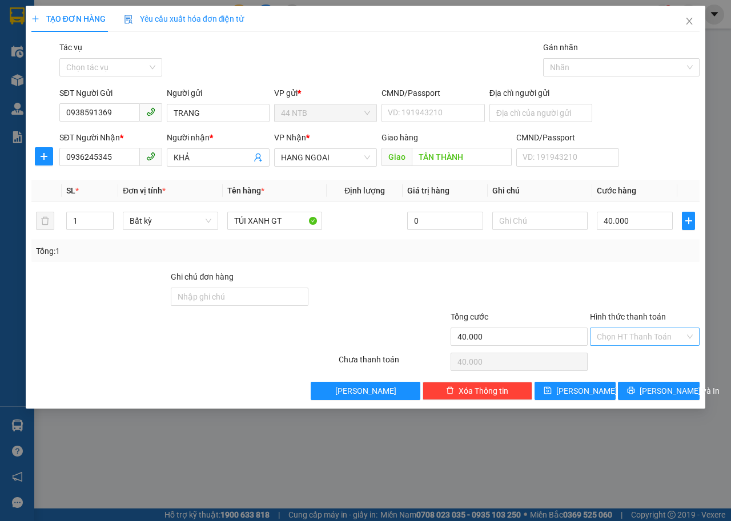
click at [630, 277] on div at bounding box center [644, 291] width 112 height 40
click at [499, 115] on input "Địa chỉ người gửi" at bounding box center [540, 113] width 103 height 18
type input "340/44A UNG VĂN KHIÊM F25 QBT TPHCM"
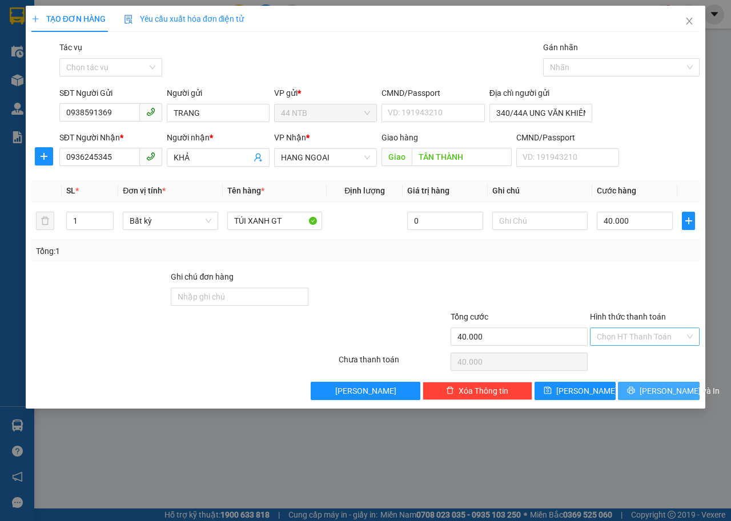
click at [635, 392] on icon "printer" at bounding box center [631, 390] width 8 height 8
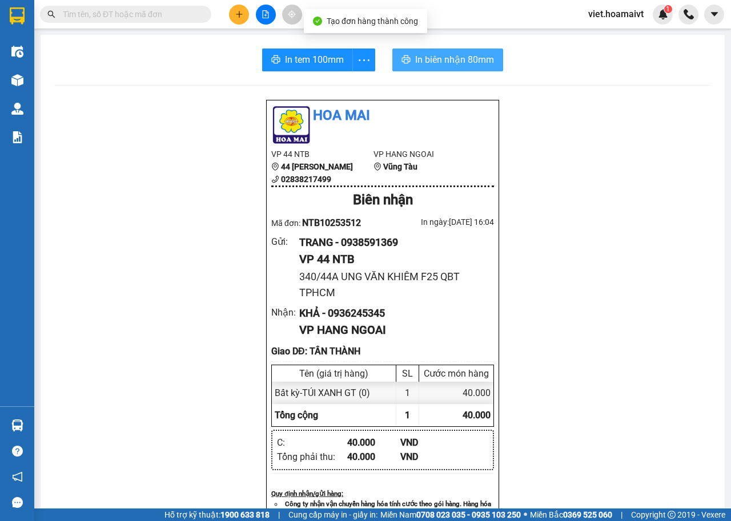
click at [461, 59] on span "In biên nhận 80mm" at bounding box center [454, 60] width 79 height 14
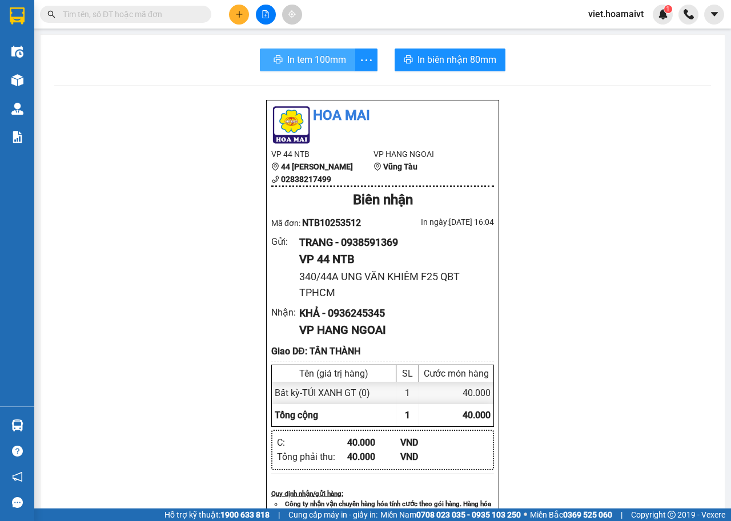
click at [326, 61] on span "In tem 100mm" at bounding box center [316, 60] width 59 height 14
click at [244, 17] on button at bounding box center [239, 15] width 20 height 20
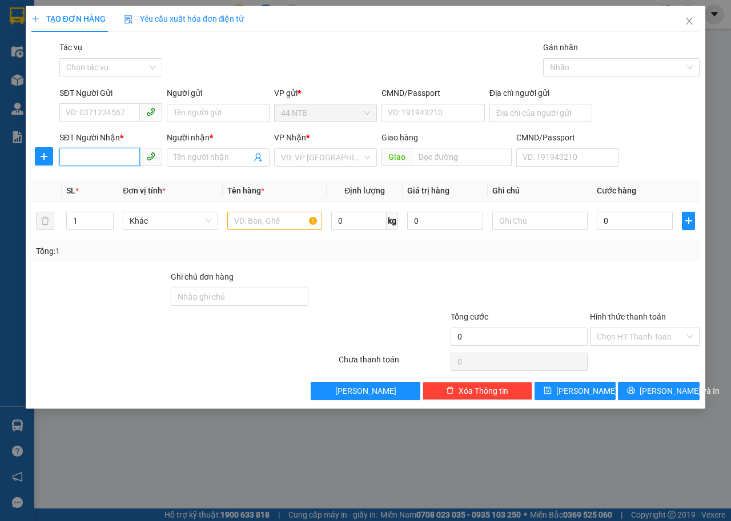
click at [86, 160] on input "SĐT Người Nhận *" at bounding box center [99, 157] width 80 height 18
click at [95, 156] on input "SĐT Người Nhận *" at bounding box center [99, 157] width 80 height 18
type input "0909937309"
click at [86, 178] on div "0909937309 - Điệp" at bounding box center [110, 180] width 89 height 13
type input "Điệp"
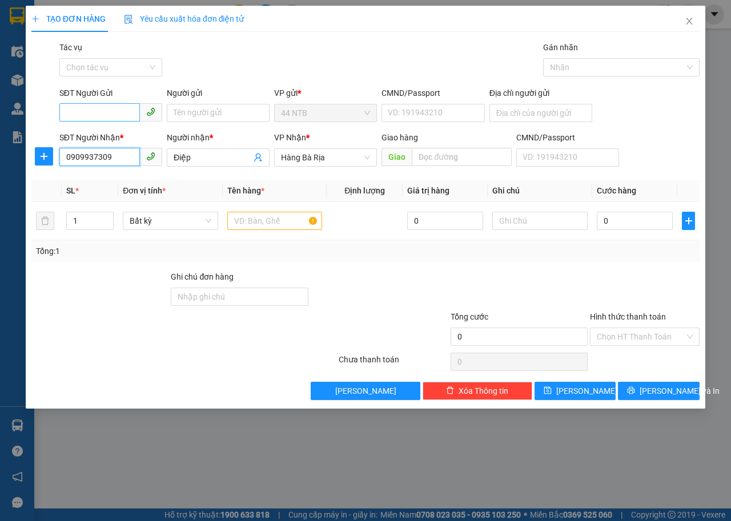
type input "0909937309"
click at [115, 111] on input "SĐT Người Gửi" at bounding box center [99, 112] width 80 height 18
click at [114, 132] on div "0963111447 - Thành" at bounding box center [110, 136] width 89 height 13
type input "0963111447"
type input "Thành"
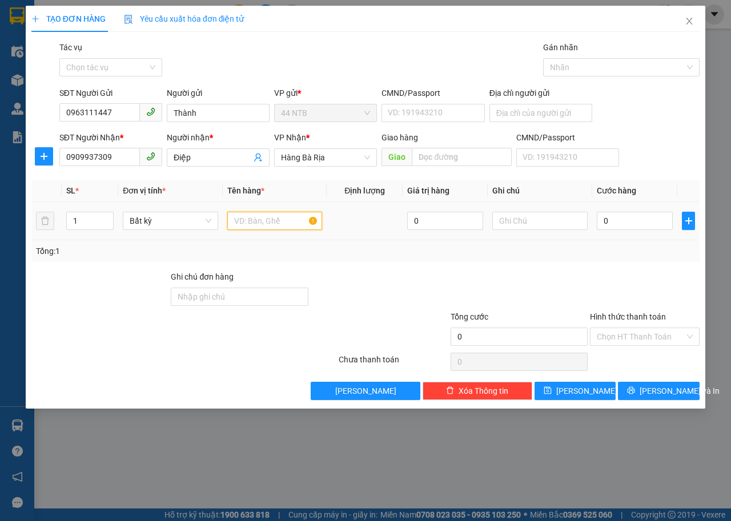
click at [256, 225] on input "text" at bounding box center [274, 221] width 95 height 18
click at [257, 224] on input "text" at bounding box center [274, 221] width 95 height 18
type input "CUC BK"
click at [613, 215] on input "0" at bounding box center [634, 221] width 76 height 18
type input "3"
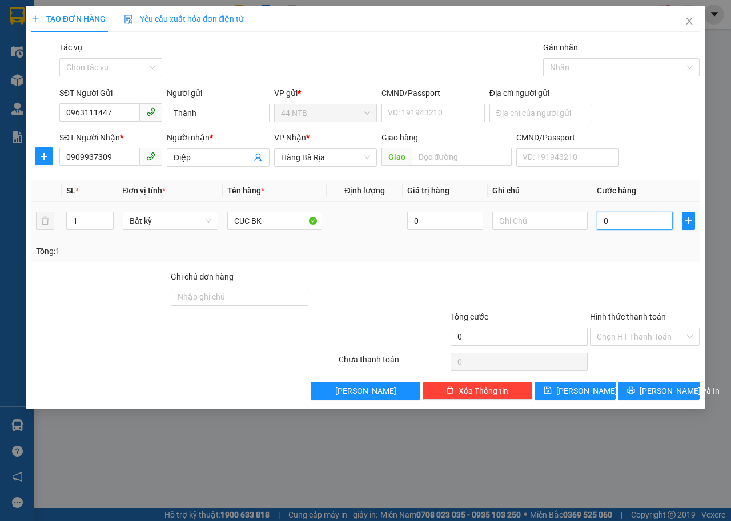
type input "3"
type input "30"
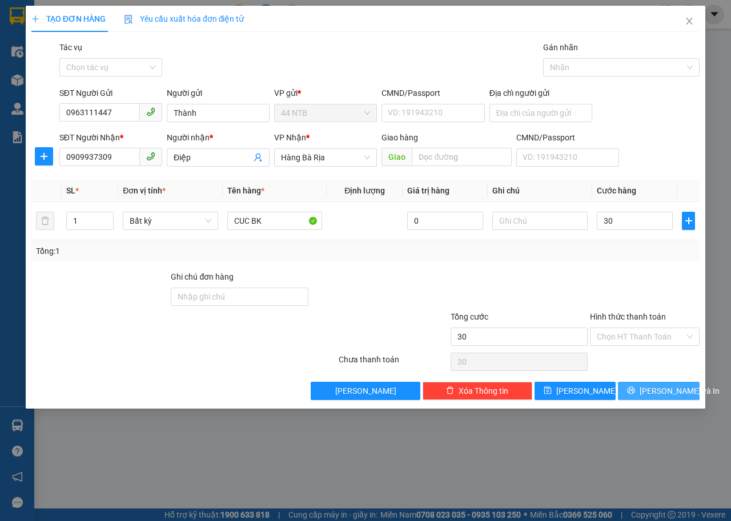
type input "30.000"
click at [671, 395] on span "[PERSON_NAME] và In" at bounding box center [679, 391] width 80 height 13
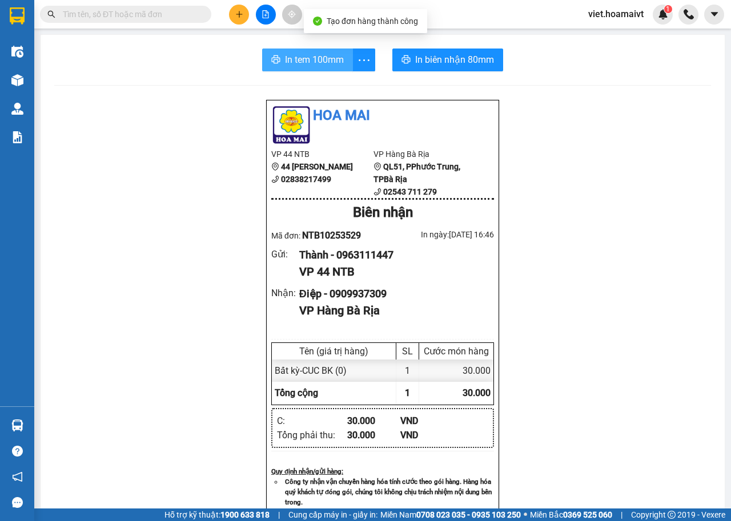
click at [295, 58] on span "In tem 100mm" at bounding box center [314, 60] width 59 height 14
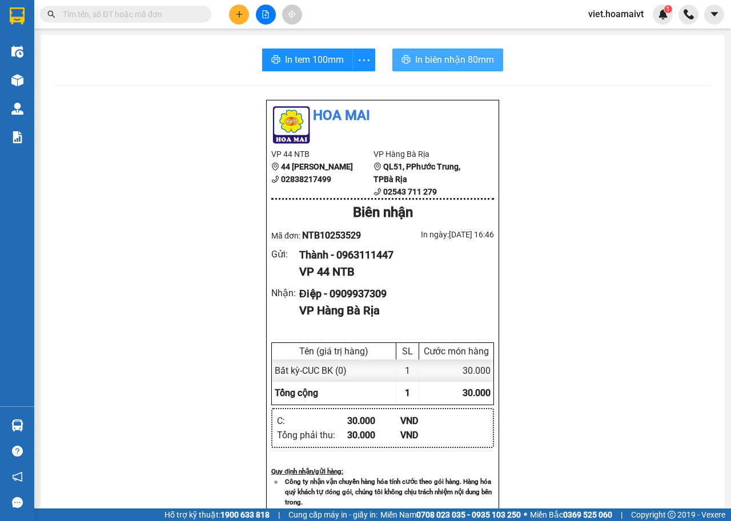
click at [454, 55] on span "In biên nhận 80mm" at bounding box center [454, 60] width 79 height 14
drag, startPoint x: 429, startPoint y: 252, endPoint x: 428, endPoint y: 246, distance: 6.4
drag, startPoint x: 428, startPoint y: 246, endPoint x: 243, endPoint y: 15, distance: 295.2
click at [243, 15] on button at bounding box center [239, 15] width 20 height 20
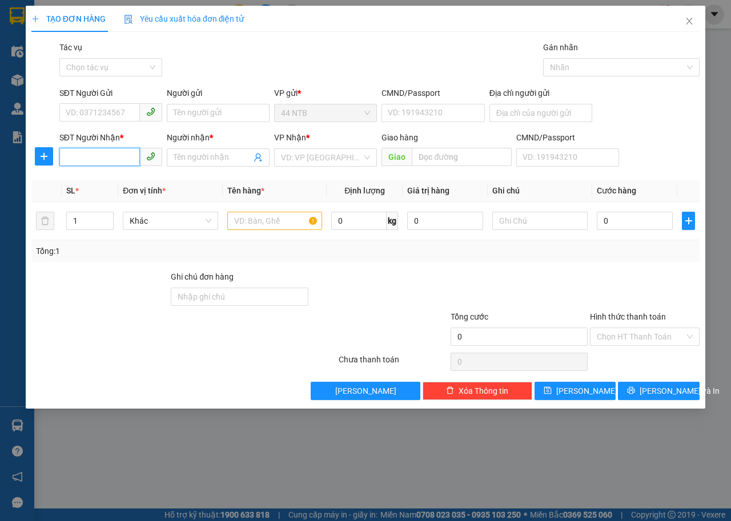
click at [128, 162] on input "SĐT Người Nhận *" at bounding box center [99, 157] width 80 height 18
type input "0903704435"
click at [112, 178] on div "0903704435 - [PERSON_NAME]" at bounding box center [122, 180] width 112 height 13
type input "60_Lý.Chính.Thắng"
type input "[PERSON_NAME]"
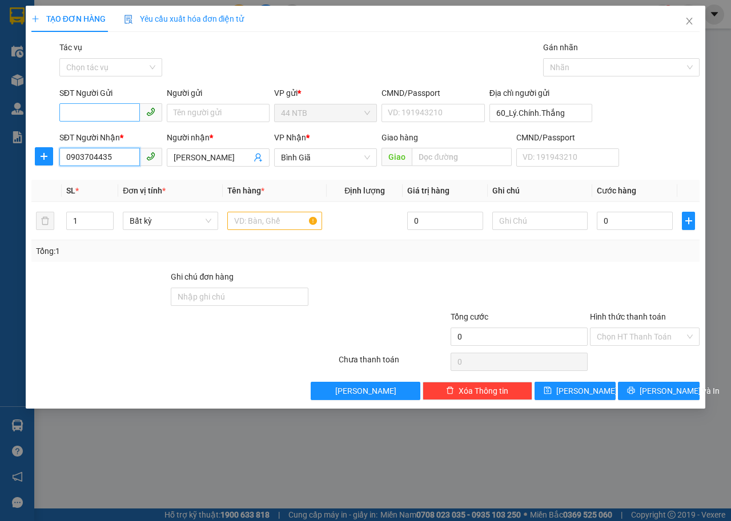
type input "0903704435"
click at [120, 111] on input "SĐT Người Gửi" at bounding box center [99, 112] width 80 height 18
click at [128, 138] on div "0919238342 - Liên" at bounding box center [110, 136] width 89 height 13
type input "0919238342"
type input "Liên"
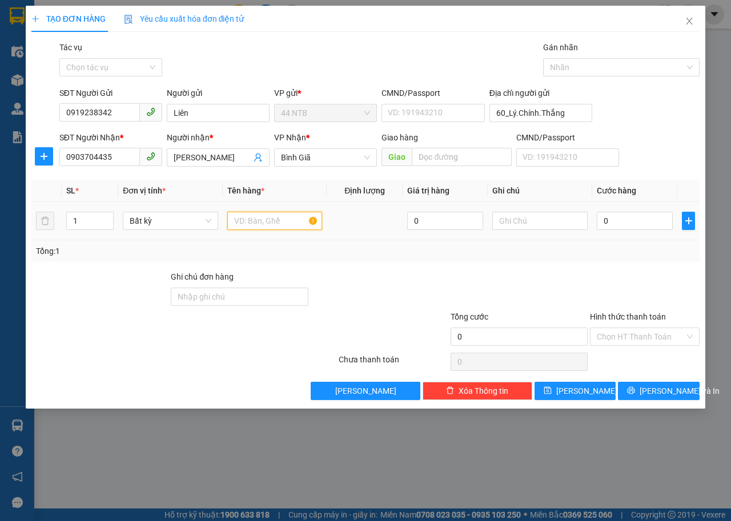
click at [269, 218] on input "text" at bounding box center [274, 221] width 95 height 18
type input "GÓI DGD"
click at [614, 223] on input "0" at bounding box center [634, 221] width 76 height 18
type input "3"
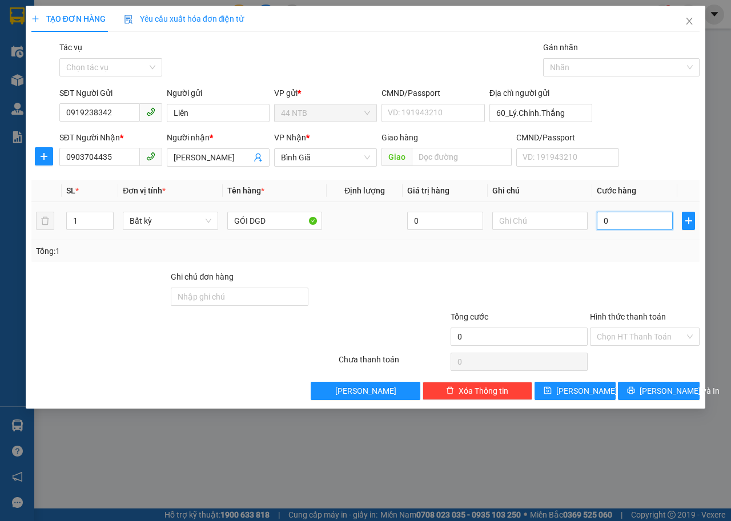
type input "3"
type input "30"
type input "30.000"
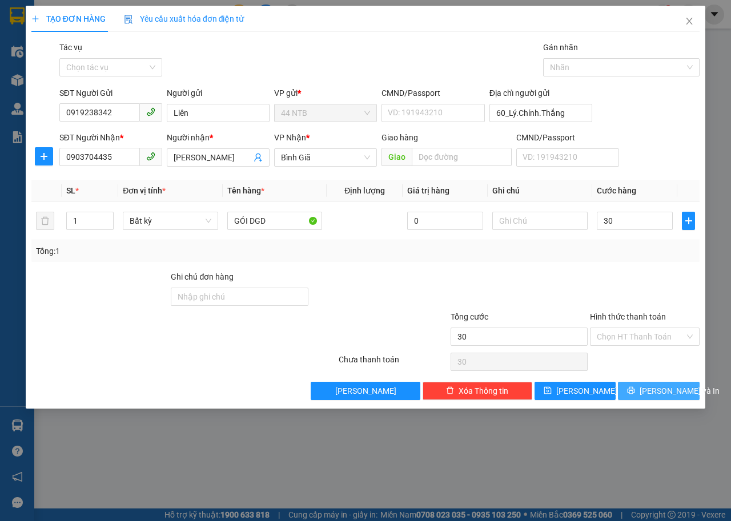
type input "30.000"
click at [635, 387] on icon "printer" at bounding box center [631, 390] width 8 height 8
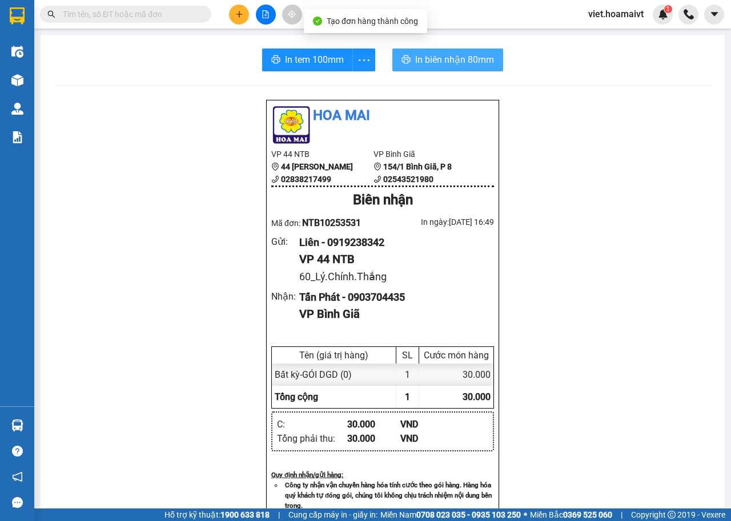
click at [409, 51] on button "In biên nhận 80mm" at bounding box center [447, 60] width 111 height 23
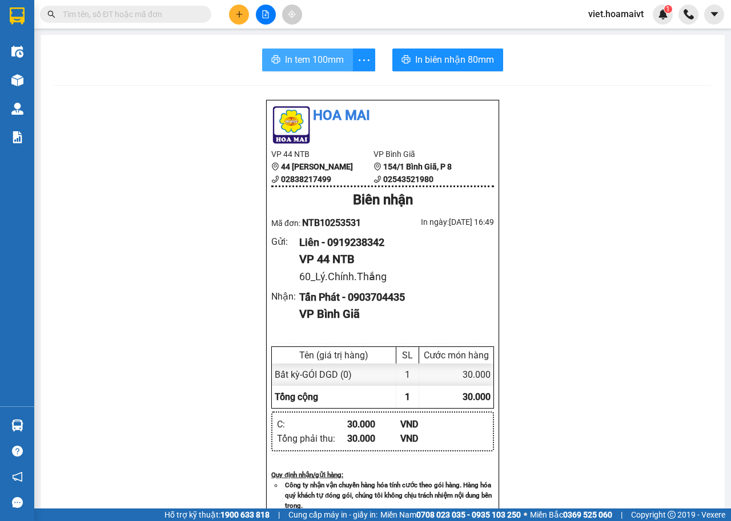
click at [322, 59] on span "In tem 100mm" at bounding box center [314, 60] width 59 height 14
click at [240, 17] on icon "plus" at bounding box center [239, 14] width 8 height 8
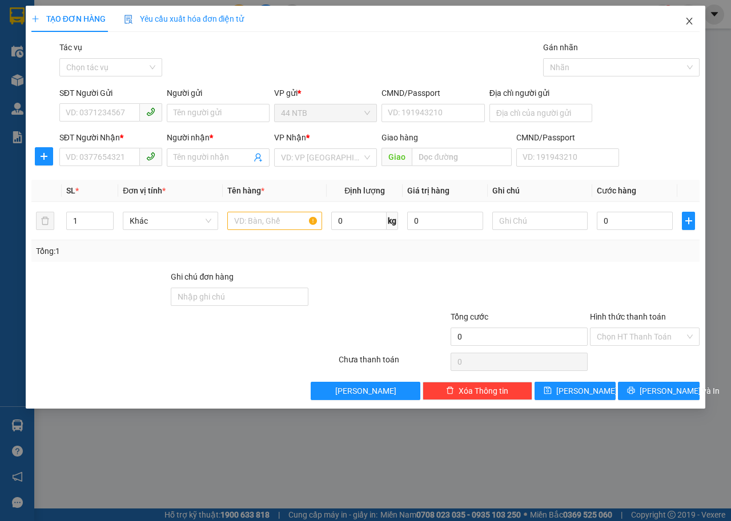
drag, startPoint x: 687, startPoint y: 20, endPoint x: 289, endPoint y: 34, distance: 398.1
click at [687, 20] on icon "close" at bounding box center [688, 21] width 9 height 9
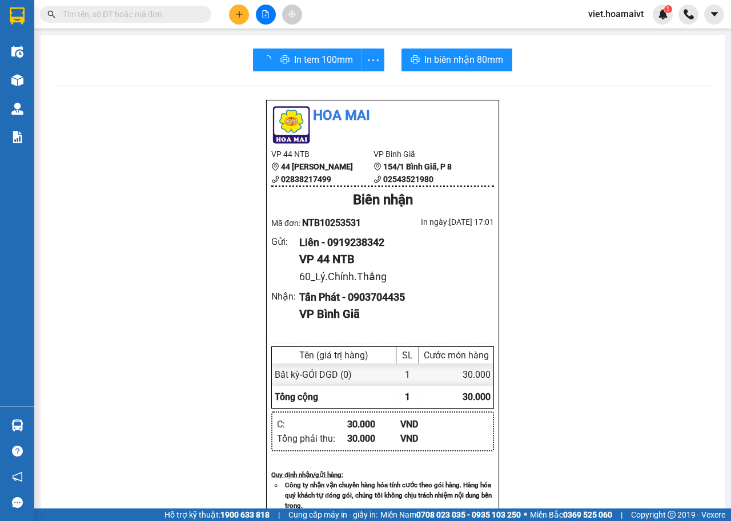
click at [264, 13] on icon "file-add" at bounding box center [265, 14] width 8 height 8
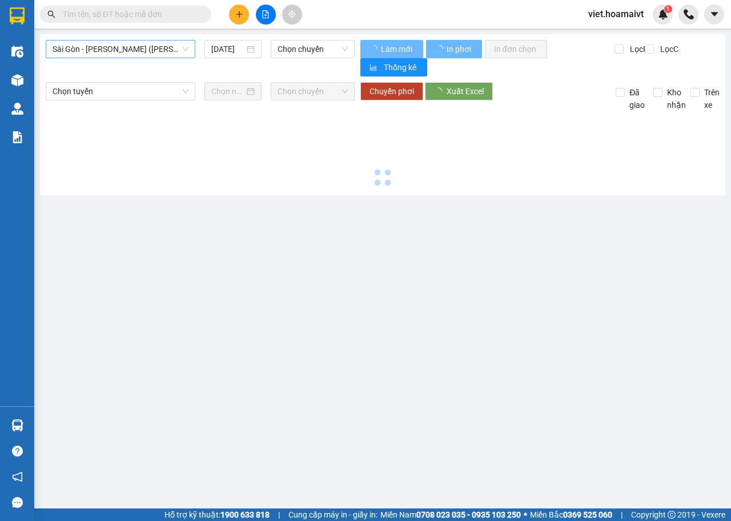
click at [160, 49] on span "Sài Gòn - [PERSON_NAME] ([PERSON_NAME])" at bounding box center [121, 49] width 136 height 17
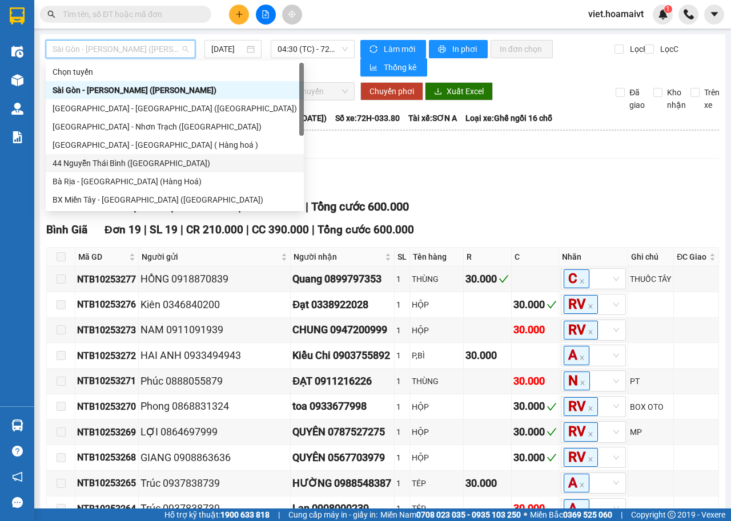
click at [152, 160] on div "44 Nguyễn Thái Bình ([GEOGRAPHIC_DATA])" at bounding box center [175, 163] width 244 height 13
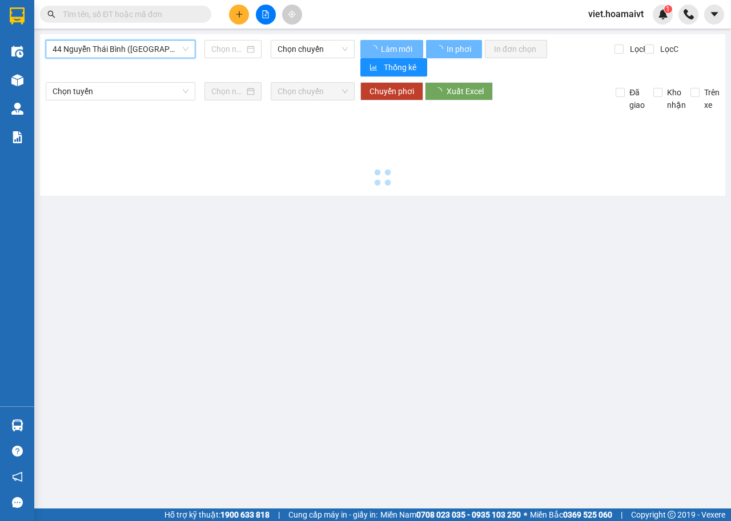
type input "[DATE]"
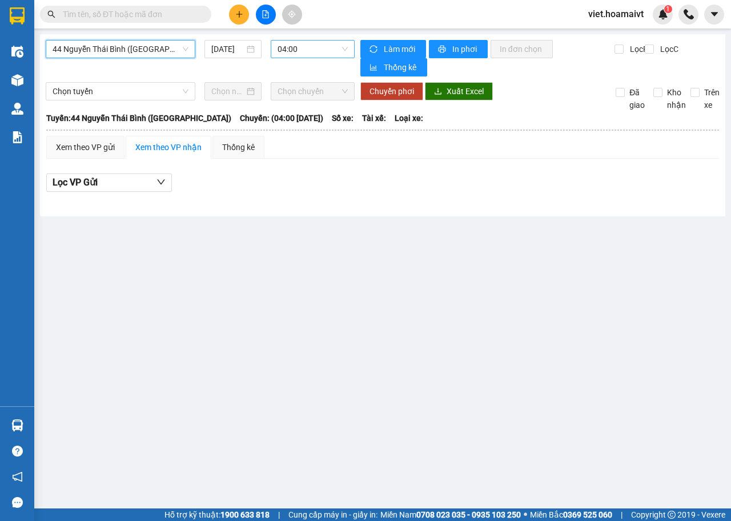
click at [291, 46] on span "04:00" at bounding box center [312, 49] width 70 height 17
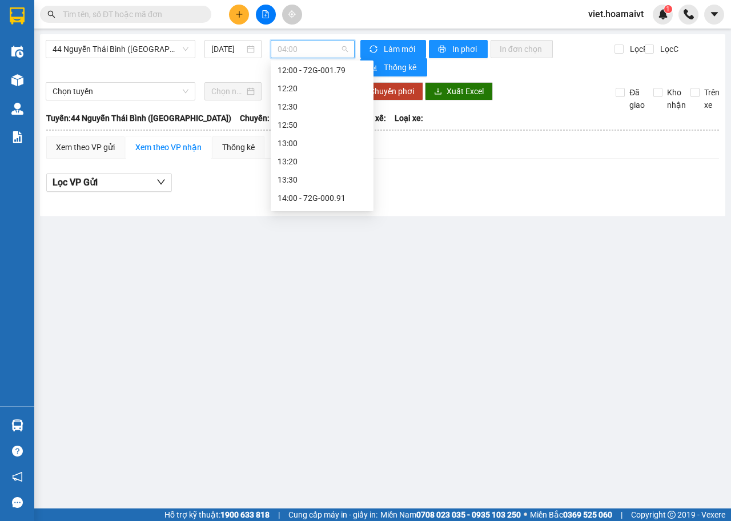
scroll to position [712, 0]
click at [343, 164] on div "17:00 - 72G-000.31" at bounding box center [321, 163] width 89 height 13
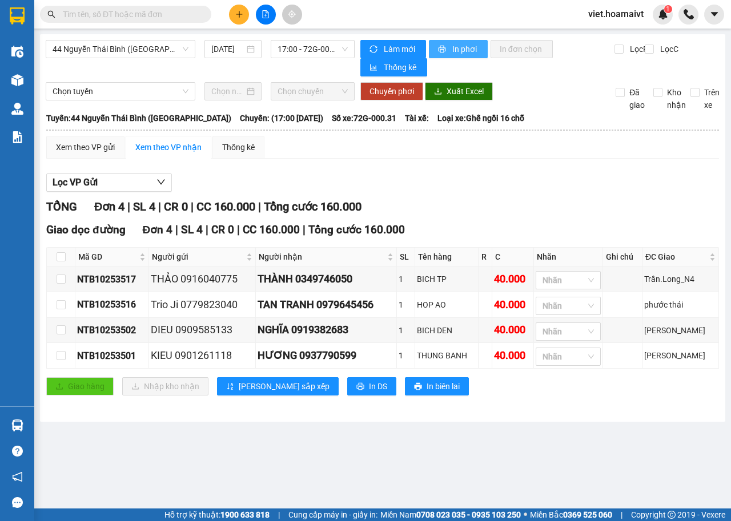
click at [457, 51] on span "In phơi" at bounding box center [465, 49] width 26 height 13
click at [517, 171] on div "Lọc VP Gửi TỔNG Đơn 4 | SL 4 | CR 0 | CC 160.000 | Tổng cước 160.000 Giao dọc …" at bounding box center [382, 289] width 672 height 242
click at [467, 49] on span "In phơi" at bounding box center [465, 49] width 26 height 13
click at [240, 19] on button at bounding box center [239, 15] width 20 height 20
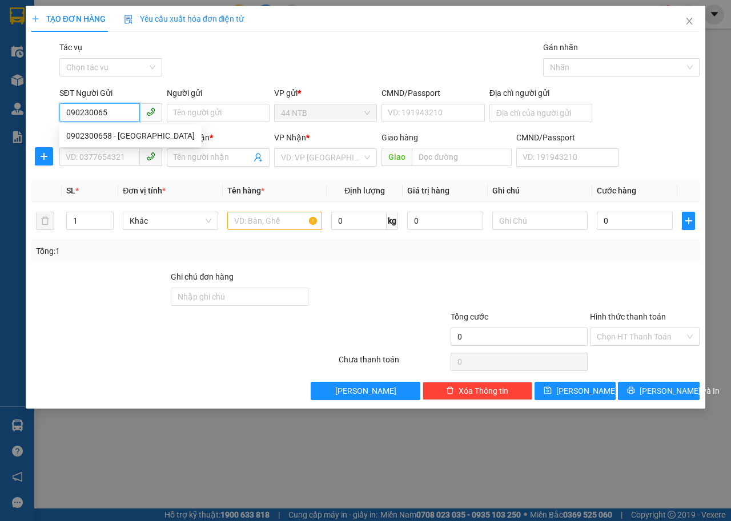
type input "0902300658"
click at [106, 136] on div "0902300658 - [GEOGRAPHIC_DATA]" at bounding box center [130, 136] width 128 height 13
type input "NY"
type input "082201012401"
type input "0978665567"
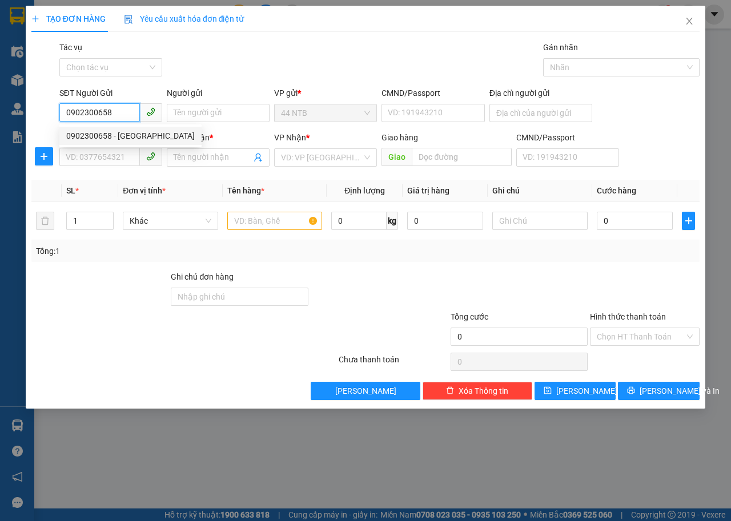
type input "GIANG"
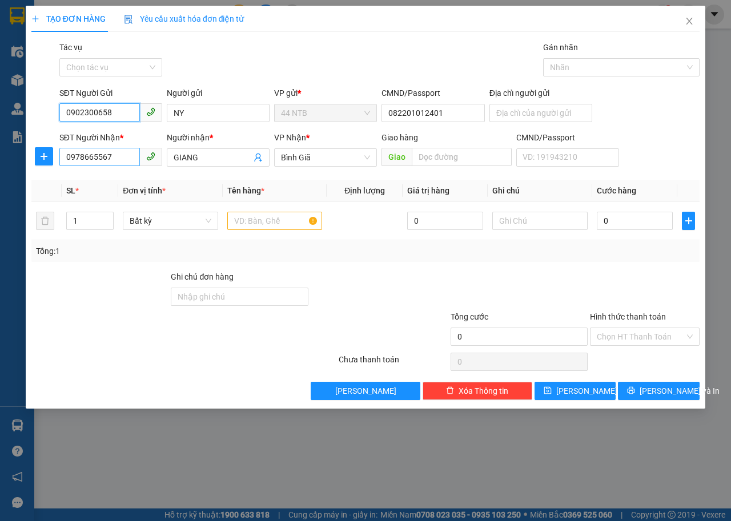
type input "0902300658"
click at [121, 162] on input "0978665567" at bounding box center [99, 157] width 80 height 18
click at [118, 184] on div "0978665567 - [PERSON_NAME]" at bounding box center [122, 180] width 112 height 13
type input "0978665567"
click at [104, 213] on span "Increase Value" at bounding box center [106, 217] width 13 height 10
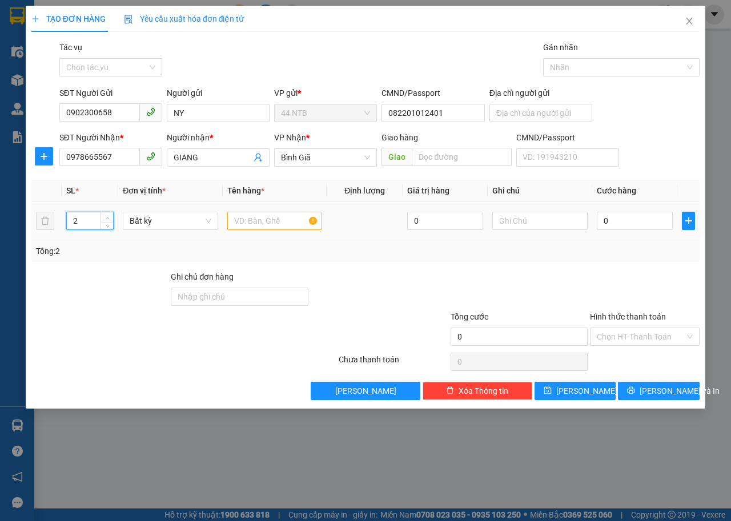
type input "3"
click at [104, 213] on span "Increase Value" at bounding box center [106, 217] width 13 height 10
click at [278, 220] on input "text" at bounding box center [274, 221] width 95 height 18
type input "THÙNG"
click at [642, 224] on input "0" at bounding box center [634, 221] width 76 height 18
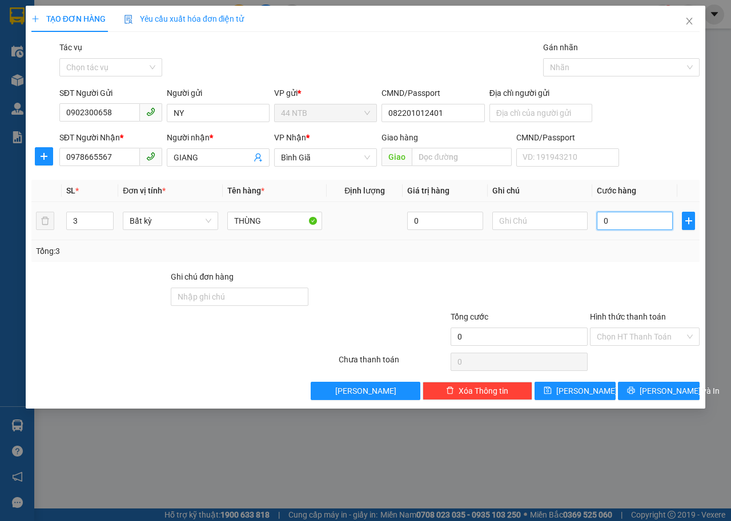
type input "2"
type input "25"
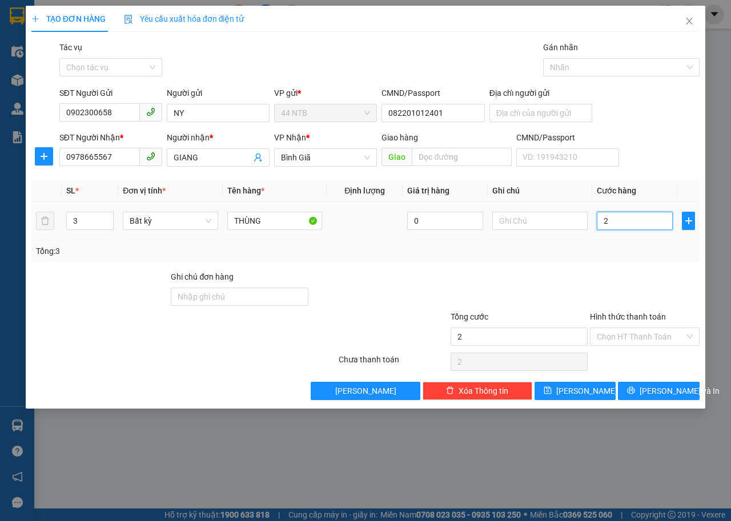
type input "25"
type input "250"
type input "250.000"
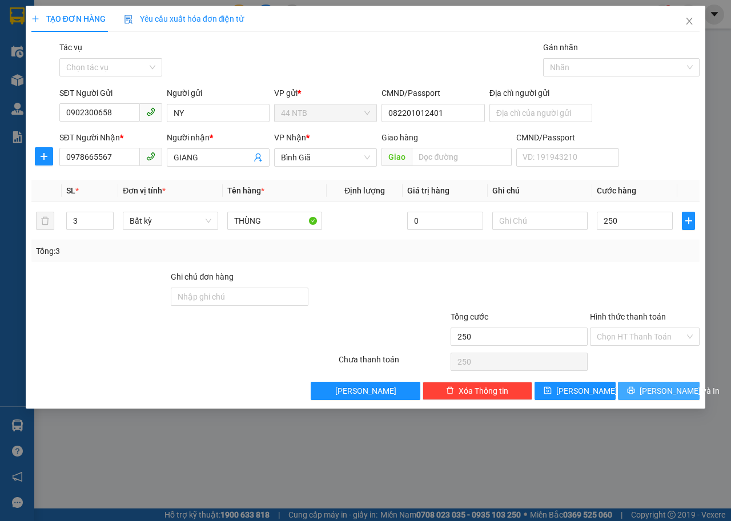
type input "250.000"
click at [682, 396] on button "[PERSON_NAME] và In" at bounding box center [659, 391] width 82 height 18
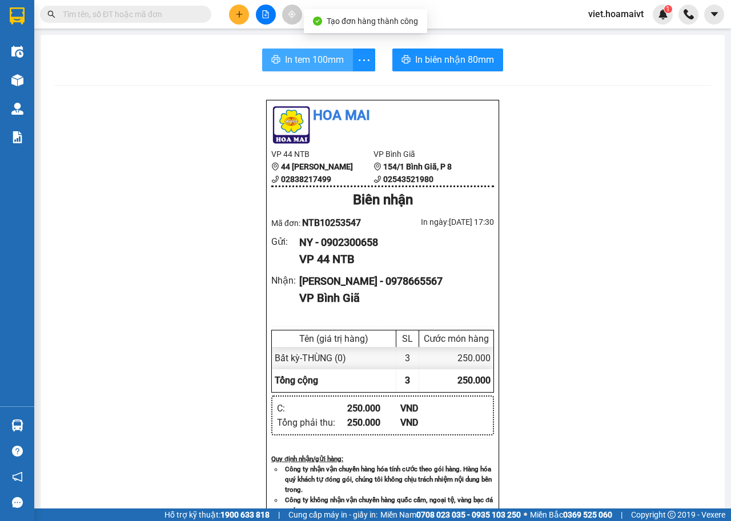
click at [317, 58] on span "In tem 100mm" at bounding box center [314, 60] width 59 height 14
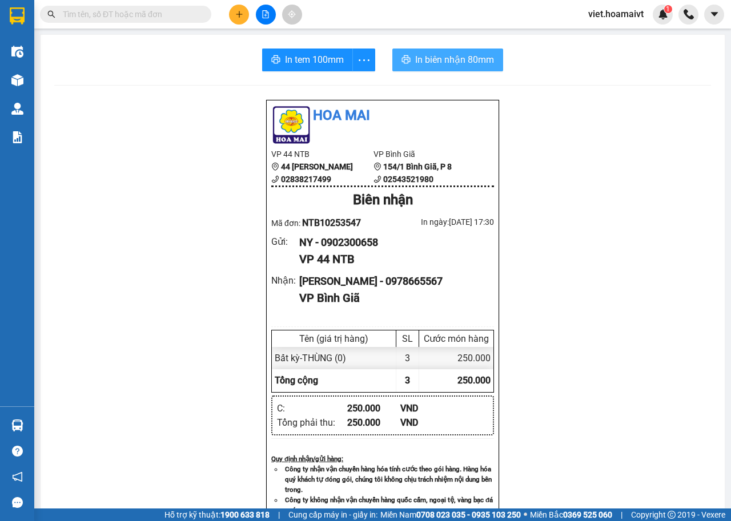
click at [463, 59] on span "In biên nhận 80mm" at bounding box center [454, 60] width 79 height 14
click at [237, 15] on icon "plus" at bounding box center [239, 14] width 8 height 8
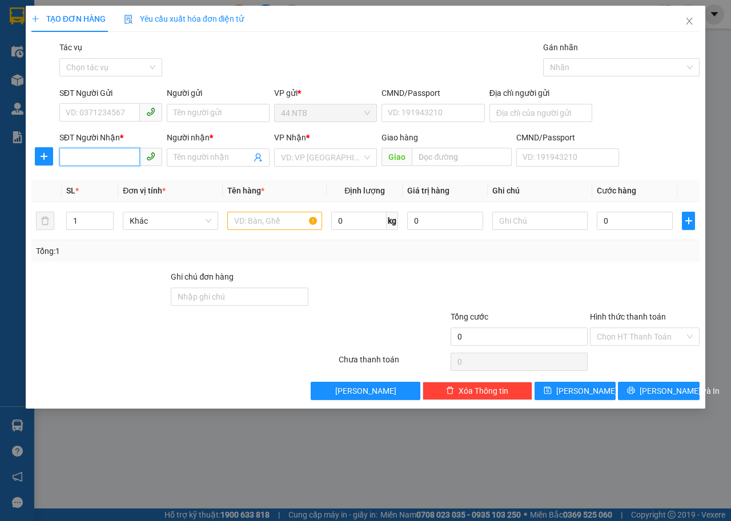
click at [115, 158] on input "SĐT Người Nhận *" at bounding box center [99, 157] width 80 height 18
click at [126, 180] on div "0932977920 - HƯƠNG" at bounding box center [110, 180] width 89 height 13
type input "0932977920"
type input "HƯƠNG"
type input "0932977920"
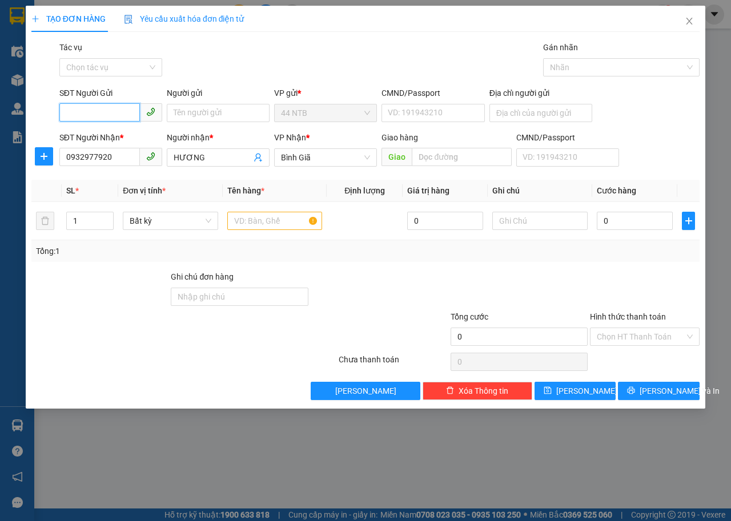
click at [131, 114] on input "SĐT Người Gửi" at bounding box center [99, 112] width 80 height 18
click at [138, 134] on div "0913157002 - Tín" at bounding box center [110, 136] width 89 height 13
type input "0913157002"
type input "Tín"
click at [108, 215] on span "up" at bounding box center [107, 218] width 7 height 7
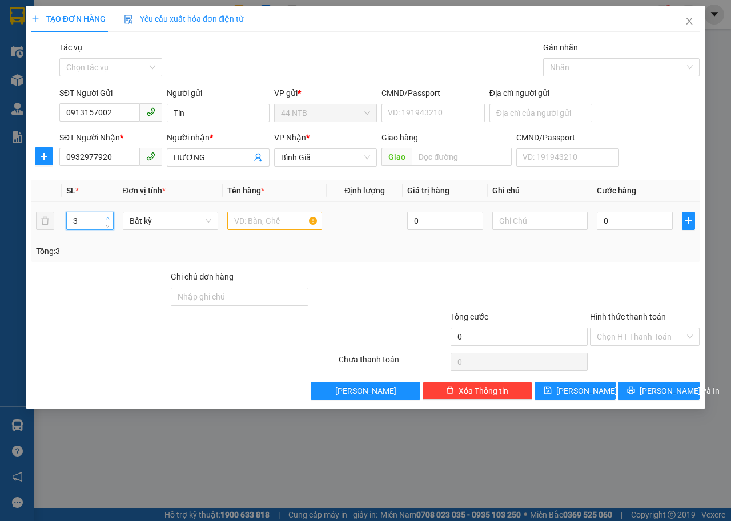
click at [108, 215] on span "up" at bounding box center [107, 218] width 7 height 7
type input "4"
click at [108, 215] on span "up" at bounding box center [107, 218] width 7 height 7
click at [261, 218] on input "text" at bounding box center [274, 221] width 95 height 18
type input "4 THÙNG"
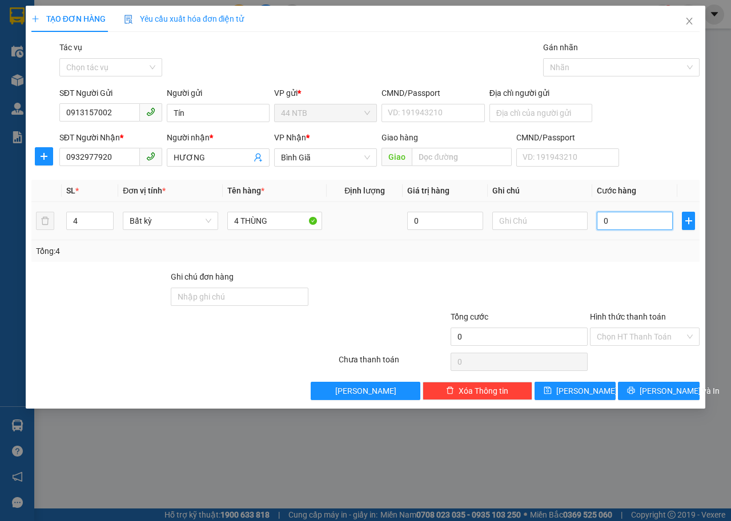
click at [627, 213] on input "0" at bounding box center [634, 221] width 76 height 18
type input "1"
type input "16"
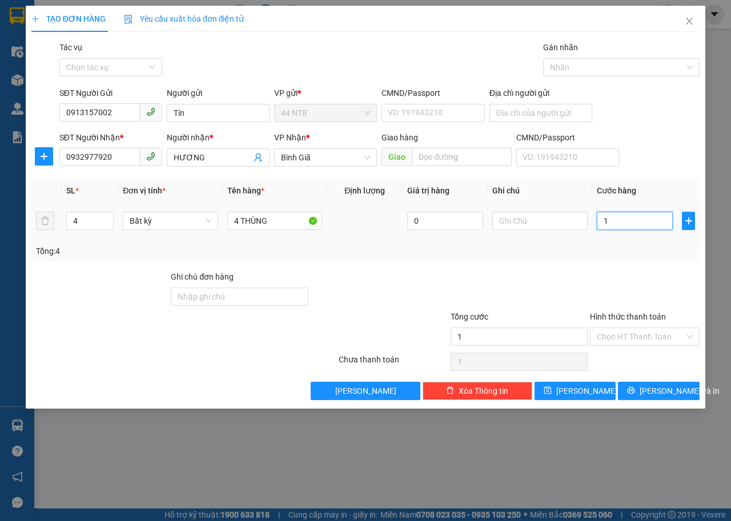
type input "16"
type input "160"
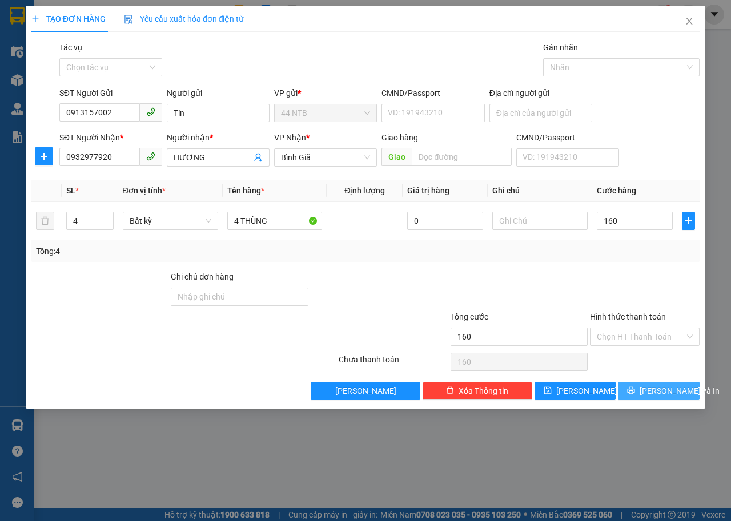
type input "160.000"
click at [669, 388] on span "[PERSON_NAME] và In" at bounding box center [679, 391] width 80 height 13
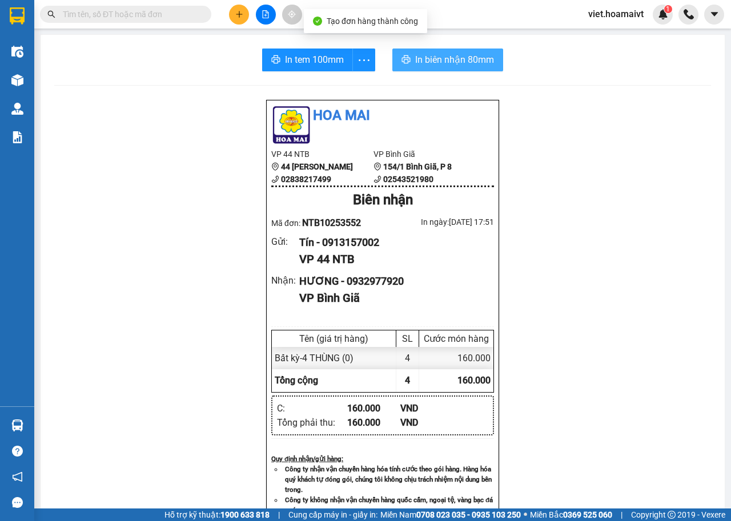
click at [449, 62] on span "In biên nhận 80mm" at bounding box center [454, 60] width 79 height 14
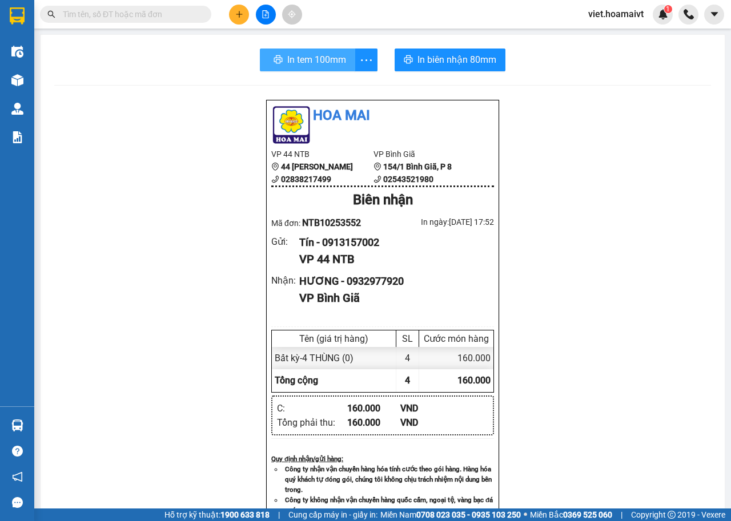
drag, startPoint x: 285, startPoint y: 62, endPoint x: 491, endPoint y: 62, distance: 206.1
click at [285, 62] on button "In tem 100mm" at bounding box center [307, 60] width 95 height 23
click at [275, 61] on icon "printer" at bounding box center [276, 59] width 9 height 8
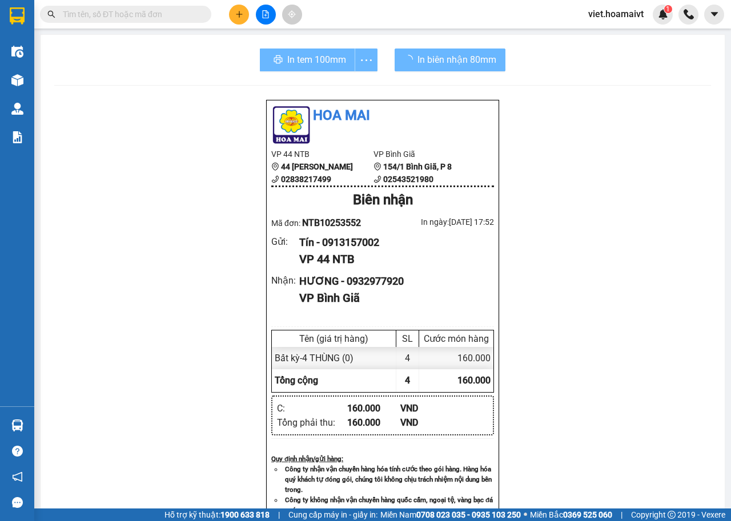
click at [567, 345] on div "Hoa Mai VP 44 NTB 44 [PERSON_NAME] 02838217499 VP Bình Giã 154/1 [GEOGRAPHIC_…" at bounding box center [382, 461] width 656 height 725
